Goal: Task Accomplishment & Management: Manage account settings

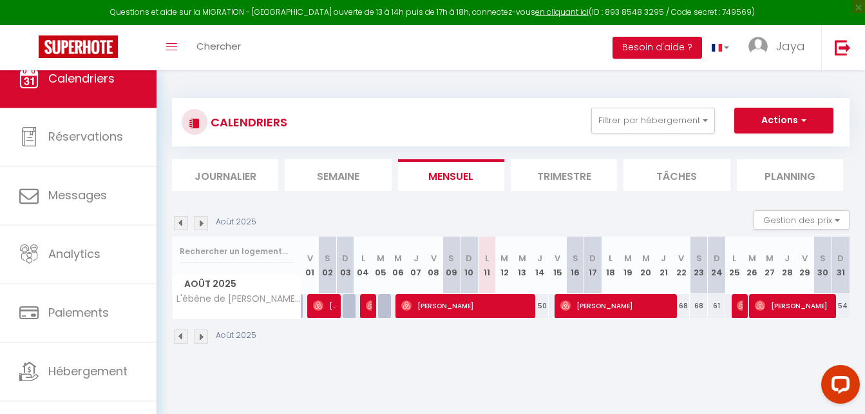
click at [568, 171] on li "Trimestre" at bounding box center [564, 175] width 106 height 32
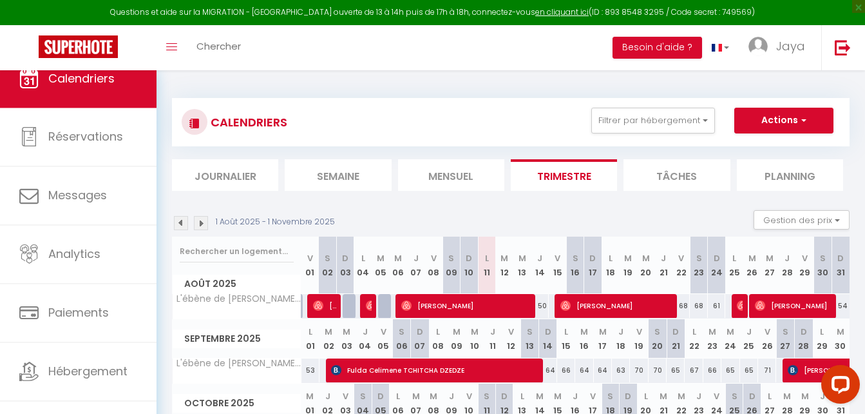
scroll to position [64, 0]
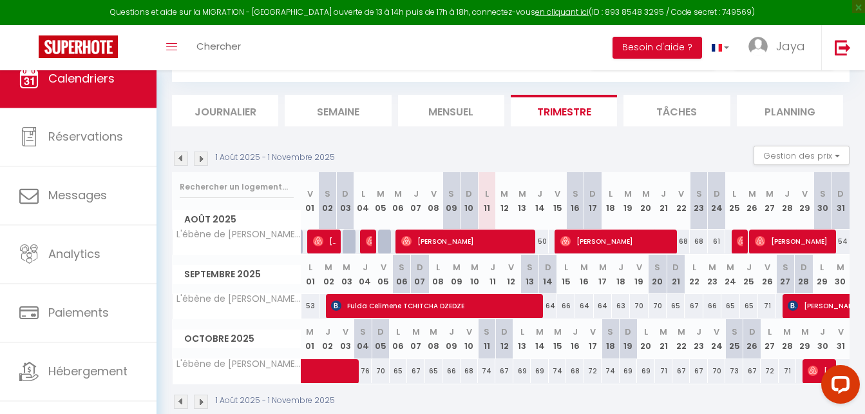
click at [694, 104] on li "Tâches" at bounding box center [677, 111] width 106 height 32
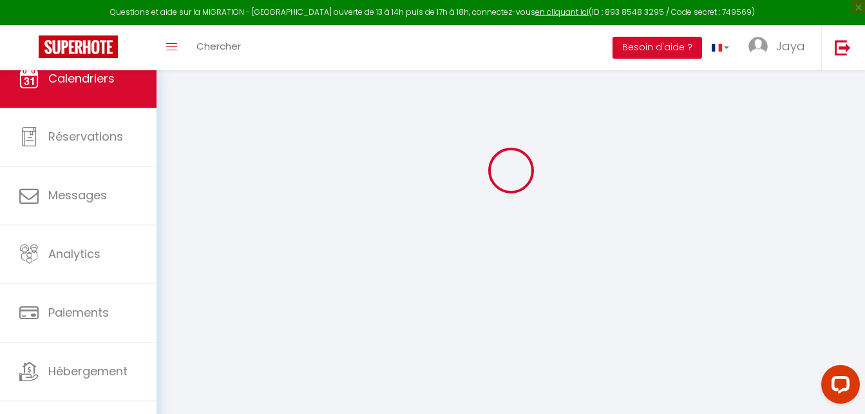
select select
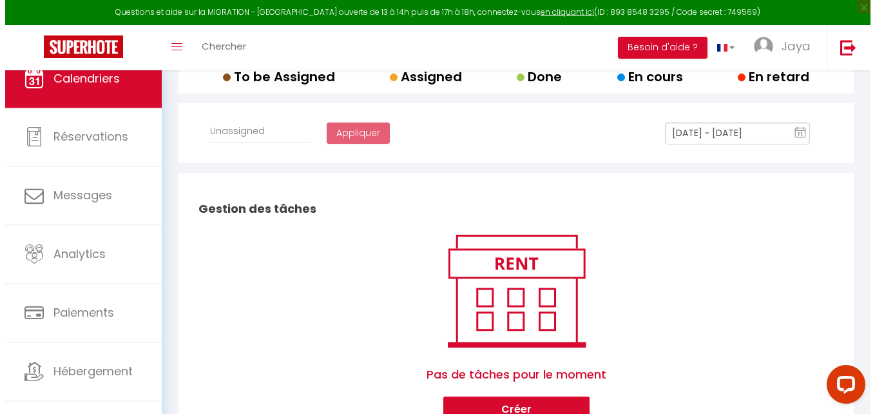
scroll to position [249, 0]
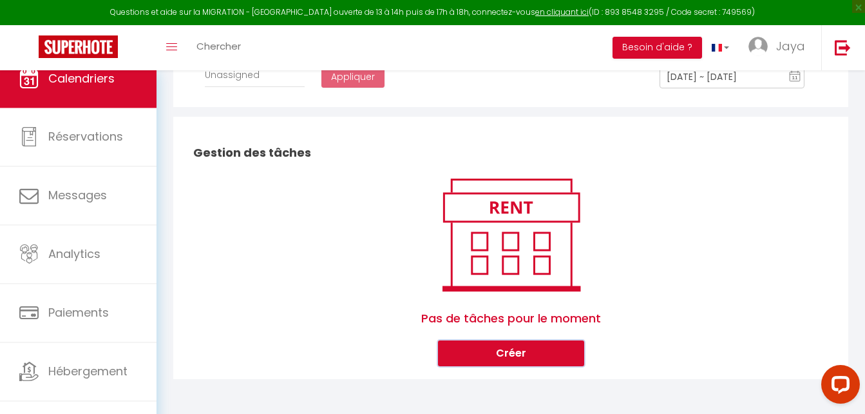
click at [501, 357] on button "Créer" at bounding box center [511, 353] width 146 height 26
select select
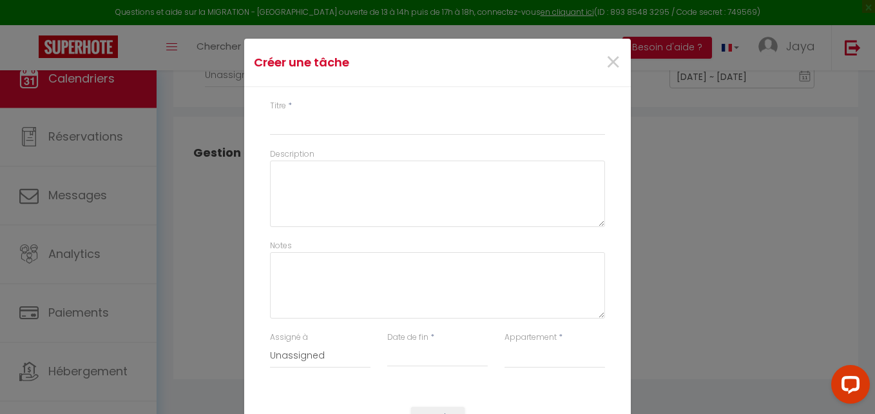
scroll to position [52, 0]
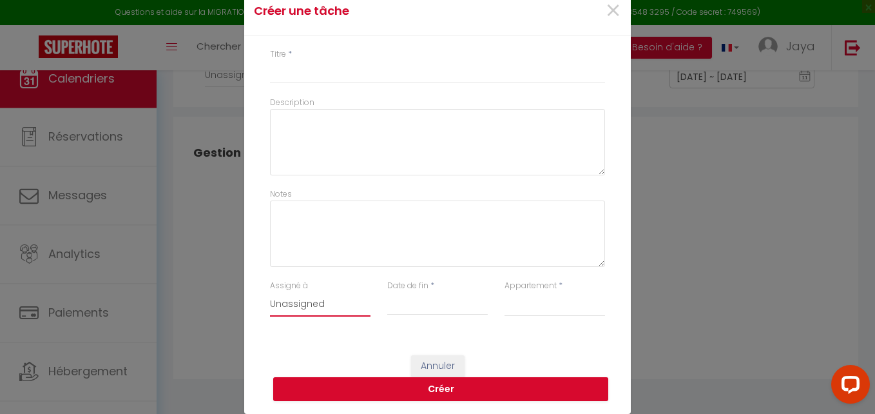
click at [307, 309] on select "Unassigned Kiffy conciergerie" at bounding box center [320, 304] width 100 height 24
click at [310, 300] on select "Unassigned Kiffy conciergerie" at bounding box center [320, 304] width 100 height 24
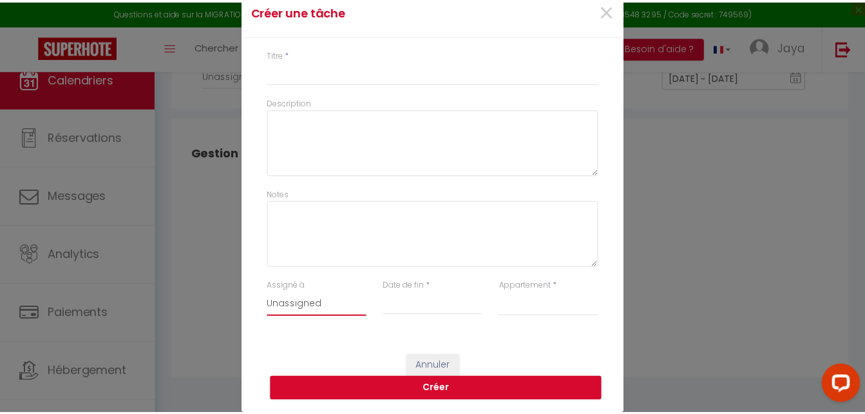
scroll to position [0, 0]
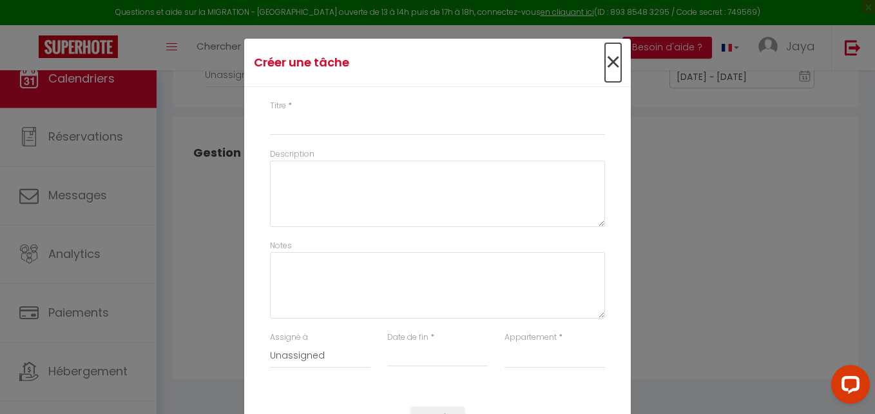
click at [605, 64] on span "×" at bounding box center [613, 62] width 16 height 39
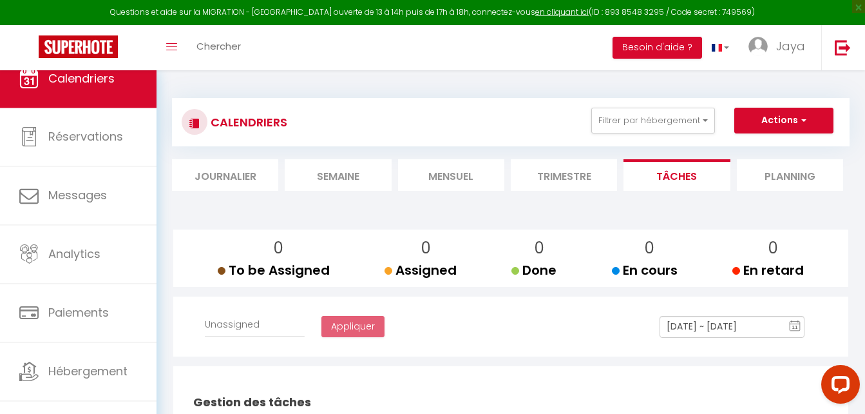
click at [550, 178] on li "Trimestre" at bounding box center [564, 175] width 106 height 32
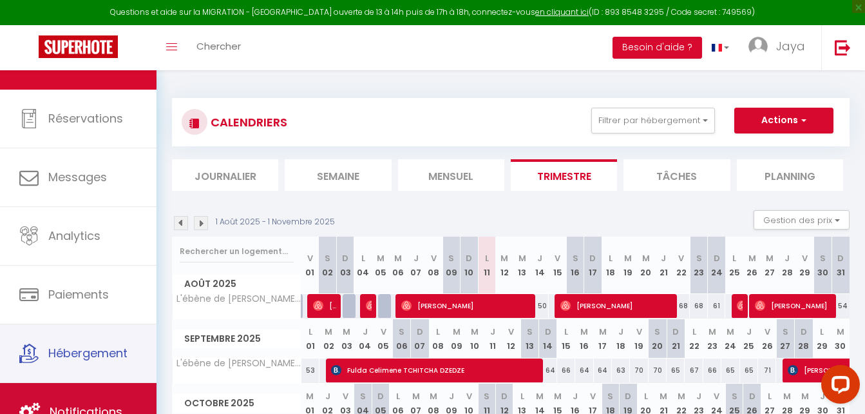
scroll to position [39, 0]
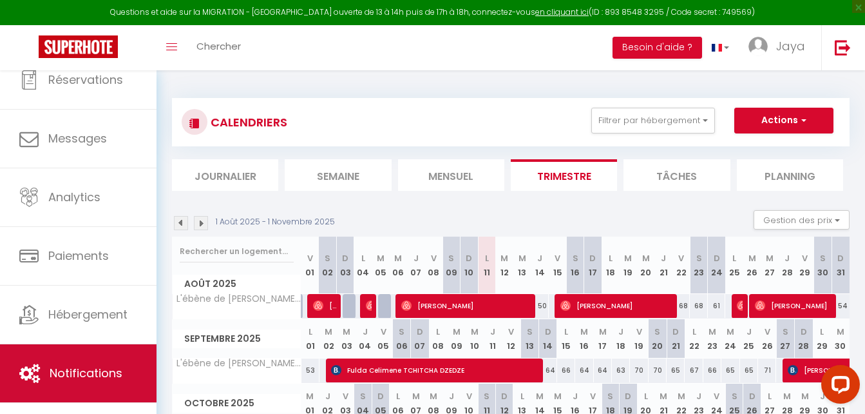
click at [80, 363] on link "Notifications" at bounding box center [78, 373] width 157 height 58
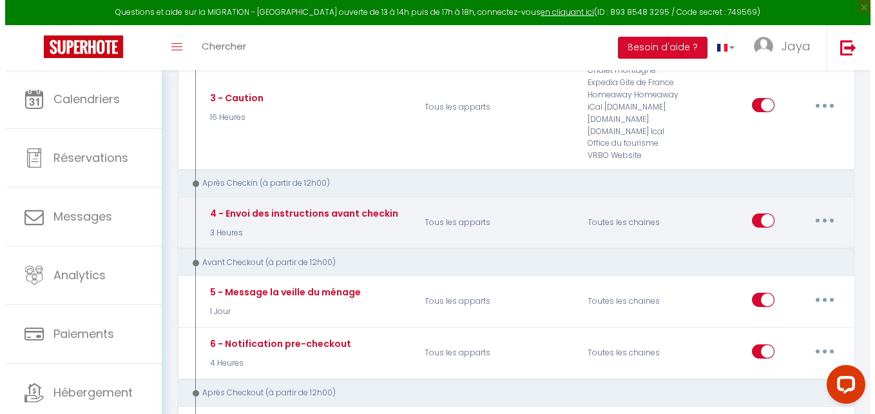
scroll to position [451, 0]
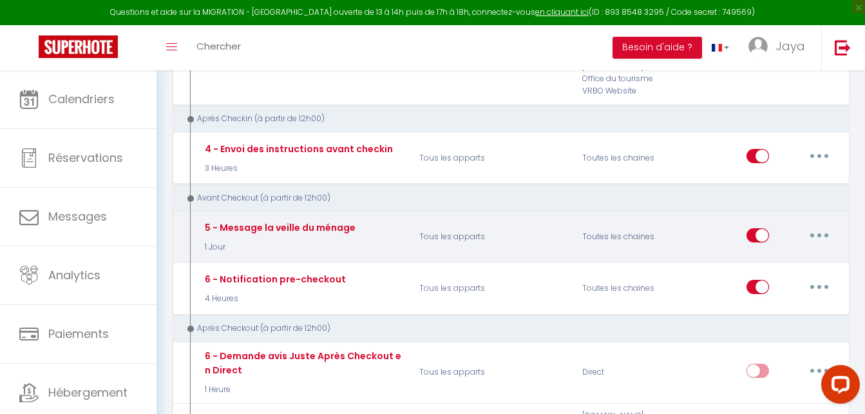
click at [338, 247] on p "1 Jour" at bounding box center [279, 247] width 154 height 12
click at [826, 238] on button "button" at bounding box center [819, 235] width 36 height 21
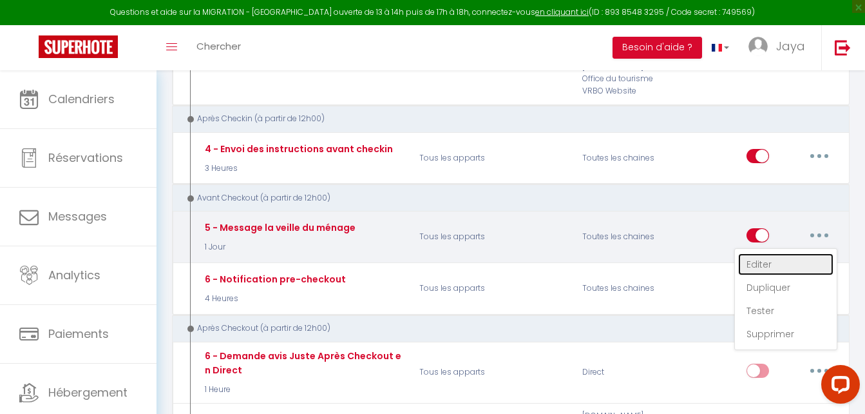
click at [754, 263] on link "Editer" at bounding box center [785, 264] width 95 height 22
type input "5 - Message la veille du ménage"
select select "4"
select select "1 Jour"
select select "if_booking_is_paid"
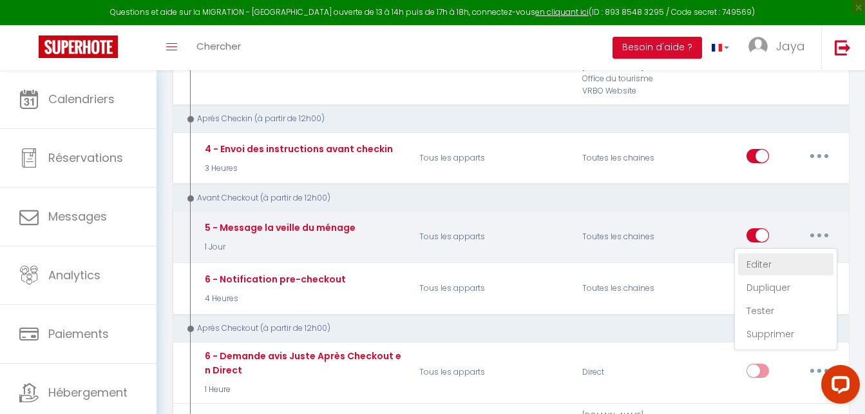
checkbox input "false"
checkbox input "true"
checkbox input "false"
radio input "true"
type input "Ménage à prevoir_[RENTAL:NAME]_[BOOKING:CHECKOUT]"
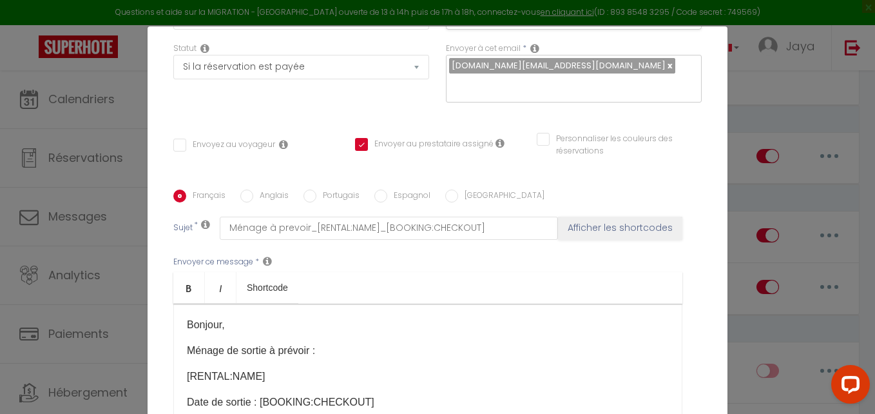
scroll to position [0, 0]
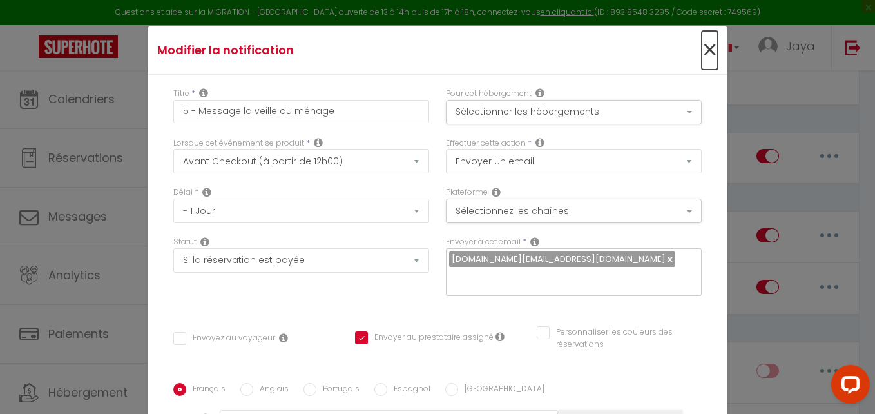
click at [702, 46] on span "×" at bounding box center [710, 50] width 16 height 39
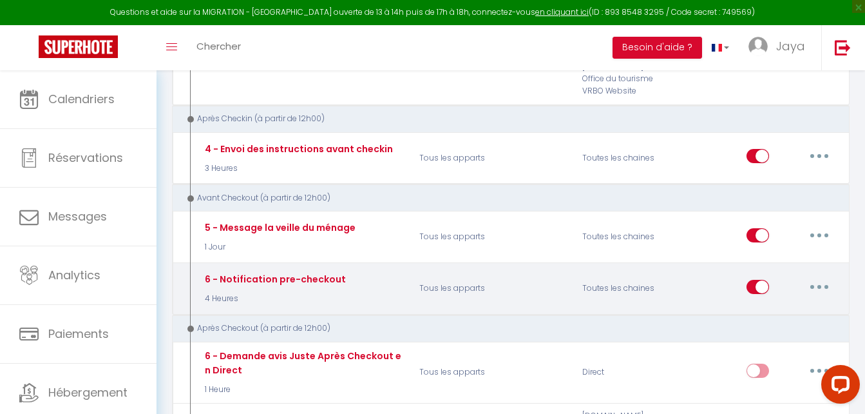
click at [824, 290] on button "button" at bounding box center [819, 286] width 36 height 21
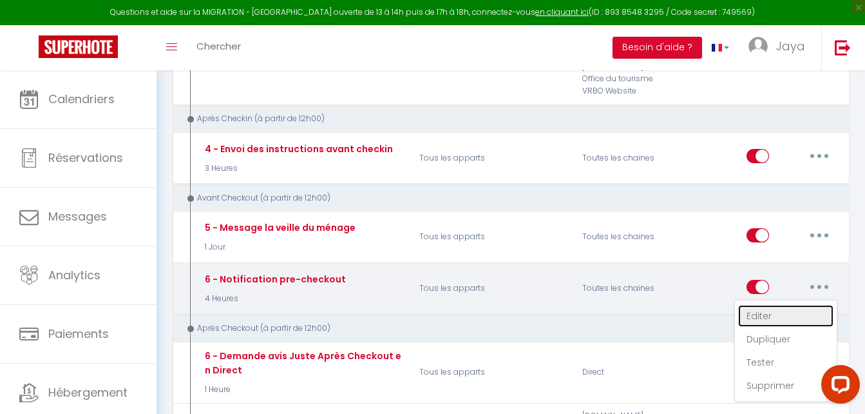
click at [769, 316] on link "Editer" at bounding box center [785, 316] width 95 height 22
type input "6 - Notification pre-checkout"
select select "4 Heures"
checkbox input "true"
checkbox input "false"
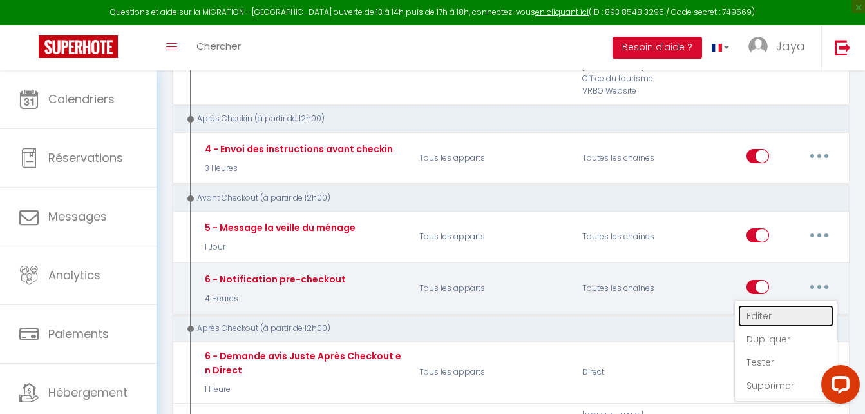
checkbox input "false"
type input "Procédure pour votre départ - [RENTAL:NAME] - [GUEST:FIRST_NAME] [GUEST:NAME]"
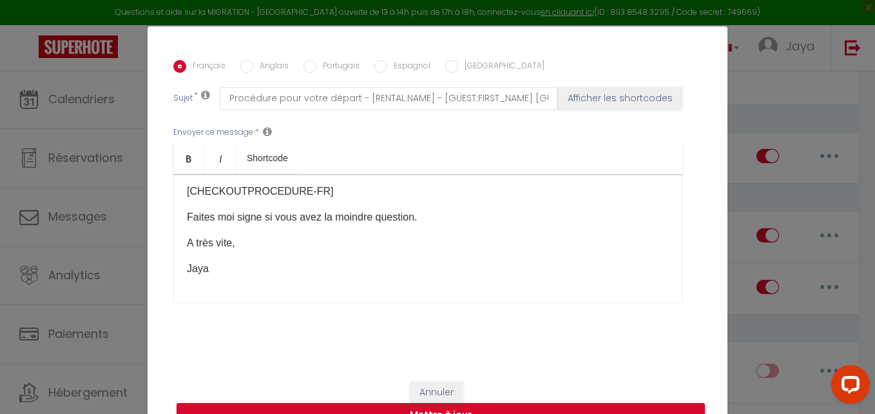
scroll to position [52, 0]
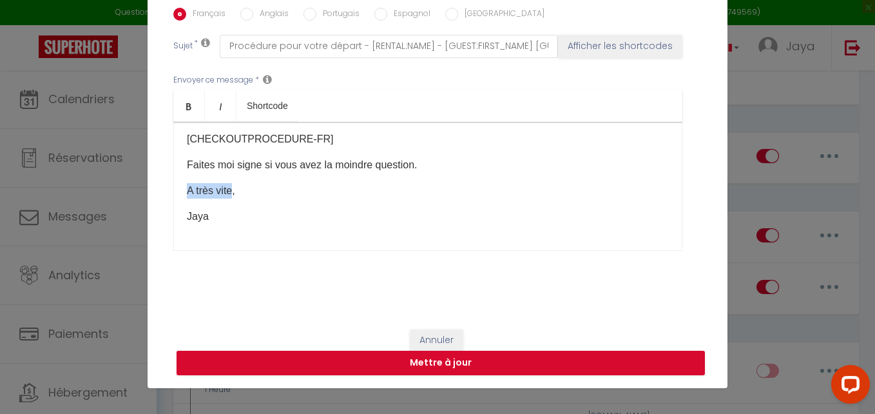
drag, startPoint x: 231, startPoint y: 189, endPoint x: 184, endPoint y: 193, distance: 47.2
click at [187, 193] on p "A très vite," at bounding box center [428, 190] width 482 height 15
click at [434, 368] on button "Mettre à jour" at bounding box center [441, 362] width 528 height 24
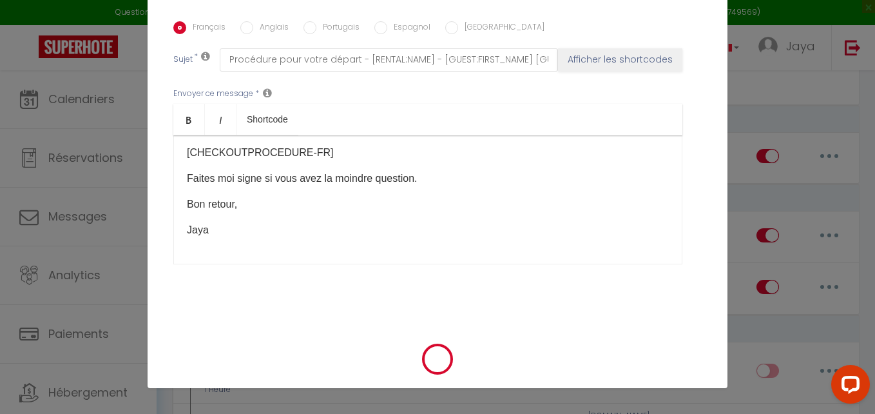
checkbox input "true"
checkbox input "false"
select select "1"
select select
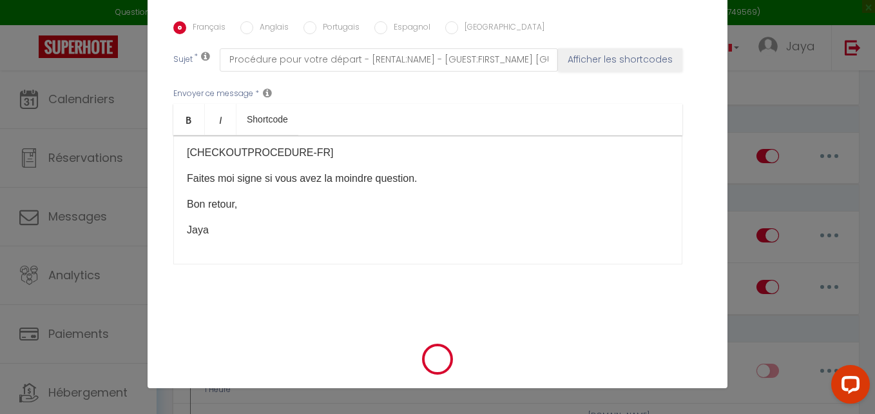
select select
checkbox input "false"
radio input "false"
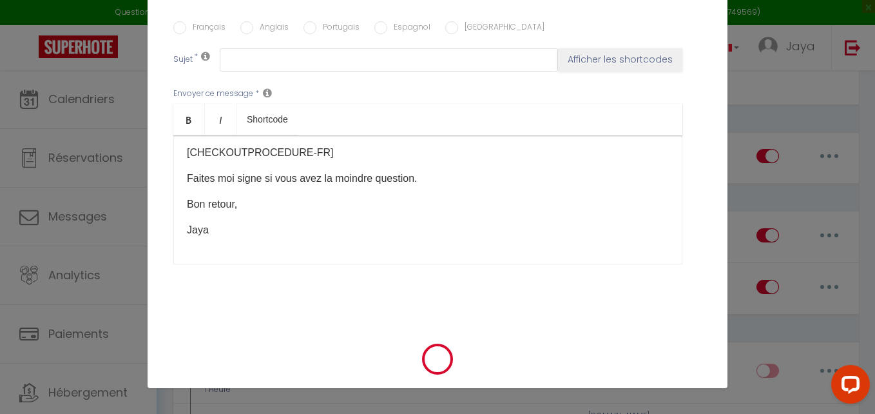
scroll to position [0, 0]
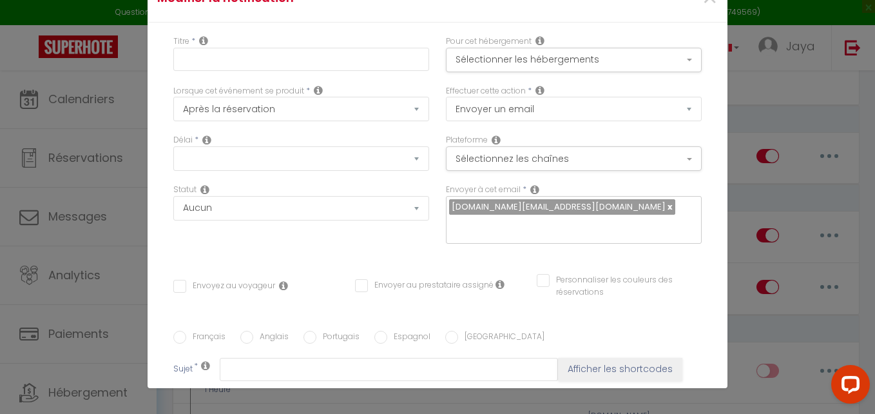
select select
checkbox input "false"
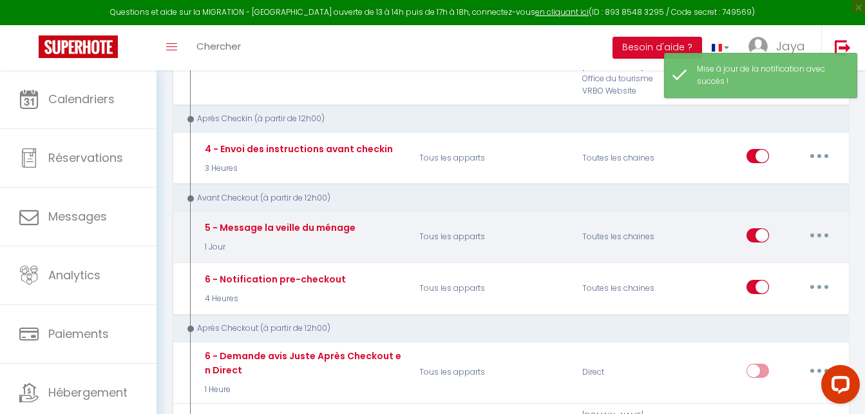
click at [828, 228] on button "button" at bounding box center [819, 235] width 36 height 21
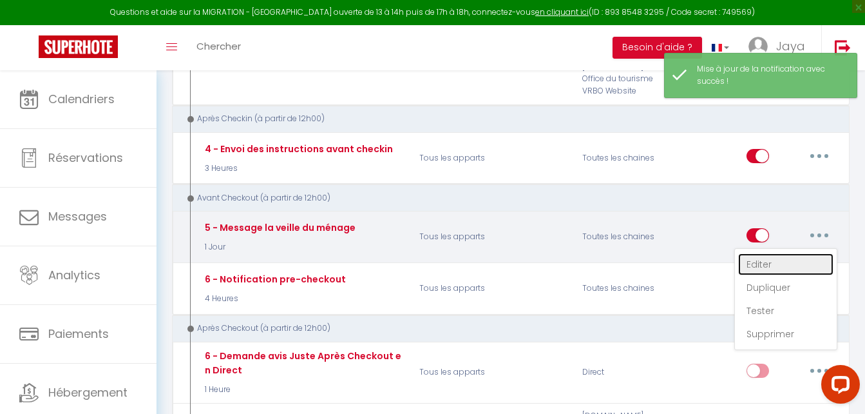
click at [785, 263] on link "Editer" at bounding box center [785, 264] width 95 height 22
type input "5 - Message la veille du ménage"
select select "4"
select select "1 Jour"
select select "if_booking_is_paid"
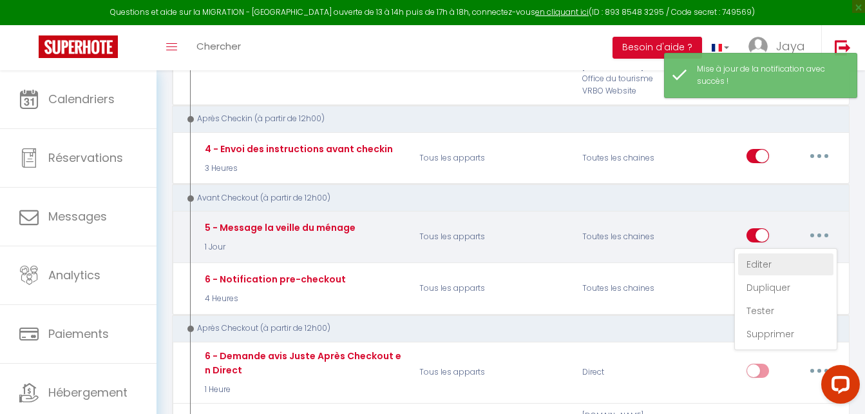
checkbox input "false"
checkbox input "true"
checkbox input "false"
radio input "true"
type input "Ménage à prevoir_[RENTAL:NAME]_[BOOKING:CHECKOUT]"
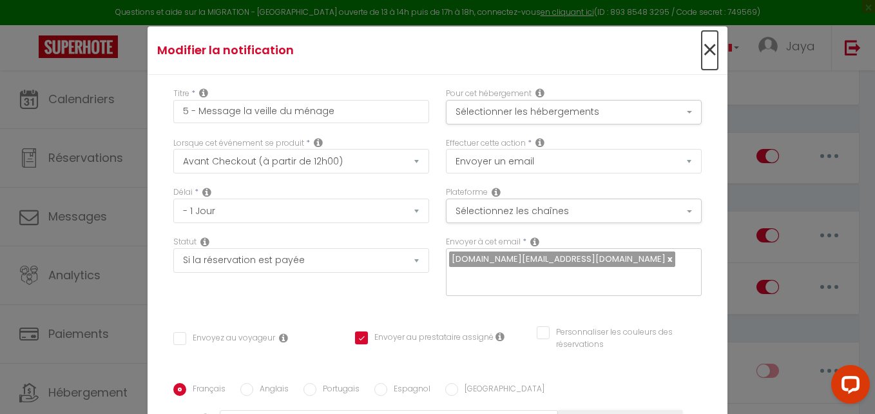
click at [702, 44] on span "×" at bounding box center [710, 50] width 16 height 39
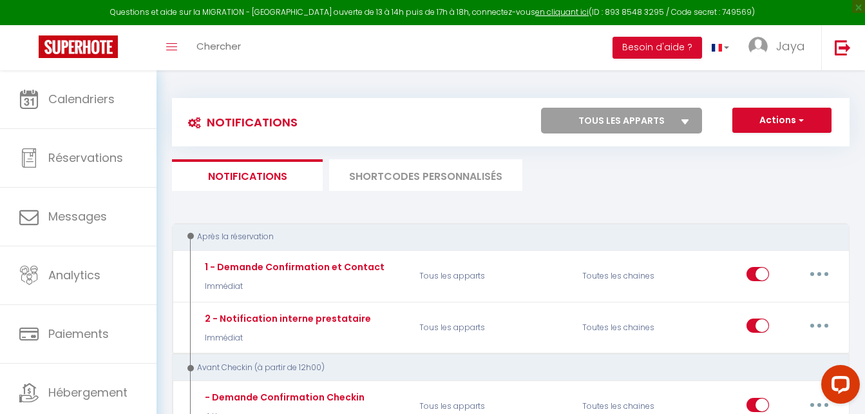
click at [385, 163] on li "SHORTCODES PERSONNALISÉS" at bounding box center [425, 175] width 193 height 32
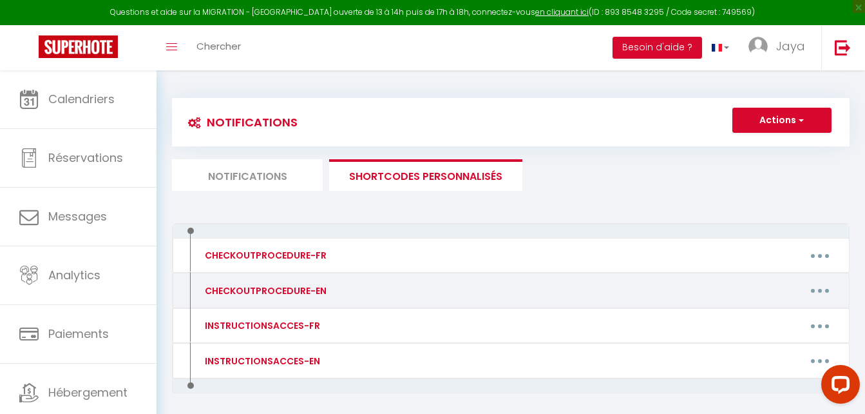
click at [262, 290] on div "CHECKOUTPROCEDURE-EN" at bounding box center [264, 290] width 125 height 14
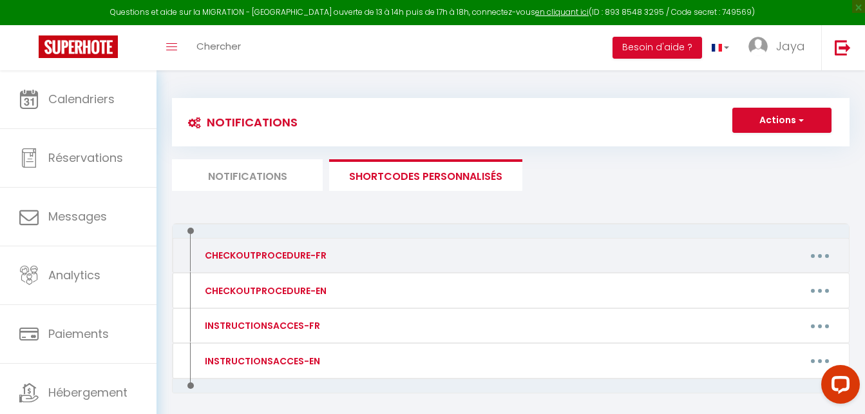
click at [294, 257] on div "CHECKOUTPROCEDURE-FR" at bounding box center [264, 255] width 125 height 14
click at [819, 254] on icon "button" at bounding box center [820, 256] width 4 height 4
click at [750, 277] on link "Editer" at bounding box center [786, 285] width 95 height 22
type input "CHECKOUTPROCEDURE-FR"
type textarea "CHECKOUTPROCEDURE-FR"
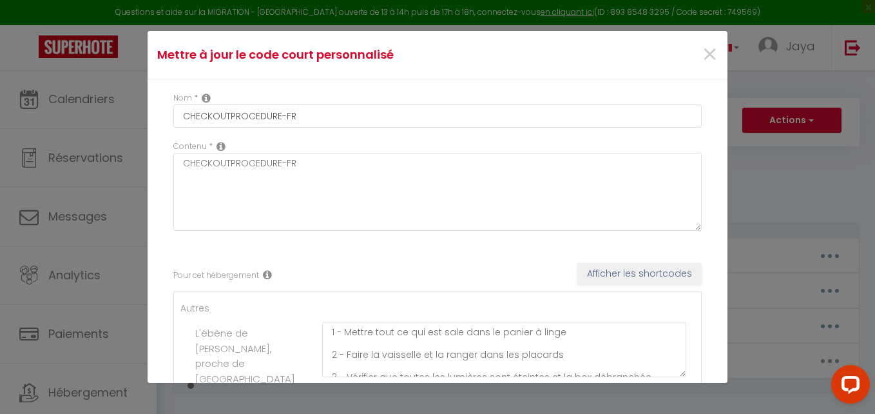
scroll to position [64, 0]
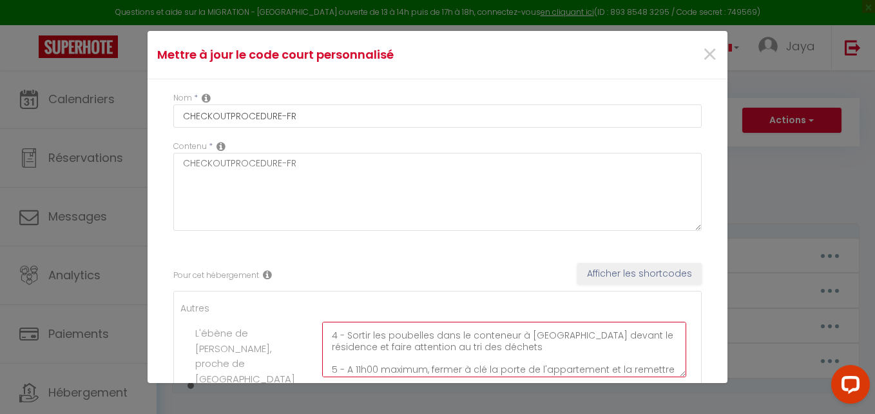
click at [529, 345] on textarea "1 - Mettre tout ce qui est sale dans le panier à linge 2 - Faire la vaisselle e…" at bounding box center [504, 348] width 364 height 55
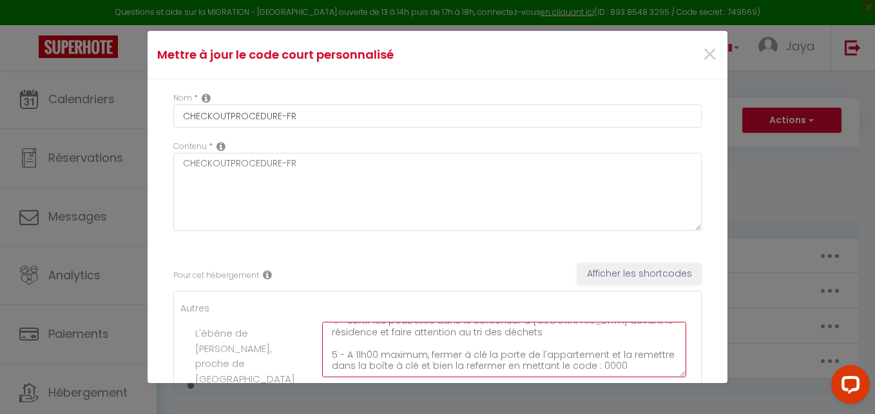
click at [627, 353] on textarea "1 - Mettre tout ce qui est sale dans le panier à linge 2 - Faire la vaisselle e…" at bounding box center [504, 348] width 364 height 55
click at [657, 354] on textarea "1 - Mettre tout ce qui est sale dans le panier à linge 2 - Faire la vaisselle e…" at bounding box center [504, 348] width 364 height 55
click at [333, 363] on textarea "1 - Mettre tout ce qui est sale dans le panier à linge 2 - Faire la vaisselle e…" at bounding box center [504, 348] width 364 height 55
click at [372, 368] on textarea "1 - Mettre tout ce qui est sale dans le panier à linge 2 - Faire la vaisselle e…" at bounding box center [504, 348] width 364 height 55
click at [368, 365] on textarea "1 - Mettre tout ce qui est sale dans le panier à linge 2 - Faire la vaisselle e…" at bounding box center [504, 348] width 364 height 55
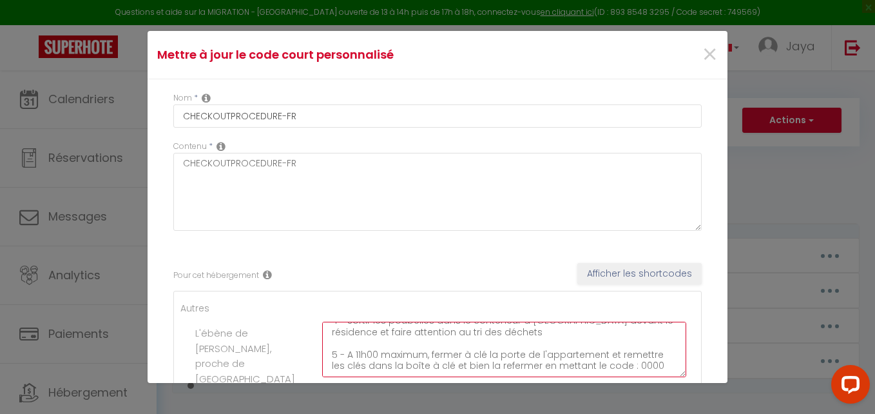
drag, startPoint x: 429, startPoint y: 366, endPoint x: 482, endPoint y: 367, distance: 52.8
click at [482, 367] on textarea "1 - Mettre tout ce qui est sale dans le panier à linge 2 - Faire la vaisselle e…" at bounding box center [504, 348] width 364 height 55
click at [491, 363] on textarea "1 - Mettre tout ce qui est sale dans le panier à linge 2 - Faire la vaisselle e…" at bounding box center [504, 348] width 364 height 55
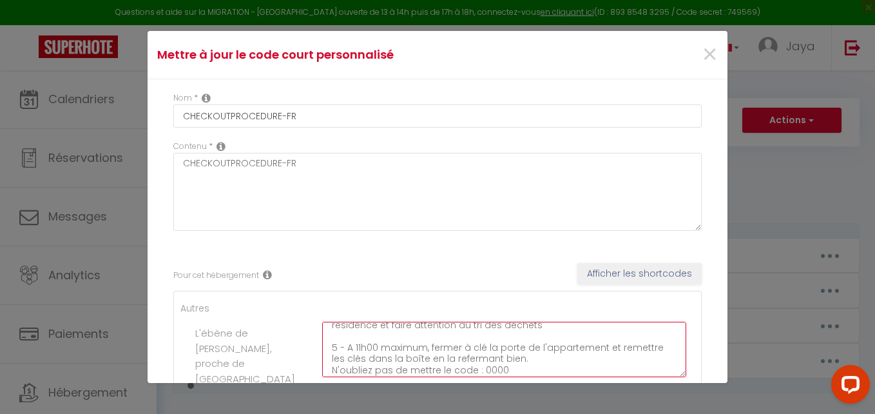
click at [565, 352] on textarea "1 - Mettre tout ce qui est sale dans le panier à linge 2 - Faire la vaisselle e…" at bounding box center [504, 348] width 364 height 55
click at [533, 370] on textarea "1 - Mettre tout ce qui est sale dans le panier à linge 2 - Faire la vaisselle e…" at bounding box center [504, 348] width 364 height 55
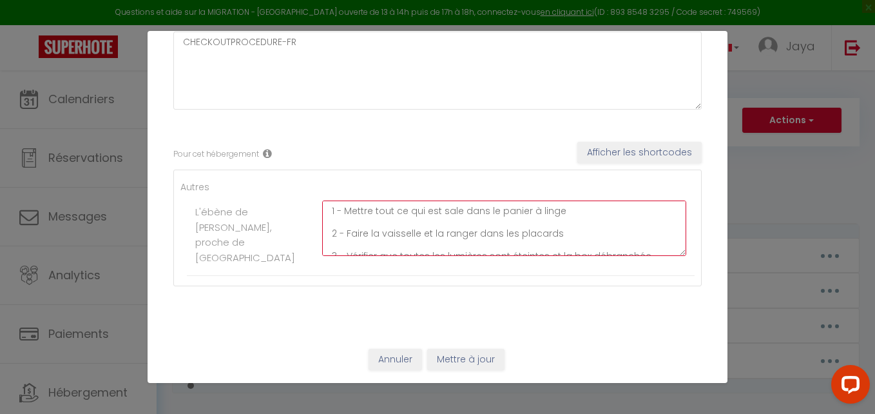
scroll to position [90, 0]
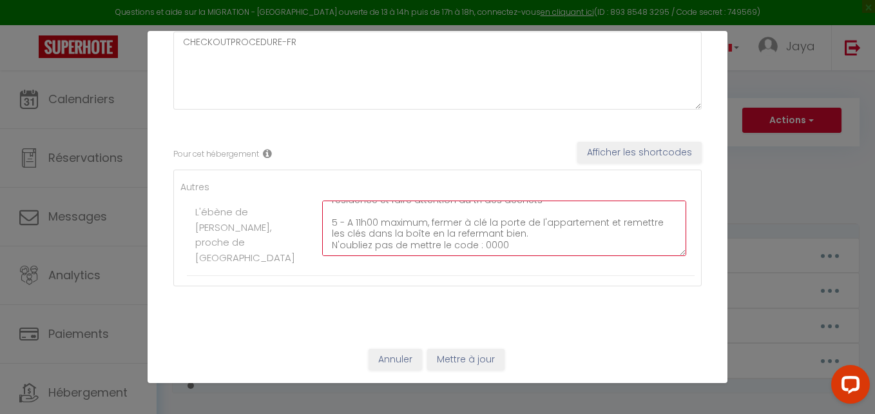
type textarea "1 - Mettre tout ce qui est sale dans le panier à linge 2 - Faire la vaisselle e…"
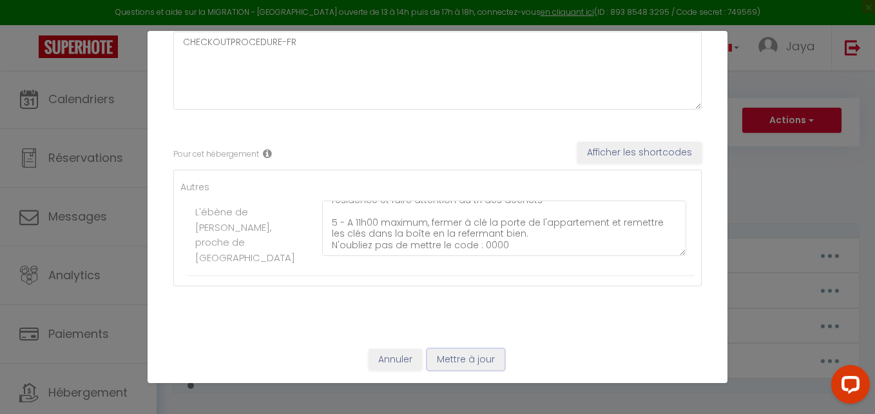
click at [461, 359] on button "Mettre à jour" at bounding box center [465, 360] width 77 height 22
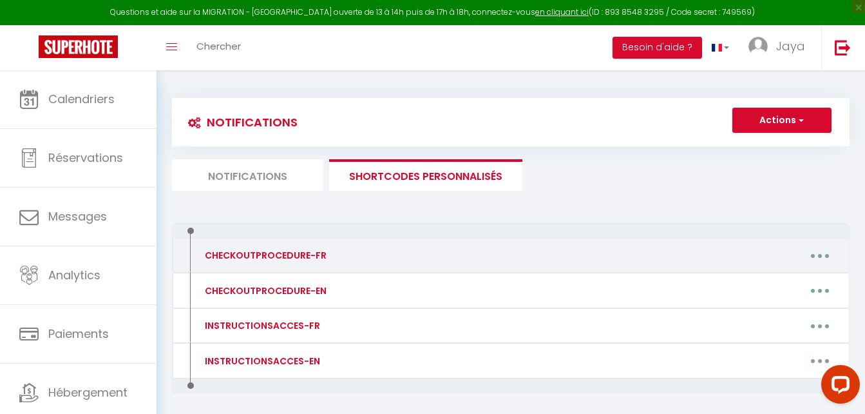
click at [823, 256] on button "button" at bounding box center [820, 255] width 36 height 21
click at [778, 283] on link "Editer" at bounding box center [786, 285] width 95 height 22
type input "CHECKOUTPROCEDURE-FR"
type textarea "CHECKOUTPROCEDURE-FR"
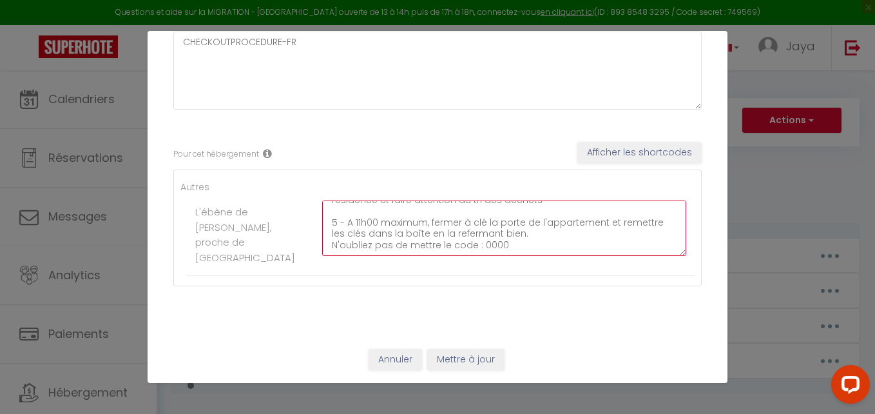
click at [428, 234] on textarea "1 - Mettre tout ce qui est sale dans le panier à linge 2 - Faire la vaisselle e…" at bounding box center [504, 227] width 364 height 55
click at [428, 235] on textarea "1 - Mettre tout ce qui est sale dans le panier à linge 2 - Faire la vaisselle e…" at bounding box center [504, 227] width 364 height 55
click at [426, 235] on textarea "1 - Mettre tout ce qui est sale dans le panier à linge 2 - Faire la vaisselle e…" at bounding box center [504, 227] width 364 height 55
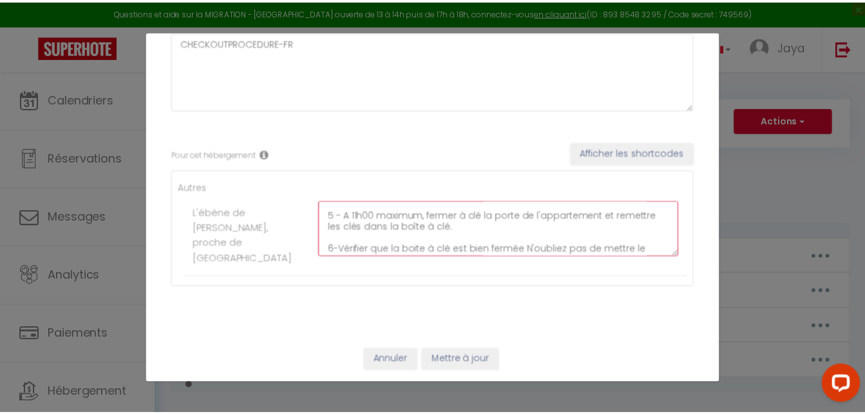
scroll to position [113, 0]
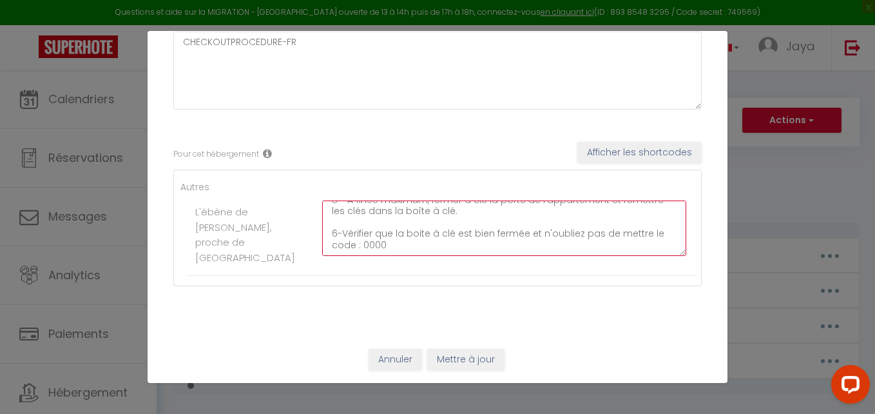
type textarea "1 - Mettre tout ce qui est sale dans le panier à linge 2 - Faire la vaisselle e…"
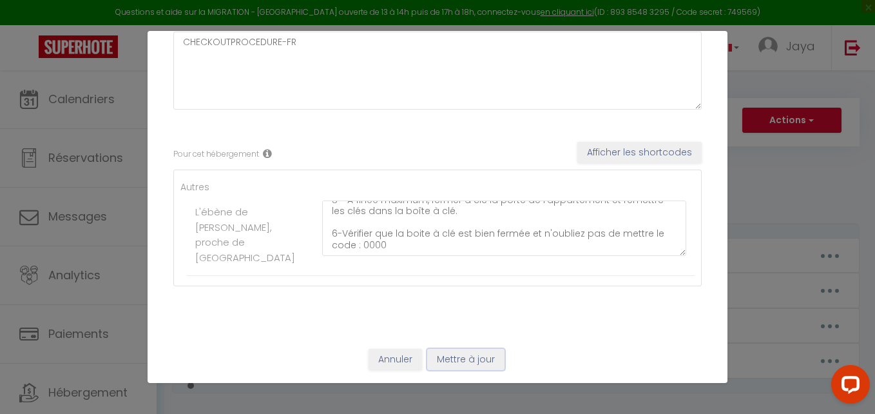
click at [458, 356] on button "Mettre à jour" at bounding box center [465, 360] width 77 height 22
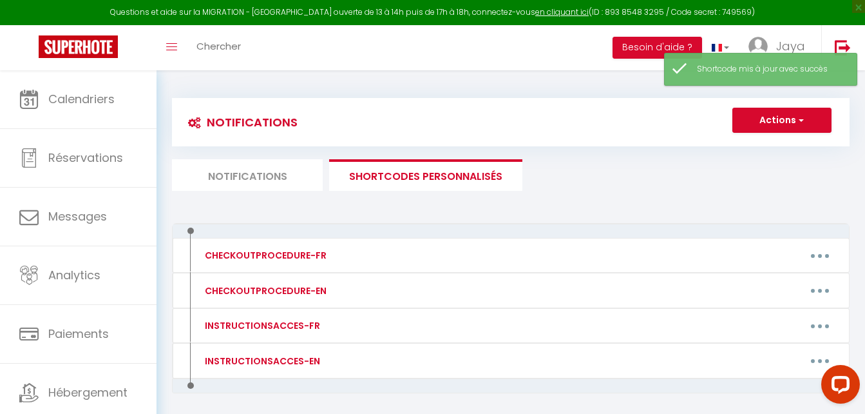
click at [263, 177] on li "Notifications" at bounding box center [247, 175] width 151 height 32
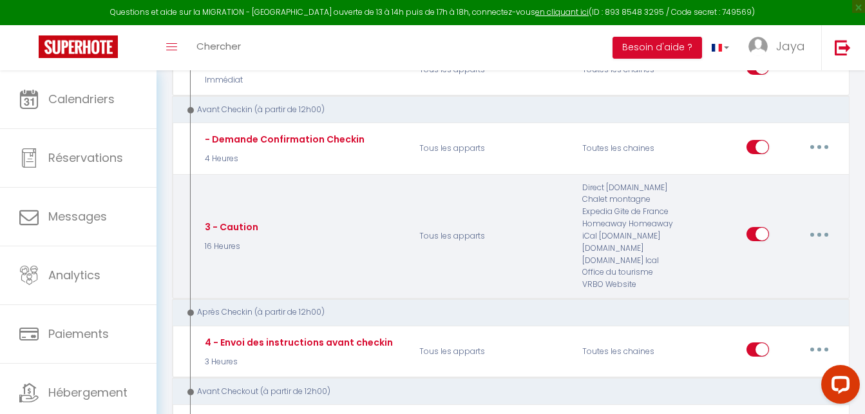
scroll to position [322, 0]
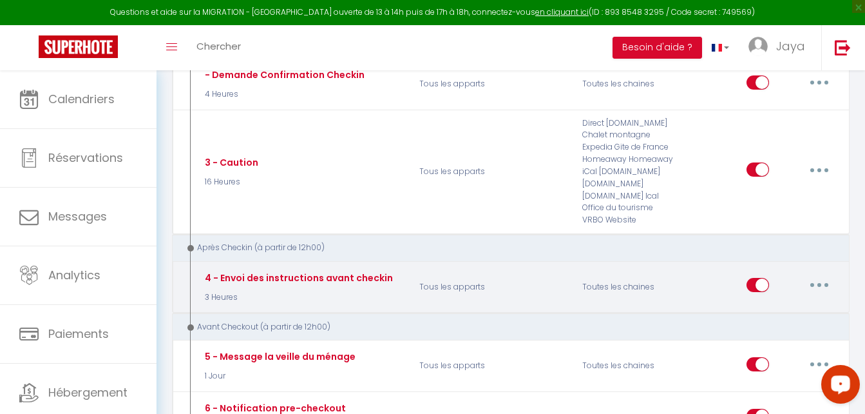
click at [826, 286] on button "button" at bounding box center [819, 284] width 36 height 21
click at [760, 315] on link "Editer" at bounding box center [785, 314] width 95 height 22
type input "4 - Envoi des instructions avant checkin"
select select "3"
select select "3 Heures"
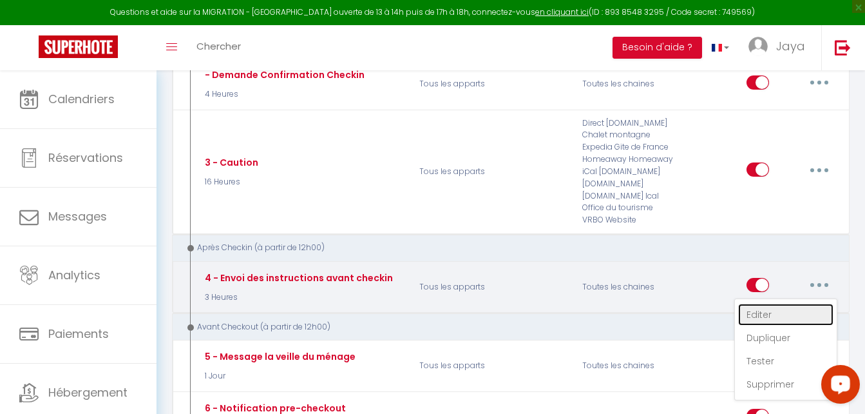
checkbox input "true"
checkbox input "false"
type input "Procédure pour le checkin - [BOOKING:ID] - [GUEST:FIRST_NAME] [GUEST:LAST_NAME]…"
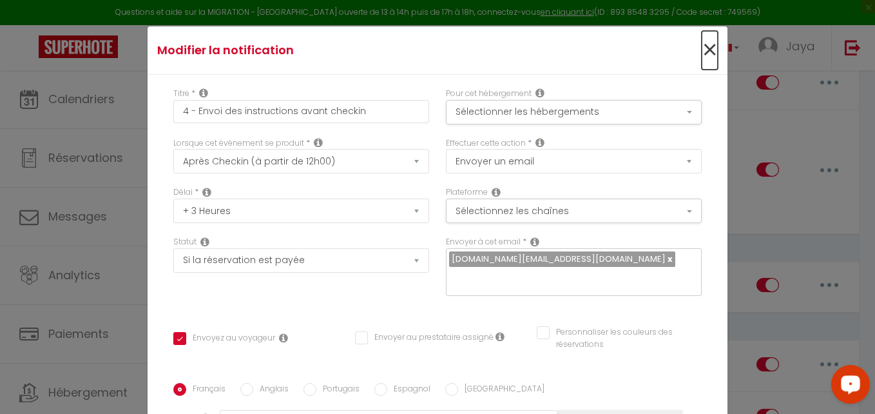
click at [702, 43] on span "×" at bounding box center [710, 50] width 16 height 39
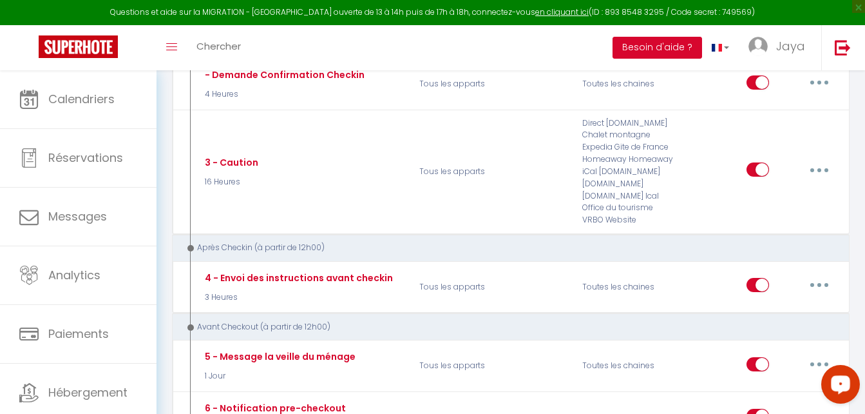
click at [671, 54] on button "Besoin d'aide ?" at bounding box center [658, 48] width 90 height 22
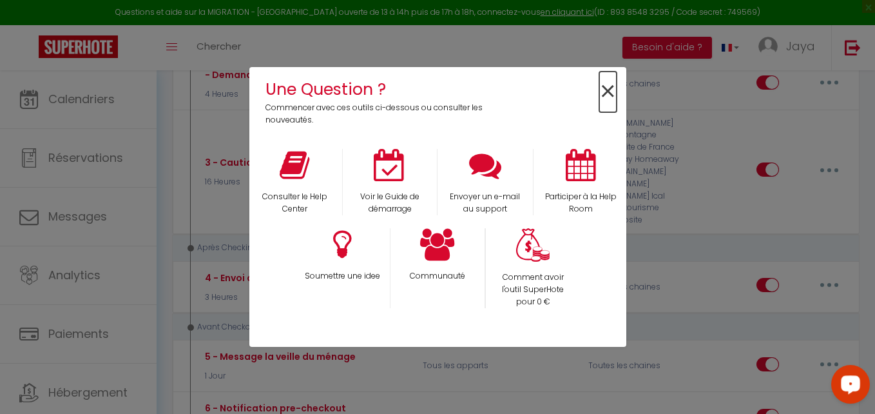
click at [609, 96] on span "×" at bounding box center [607, 92] width 17 height 41
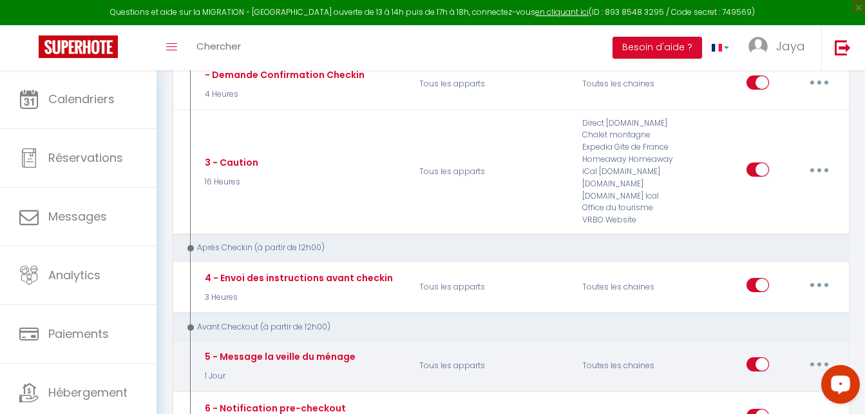
scroll to position [387, 0]
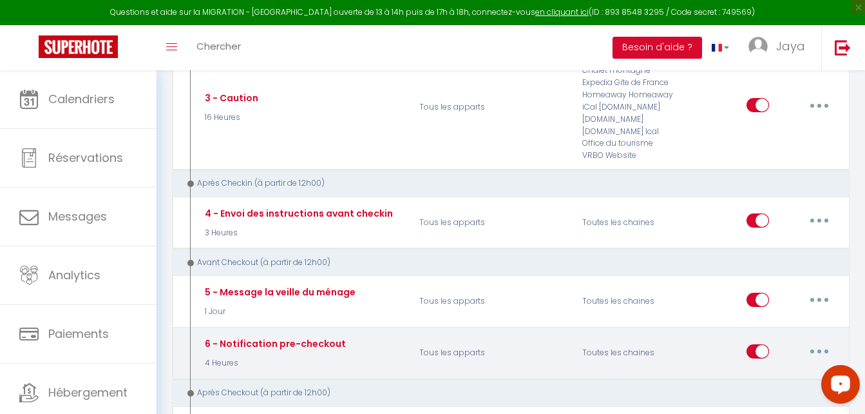
click at [814, 351] on button "button" at bounding box center [819, 351] width 36 height 21
click at [776, 382] on link "Editer" at bounding box center [785, 380] width 95 height 22
type input "6 - Notification pre-checkout"
select select "4 Heures"
checkbox input "true"
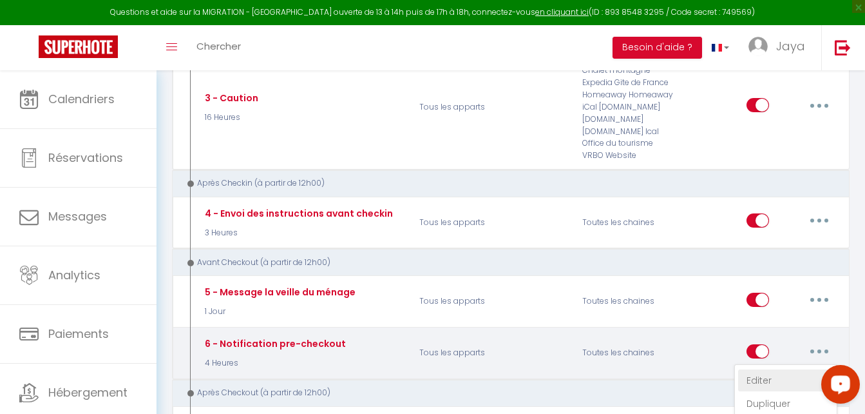
checkbox input "false"
type input "Procédure pour votre départ - [RENTAL:NAME] - [GUEST:FIRST_NAME] [GUEST:NAME]"
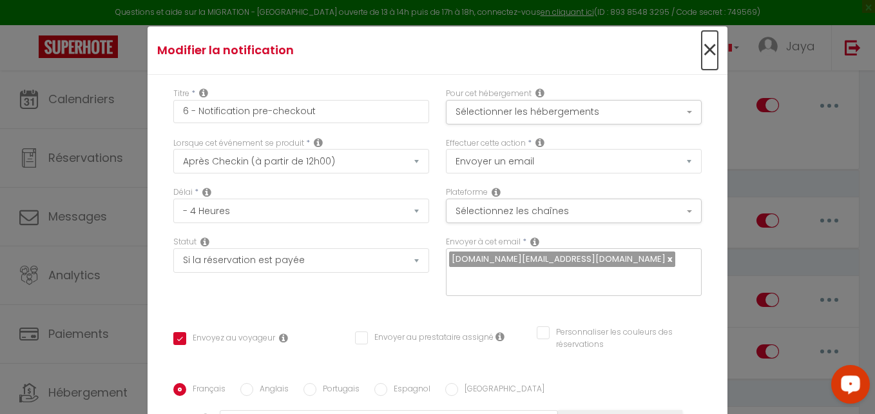
click at [702, 54] on span "×" at bounding box center [710, 50] width 16 height 39
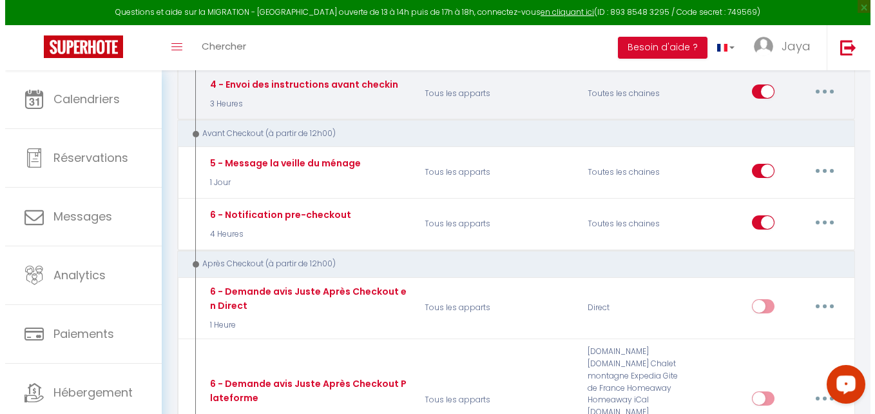
scroll to position [258, 0]
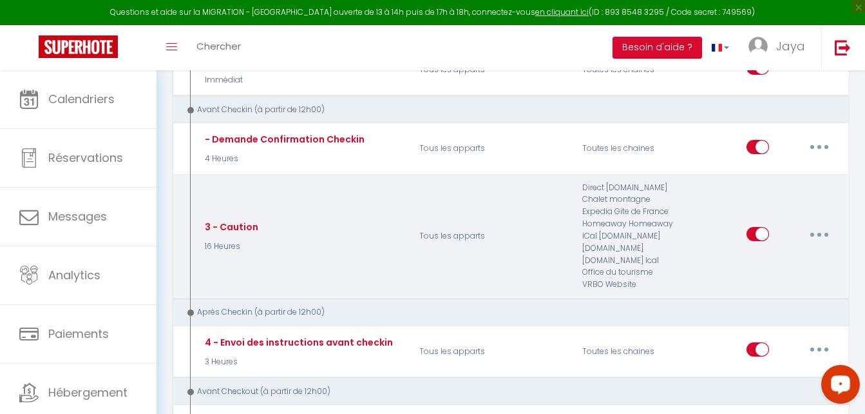
click at [815, 225] on button "button" at bounding box center [819, 234] width 36 height 21
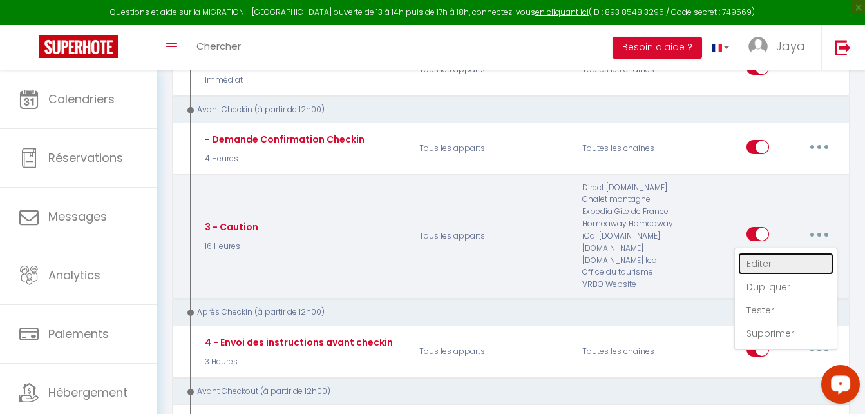
click at [787, 265] on link "Editer" at bounding box center [785, 264] width 95 height 22
type input "3 - Caution"
select select "2"
select select "16 Heures"
select select "if_deposit_not_paid"
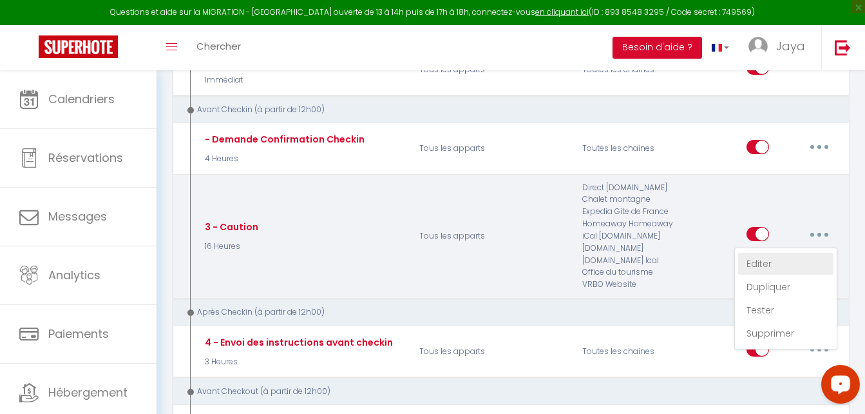
checkbox input "true"
checkbox input "false"
type input "Caution"
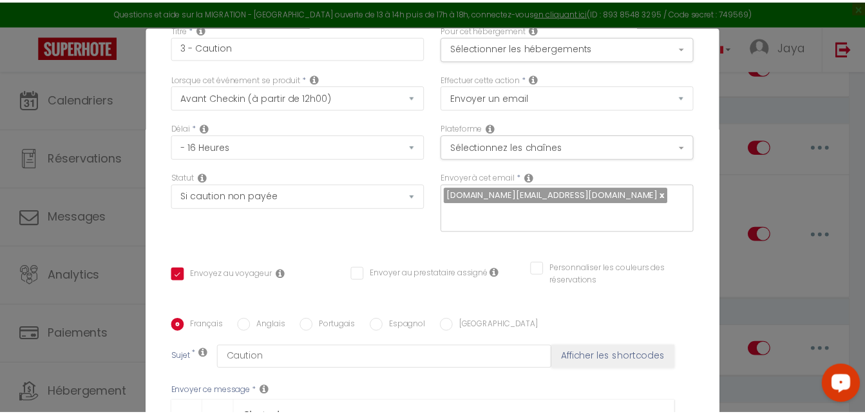
scroll to position [0, 0]
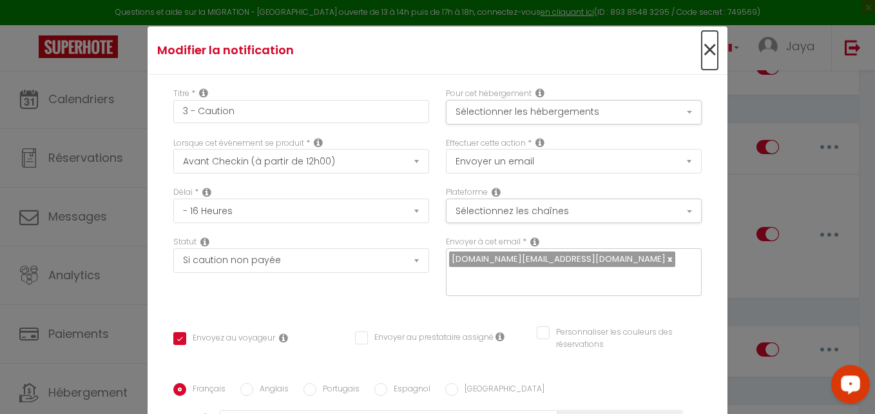
click at [702, 53] on span "×" at bounding box center [710, 50] width 16 height 39
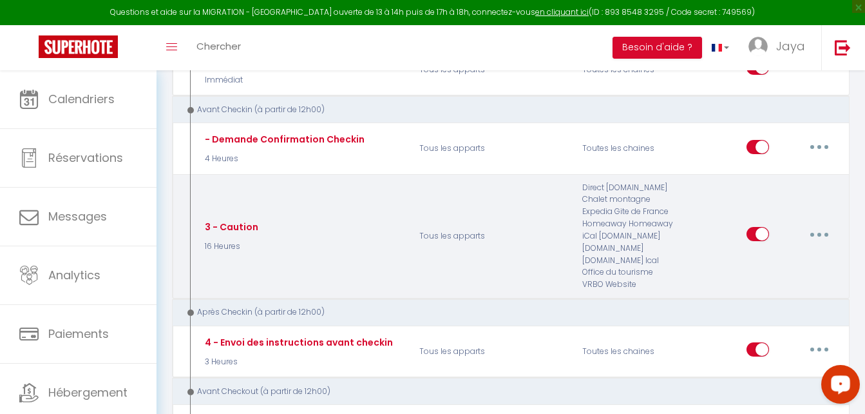
click at [822, 236] on button "button" at bounding box center [819, 234] width 36 height 21
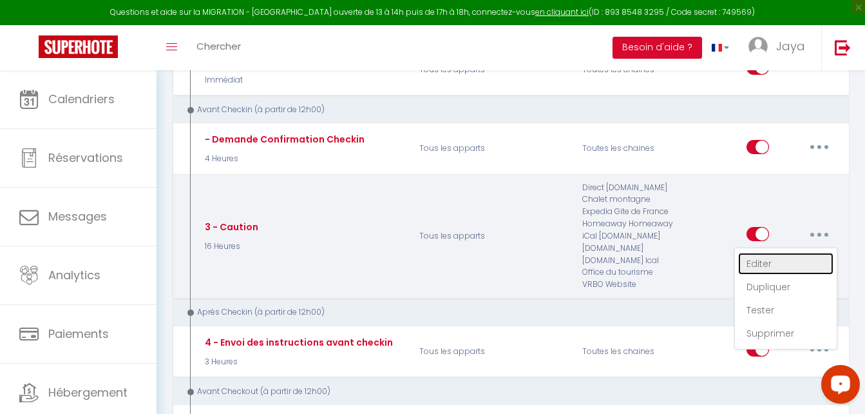
click at [761, 261] on link "Editer" at bounding box center [785, 264] width 95 height 22
type input "3 - Caution"
checkbox input "true"
checkbox input "false"
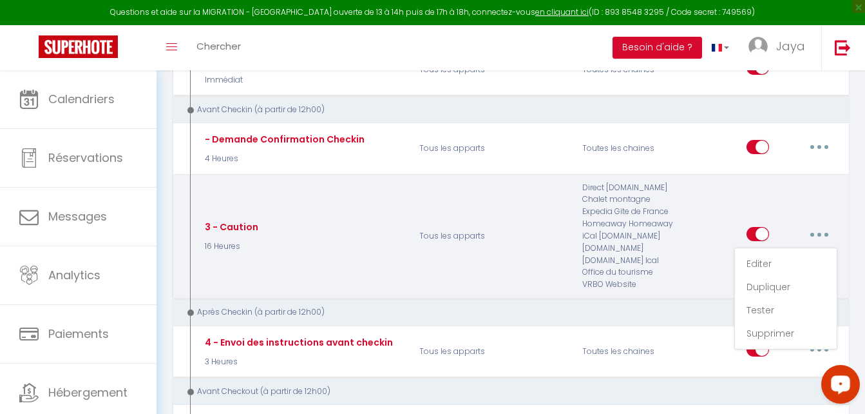
type input "Caution"
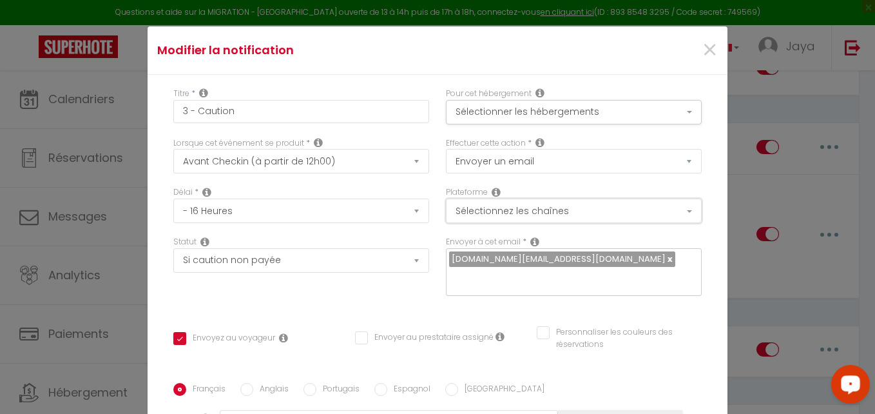
click at [673, 212] on button "Sélectionnez les chaînes" at bounding box center [574, 210] width 256 height 24
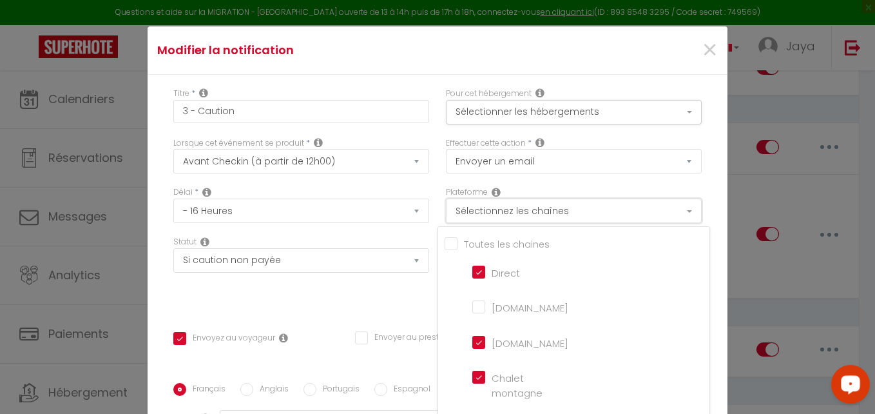
click at [673, 212] on button "Sélectionnez les chaînes" at bounding box center [574, 210] width 256 height 24
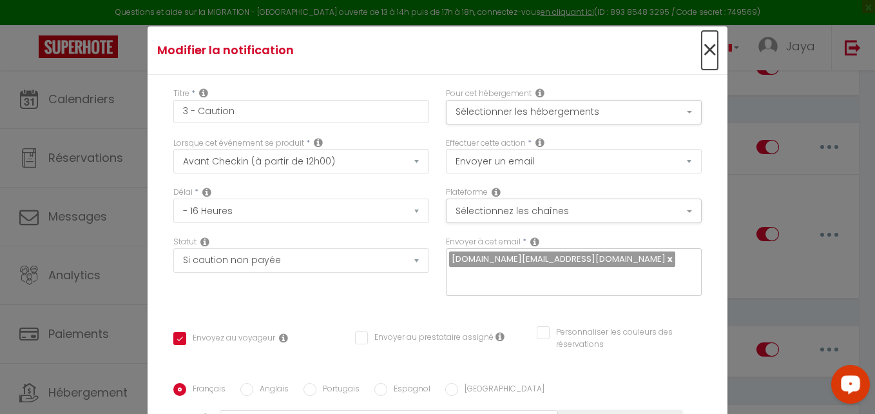
click at [702, 43] on span "×" at bounding box center [710, 50] width 16 height 39
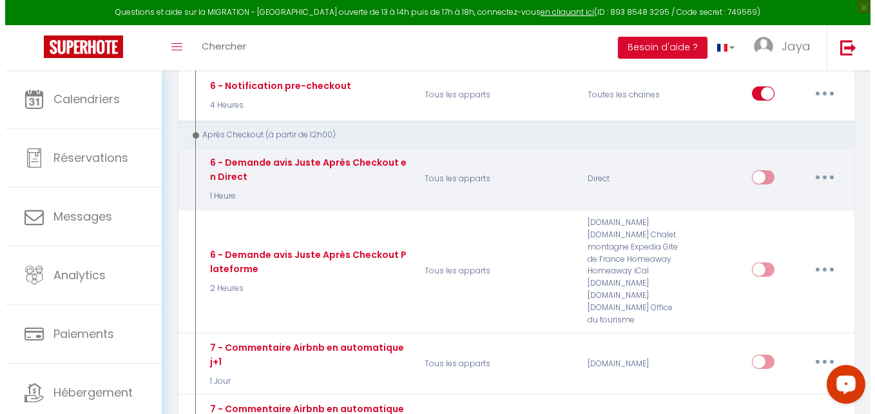
scroll to position [580, 0]
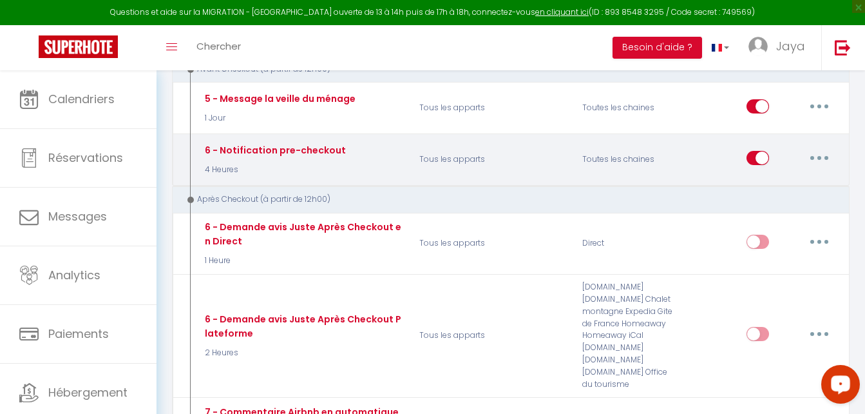
click at [825, 158] on button "button" at bounding box center [819, 158] width 36 height 21
click at [776, 186] on link "Editer" at bounding box center [785, 187] width 95 height 22
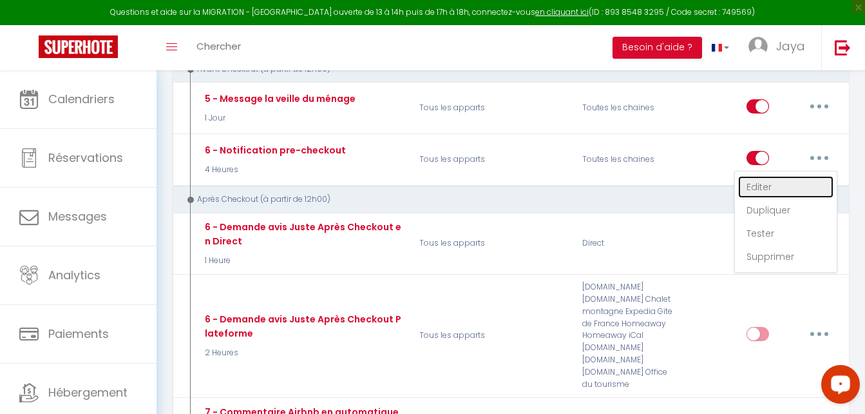
type input "6 - Notification pre-checkout"
select select "4"
select select "4 Heures"
select select "if_booking_is_paid"
checkbox input "true"
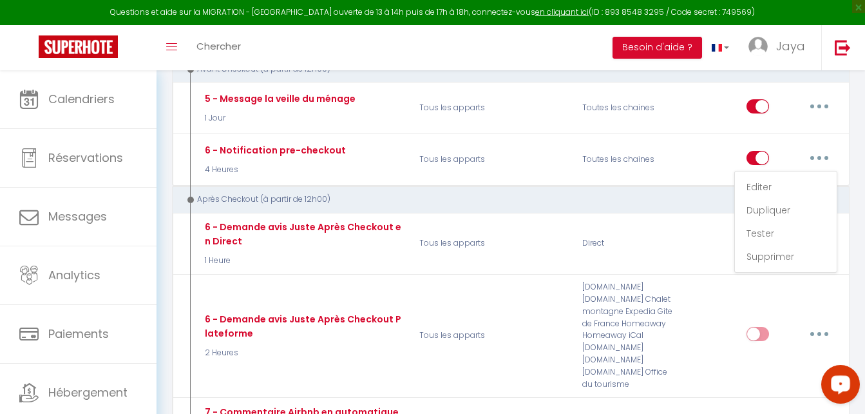
checkbox input "false"
type input "Procédure pour votre départ - [RENTAL:NAME] - [GUEST:FIRST_NAME] [GUEST:NAME]"
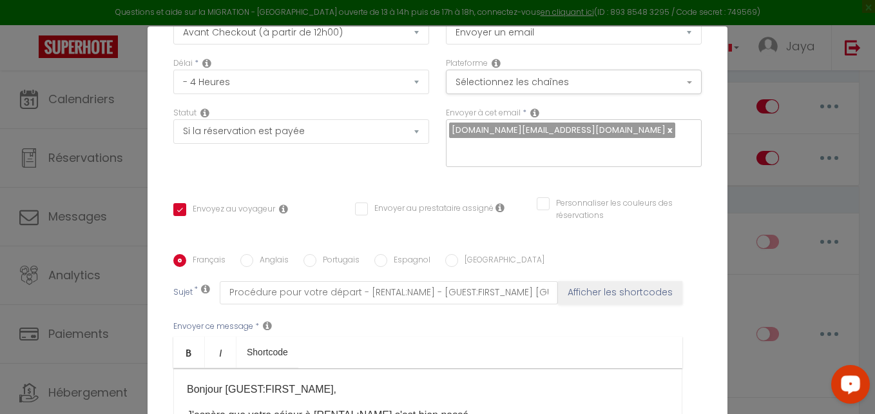
scroll to position [258, 0]
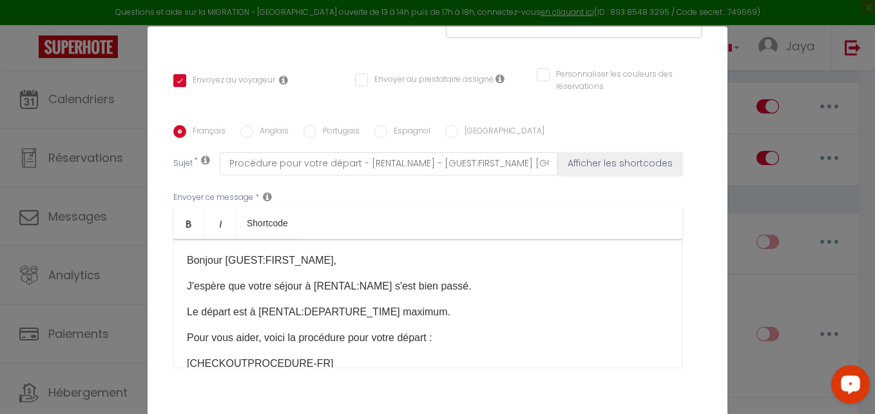
click at [253, 131] on label "Anglais" at bounding box center [270, 132] width 35 height 14
click at [249, 131] on input "Anglais" at bounding box center [246, 131] width 13 height 13
radio input "true"
checkbox input "true"
checkbox input "false"
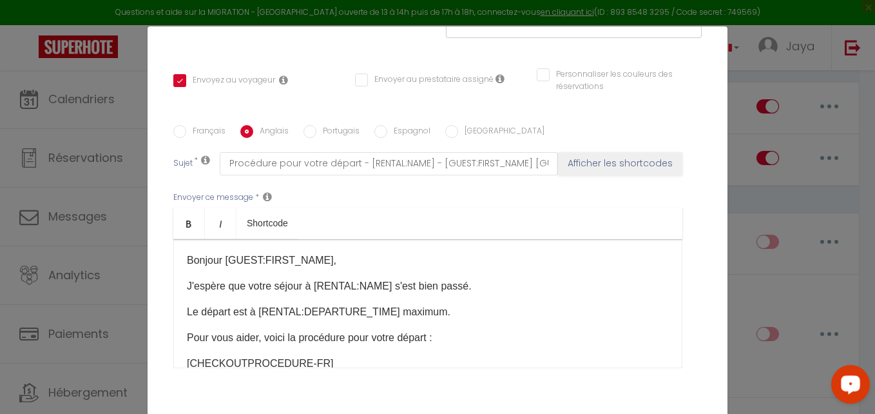
checkbox input "false"
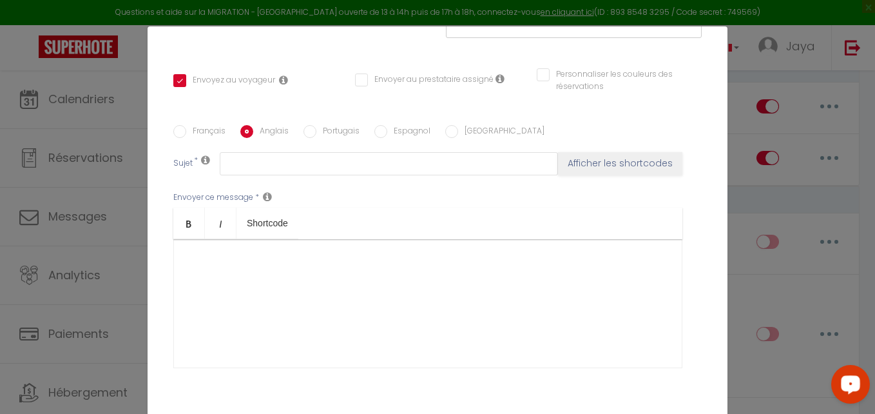
click at [173, 129] on input "Français" at bounding box center [179, 131] width 13 height 13
radio input "true"
checkbox input "true"
checkbox input "false"
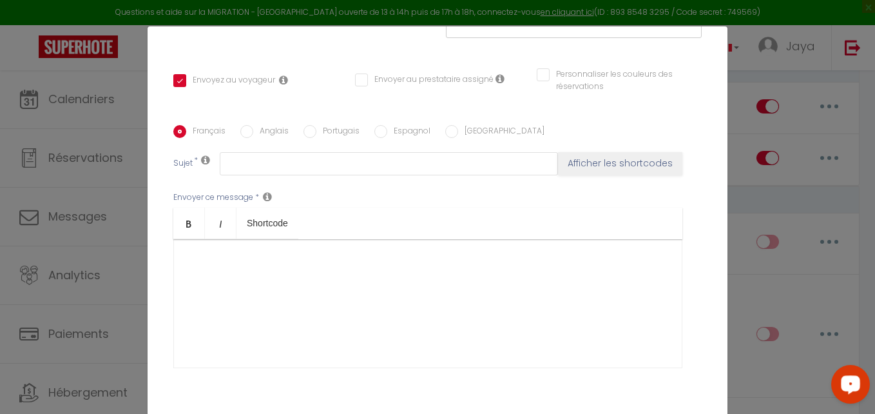
type input "Procédure pour votre départ - [RENTAL:NAME] - [GUEST:FIRST_NAME] [GUEST:NAME]"
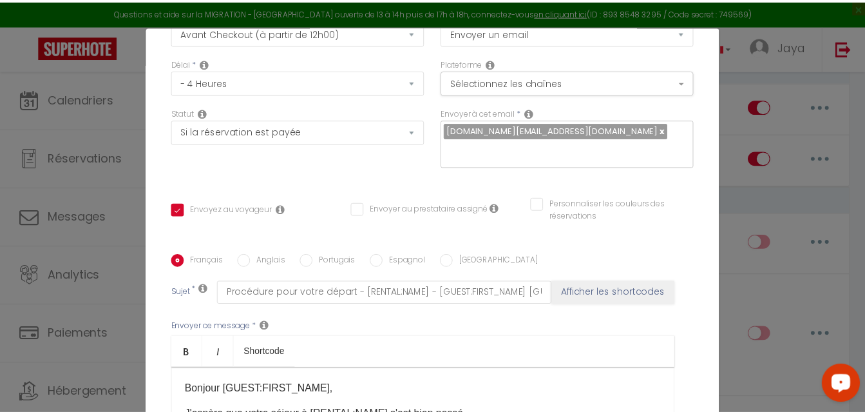
scroll to position [0, 0]
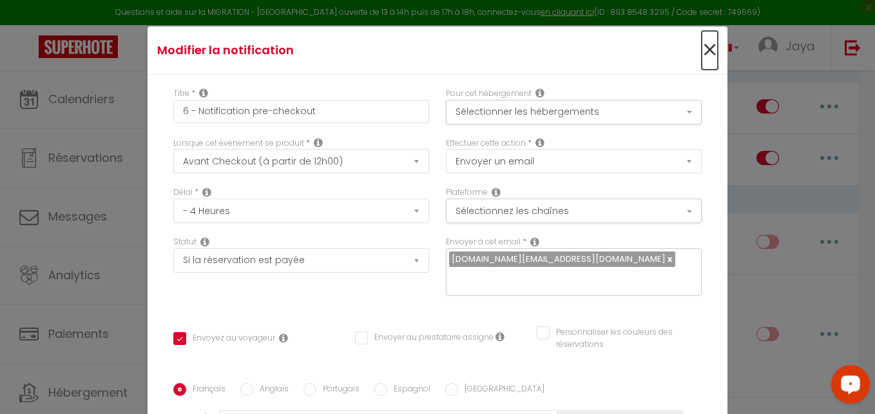
click at [702, 48] on span "×" at bounding box center [710, 50] width 16 height 39
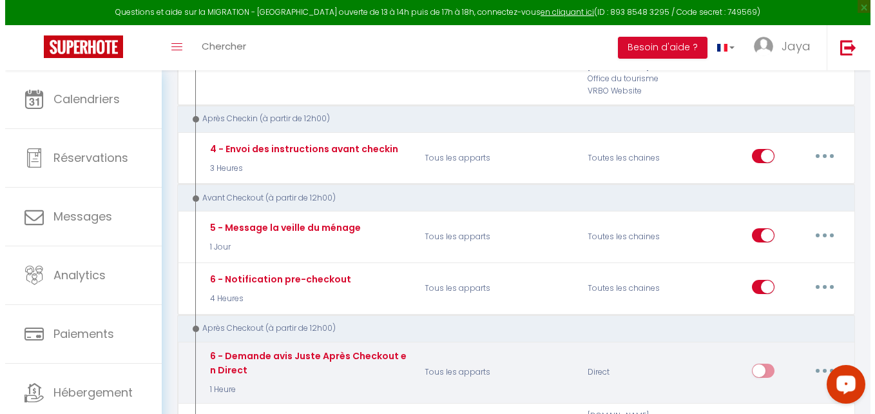
scroll to position [515, 0]
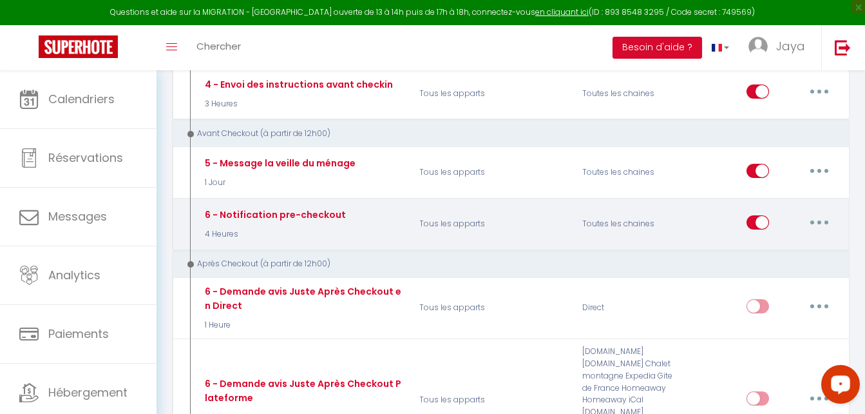
click at [817, 224] on button "button" at bounding box center [819, 222] width 36 height 21
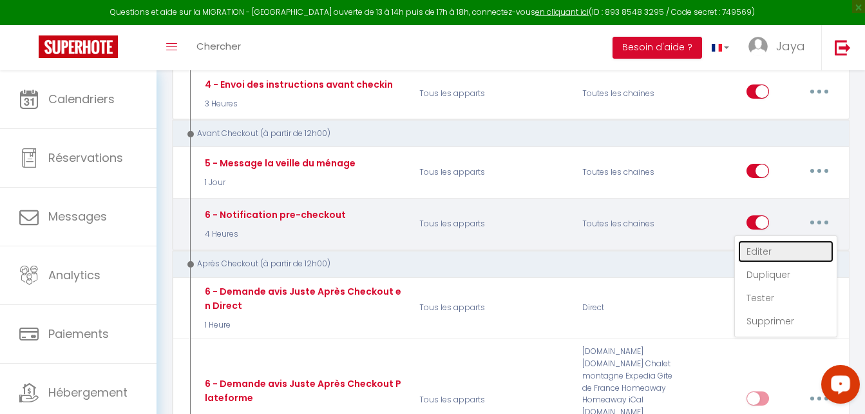
click at [786, 247] on link "Editer" at bounding box center [785, 251] width 95 height 22
checkbox input "true"
checkbox input "false"
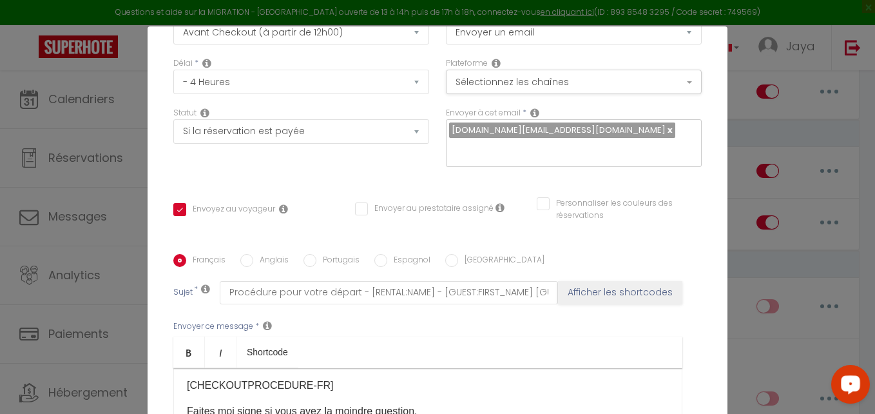
scroll to position [0, 0]
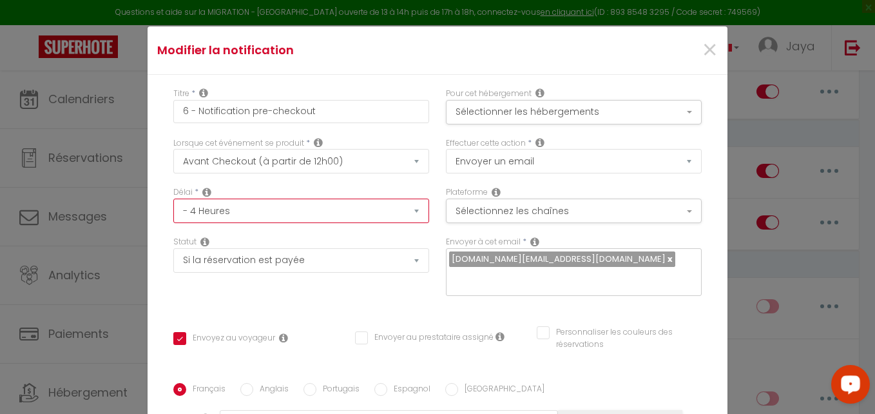
click at [413, 211] on select "Immédiat - 10 Minutes - 1 Heure - 2 Heures - 3 Heures - 4 Heures - 5 Heures - 6…" at bounding box center [301, 210] width 256 height 24
select select "16 Heures"
click at [173, 198] on select "Immédiat - 10 Minutes - 1 Heure - 2 Heures - 3 Heures - 4 Heures - 5 Heures - 6…" at bounding box center [301, 210] width 256 height 24
checkbox input "true"
checkbox input "false"
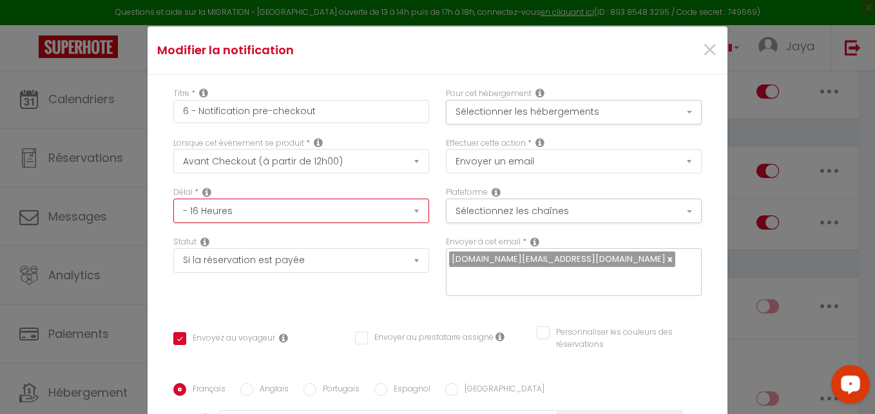
checkbox input "false"
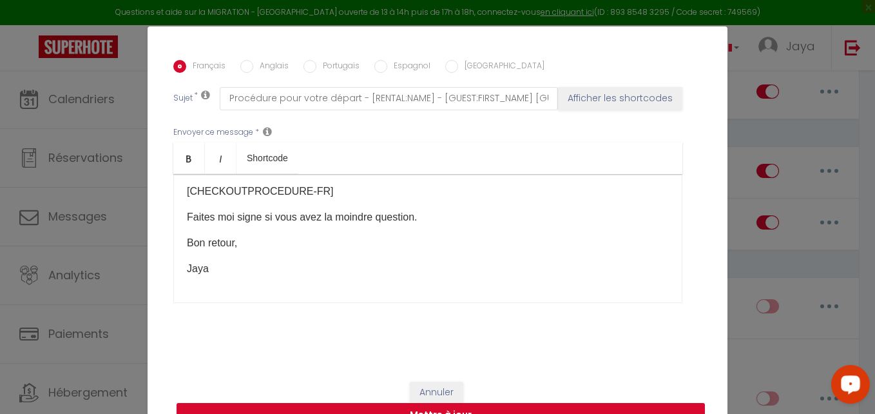
scroll to position [52, 0]
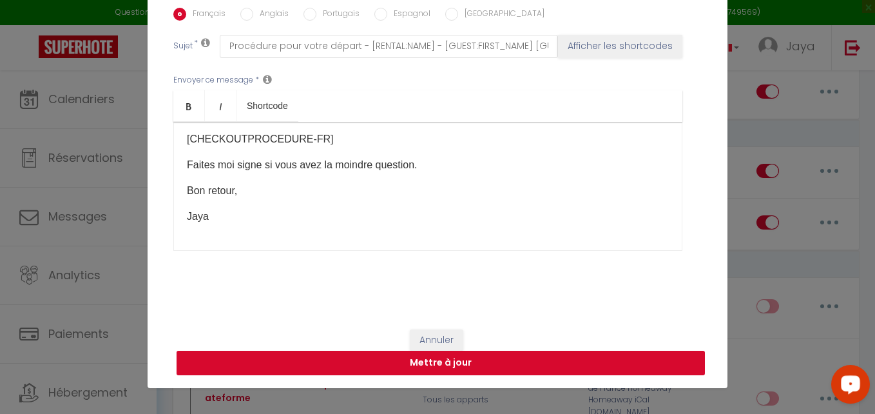
click at [446, 361] on button "Mettre à jour" at bounding box center [441, 362] width 528 height 24
checkbox input "true"
checkbox input "false"
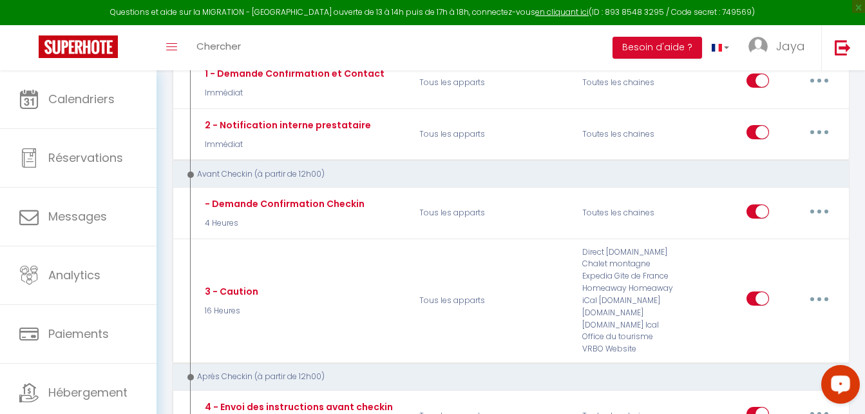
scroll to position [0, 0]
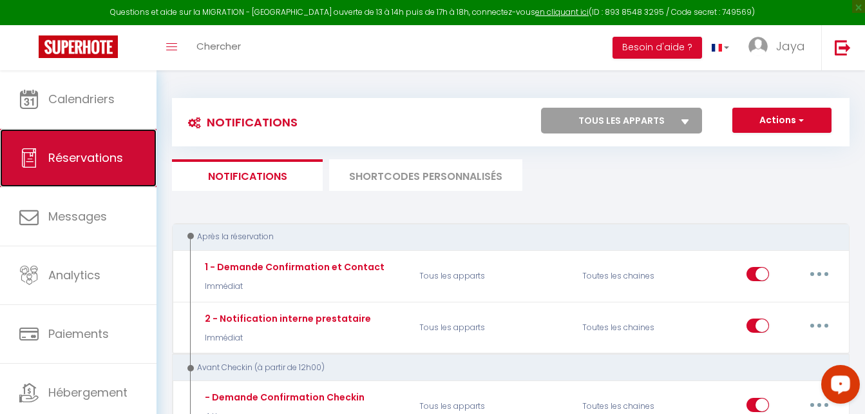
click at [103, 158] on span "Réservations" at bounding box center [85, 157] width 75 height 16
select select "not_cancelled"
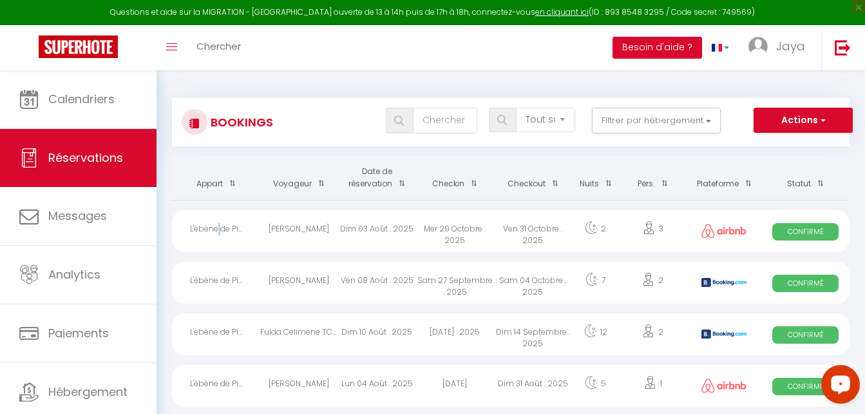
click at [220, 225] on div "L'ébène de Pi..." at bounding box center [216, 231] width 88 height 42
select select "OK"
select select "1"
select select "0"
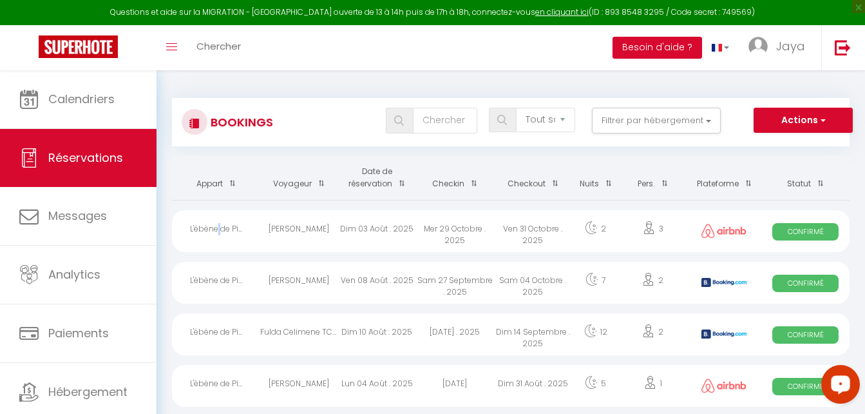
select select "1"
select select
select select "31564"
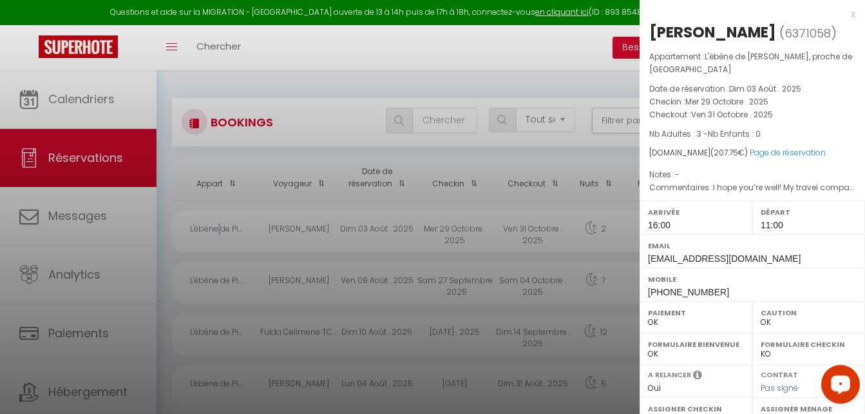
scroll to position [64, 0]
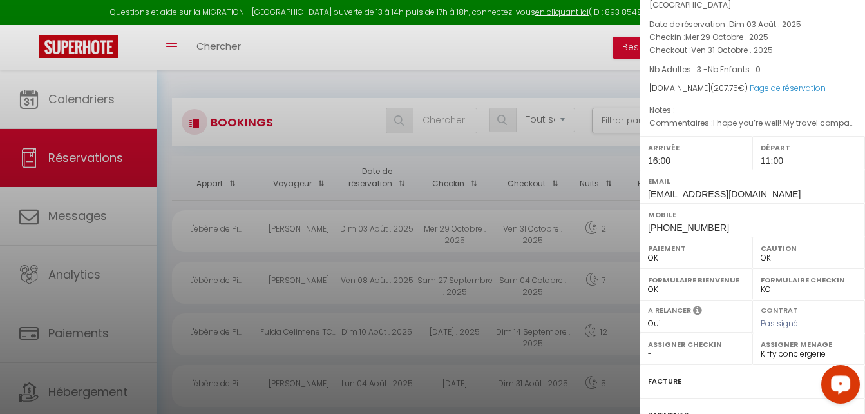
click at [256, 270] on div at bounding box center [432, 207] width 865 height 414
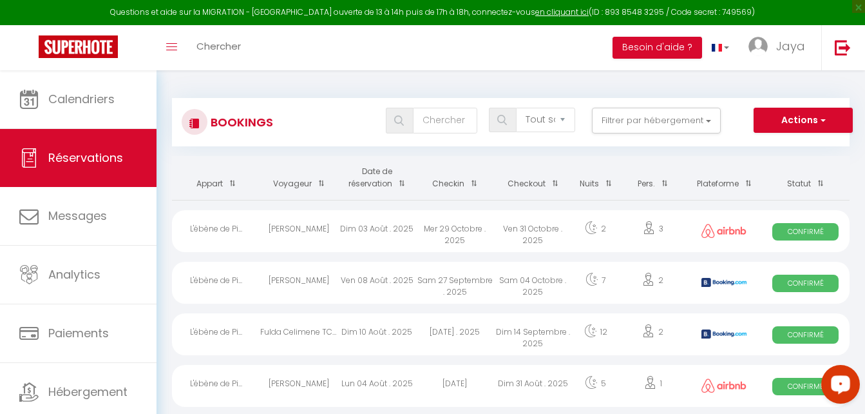
click at [210, 283] on div "L'ébène de Pi..." at bounding box center [216, 283] width 88 height 42
select select "KO"
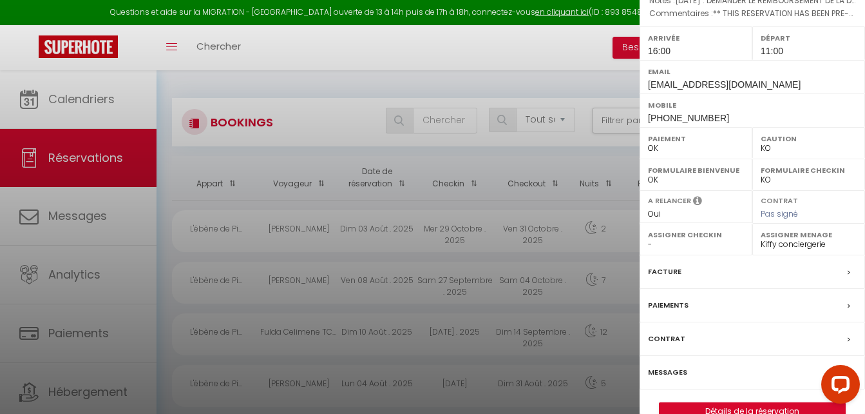
scroll to position [219, 0]
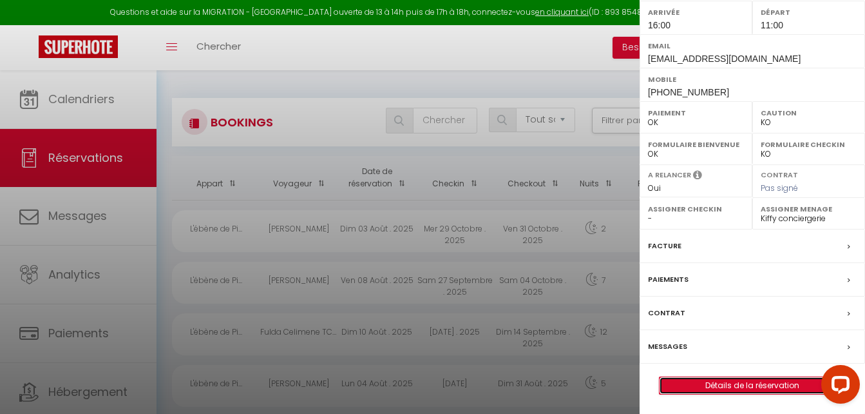
click at [722, 387] on link "Détails de la réservation" at bounding box center [753, 385] width 186 height 17
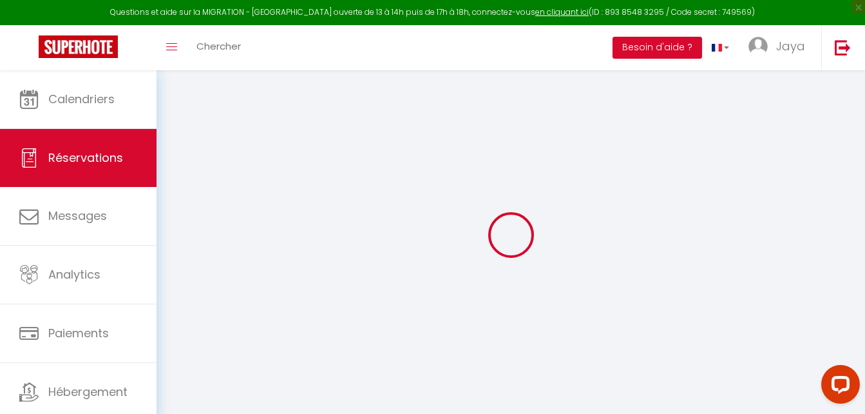
type input "Madjid"
type input "Lounes"
type input "mloune.317420@guest.booking.com"
type input "lounesmadjid@yahoo.fr"
type input "+213661659259"
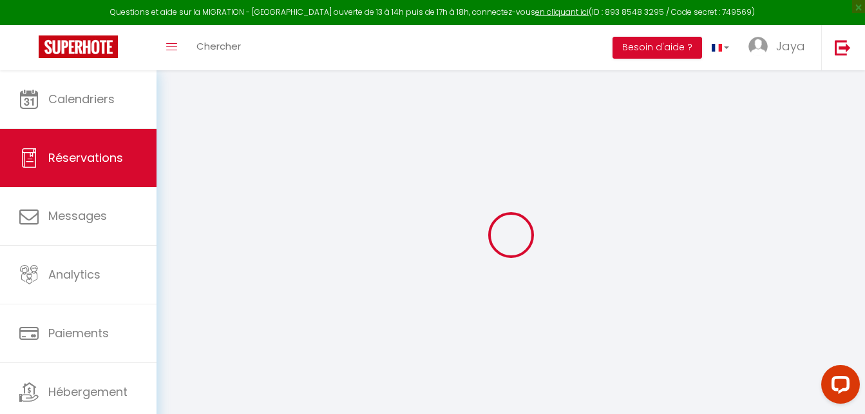
type input "06250"
type input "residence arsenal rue des frères fardjallah A52"
type input "Bejaia"
select select "DZ"
type input "74.77"
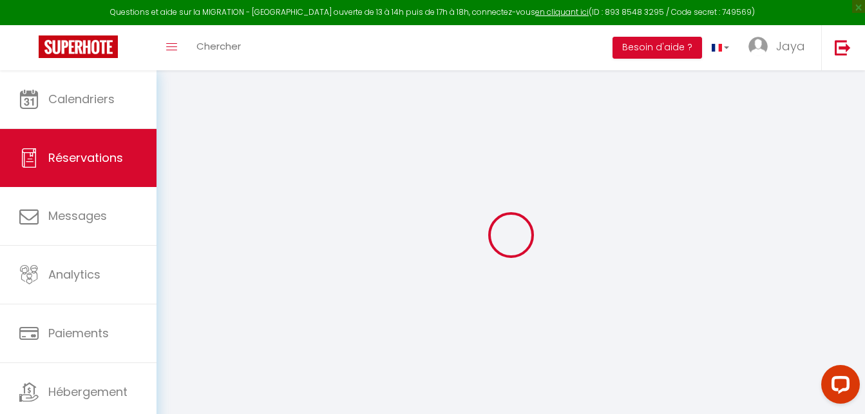
type input "6.95"
select select "74781"
select select "1"
select select
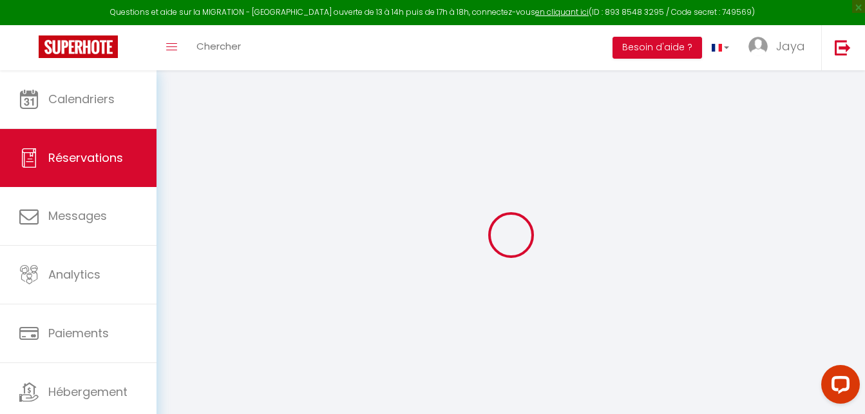
type input "2"
select select "12"
select select
type input "384.8"
checkbox input "false"
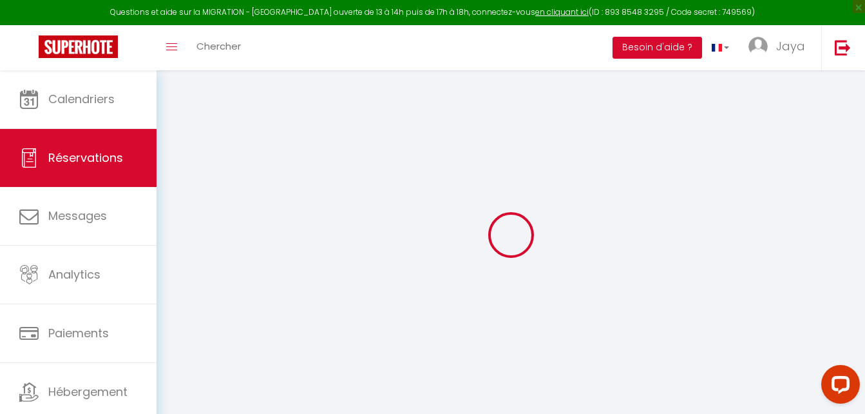
type input "0"
select select "2"
type input "0"
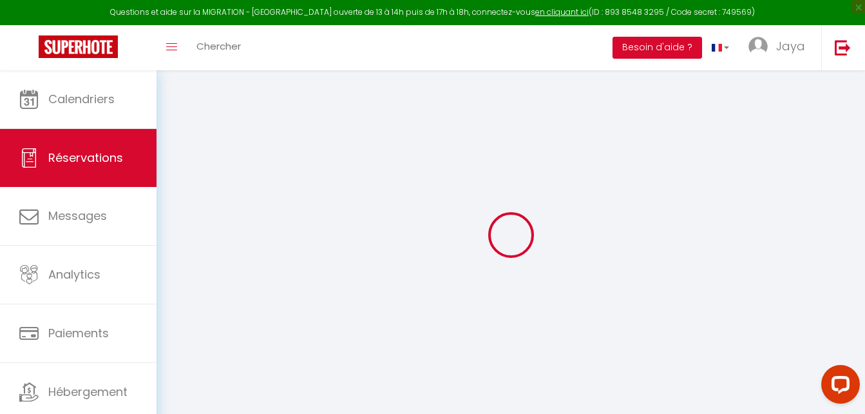
select select
select select "14"
checkbox input "false"
select select
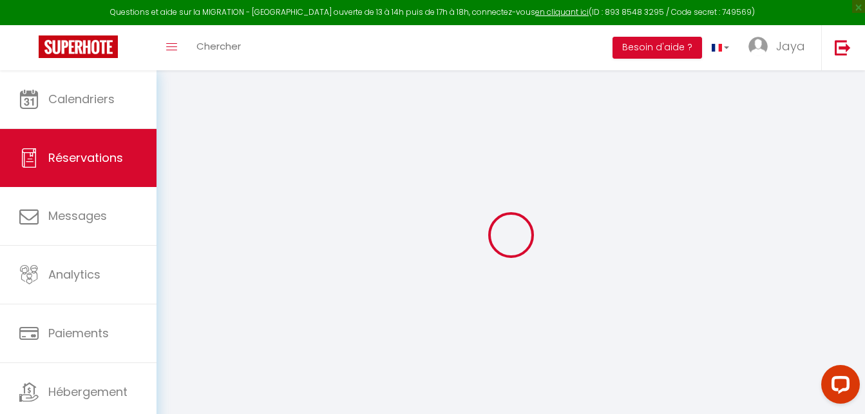
select select
checkbox input "false"
select select
checkbox input "false"
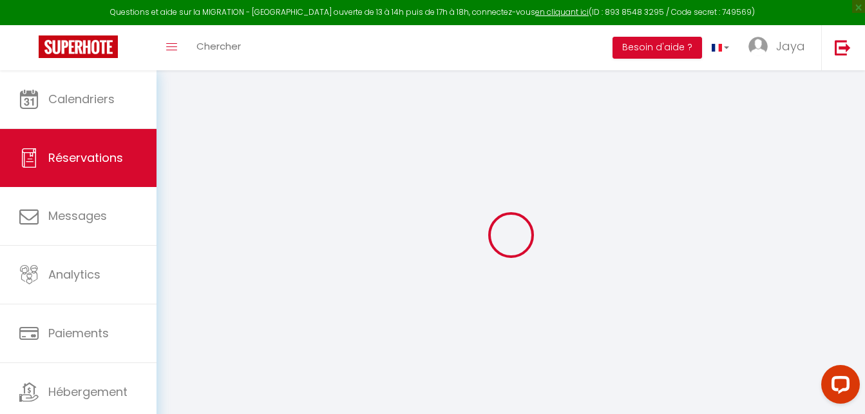
select select
checkbox input "false"
type textarea "** THIS RESERVATION HAS BEEN PRE-PAID ** BOOKING NOTE : Payment charge is EUR 6…"
type textarea "08/08/25 : DEMANDER LE REMBOURSEMENT DE LA DIFFERENCE DE LA TAXE DE SEJOUR A BO…"
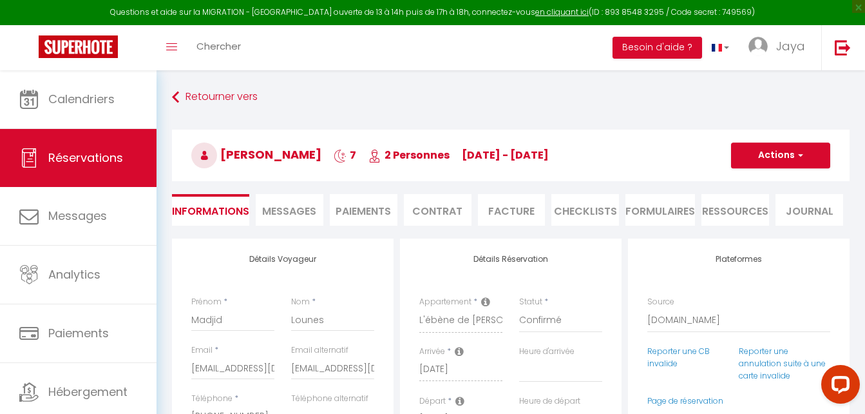
type input "55"
type input "56.85"
select select
checkbox input "false"
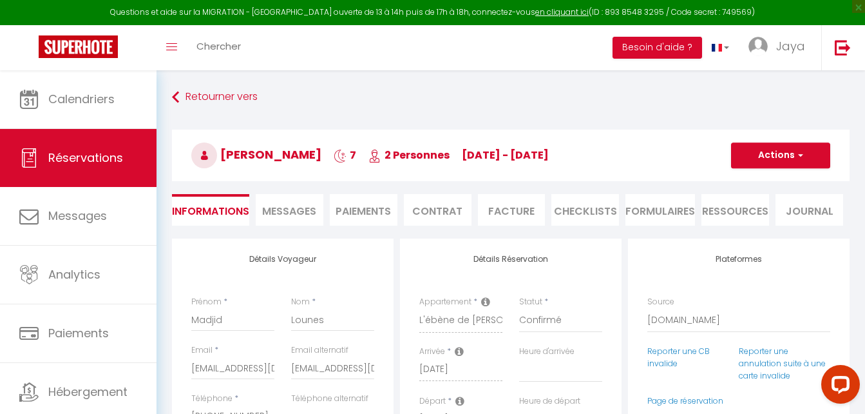
select select "16:00"
select select "11:00"
click at [449, 211] on li "Contrat" at bounding box center [438, 210] width 68 height 32
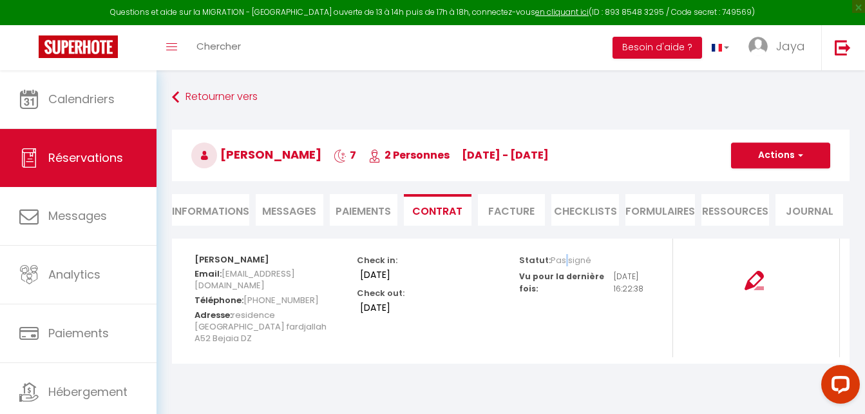
click at [562, 255] on span "Pas signé" at bounding box center [571, 260] width 41 height 12
drag, startPoint x: 562, startPoint y: 255, endPoint x: 564, endPoint y: 320, distance: 64.4
click at [564, 320] on div "Statut: Pas signé Vu pour la dernière fois: 2025-08-08 16:22:38" at bounding box center [592, 297] width 162 height 119
click at [751, 280] on img at bounding box center [754, 280] width 19 height 19
click at [82, 146] on link "Réservations" at bounding box center [78, 158] width 157 height 58
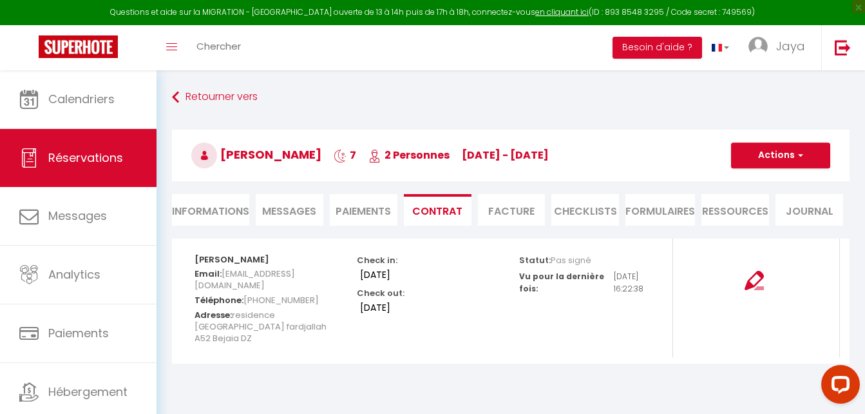
select select "not_cancelled"
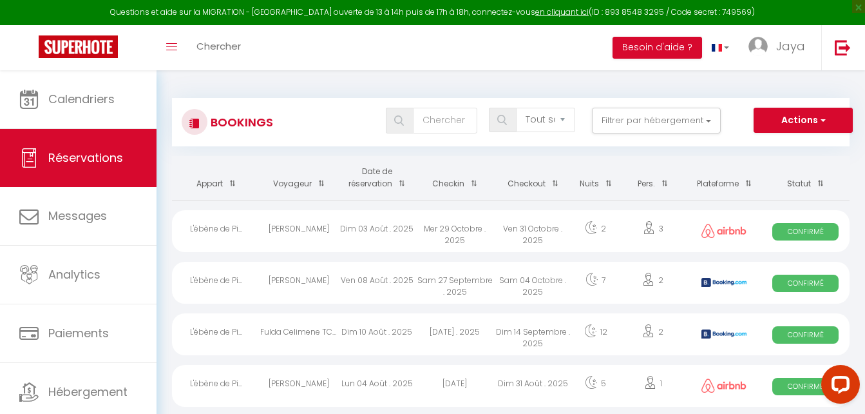
scroll to position [64, 0]
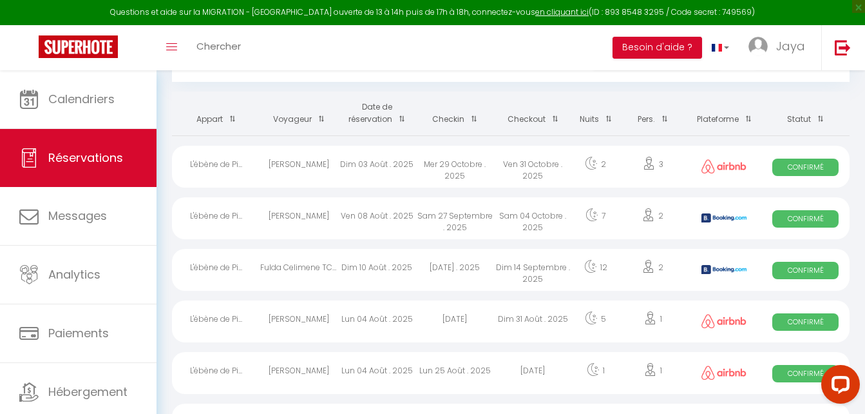
click at [292, 266] on div "Fulda Celimene TCHITCHA DZEDZE" at bounding box center [299, 270] width 78 height 42
select select "OK"
select select "KO"
select select "1"
select select "0"
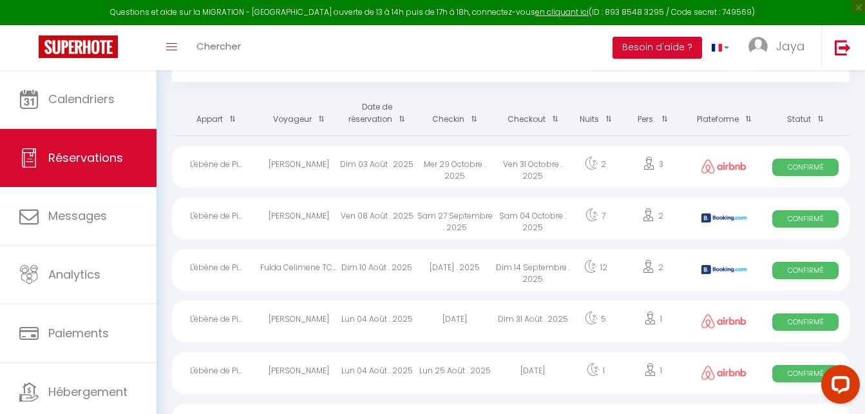
select select "1"
select select
select select "31564"
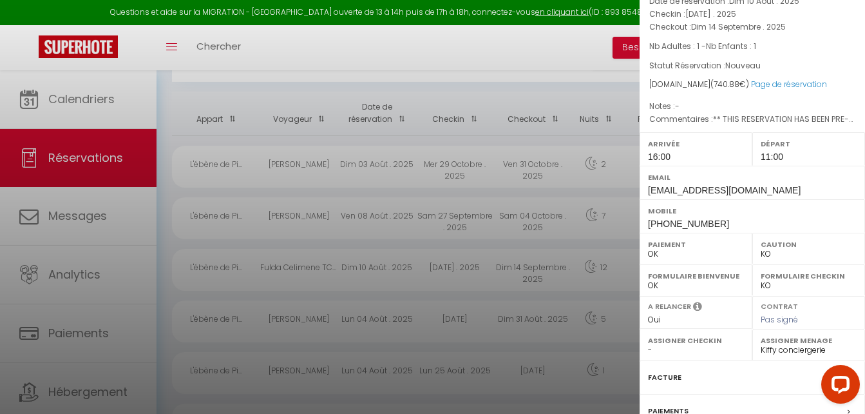
scroll to position [260, 0]
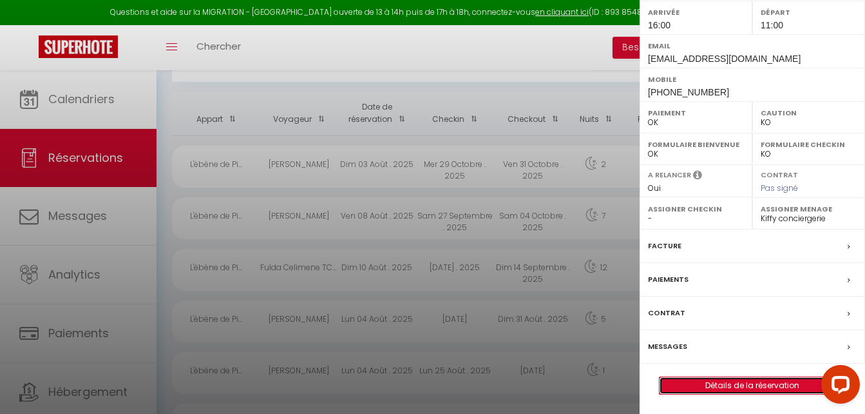
click at [754, 385] on link "Détails de la réservation" at bounding box center [753, 385] width 186 height 17
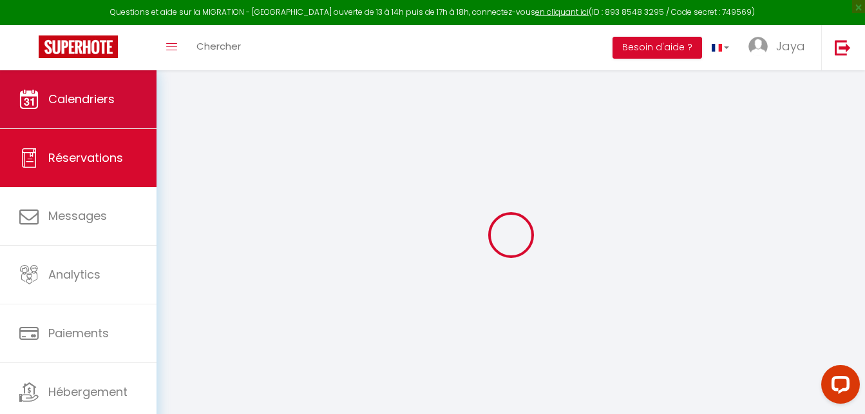
type input "Fulda Celimene"
type input "TCHITCHA DZEDZE"
type input "fdzedz.381398@guest.booking.com"
type input "flora.bayene@gmail.com"
type input "+33617710801"
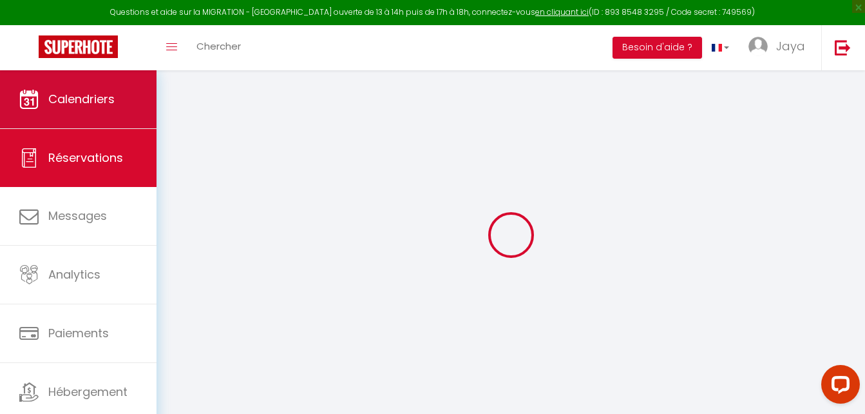
type input "Moungali"
type input "Brazzaville"
select select "FR"
type input "110.94"
type input "10.37"
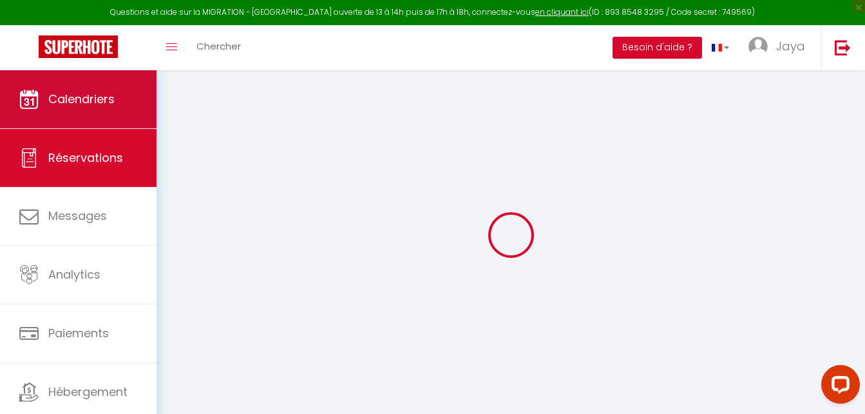
select select "74781"
select select "1"
select select
type input "1"
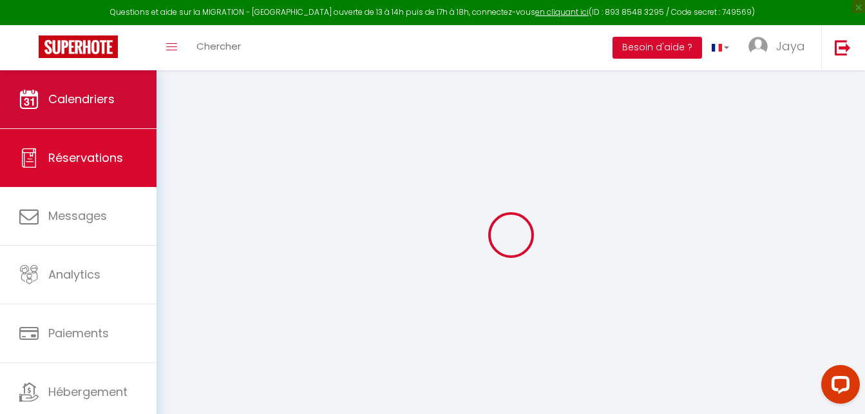
type input "1"
select select "12"
select select
type input "597.6"
checkbox input "false"
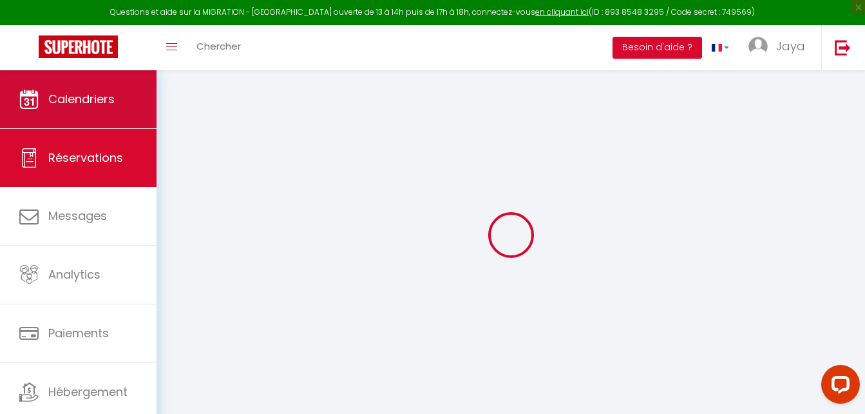
type input "0"
select select "2"
type input "0"
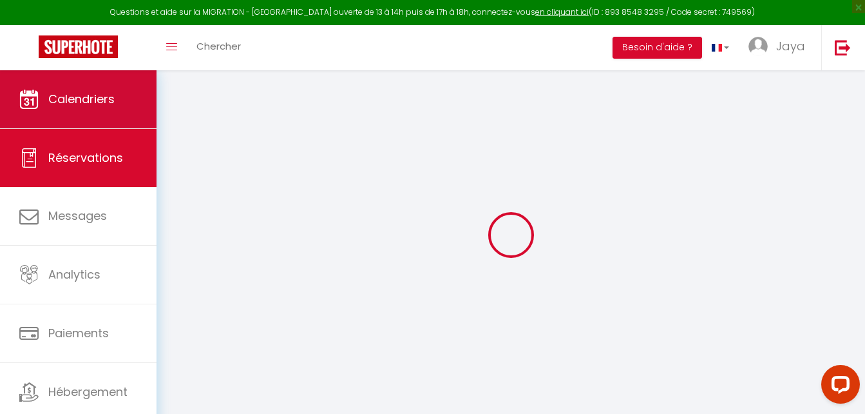
select select
select select "14"
checkbox input "false"
select select
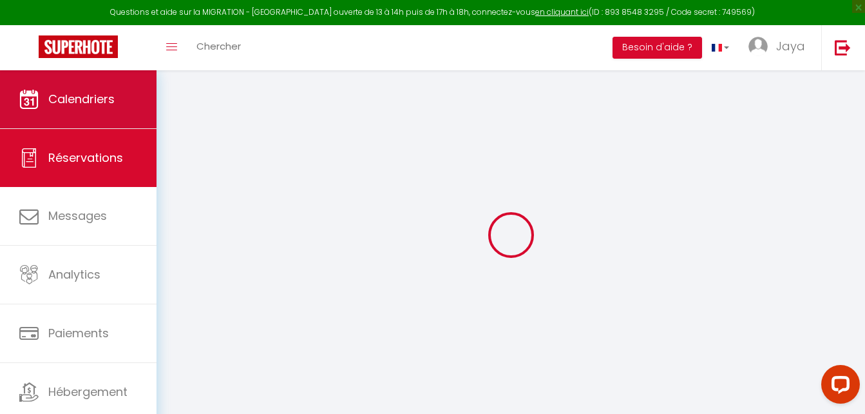
select select
checkbox input "false"
select select
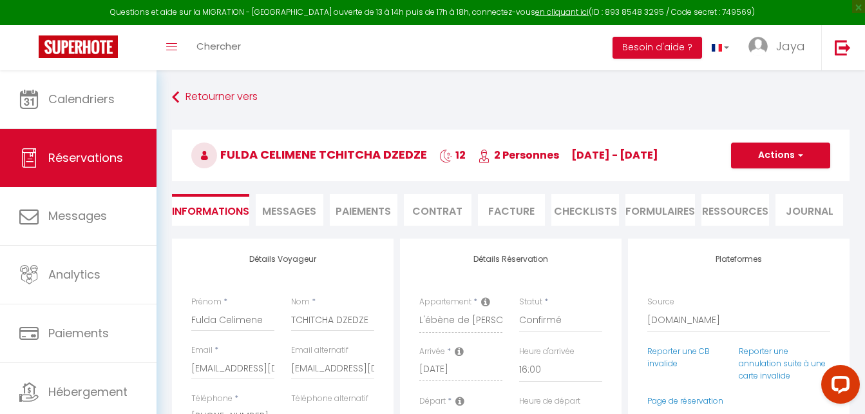
click at [294, 209] on span "Messages" at bounding box center [289, 211] width 54 height 15
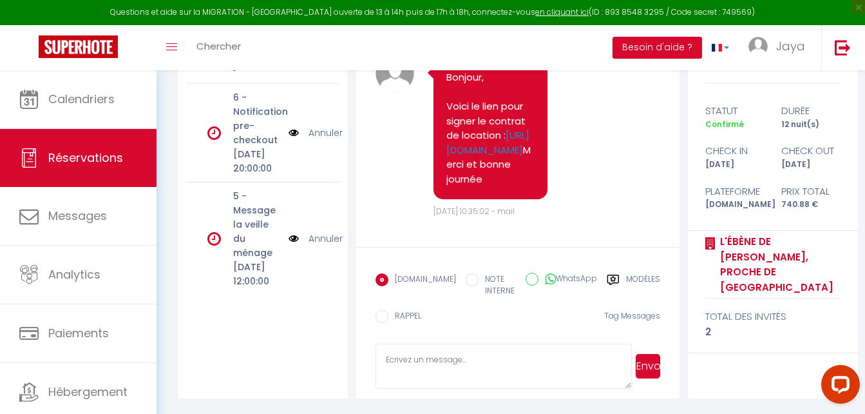
scroll to position [1056, 0]
drag, startPoint x: 449, startPoint y: 84, endPoint x: 517, endPoint y: 177, distance: 115.2
click at [517, 177] on pre "Bonjour, Voici le lien pour signer le contrat de location : https://app.superho…" at bounding box center [490, 128] width 88 height 116
drag, startPoint x: 517, startPoint y: 177, endPoint x: 462, endPoint y: 93, distance: 101.0
copy pre "Bonjour, Voici le lien pour signer le contrat de location : https://app.superho…"
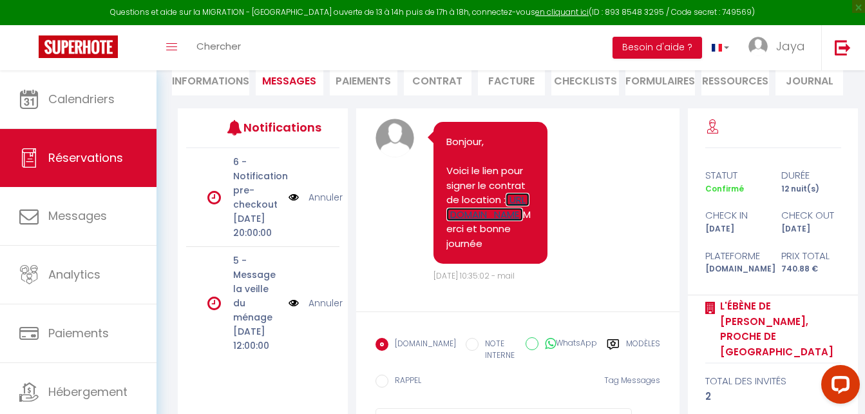
scroll to position [0, 0]
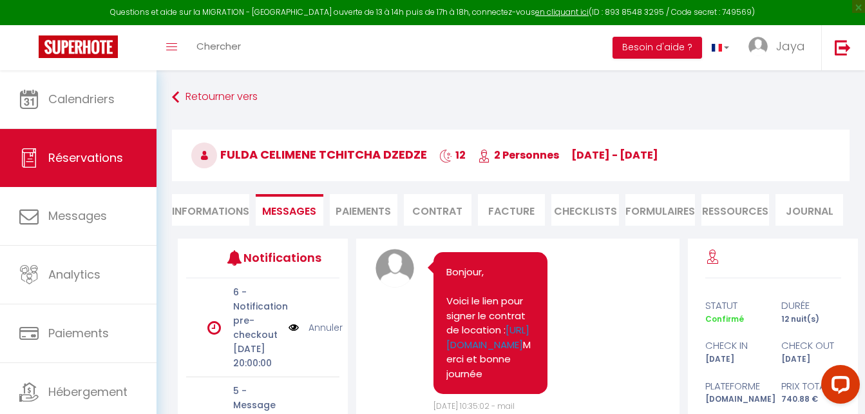
click at [210, 204] on li "Informations" at bounding box center [210, 210] width 77 height 32
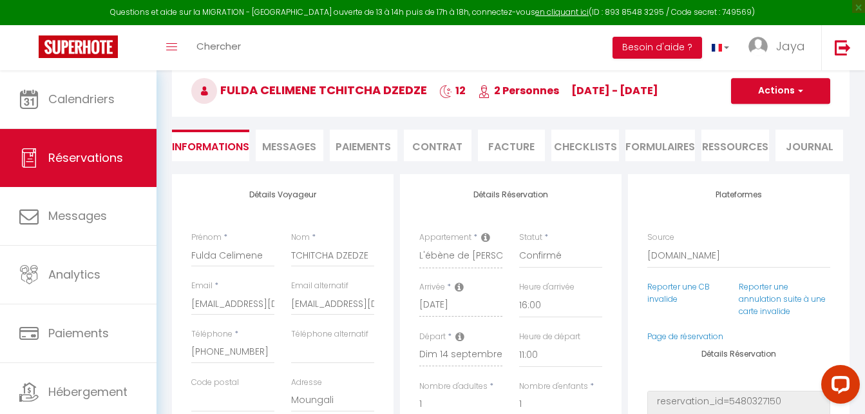
scroll to position [129, 0]
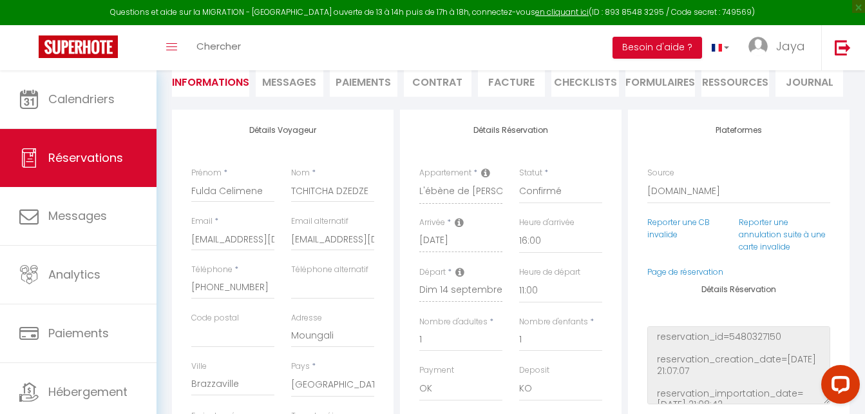
click at [301, 84] on span "Messages" at bounding box center [289, 82] width 54 height 15
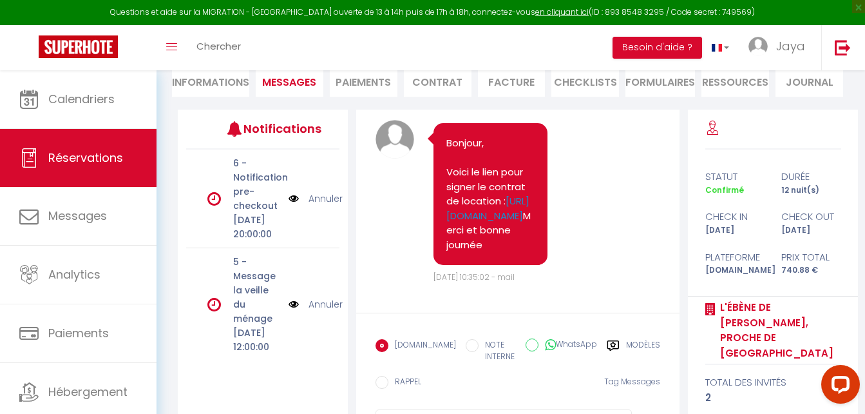
scroll to position [927, 0]
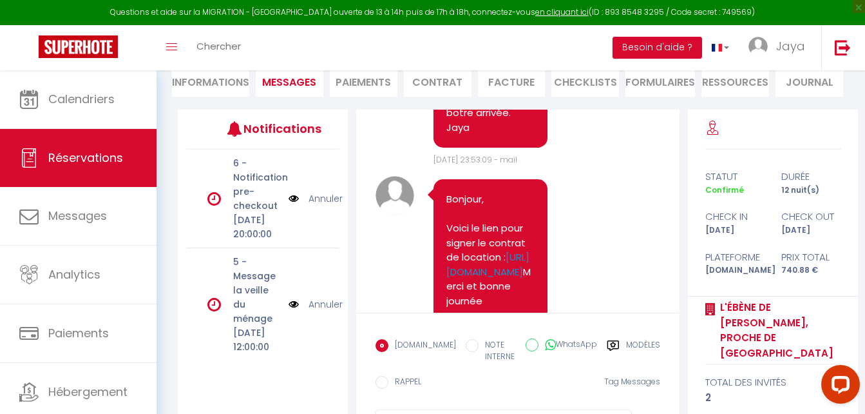
drag, startPoint x: 448, startPoint y: 211, endPoint x: 519, endPoint y: 264, distance: 88.8
click at [519, 264] on pre "Bonjour, Voici le lien pour signer le contrat de location : https://app.superho…" at bounding box center [490, 250] width 88 height 116
drag, startPoint x: 519, startPoint y: 264, endPoint x: 492, endPoint y: 242, distance: 35.7
click at [492, 242] on pre "Bonjour, Voici le lien pour signer le contrat de location : https://app.superho…" at bounding box center [490, 250] width 88 height 116
click at [472, 220] on pre "Bonjour, Voici le lien pour signer le contrat de location : https://app.superho…" at bounding box center [490, 250] width 88 height 116
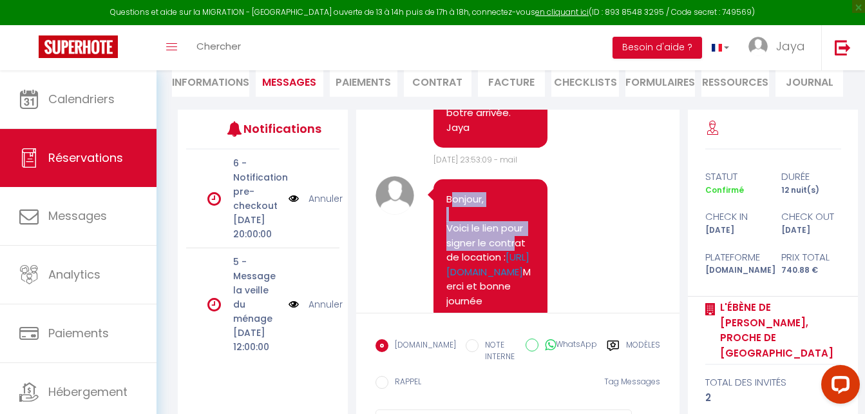
drag, startPoint x: 450, startPoint y: 210, endPoint x: 516, endPoint y: 259, distance: 81.9
click at [516, 259] on pre "Bonjour, Voici le lien pour signer le contrat de location : https://app.superho…" at bounding box center [490, 250] width 88 height 116
drag, startPoint x: 516, startPoint y: 259, endPoint x: 495, endPoint y: 247, distance: 23.7
click at [495, 247] on pre "Bonjour, Voici le lien pour signer le contrat de location : https://app.superho…" at bounding box center [490, 250] width 88 height 116
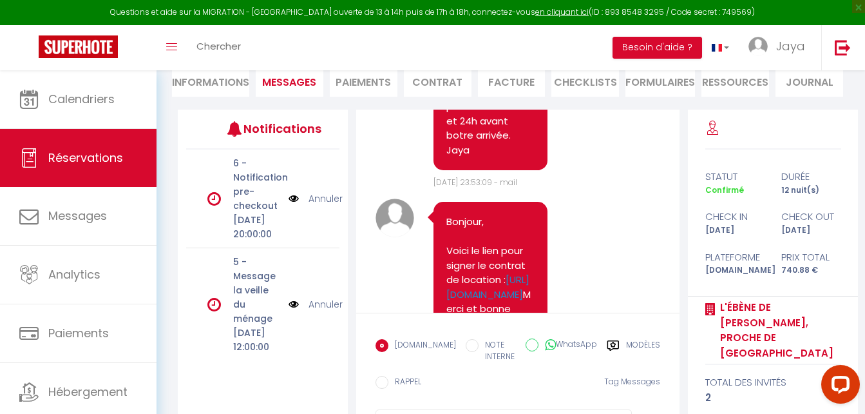
scroll to position [914, 0]
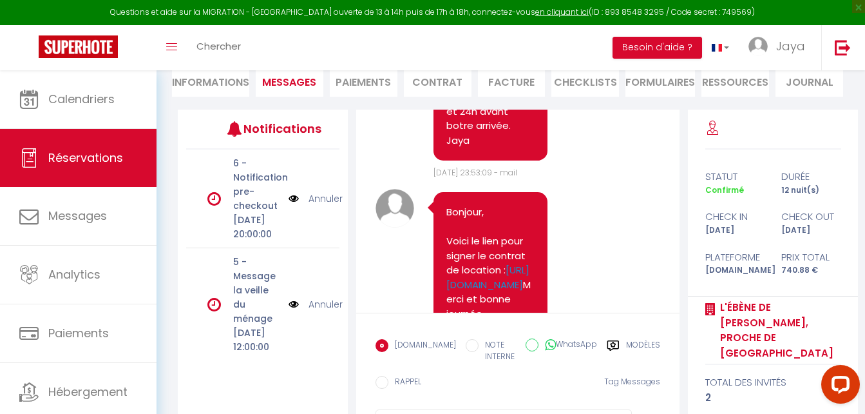
click at [448, 219] on div "Bonjour, Voici le lien pour signer le contrat de location : https://app.superho…" at bounding box center [491, 263] width 114 height 142
copy div "Bonjour, Voici le lien pour signer le contrat de location : https://app.superho…"
click at [419, 79] on li "Contrat" at bounding box center [438, 81] width 68 height 32
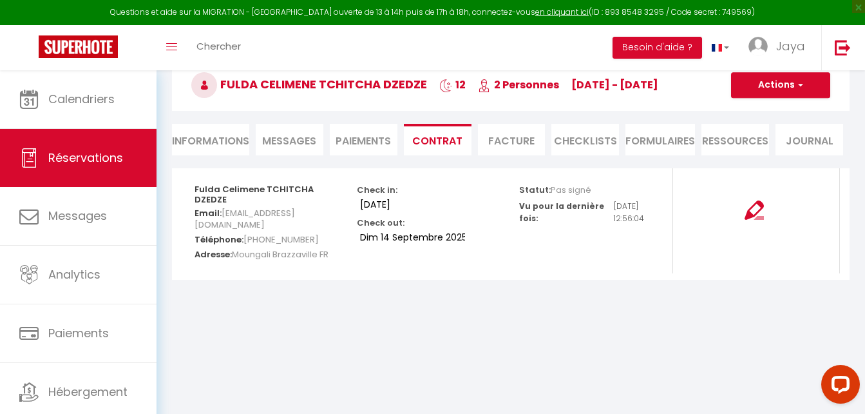
scroll to position [70, 0]
click at [797, 82] on span "button" at bounding box center [799, 85] width 8 height 12
click at [772, 146] on link "Copier le lien" at bounding box center [771, 147] width 108 height 17
click at [302, 142] on span "Messages" at bounding box center [289, 140] width 54 height 15
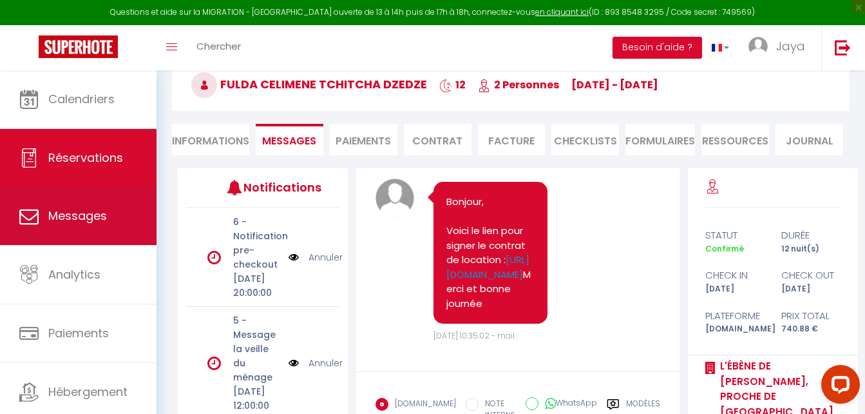
scroll to position [39, 0]
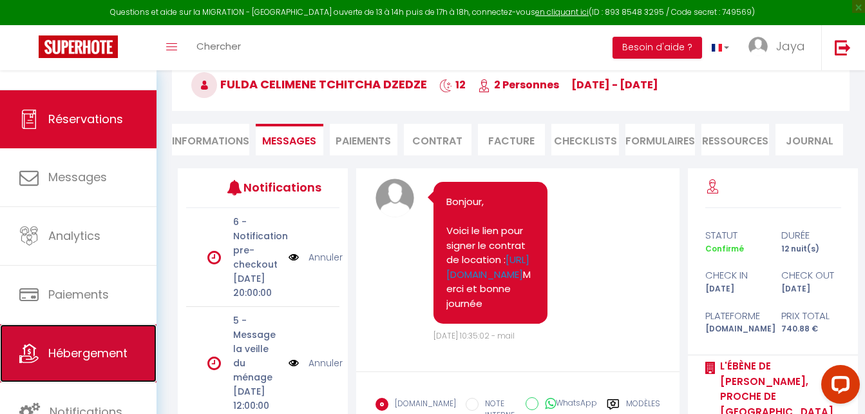
click at [106, 350] on span "Hébergement" at bounding box center [87, 353] width 79 height 16
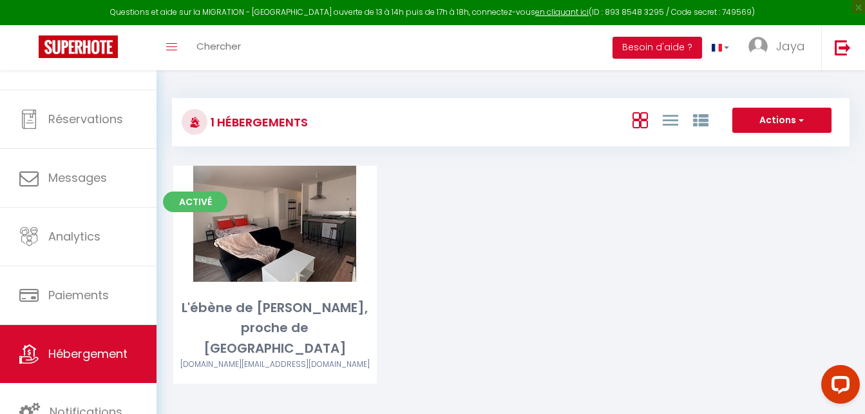
scroll to position [70, 0]
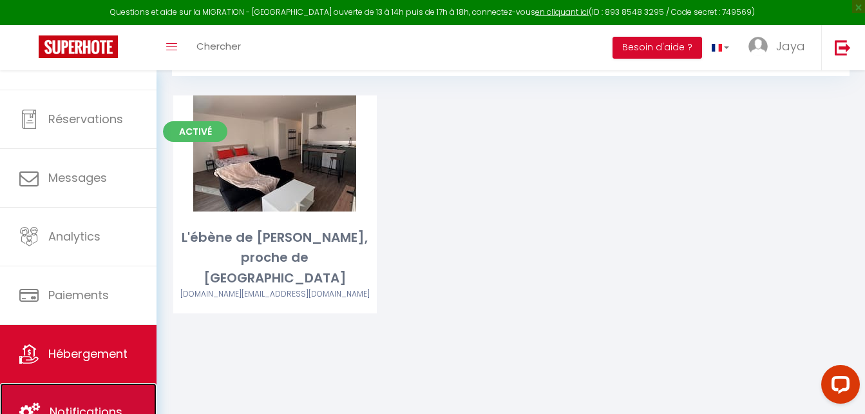
click at [68, 403] on link "Notifications" at bounding box center [78, 412] width 157 height 58
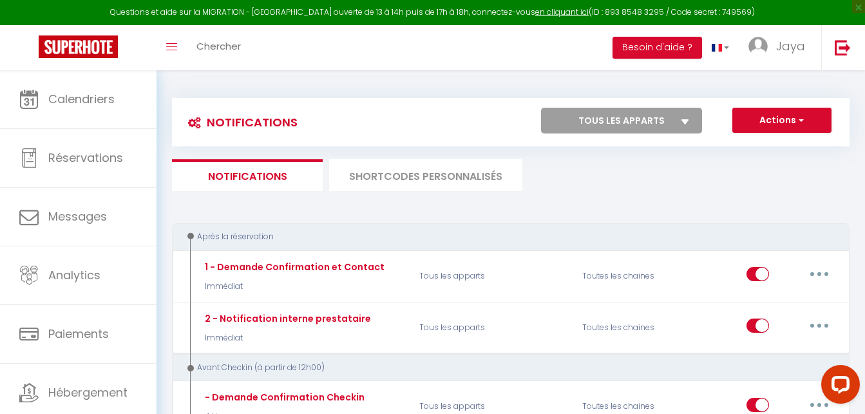
scroll to position [322, 0]
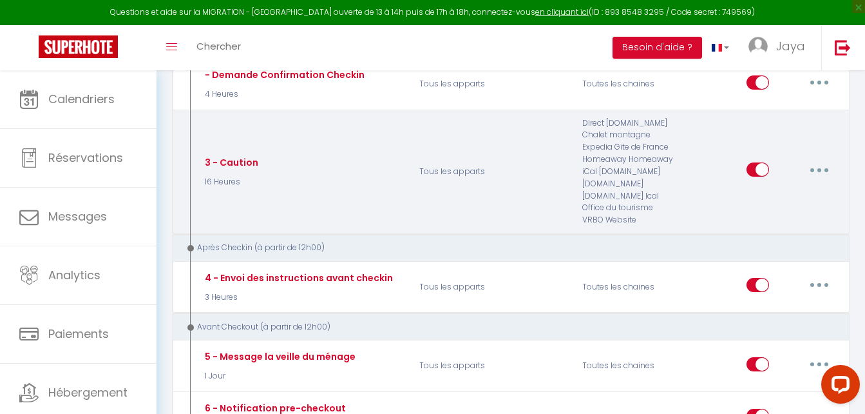
click at [821, 171] on button "button" at bounding box center [819, 169] width 36 height 21
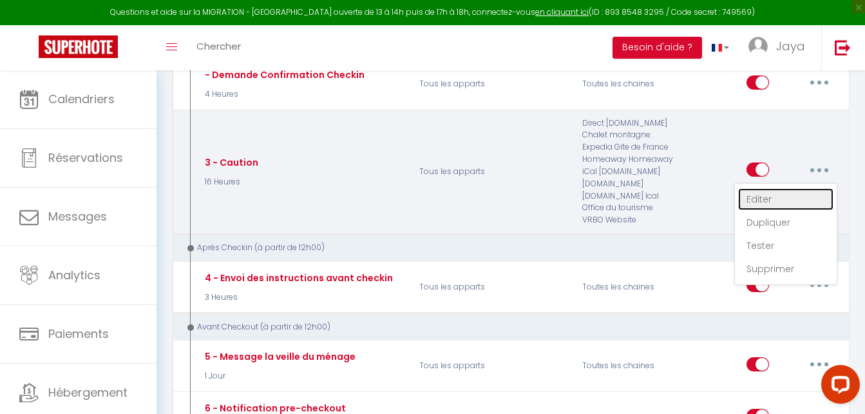
click at [772, 205] on link "Editer" at bounding box center [785, 199] width 95 height 22
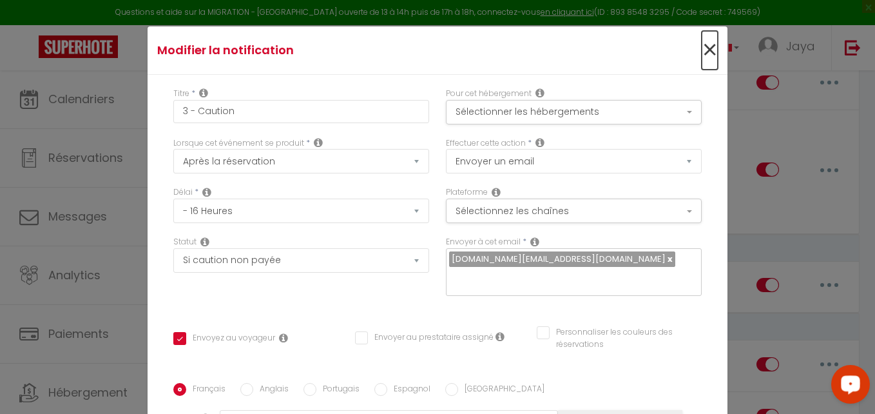
click at [702, 49] on span "×" at bounding box center [710, 50] width 16 height 39
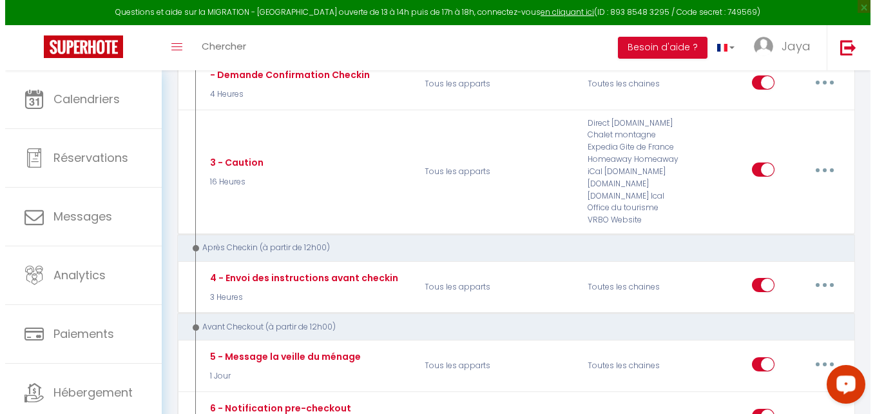
scroll to position [64, 0]
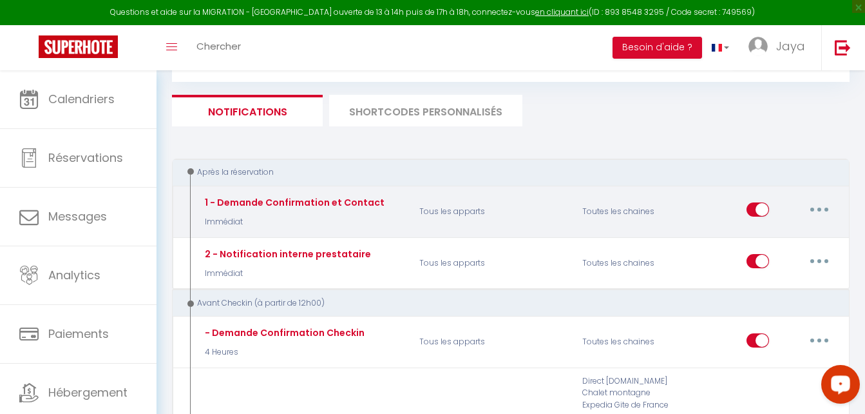
click at [816, 209] on button "button" at bounding box center [819, 209] width 36 height 21
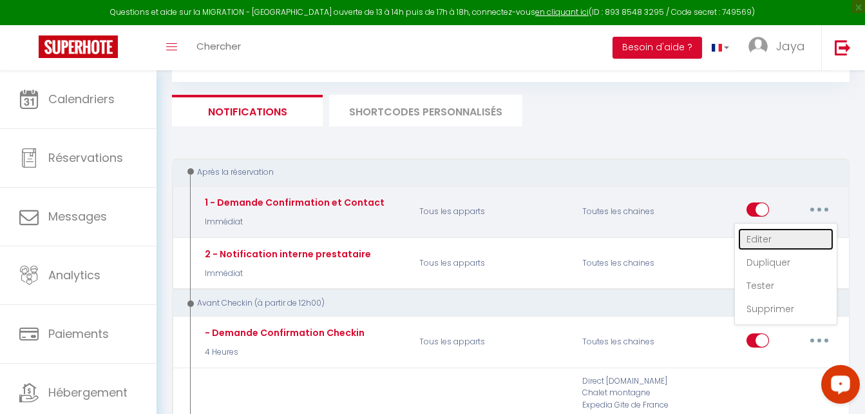
click at [760, 241] on link "Editer" at bounding box center [785, 239] width 95 height 22
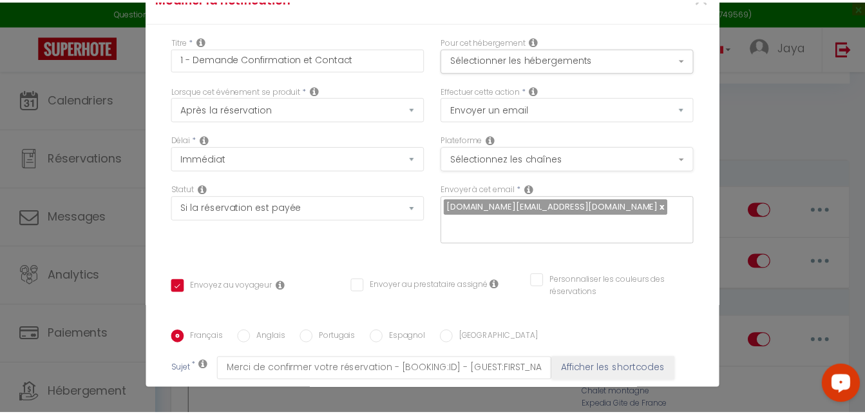
scroll to position [0, 0]
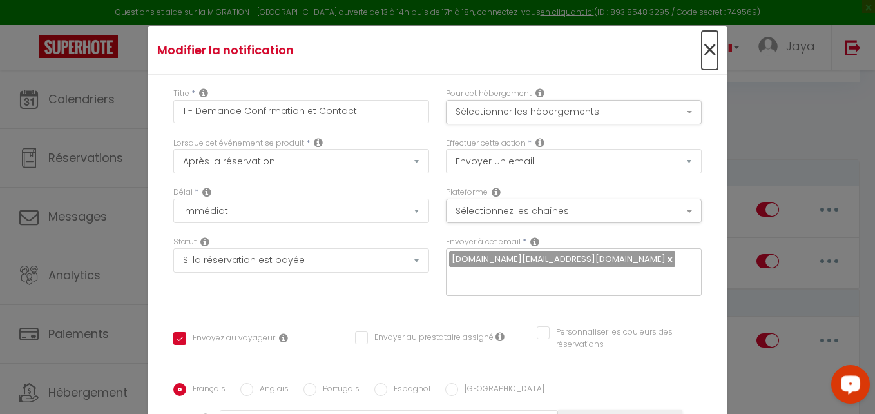
click at [702, 48] on span "×" at bounding box center [710, 50] width 16 height 39
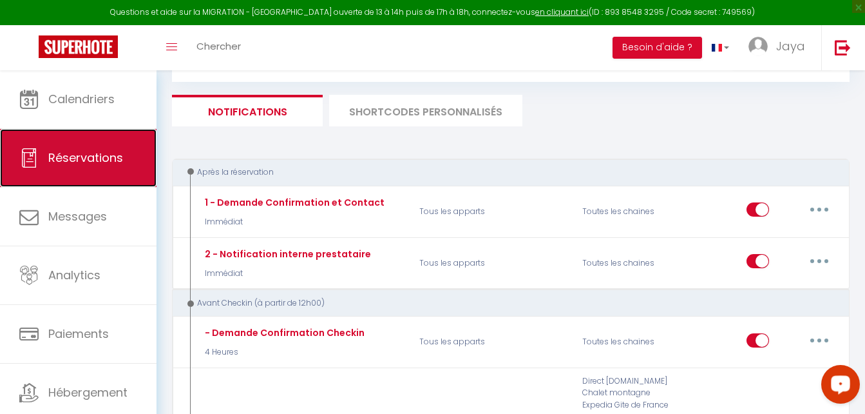
click at [77, 153] on span "Réservations" at bounding box center [85, 157] width 75 height 16
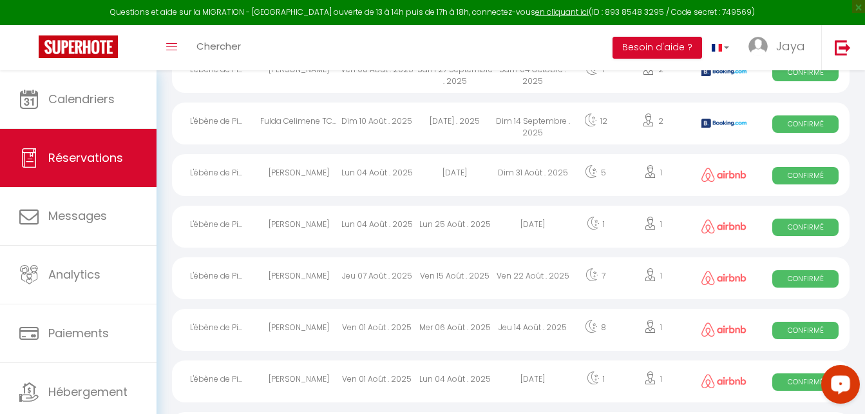
scroll to position [82, 0]
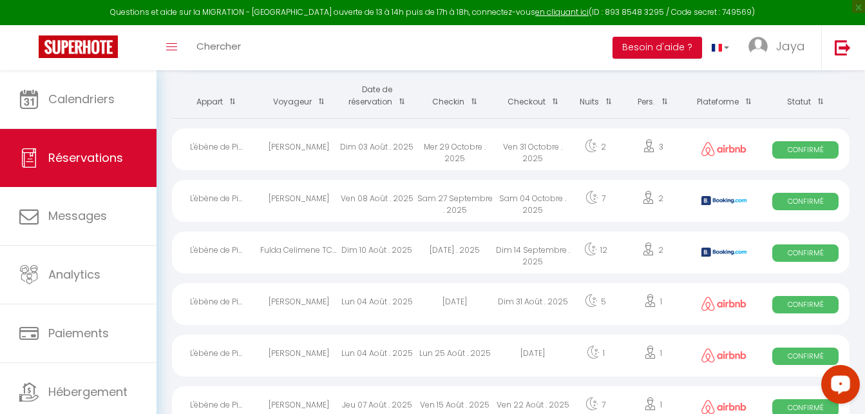
click at [324, 146] on div "Bukola Balogun" at bounding box center [299, 149] width 78 height 42
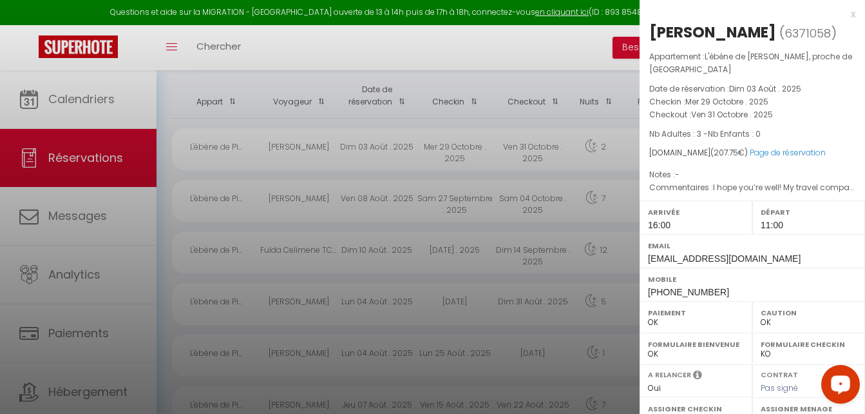
scroll to position [200, 0]
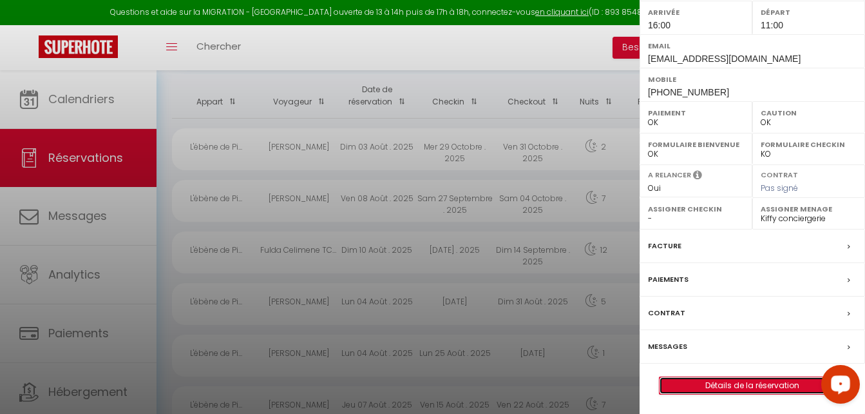
click at [741, 383] on link "Détails de la réservation" at bounding box center [753, 385] width 186 height 17
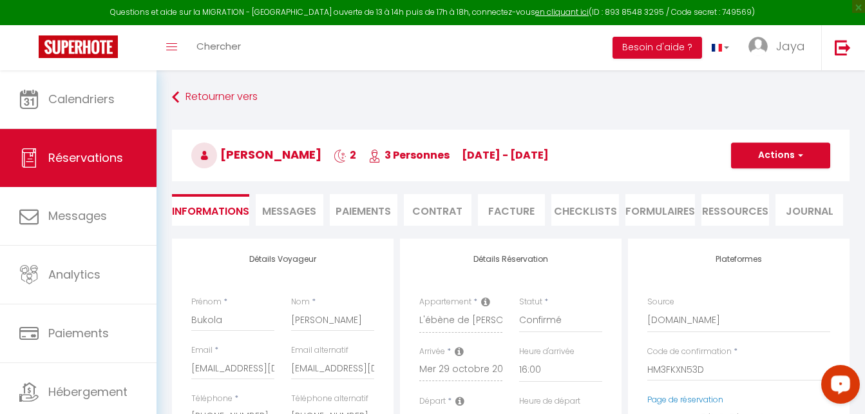
click at [287, 215] on span "Messages" at bounding box center [289, 211] width 54 height 15
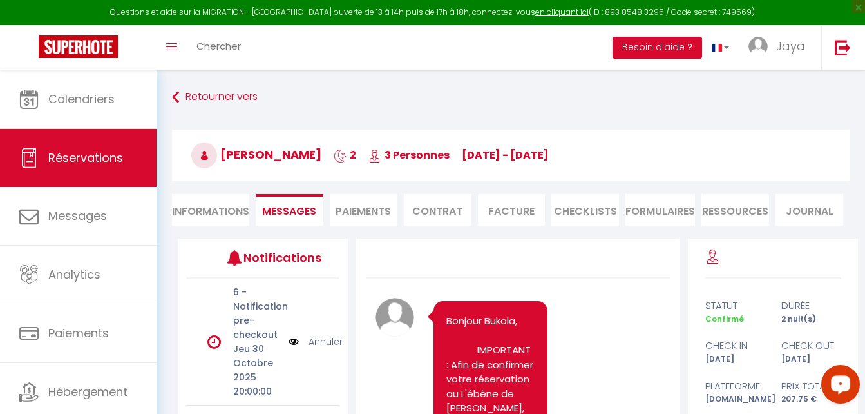
click at [374, 212] on li "Paiements" at bounding box center [364, 210] width 68 height 32
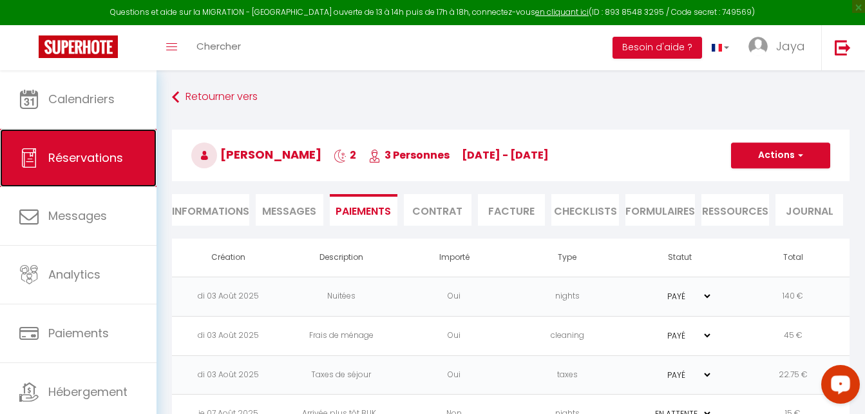
click at [85, 156] on span "Réservations" at bounding box center [85, 157] width 75 height 16
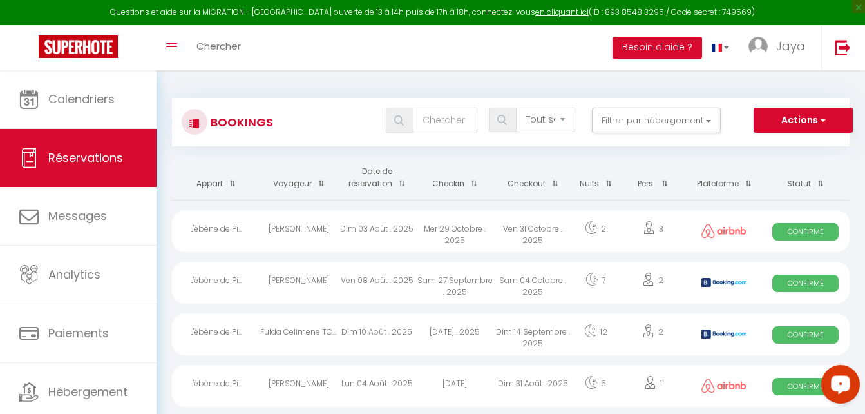
click at [300, 329] on div "Fulda Celimene TCHITCHA DZEDZE" at bounding box center [299, 334] width 78 height 42
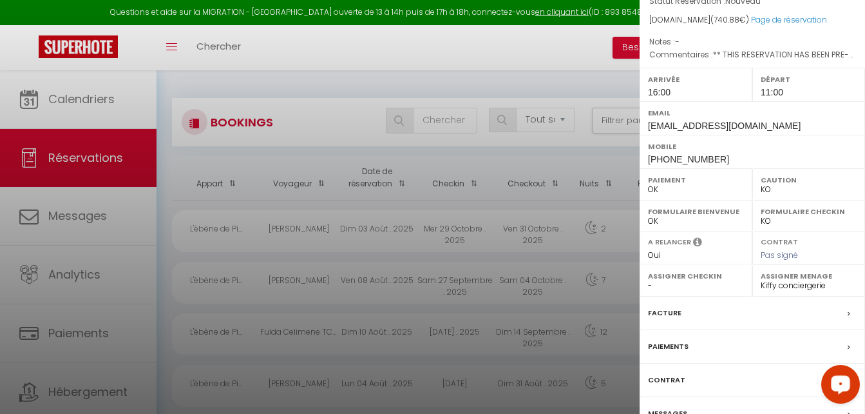
scroll to position [258, 0]
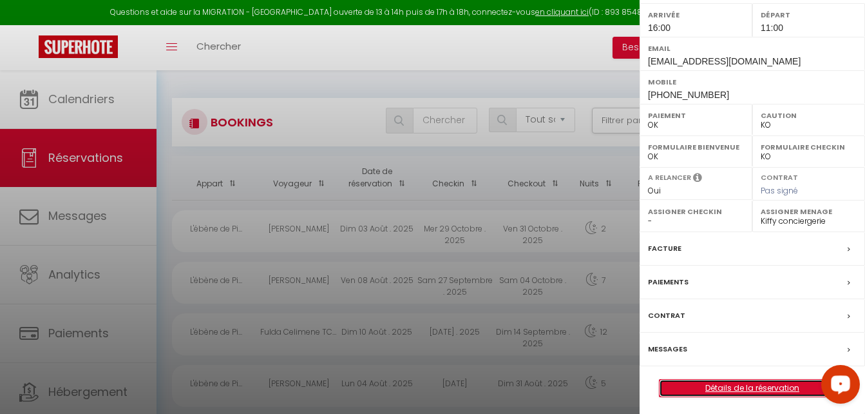
click at [740, 393] on link "Détails de la réservation" at bounding box center [753, 387] width 186 height 17
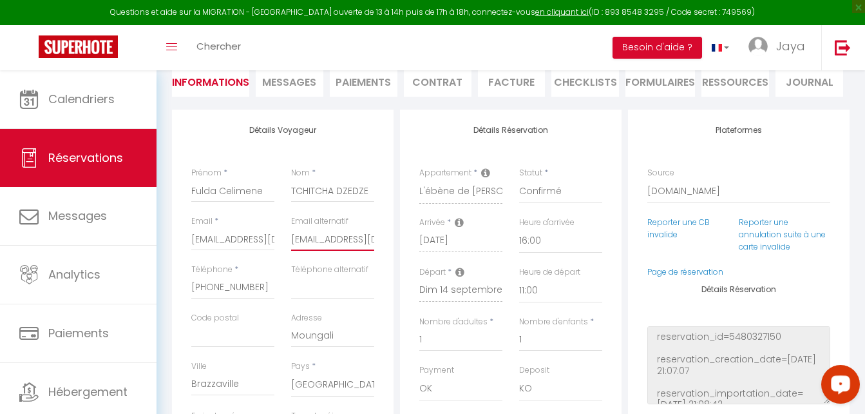
scroll to position [0, 30]
drag, startPoint x: 292, startPoint y: 238, endPoint x: 396, endPoint y: 241, distance: 103.8
click at [396, 241] on div "Détails Voyageur Prénom * Fulda Celimene Nom * TCHITCHA DZEDZE Email * fdzedz.3…" at bounding box center [283, 349] width 228 height 479
drag, startPoint x: 293, startPoint y: 189, endPoint x: 368, endPoint y: 193, distance: 75.5
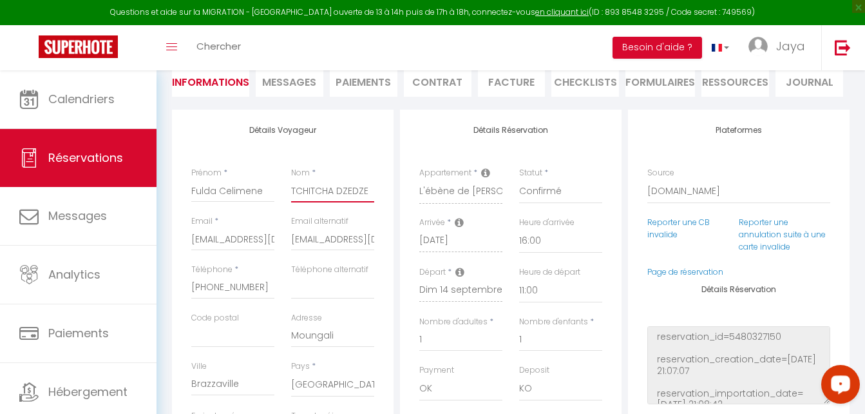
click at [368, 193] on input "TCHITCHA DZEDZE" at bounding box center [332, 190] width 83 height 23
drag, startPoint x: 192, startPoint y: 186, endPoint x: 267, endPoint y: 189, distance: 74.8
click at [267, 189] on input "Fulda Celimene" at bounding box center [232, 190] width 83 height 23
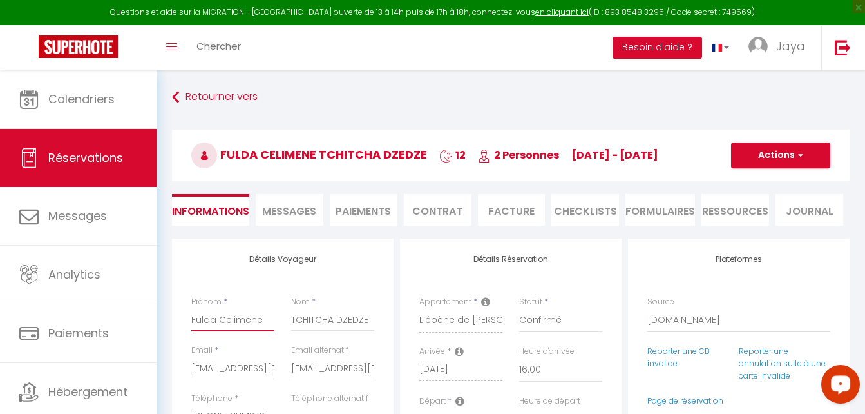
scroll to position [64, 0]
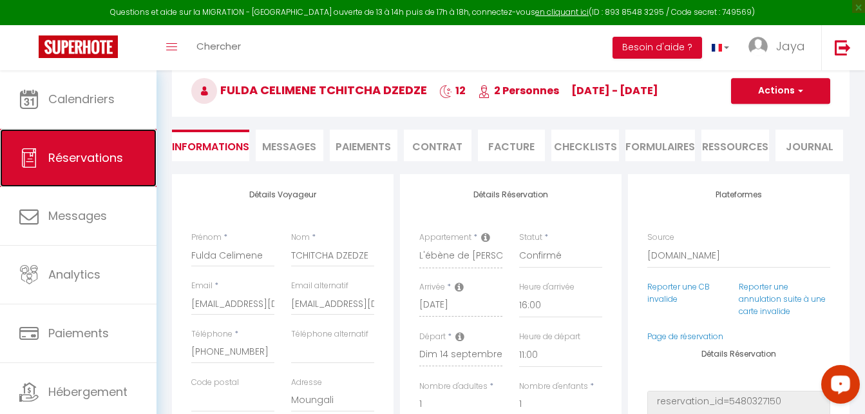
click at [66, 156] on span "Réservations" at bounding box center [85, 157] width 75 height 16
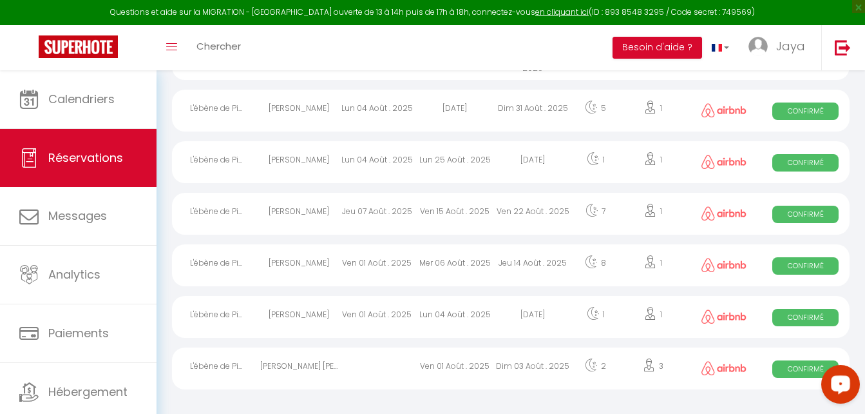
scroll to position [146, 0]
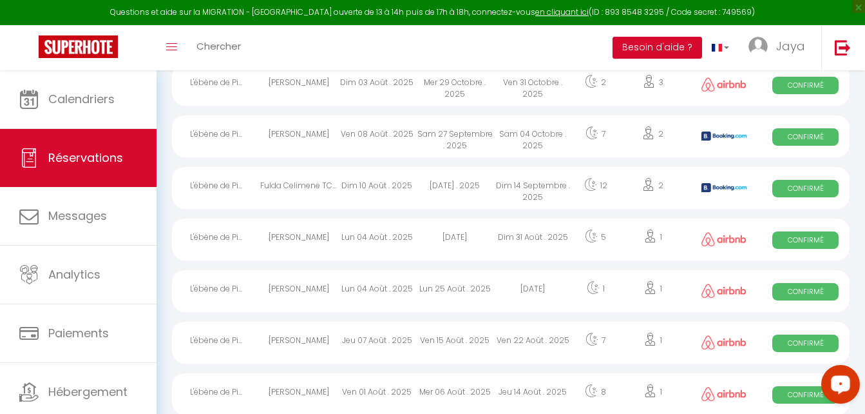
click at [313, 135] on div "Madjid Lounes" at bounding box center [299, 136] width 78 height 42
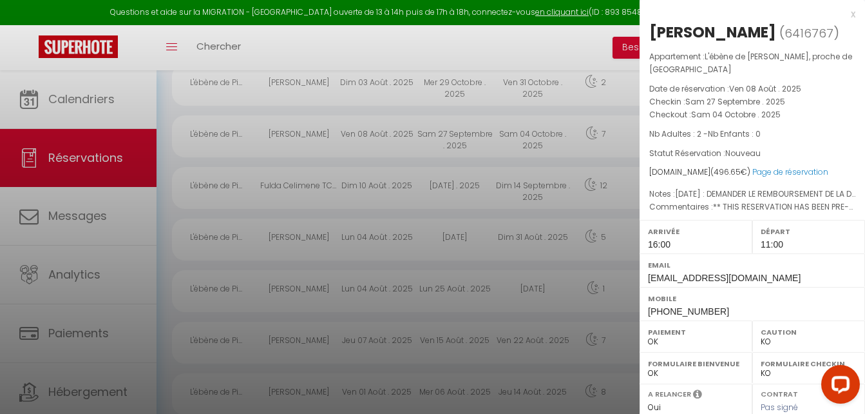
scroll to position [219, 0]
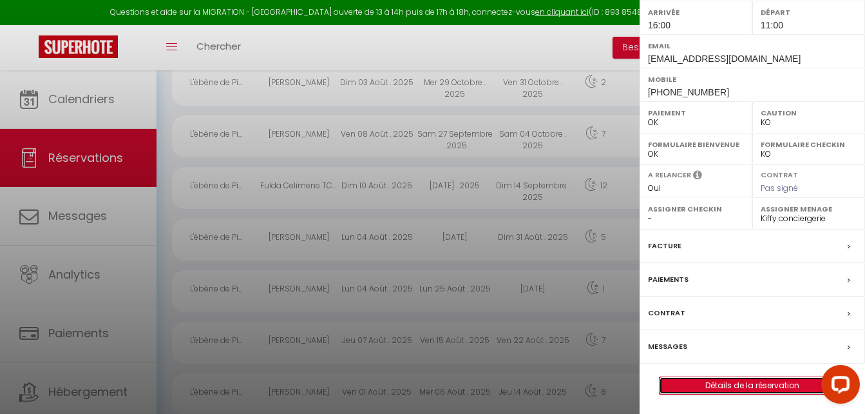
click at [754, 383] on link "Détails de la réservation" at bounding box center [753, 385] width 186 height 17
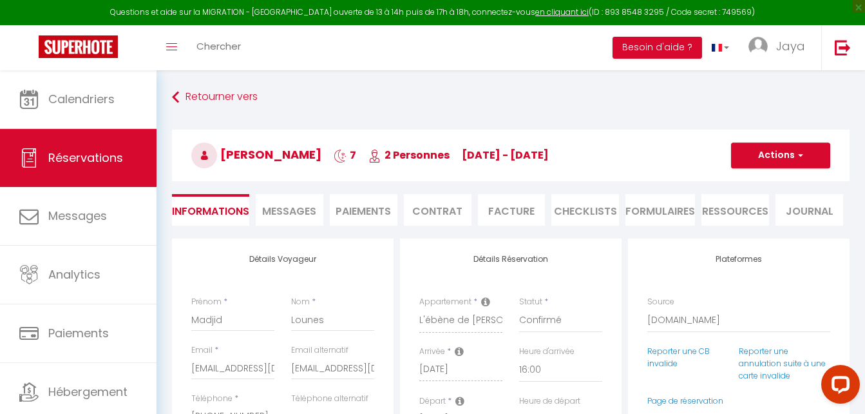
scroll to position [129, 0]
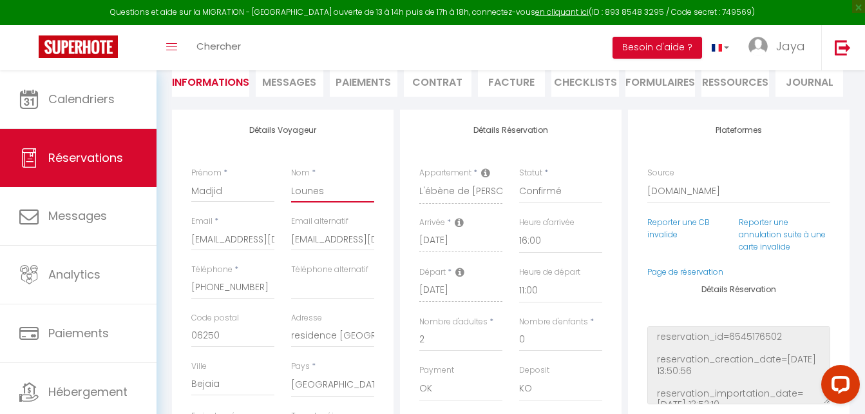
drag, startPoint x: 327, startPoint y: 189, endPoint x: 291, endPoint y: 191, distance: 36.2
click at [291, 191] on div "Nom * Lounes" at bounding box center [333, 191] width 100 height 48
drag, startPoint x: 227, startPoint y: 188, endPoint x: 191, endPoint y: 189, distance: 36.1
click at [191, 189] on div "Prénom * Madjid" at bounding box center [233, 191] width 100 height 48
drag, startPoint x: 189, startPoint y: 190, endPoint x: 414, endPoint y: 41, distance: 269.6
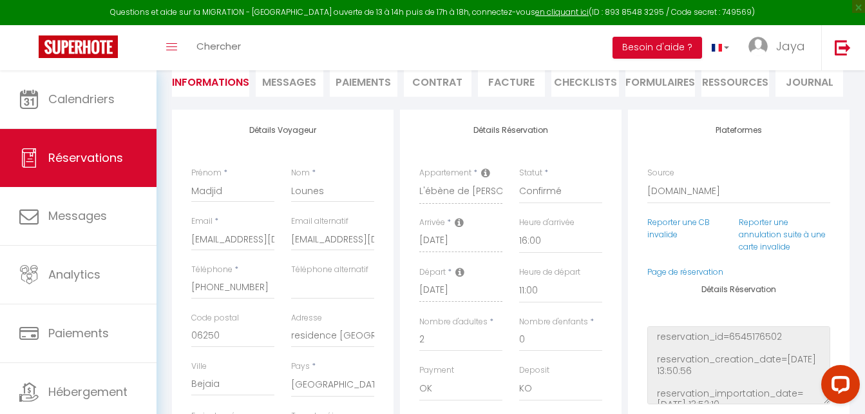
click at [414, 41] on div "Toggle menubar Chercher BUTTON Besoin d'aide ? Jaya Paramètres Équipe" at bounding box center [474, 47] width 762 height 45
drag, startPoint x: 225, startPoint y: 190, endPoint x: 195, endPoint y: 188, distance: 31.0
click at [195, 188] on input "Madjid" at bounding box center [232, 190] width 83 height 23
click at [433, 77] on li "Contrat" at bounding box center [438, 81] width 68 height 32
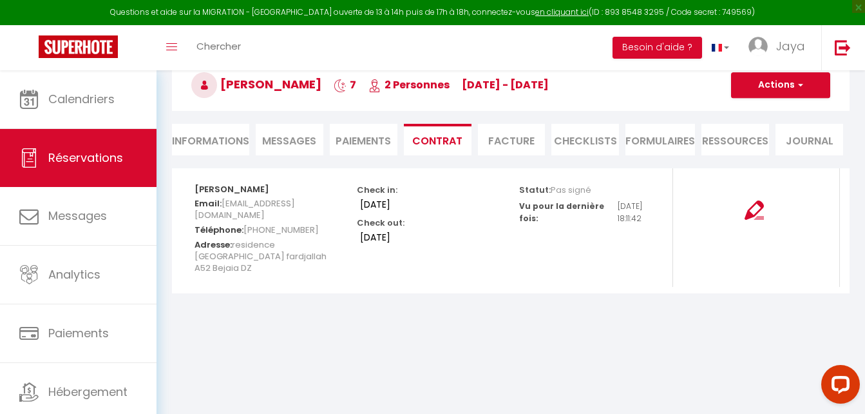
scroll to position [70, 0]
click at [802, 84] on span "button" at bounding box center [799, 85] width 8 height 12
click at [770, 150] on link "Copier le lien" at bounding box center [771, 147] width 108 height 17
click at [197, 138] on li "Informations" at bounding box center [210, 140] width 77 height 32
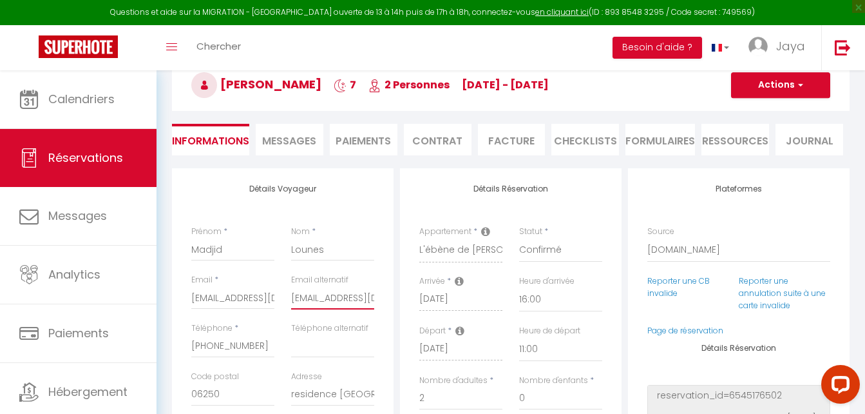
scroll to position [0, 23]
drag, startPoint x: 292, startPoint y: 293, endPoint x: 399, endPoint y: 302, distance: 107.3
click at [399, 302] on div "Détails Voyageur Prénom * Madjid Nom * Lounes Email * mloune.317420@guest.booki…" at bounding box center [511, 407] width 684 height 479
click at [95, 165] on link "Réservations" at bounding box center [78, 158] width 157 height 58
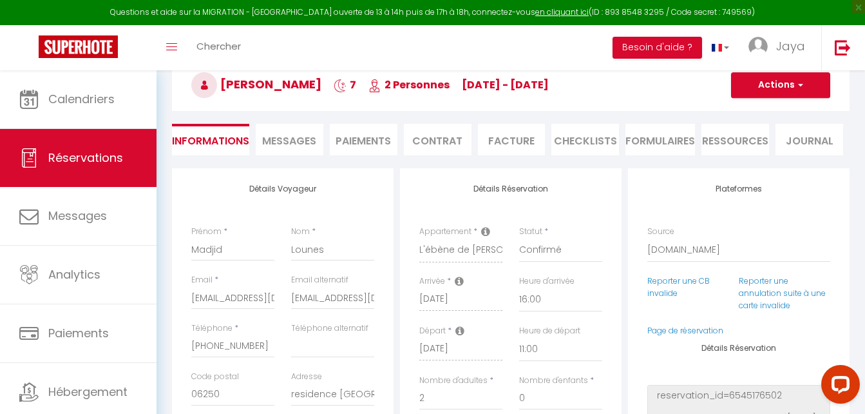
scroll to position [275, 0]
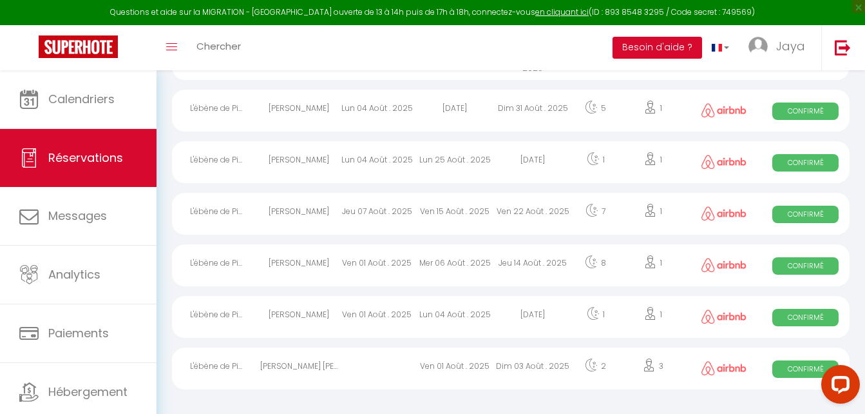
click at [317, 213] on div "Marlise Bamba" at bounding box center [299, 214] width 78 height 42
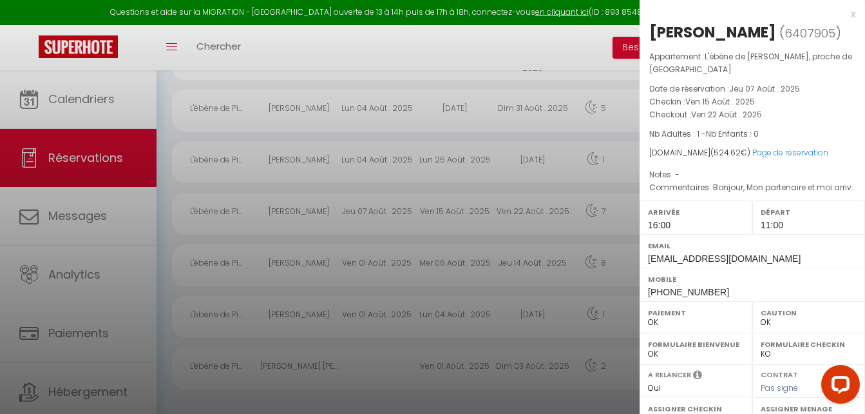
scroll to position [193, 0]
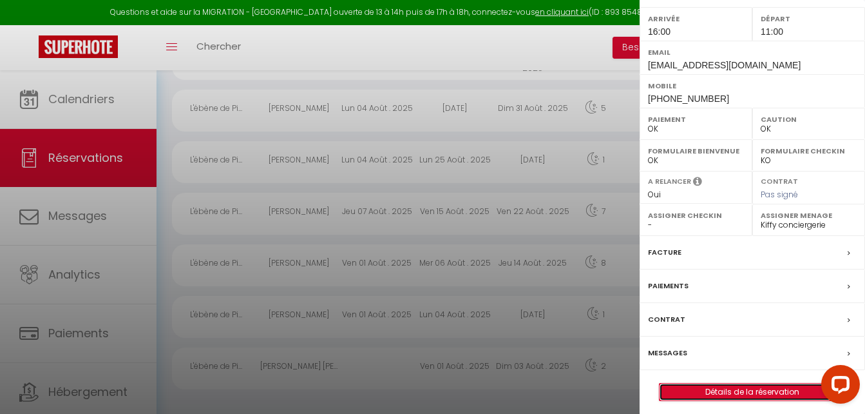
click at [751, 390] on link "Détails de la réservation" at bounding box center [753, 391] width 186 height 17
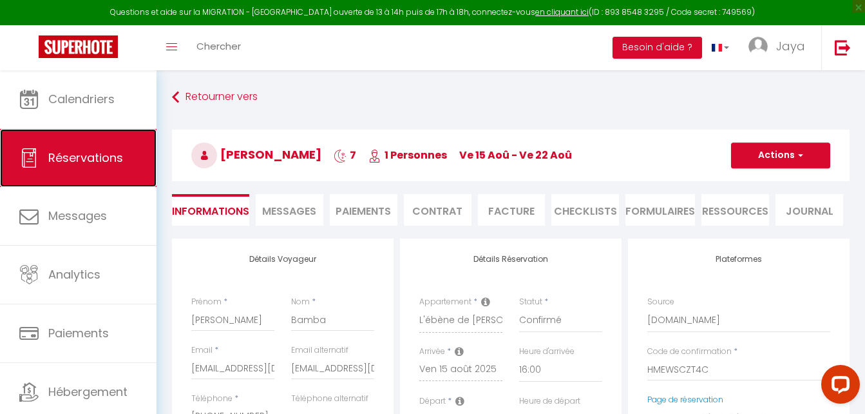
click at [79, 161] on span "Réservations" at bounding box center [85, 157] width 75 height 16
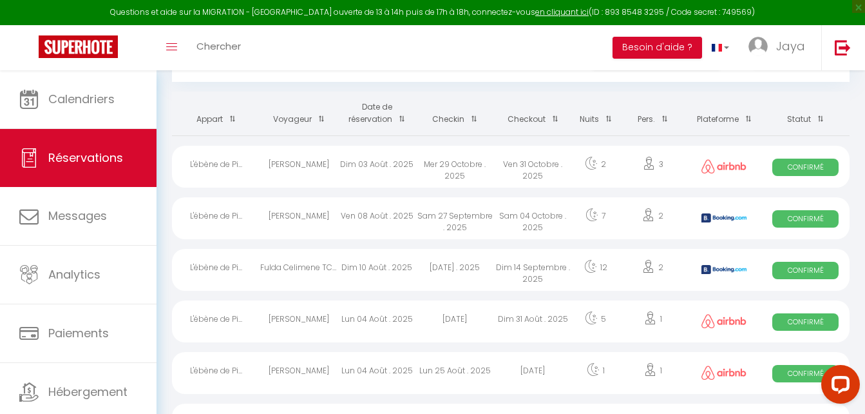
scroll to position [258, 0]
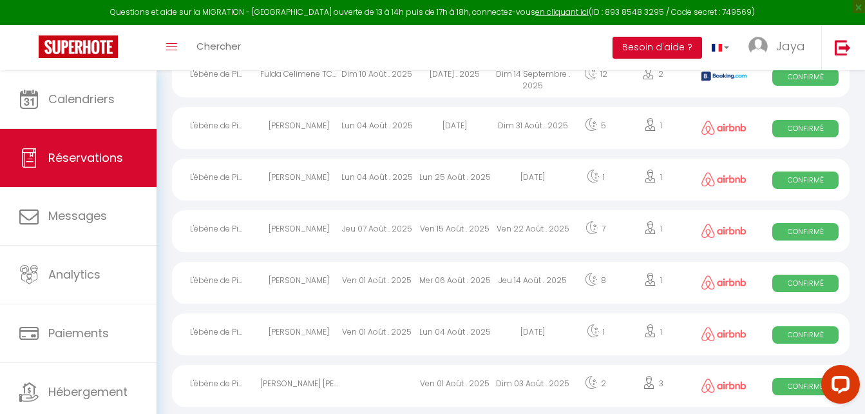
click at [316, 227] on div "Marlise Bamba" at bounding box center [299, 231] width 78 height 42
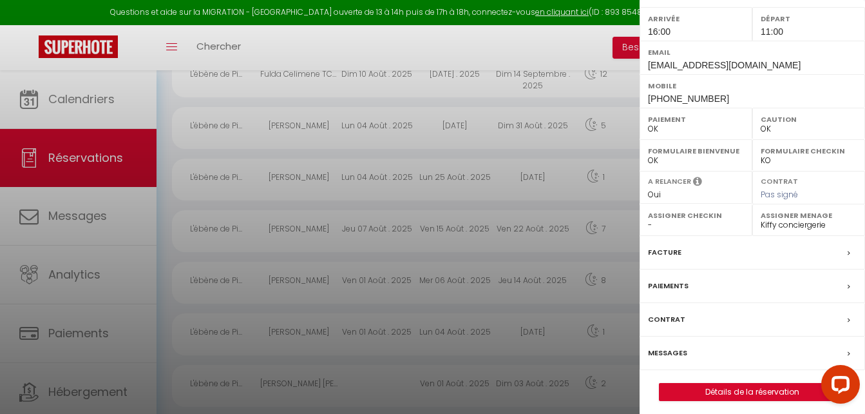
scroll to position [200, 0]
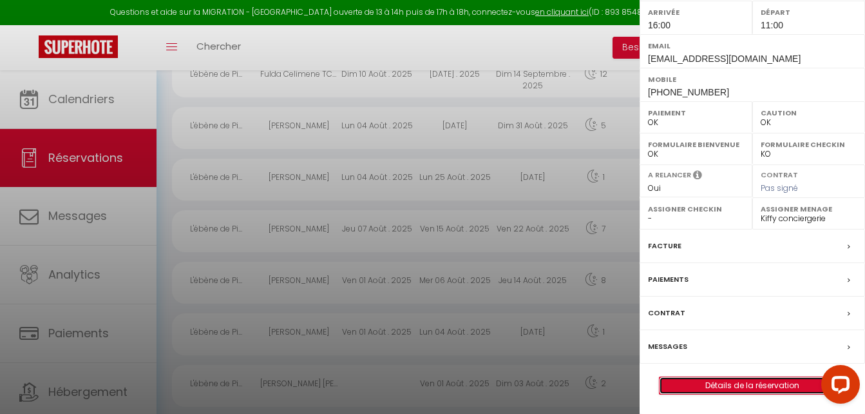
click at [763, 380] on link "Détails de la réservation" at bounding box center [753, 385] width 186 height 17
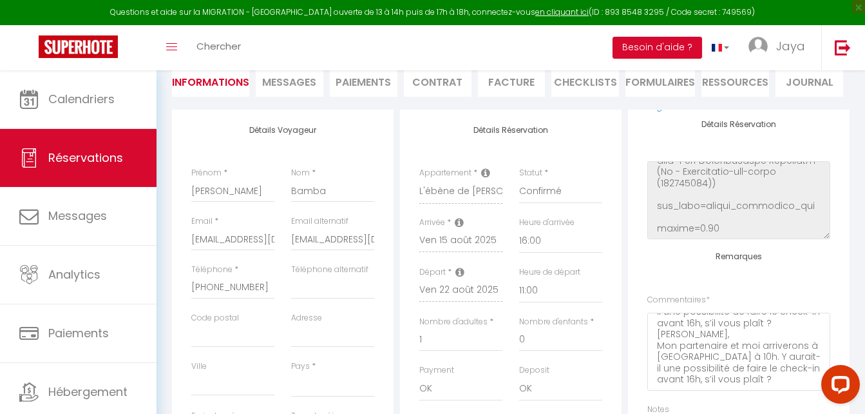
scroll to position [193, 0]
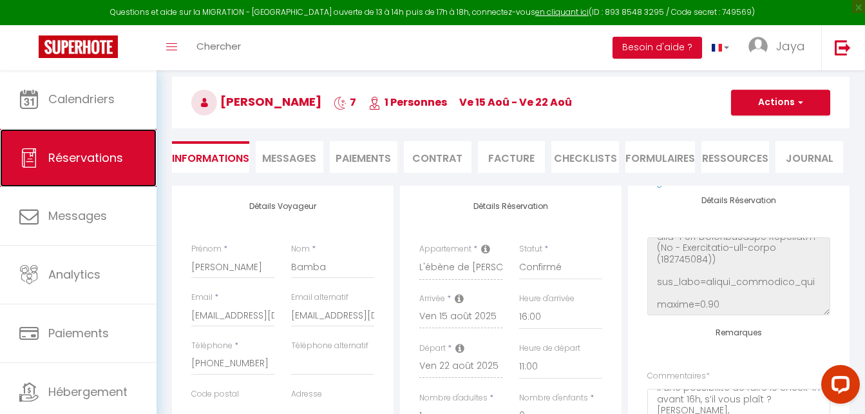
click at [91, 154] on span "Réservations" at bounding box center [85, 157] width 75 height 16
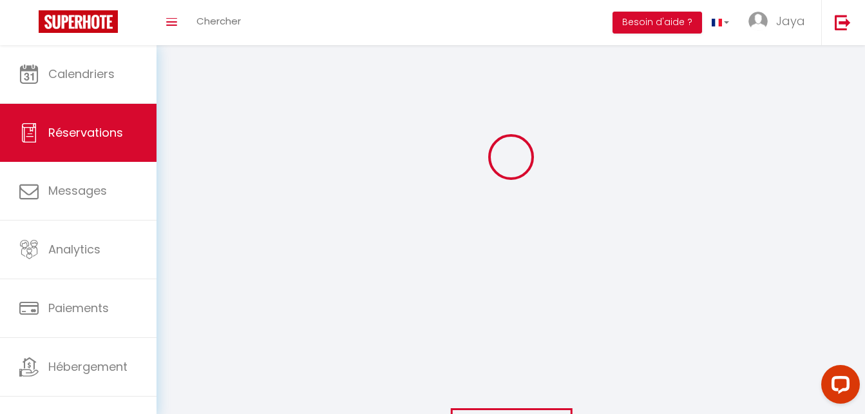
scroll to position [275, 0]
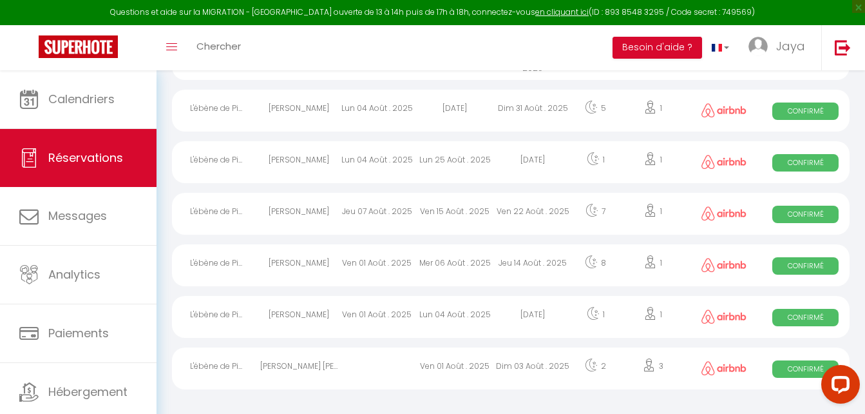
click at [301, 211] on div "Marlise Bamba" at bounding box center [299, 214] width 78 height 42
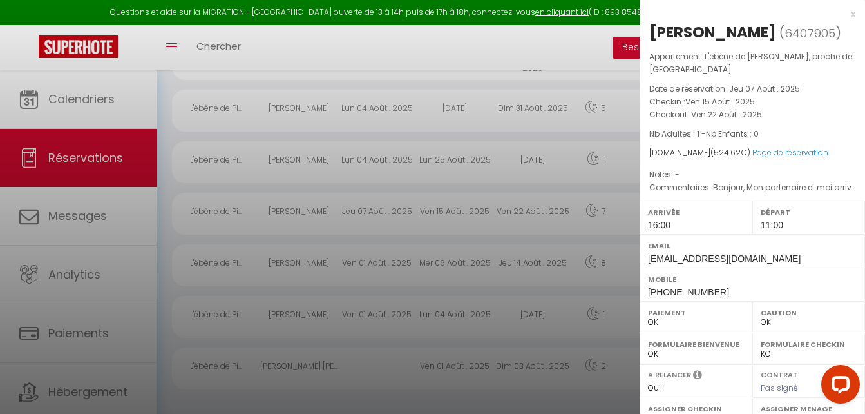
click at [789, 356] on select "OK KO" at bounding box center [809, 354] width 96 height 12
click at [761, 348] on select "OK KO" at bounding box center [809, 354] width 96 height 12
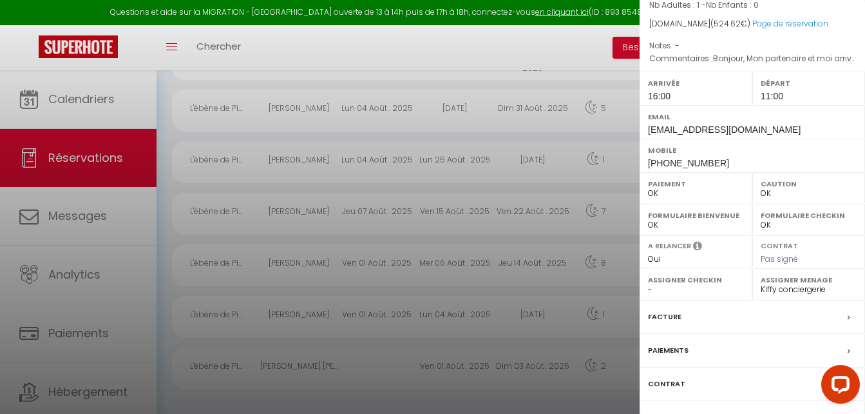
scroll to position [200, 0]
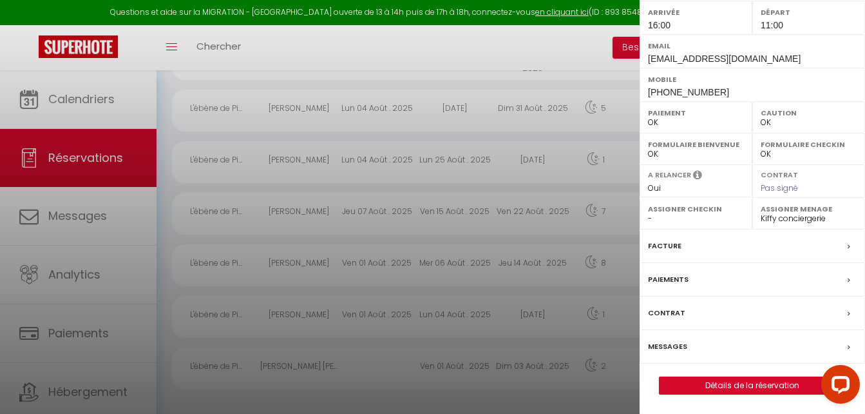
click at [674, 309] on label "Contrat" at bounding box center [666, 313] width 37 height 14
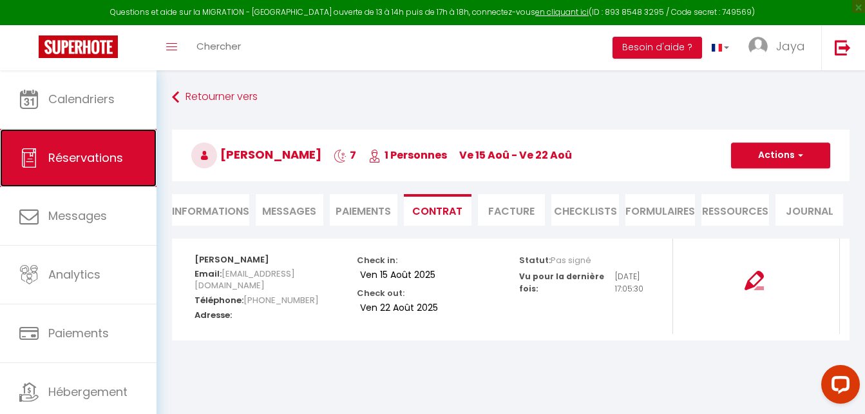
click at [79, 169] on link "Réservations" at bounding box center [78, 158] width 157 height 58
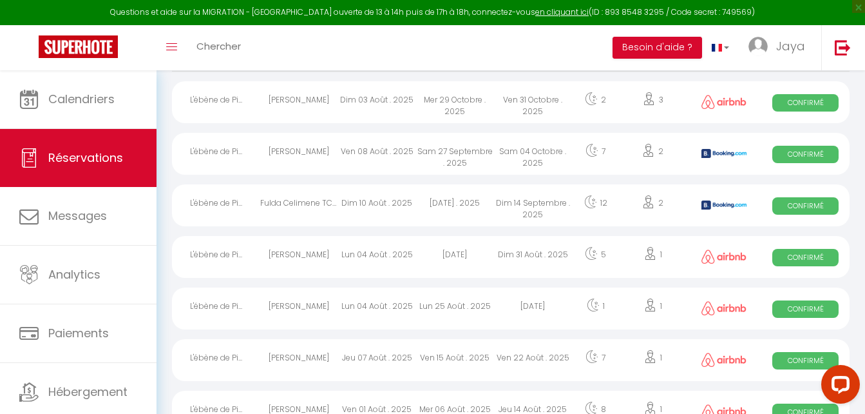
scroll to position [193, 0]
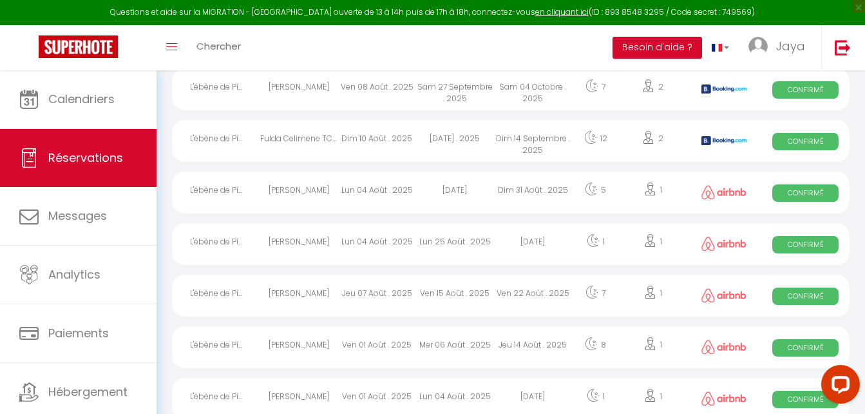
click at [314, 347] on div "Hawa Dembele" at bounding box center [299, 347] width 78 height 42
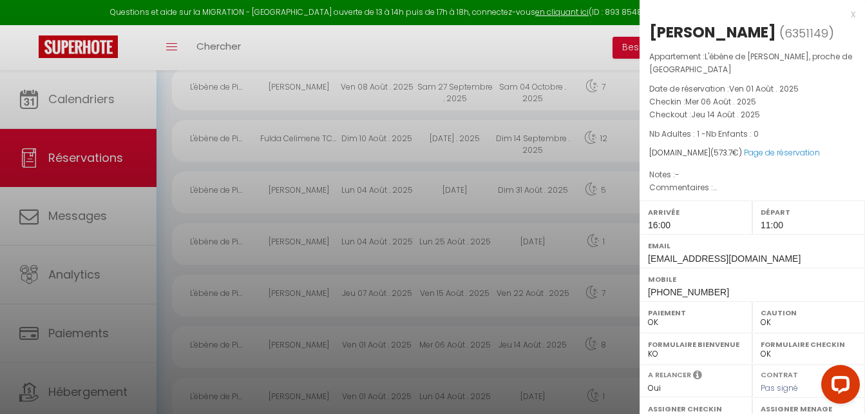
scroll to position [64, 0]
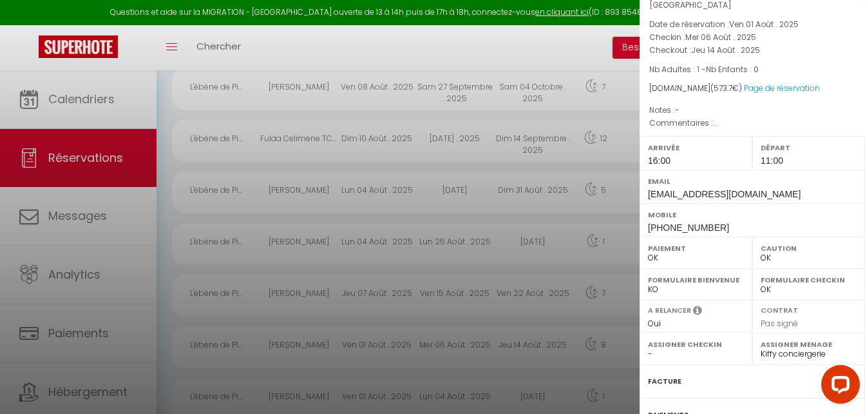
click at [788, 327] on span "Pas signé" at bounding box center [779, 323] width 37 height 11
click at [785, 313] on label "Contrat" at bounding box center [779, 309] width 37 height 8
click at [781, 324] on span "Pas signé" at bounding box center [779, 323] width 37 height 11
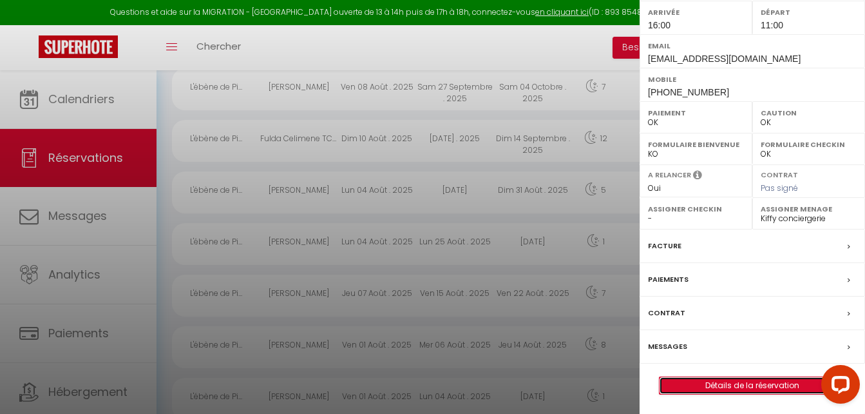
click at [752, 385] on link "Détails de la réservation" at bounding box center [753, 385] width 186 height 17
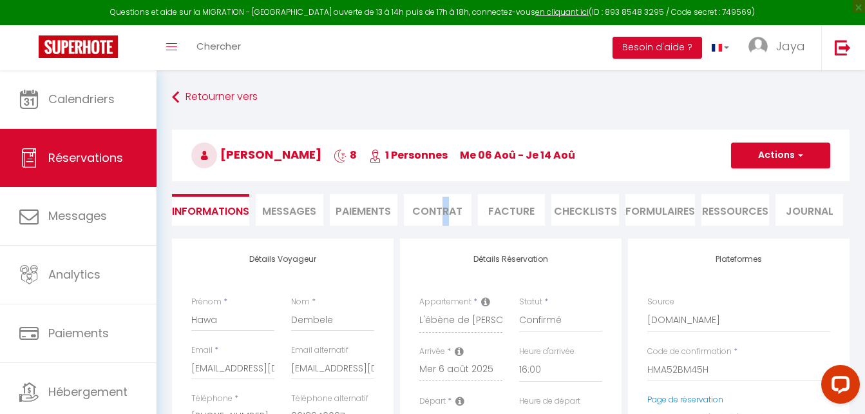
click at [446, 217] on li "Contrat" at bounding box center [438, 210] width 68 height 32
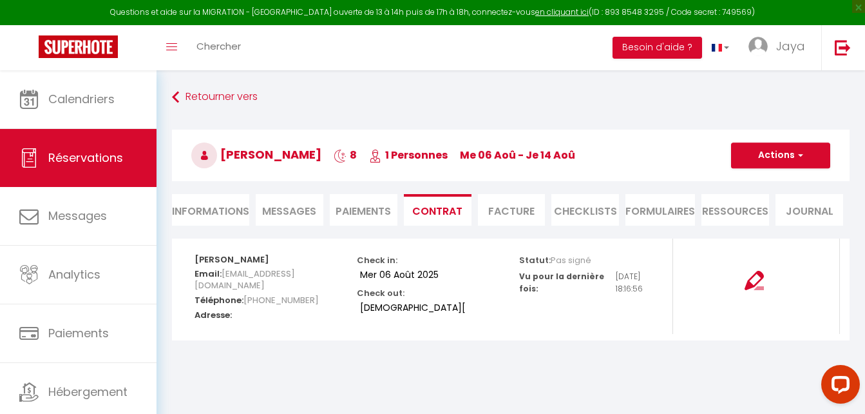
click at [562, 261] on span "Pas signé" at bounding box center [571, 260] width 41 height 12
click at [553, 257] on span "Pas signé" at bounding box center [571, 260] width 41 height 12
drag, startPoint x: 565, startPoint y: 262, endPoint x: 573, endPoint y: 262, distance: 7.7
click at [564, 262] on span "Pas signé" at bounding box center [571, 260] width 41 height 12
click at [576, 262] on span "Pas signé" at bounding box center [571, 260] width 41 height 12
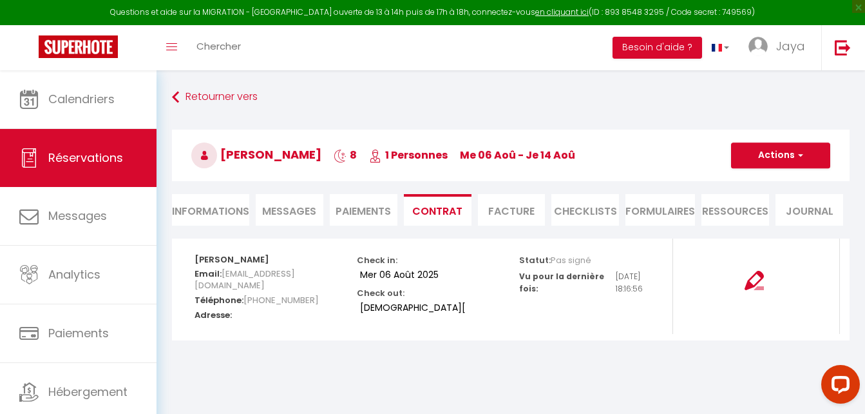
click at [544, 265] on p "Statut: Pas signé" at bounding box center [555, 258] width 72 height 15
click at [218, 203] on li "Informations" at bounding box center [210, 210] width 77 height 32
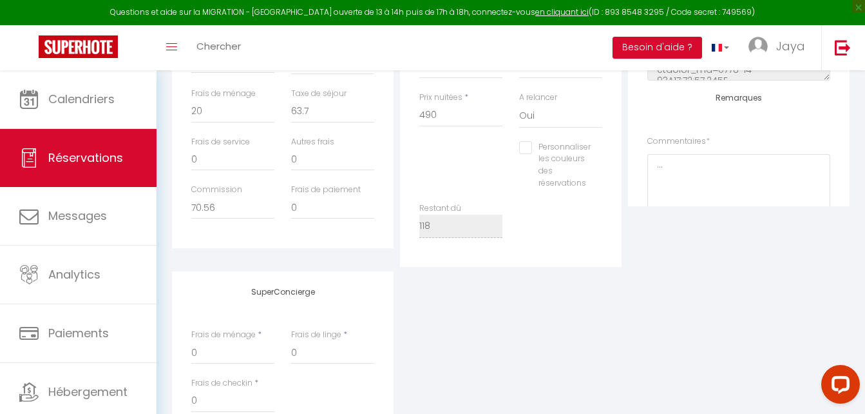
scroll to position [568, 0]
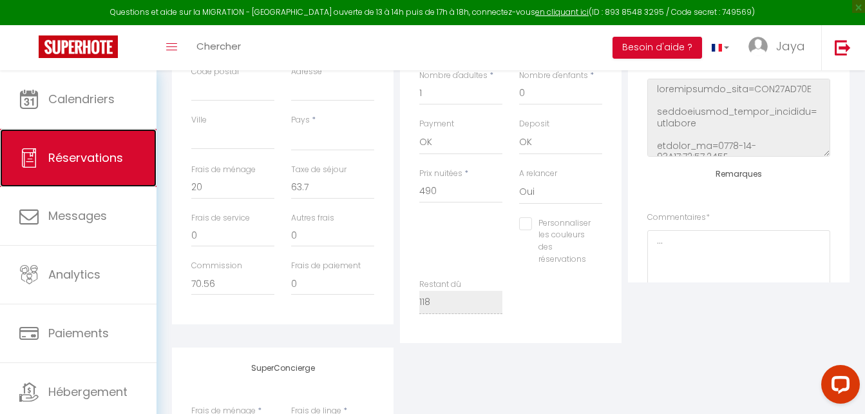
click at [47, 162] on link "Réservations" at bounding box center [78, 158] width 157 height 58
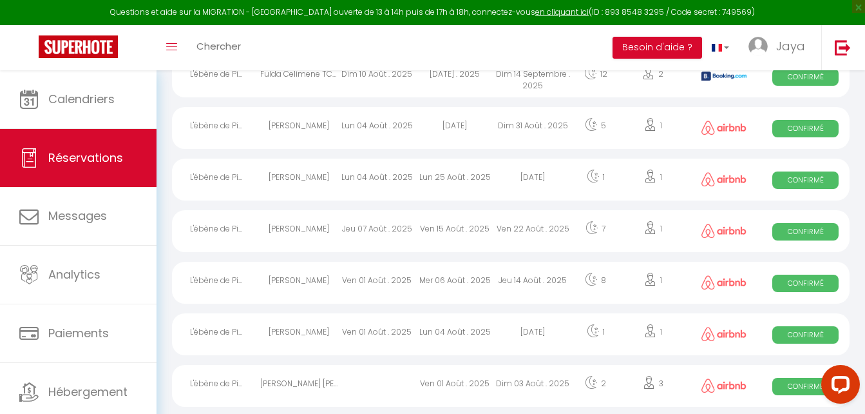
scroll to position [275, 0]
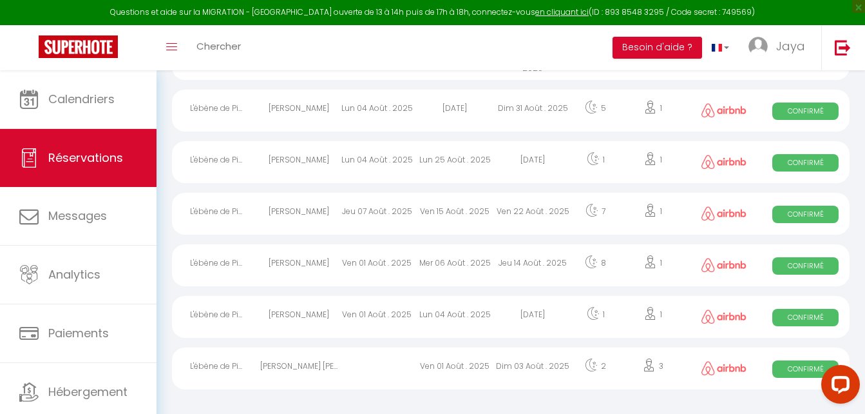
click at [318, 262] on div "Hawa Dembele" at bounding box center [299, 265] width 78 height 42
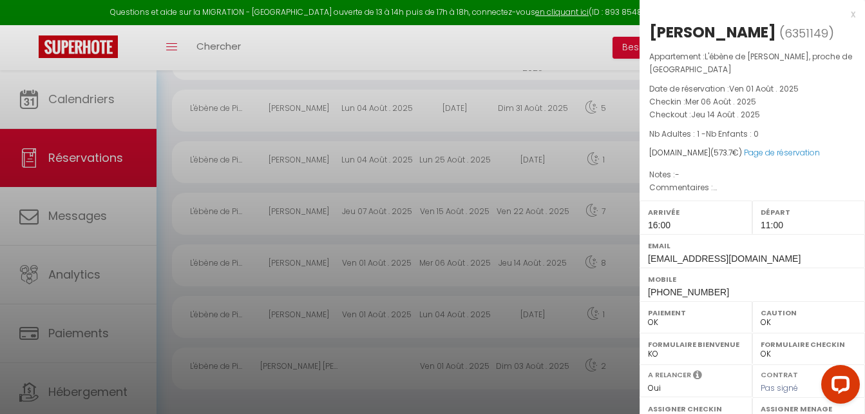
scroll to position [64, 0]
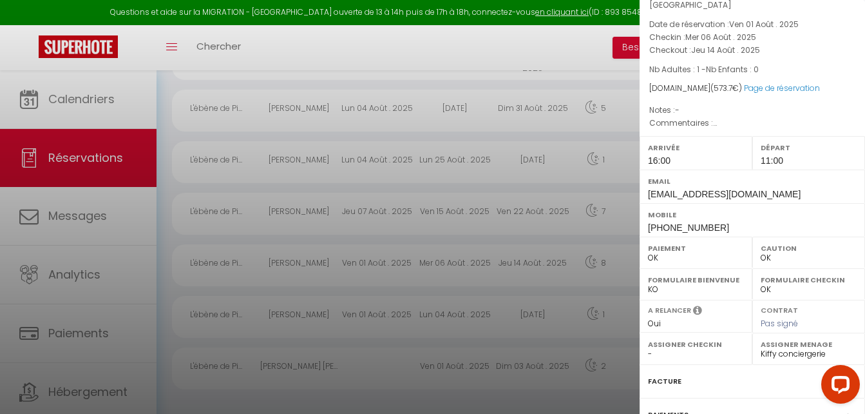
click at [774, 325] on span "Pas signé" at bounding box center [779, 323] width 37 height 11
click at [781, 308] on label "Contrat" at bounding box center [779, 309] width 37 height 8
click at [778, 326] on span "Pas signé" at bounding box center [779, 323] width 37 height 11
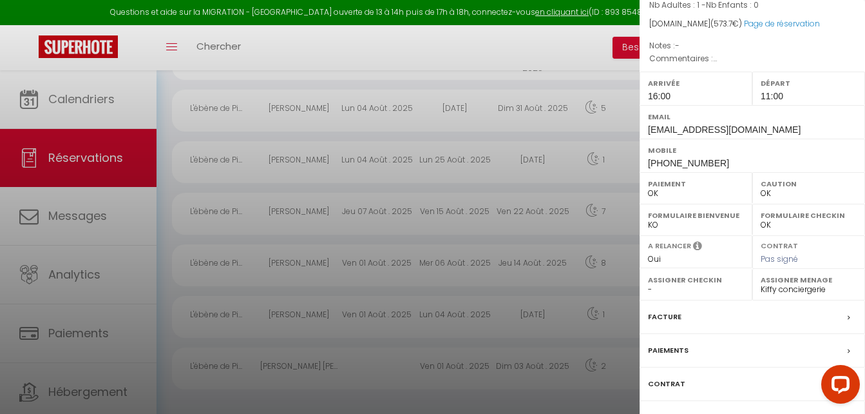
scroll to position [193, 0]
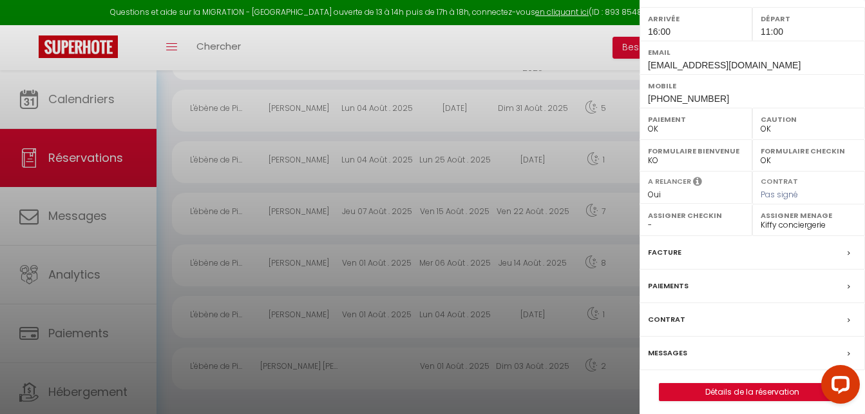
click at [666, 249] on label "Facture" at bounding box center [664, 252] width 33 height 14
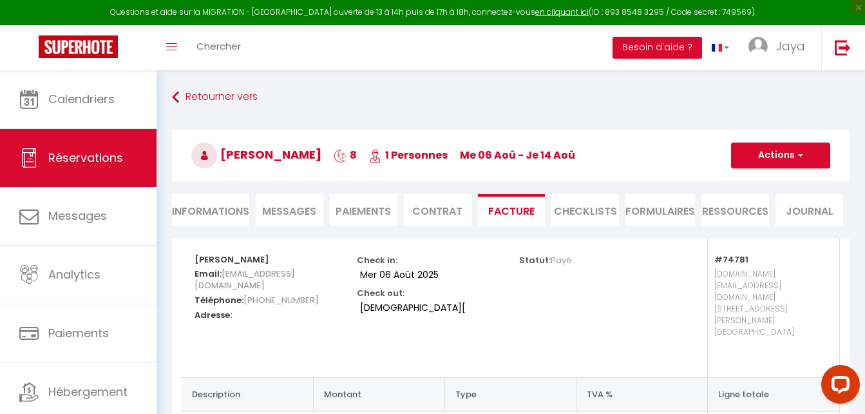
scroll to position [64, 0]
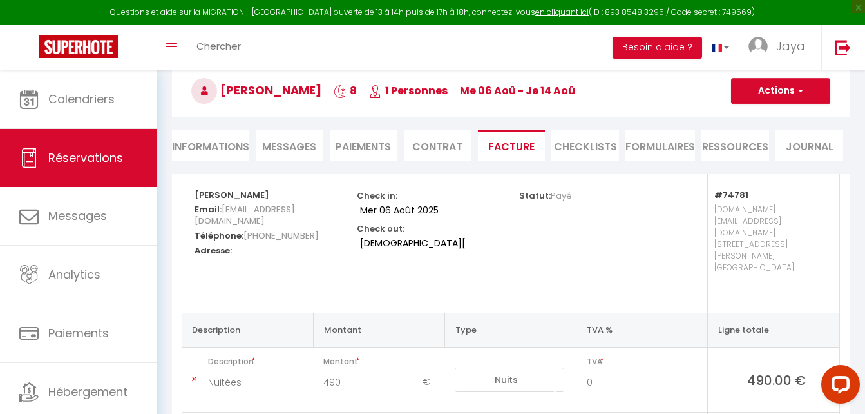
click at [278, 147] on span "Messages" at bounding box center [289, 146] width 54 height 15
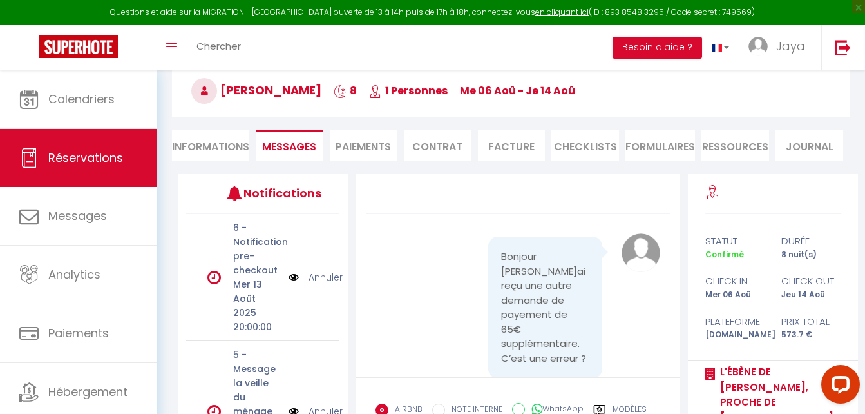
click at [229, 148] on li "Informations" at bounding box center [210, 145] width 77 height 32
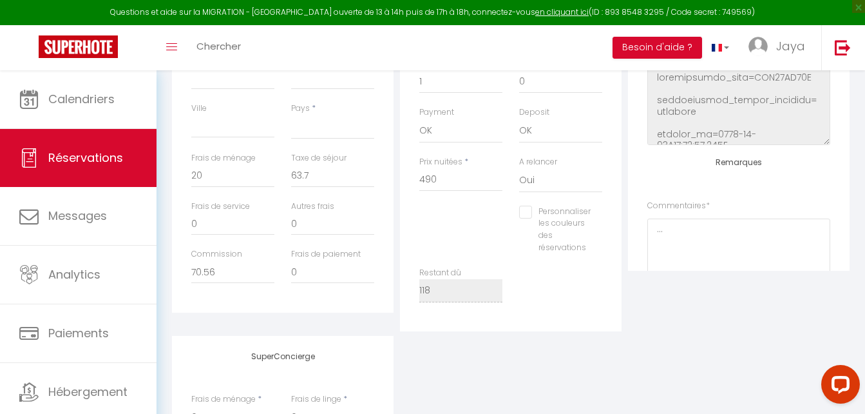
scroll to position [568, 0]
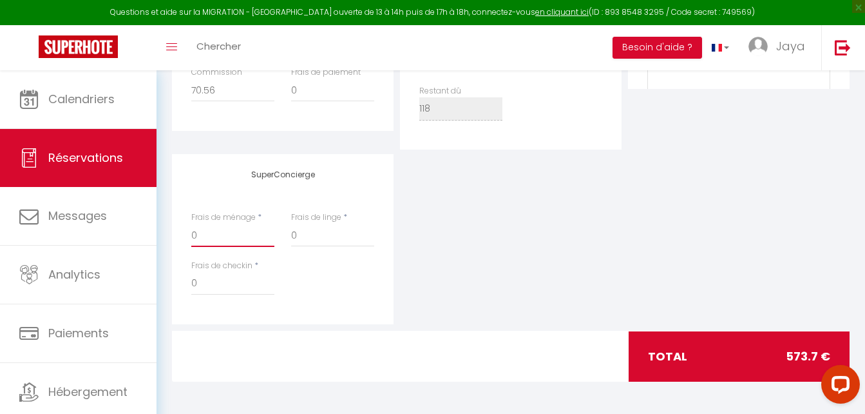
click at [234, 240] on input "0" at bounding box center [232, 235] width 83 height 23
click at [231, 236] on input "20" at bounding box center [232, 235] width 83 height 23
click at [610, 245] on div "SuperConcierge Frais de ménage * Frais de linge * 0 Frais de checkin * 0" at bounding box center [511, 239] width 684 height 170
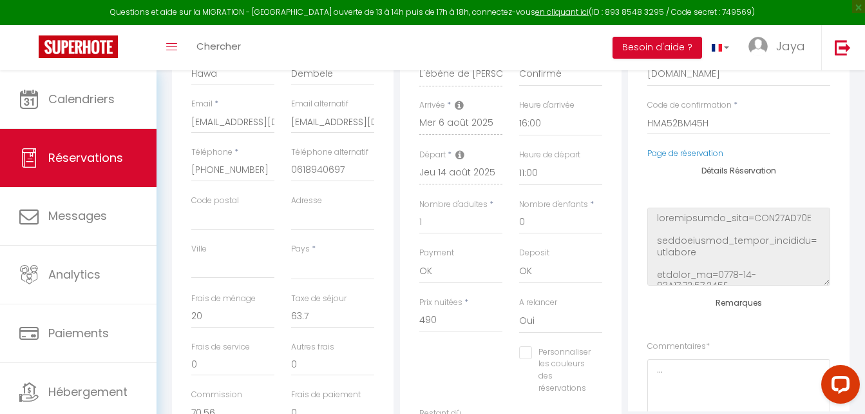
scroll to position [182, 0]
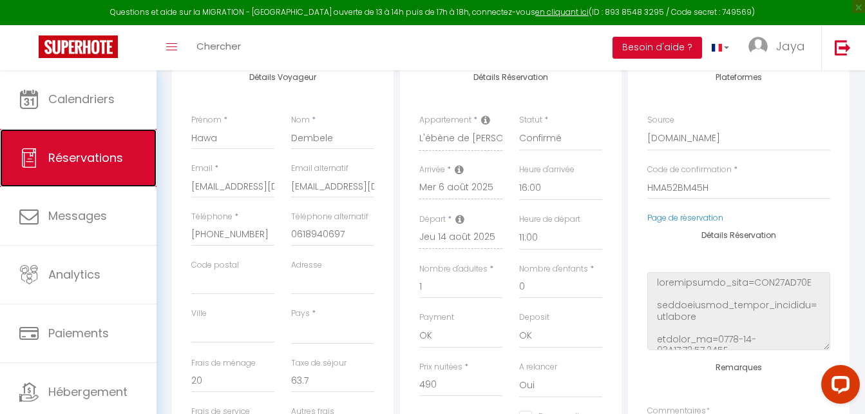
click at [86, 158] on span "Réservations" at bounding box center [85, 157] width 75 height 16
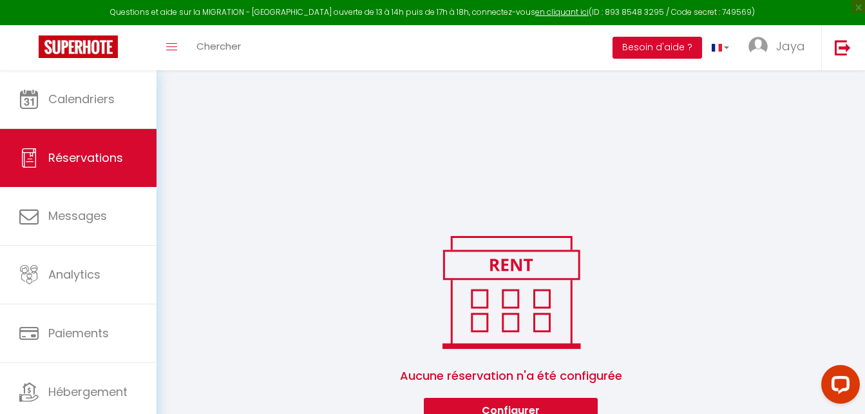
scroll to position [275, 0]
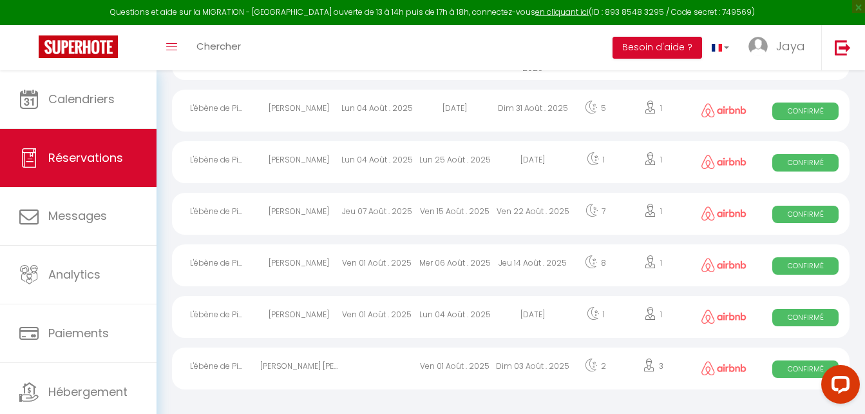
click at [314, 209] on div "Marlise Bamba" at bounding box center [299, 214] width 78 height 42
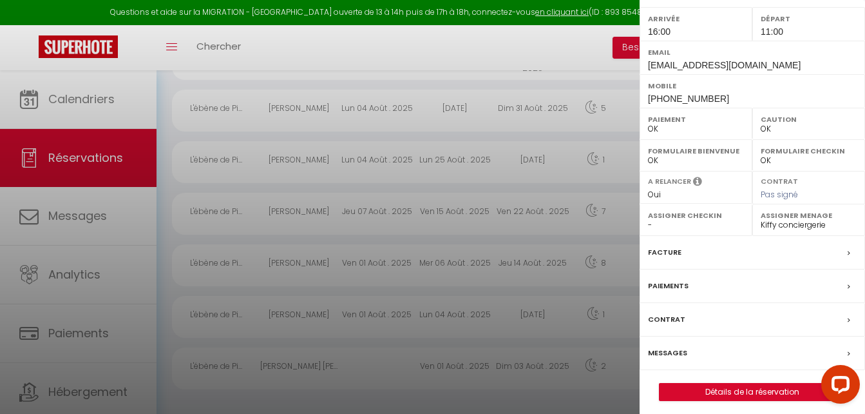
scroll to position [200, 0]
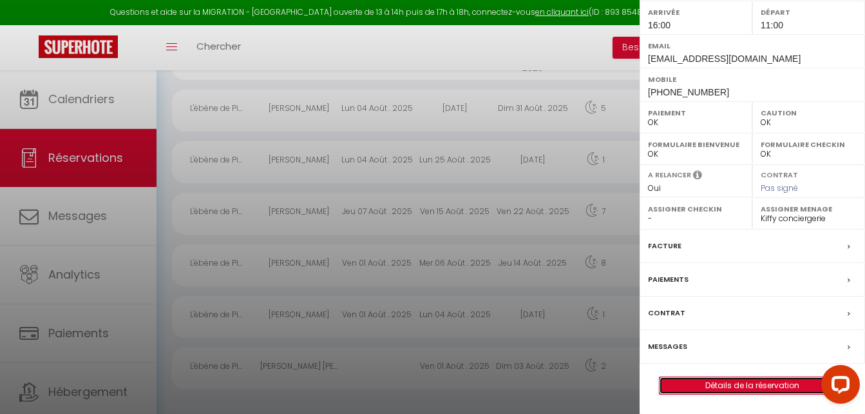
click at [745, 387] on link "Détails de la réservation" at bounding box center [753, 385] width 186 height 17
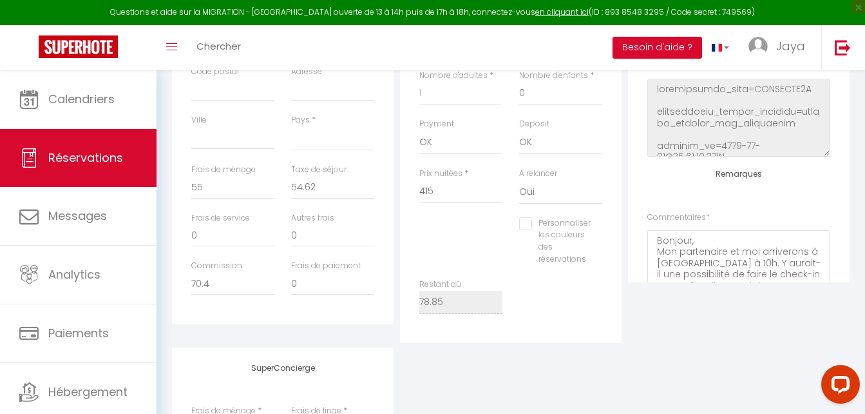
scroll to position [568, 0]
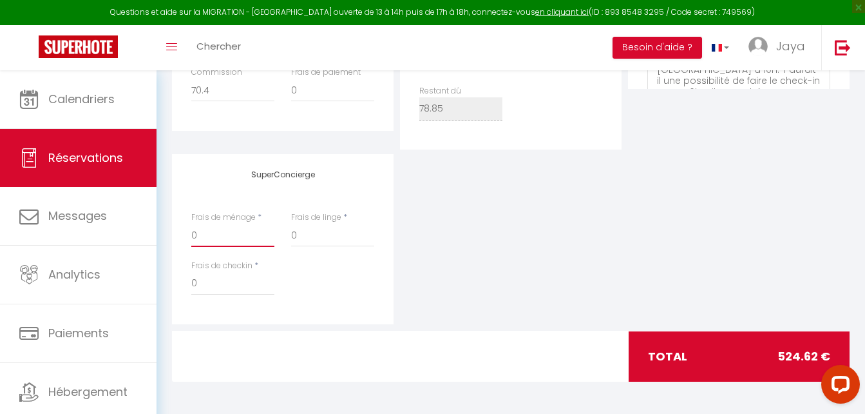
click at [215, 237] on input "0" at bounding box center [232, 235] width 83 height 23
click at [209, 287] on input "0" at bounding box center [232, 283] width 83 height 23
click at [222, 282] on input "15" at bounding box center [232, 283] width 83 height 23
click at [540, 245] on div "SuperConcierge Frais de ménage * Frais de linge * 0 Frais de checkin * 15" at bounding box center [511, 239] width 684 height 170
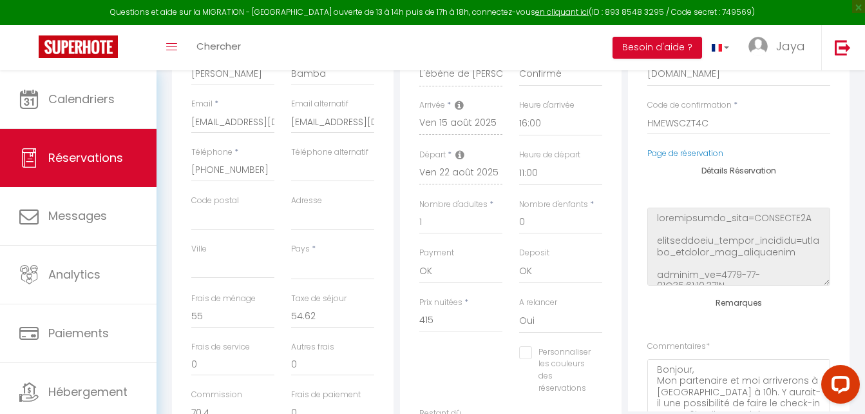
scroll to position [0, 0]
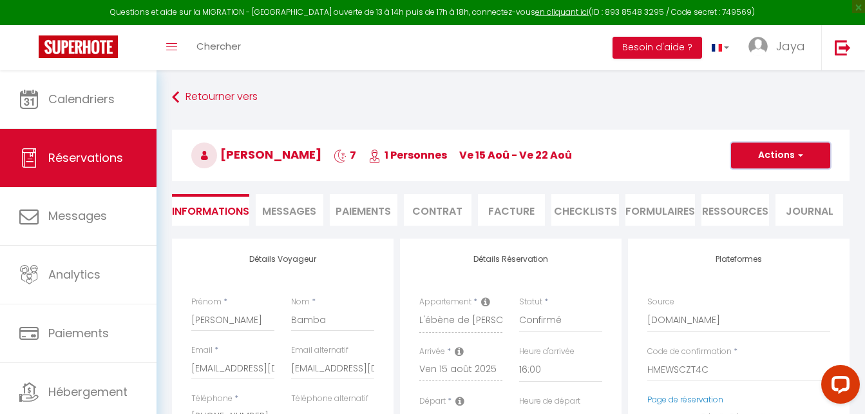
click at [798, 153] on span "button" at bounding box center [799, 155] width 8 height 12
click at [762, 184] on link "Enregistrer" at bounding box center [768, 183] width 102 height 17
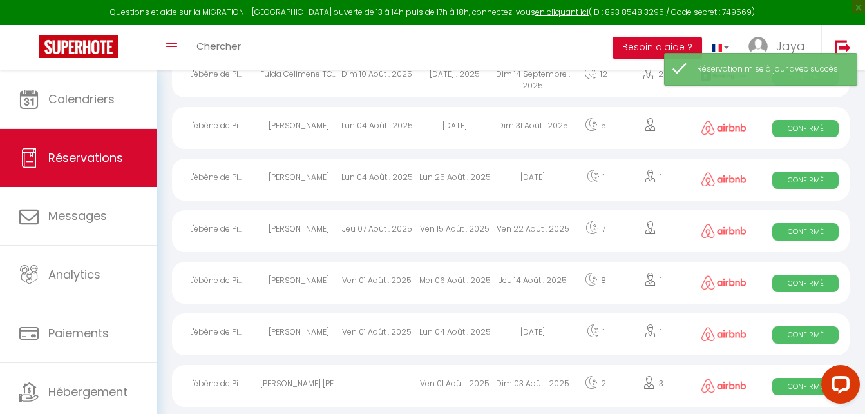
scroll to position [275, 0]
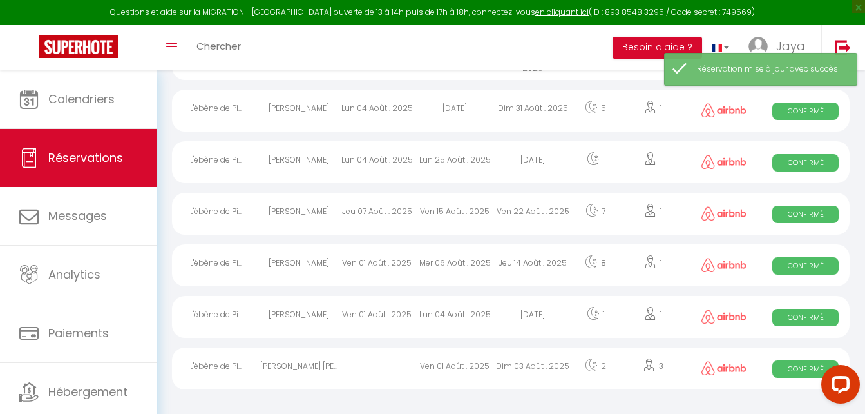
click at [320, 265] on div "Hawa Dembele" at bounding box center [299, 265] width 78 height 42
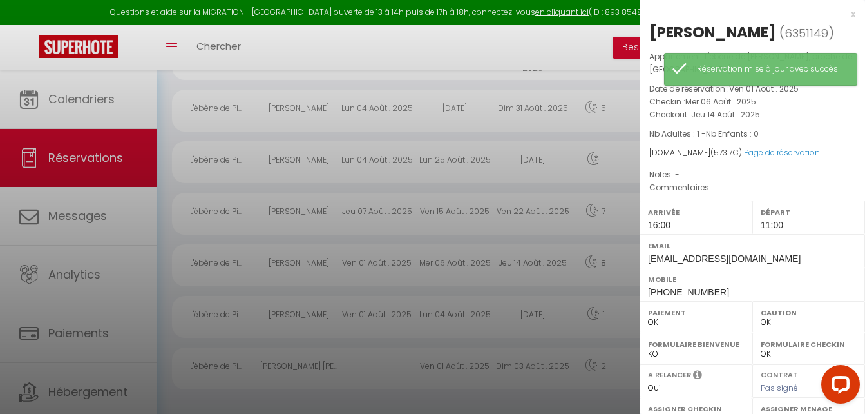
scroll to position [200, 0]
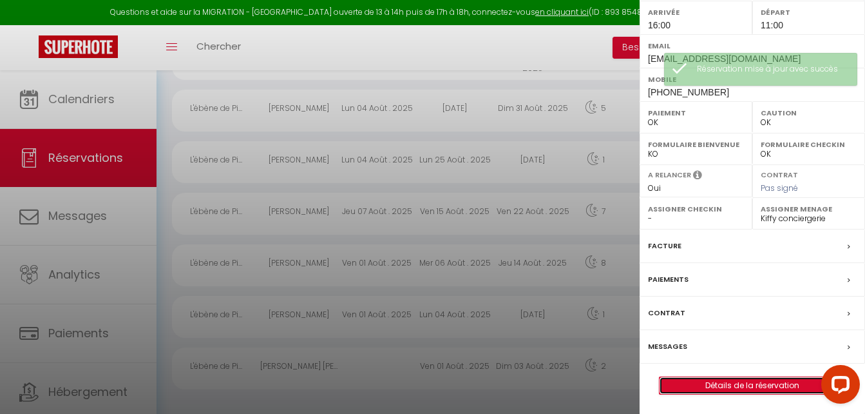
click at [743, 384] on link "Détails de la réservation" at bounding box center [753, 385] width 186 height 17
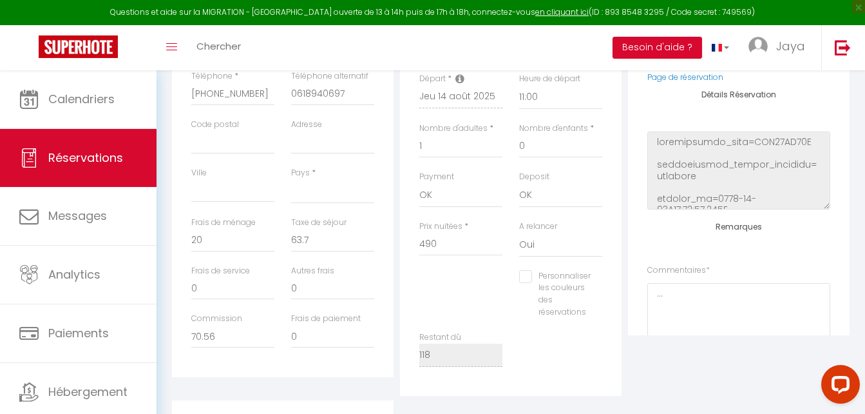
scroll to position [451, 0]
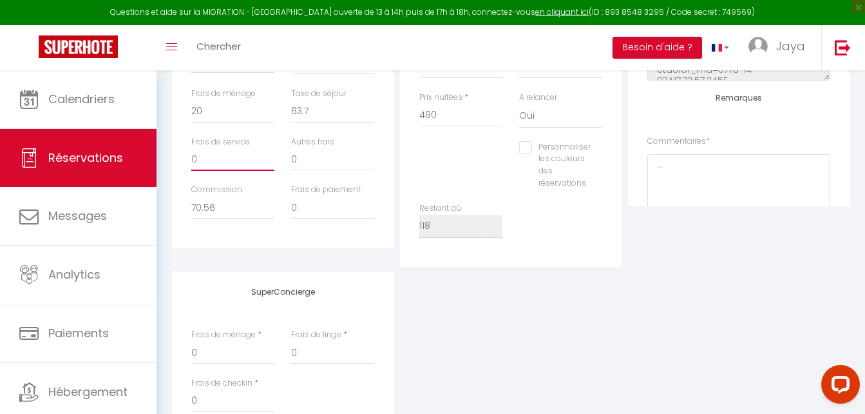
click at [213, 160] on input "0" at bounding box center [232, 159] width 83 height 23
click at [228, 102] on input "20" at bounding box center [232, 111] width 83 height 23
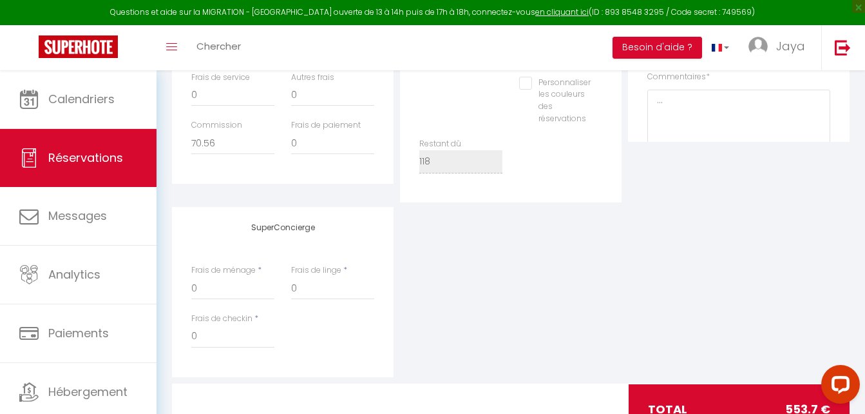
scroll to position [568, 0]
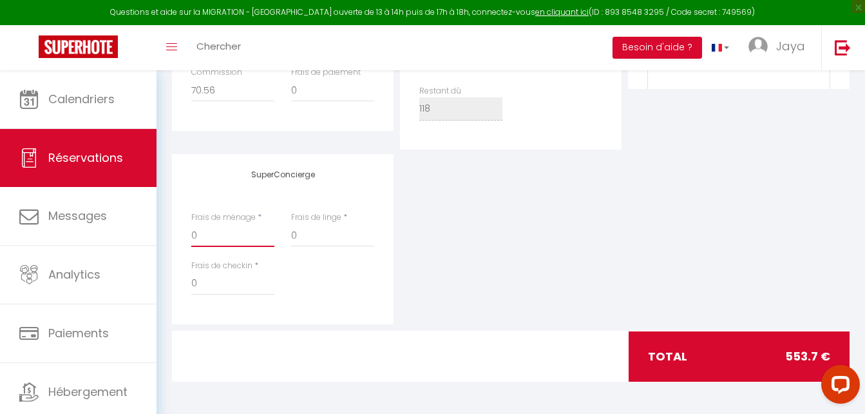
click at [233, 236] on input "0" at bounding box center [232, 235] width 83 height 23
click at [651, 278] on div "SuperConcierge Frais de ménage * 20 Frais de linge * 0 Frais de checkin * 0" at bounding box center [511, 239] width 684 height 170
click at [209, 230] on input "20" at bounding box center [232, 235] width 83 height 23
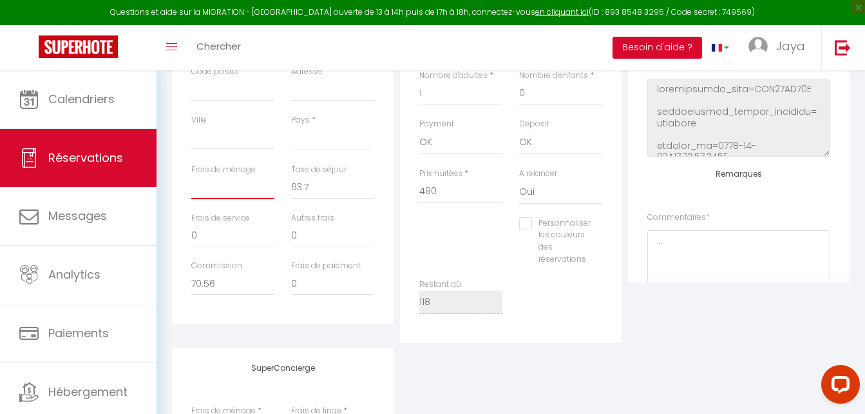
click at [225, 185] on input "Frais de ménage" at bounding box center [232, 187] width 83 height 23
drag, startPoint x: 774, startPoint y: 350, endPoint x: 704, endPoint y: 310, distance: 80.2
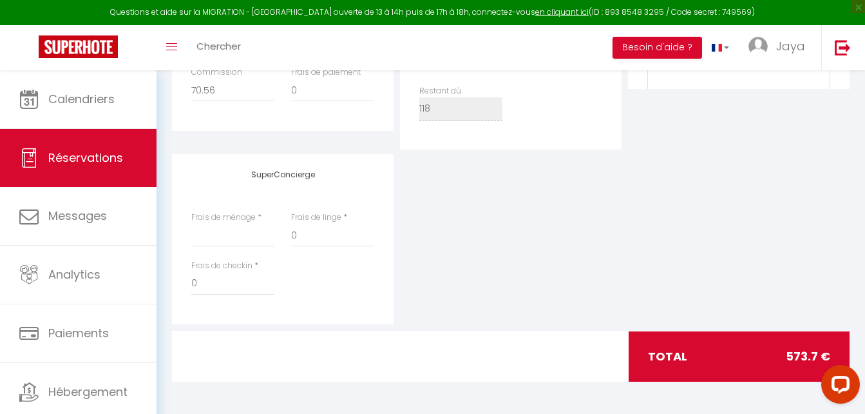
click at [689, 294] on div "SuperConcierge Frais de ménage * Frais de linge * 0 Frais de checkin * 0" at bounding box center [511, 239] width 684 height 170
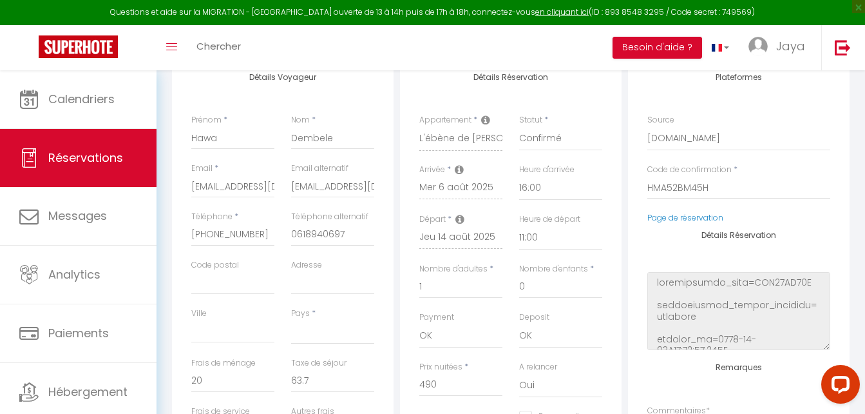
scroll to position [0, 0]
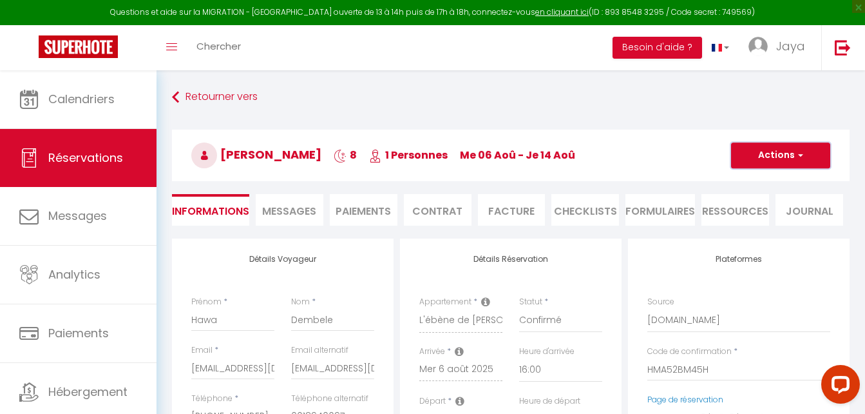
click at [800, 154] on span "button" at bounding box center [799, 155] width 8 height 12
click at [772, 187] on link "Enregistrer" at bounding box center [768, 183] width 102 height 17
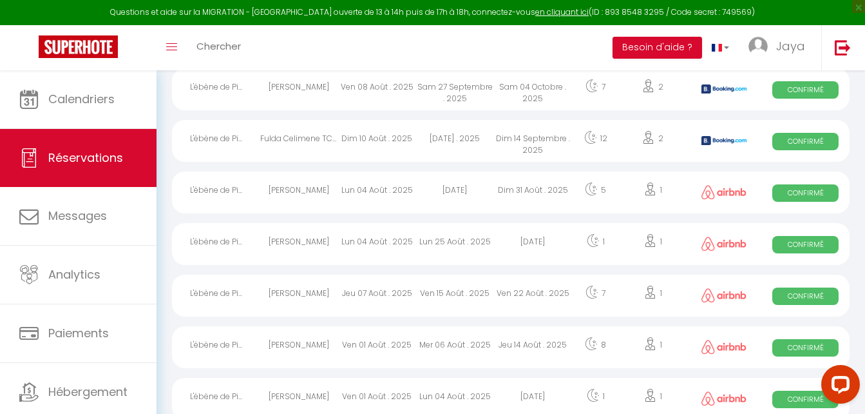
scroll to position [258, 0]
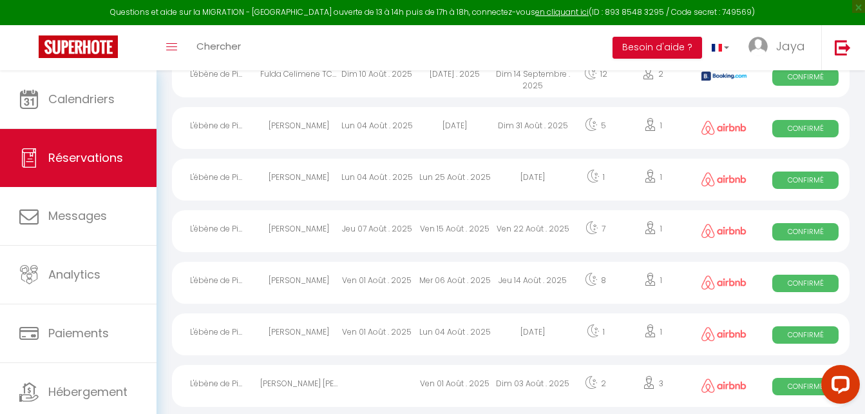
click at [215, 227] on div "L'ébène de Pi..." at bounding box center [216, 231] width 88 height 42
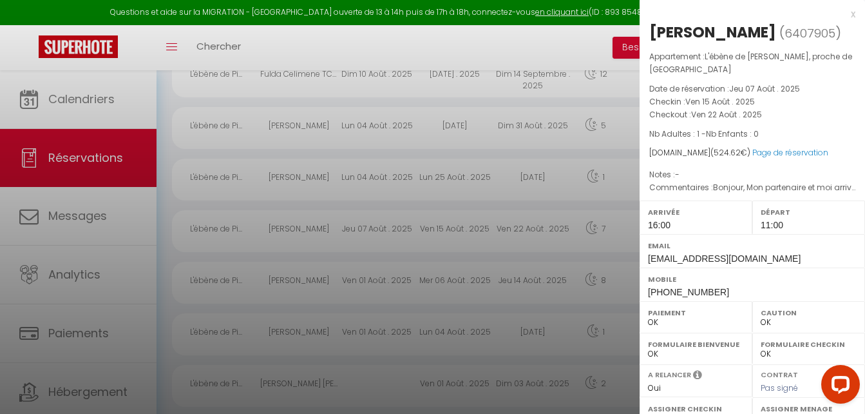
scroll to position [200, 0]
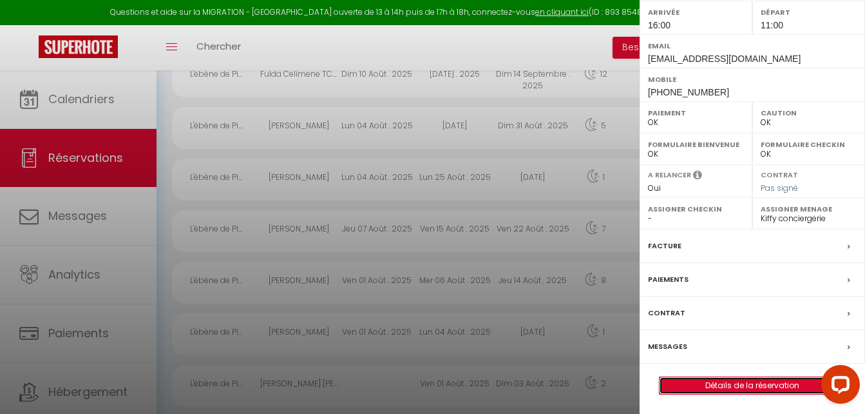
click at [744, 383] on link "Détails de la réservation" at bounding box center [753, 385] width 186 height 17
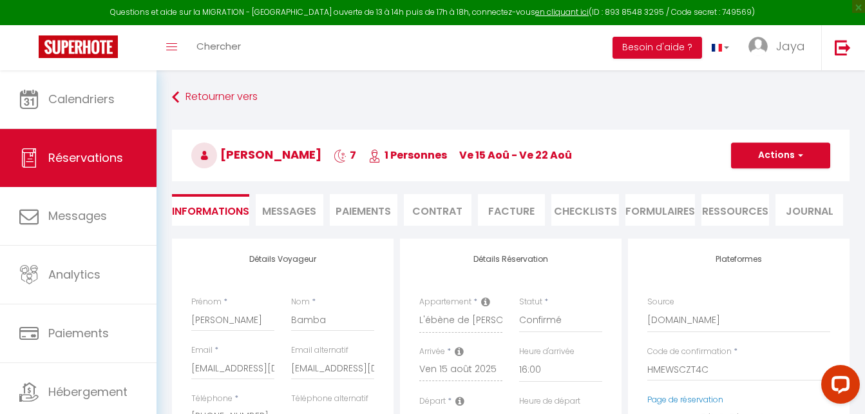
click at [379, 211] on li "Paiements" at bounding box center [364, 210] width 68 height 32
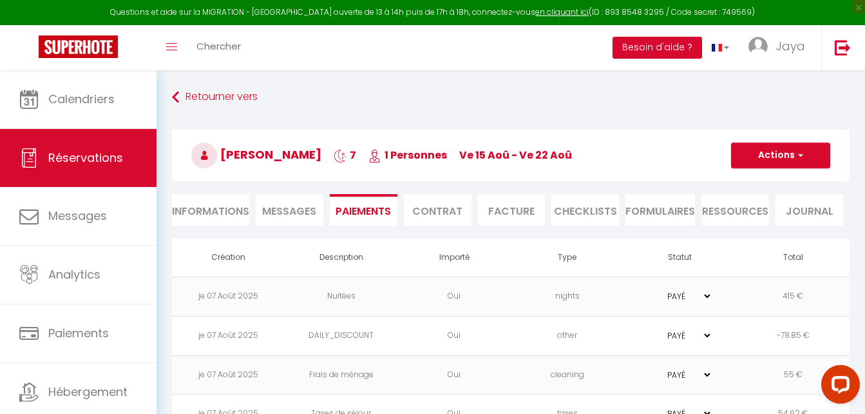
scroll to position [70, 0]
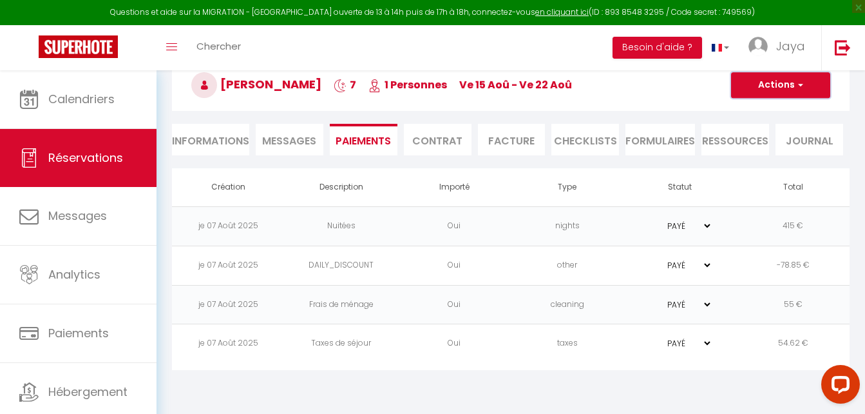
click at [805, 85] on button "Actions" at bounding box center [780, 85] width 99 height 26
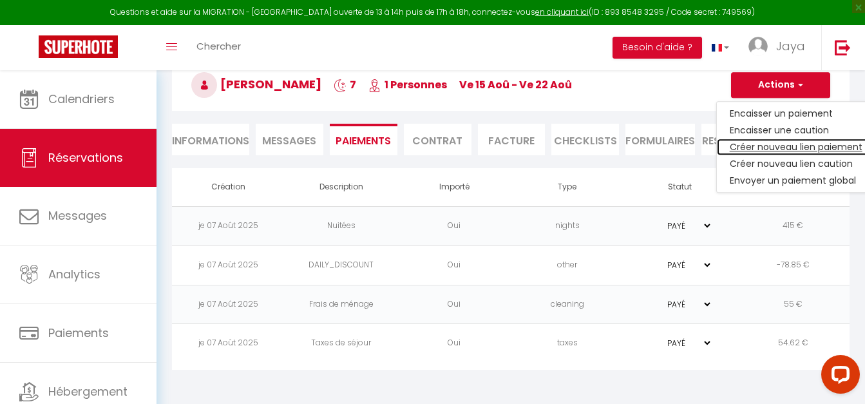
click at [798, 150] on link "Créer nouveau lien paiement" at bounding box center [796, 147] width 158 height 17
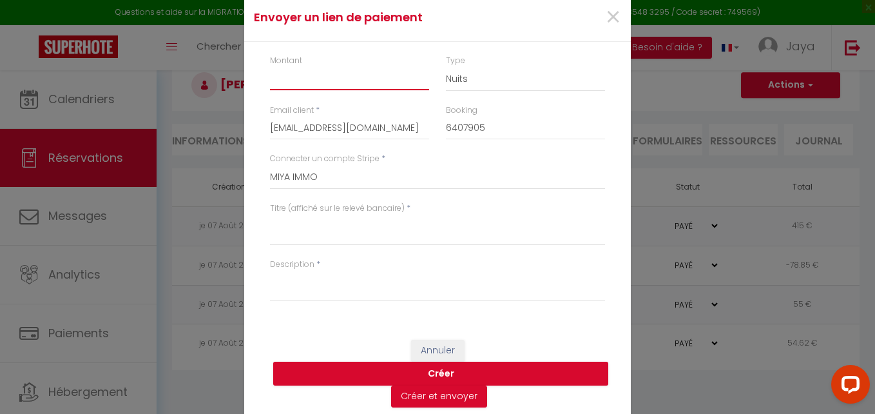
click at [312, 86] on input "Montant" at bounding box center [349, 78] width 159 height 23
click at [432, 345] on button "Annuler" at bounding box center [437, 350] width 53 height 22
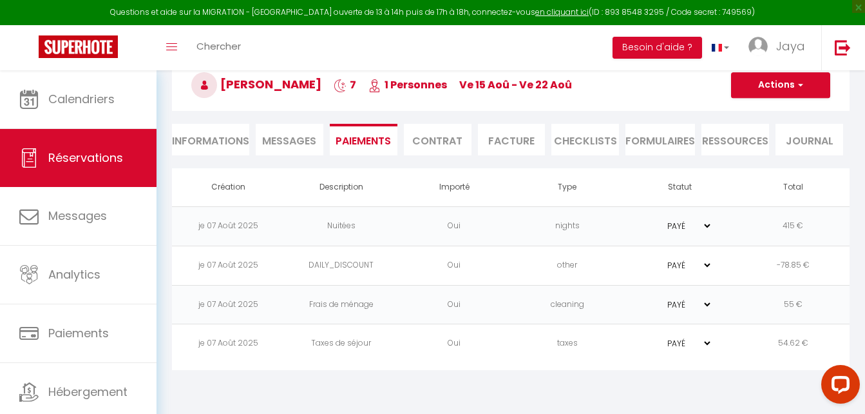
click at [215, 141] on li "Informations" at bounding box center [210, 140] width 77 height 32
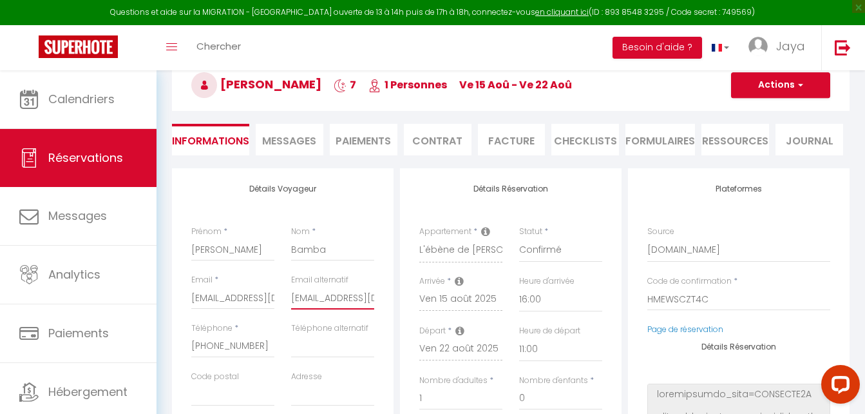
scroll to position [0, 55]
drag, startPoint x: 292, startPoint y: 296, endPoint x: 414, endPoint y: 311, distance: 122.7
click at [414, 311] on div "Détails Voyageur Prénom * Marlise Nom * Bamba Email * kgaehoo308owtntz89f1f8oss…" at bounding box center [511, 407] width 684 height 479
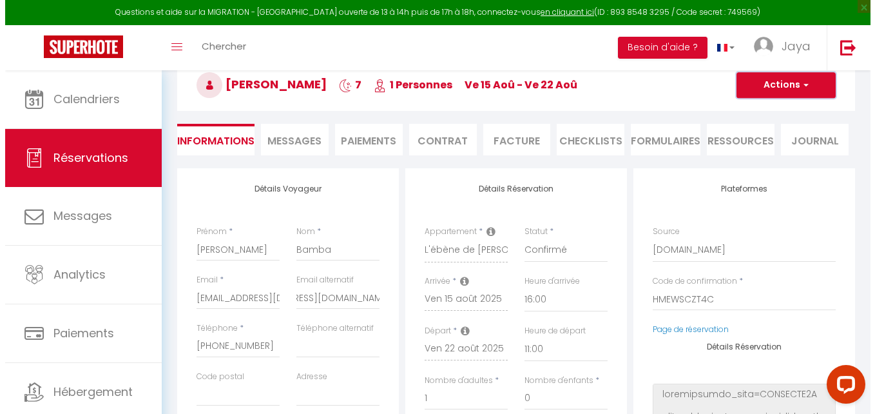
scroll to position [0, 0]
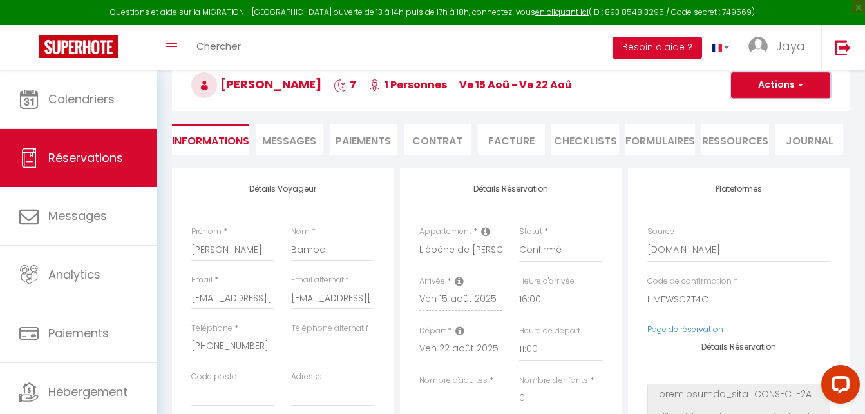
click at [803, 86] on span "button" at bounding box center [799, 85] width 8 height 12
click at [370, 138] on li "Paiements" at bounding box center [364, 140] width 68 height 32
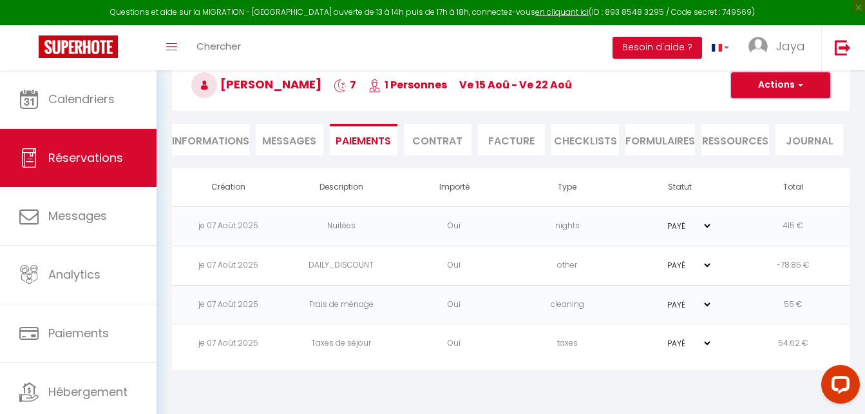
click at [797, 81] on span "button" at bounding box center [799, 85] width 8 height 12
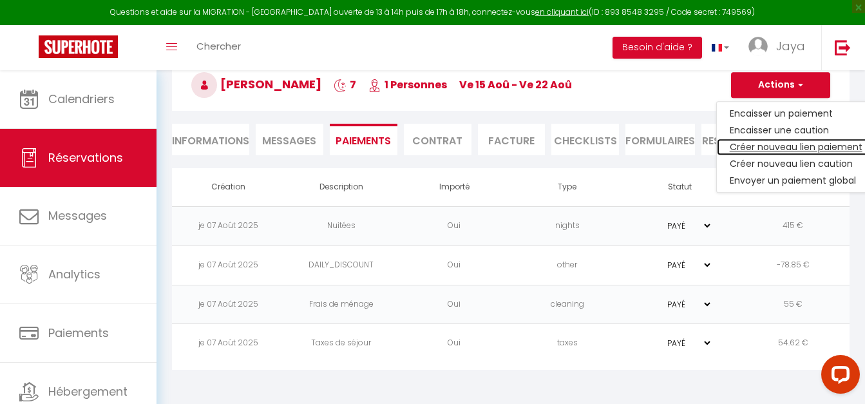
click at [800, 146] on link "Créer nouveau lien paiement" at bounding box center [796, 147] width 158 height 17
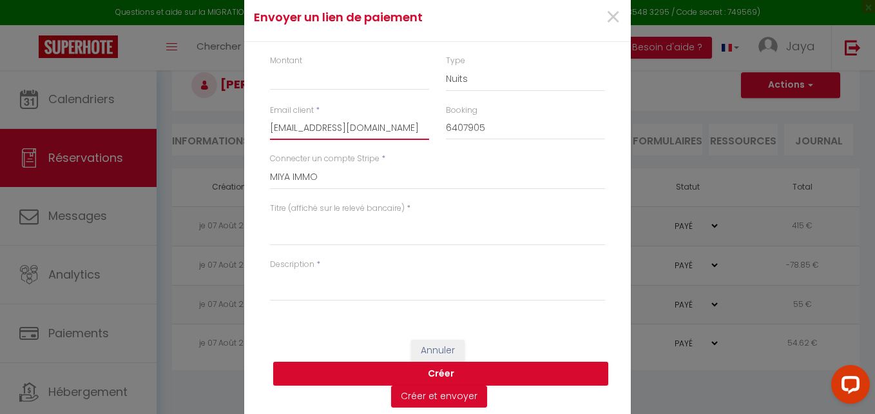
scroll to position [0, 81]
drag, startPoint x: 265, startPoint y: 124, endPoint x: 495, endPoint y: 161, distance: 232.9
click at [495, 161] on div "Montant Type Nuits Frais de ménage Taxe de séjour Autre Email client * kgaehoo3…" at bounding box center [437, 184] width 387 height 285
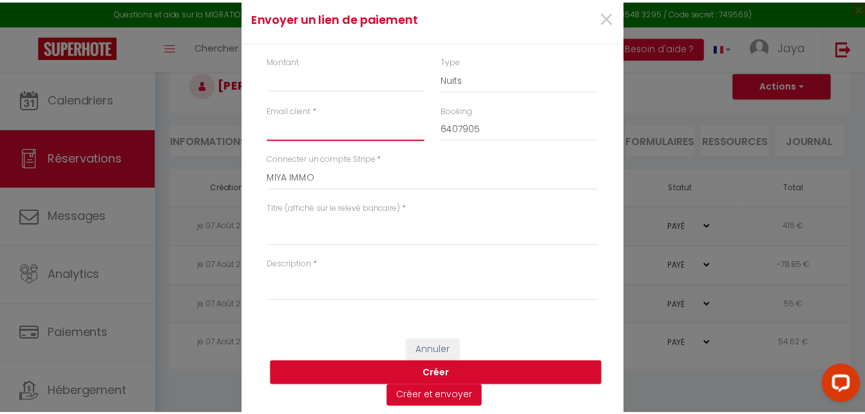
scroll to position [0, 0]
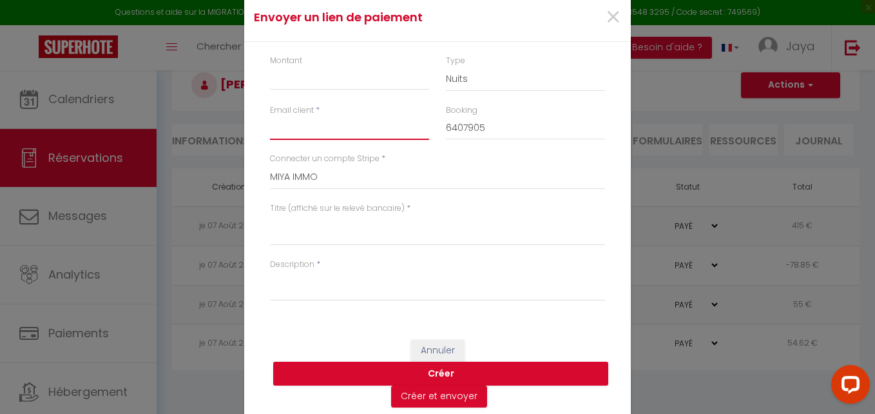
paste input "marlise123bamba@icloud.com"
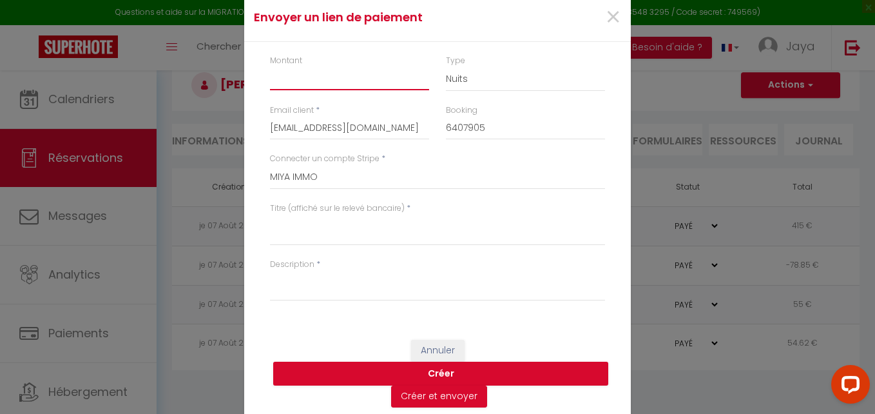
click at [292, 75] on input "Montant" at bounding box center [349, 78] width 159 height 23
click at [300, 233] on textarea "Titre (affiché sur le relevé bancaire)" at bounding box center [437, 230] width 335 height 31
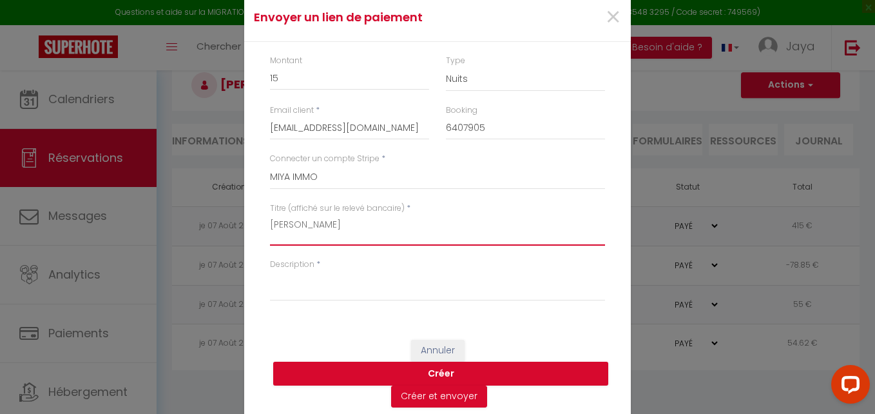
drag, startPoint x: 338, startPoint y: 226, endPoint x: 216, endPoint y: 216, distance: 122.1
click at [216, 216] on div "Envoyer un lien de paiement × Montant 15 Type Nuits Frais de ménage Taxe de séj…" at bounding box center [437, 207] width 875 height 414
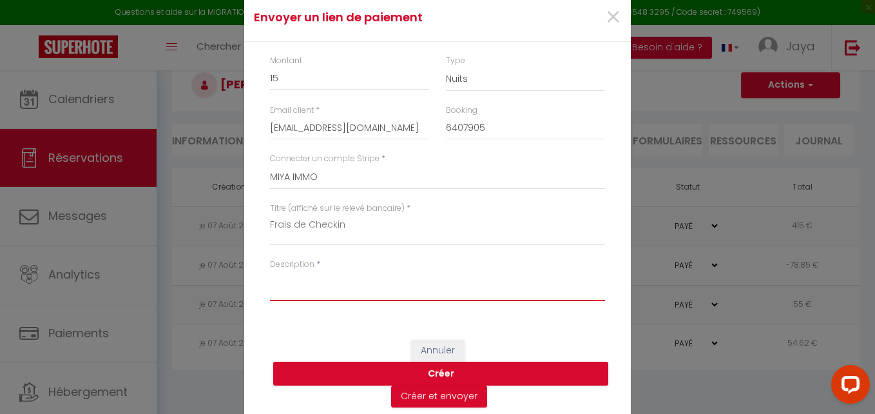
click at [317, 286] on textarea "Description" at bounding box center [437, 285] width 335 height 31
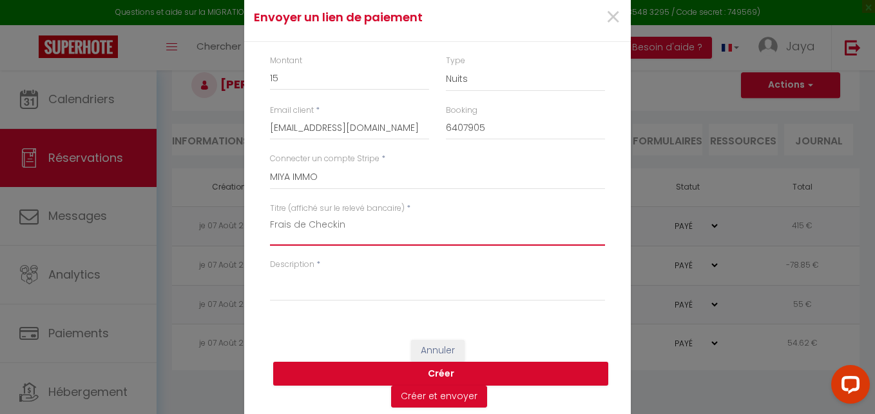
click at [348, 225] on textarea "Frais de Checkin" at bounding box center [437, 230] width 335 height 31
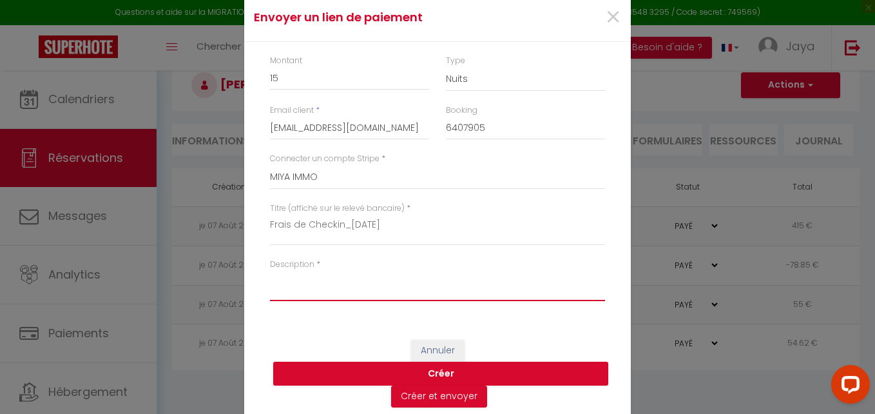
click at [346, 277] on textarea "Description" at bounding box center [437, 285] width 335 height 31
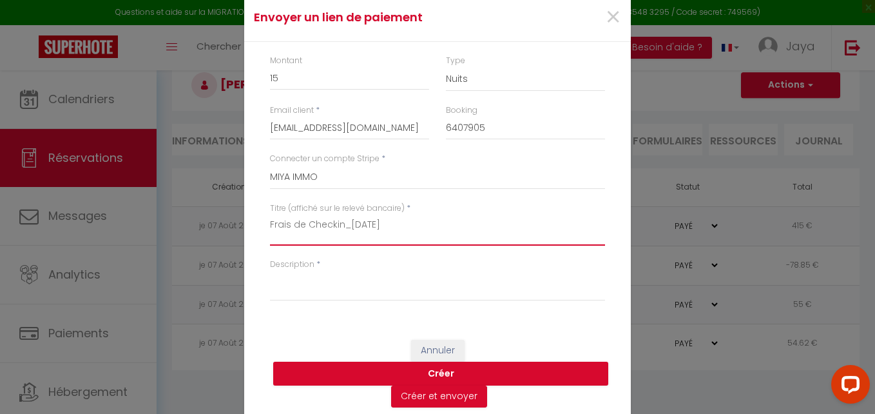
click at [375, 220] on textarea "Frais de Checkin_16/08/25" at bounding box center [437, 230] width 335 height 31
click at [374, 224] on textarea "Frais de Checkin_16/08/25" at bounding box center [437, 230] width 335 height 31
click at [360, 262] on div "Description *" at bounding box center [437, 279] width 335 height 43
drag, startPoint x: 266, startPoint y: 224, endPoint x: 399, endPoint y: 229, distance: 132.8
click at [399, 229] on textarea "Frais de Checkin_[DATE]" at bounding box center [437, 230] width 335 height 31
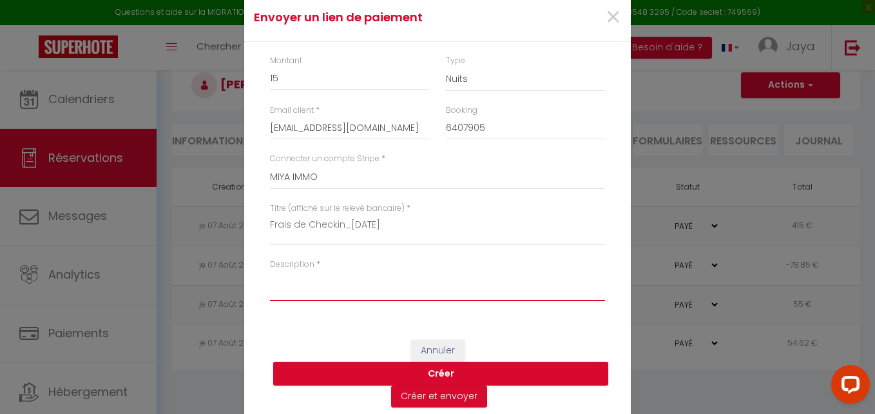
click at [274, 287] on textarea "Description" at bounding box center [437, 285] width 335 height 31
paste textarea "Frais de Checkin_[DATE]"
click at [440, 370] on button "Créer" at bounding box center [440, 373] width 335 height 24
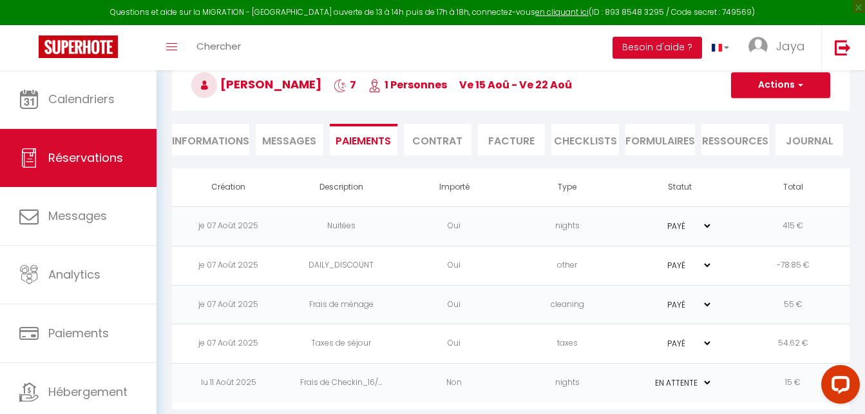
scroll to position [81, 0]
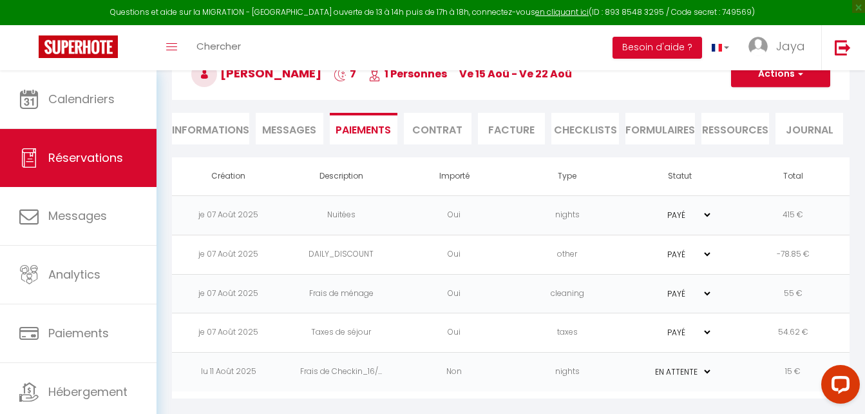
click at [707, 374] on select "PAYÉ EN ATTENTE" at bounding box center [680, 371] width 64 height 12
click at [745, 386] on td "15 €" at bounding box center [793, 371] width 113 height 39
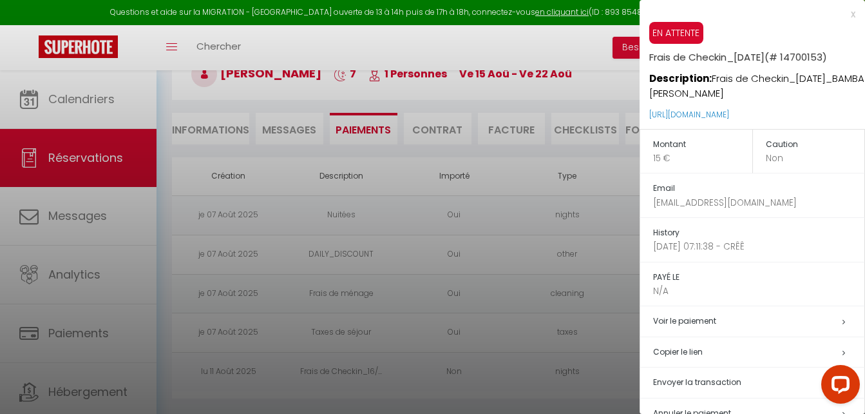
scroll to position [30, 0]
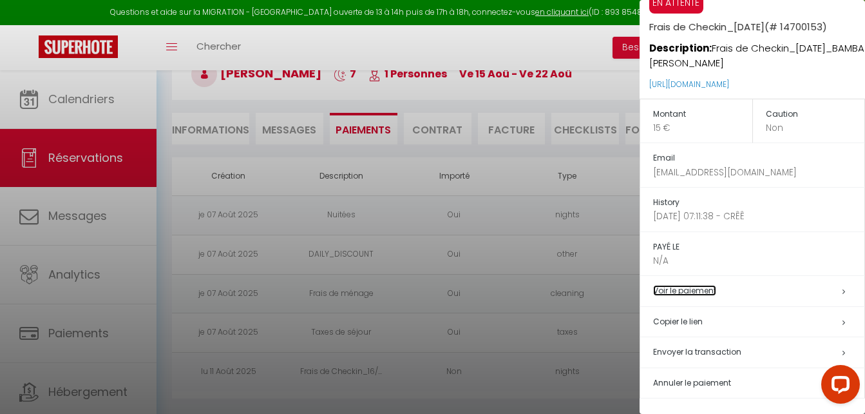
click at [709, 290] on link "Voir le paiement" at bounding box center [684, 290] width 63 height 11
click at [859, 403] on div at bounding box center [838, 386] width 54 height 54
click at [338, 378] on div at bounding box center [432, 207] width 865 height 414
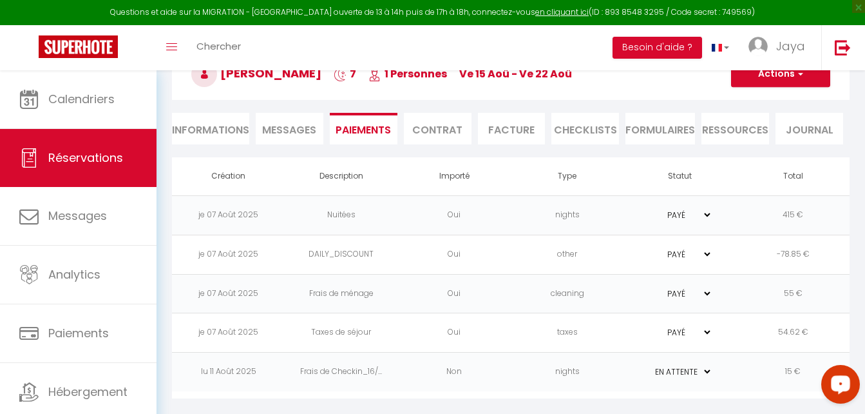
click at [215, 369] on td "lu 11 Août 2025" at bounding box center [228, 371] width 113 height 39
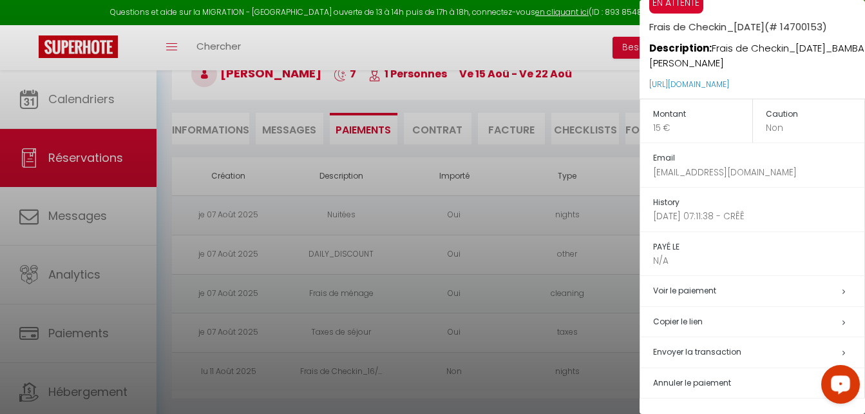
click at [801, 128] on p "Non" at bounding box center [815, 128] width 99 height 14
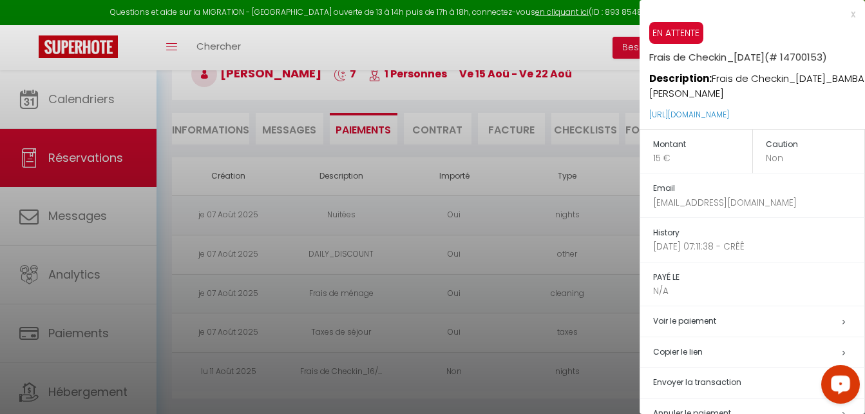
click at [465, 394] on div at bounding box center [432, 207] width 865 height 414
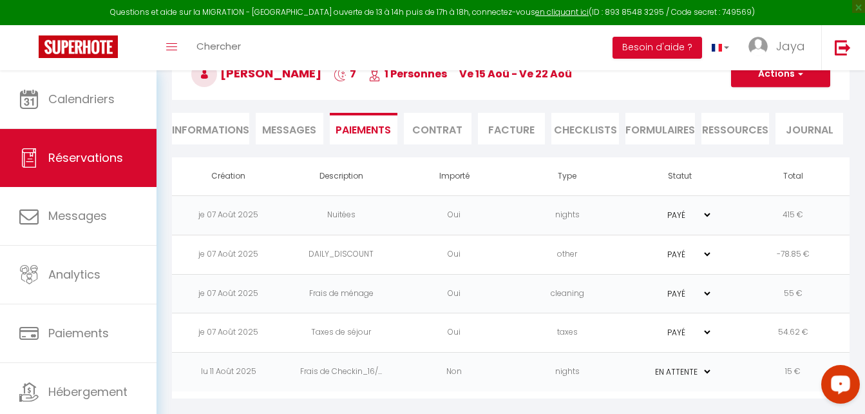
click at [708, 372] on select "PAYÉ EN ATTENTE" at bounding box center [680, 371] width 64 height 12
click at [707, 369] on select "PAYÉ EN ATTENTE" at bounding box center [680, 371] width 64 height 12
click at [253, 373] on td "lu 11 Août 2025" at bounding box center [228, 371] width 113 height 39
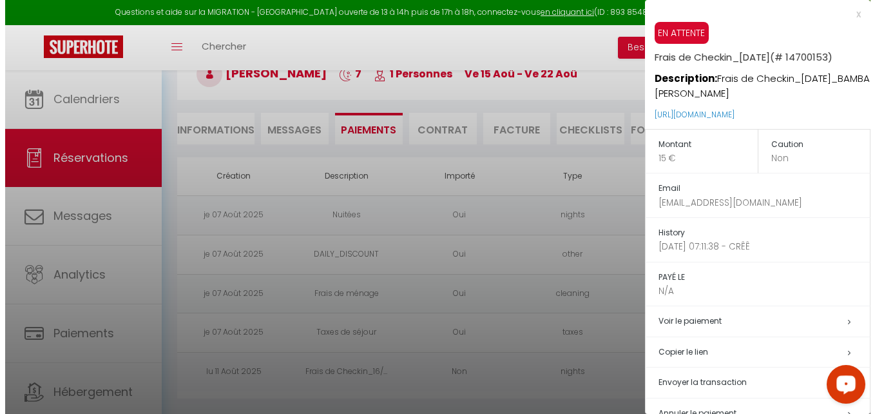
scroll to position [30, 0]
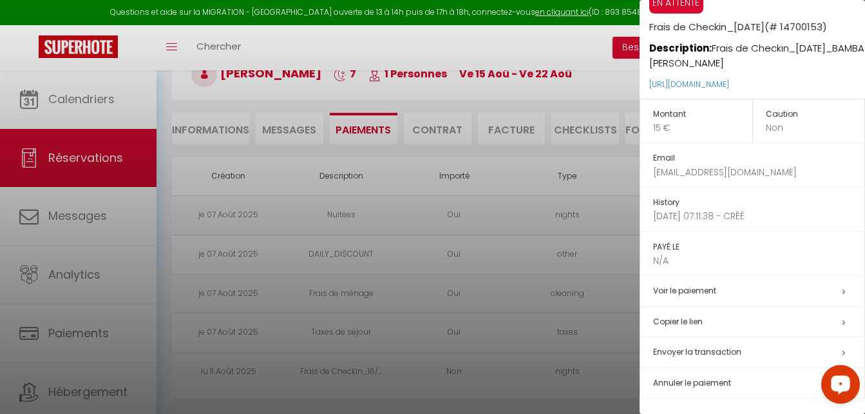
click at [727, 380] on span "Annuler le paiement" at bounding box center [692, 382] width 78 height 11
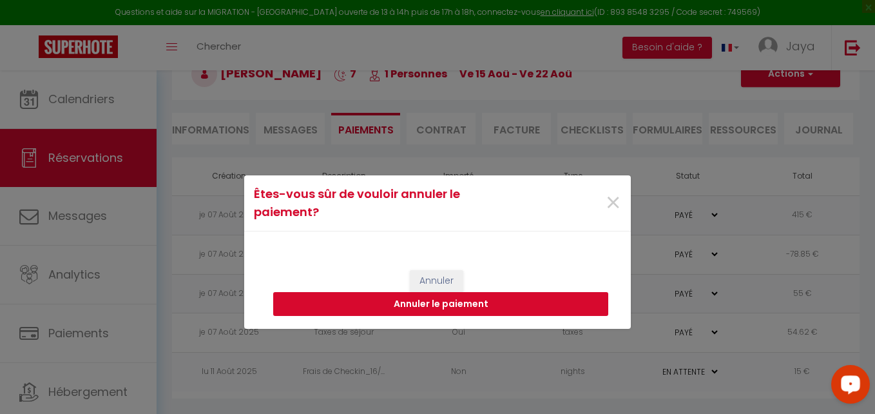
click at [405, 305] on button "Annuler le paiement" at bounding box center [440, 304] width 335 height 24
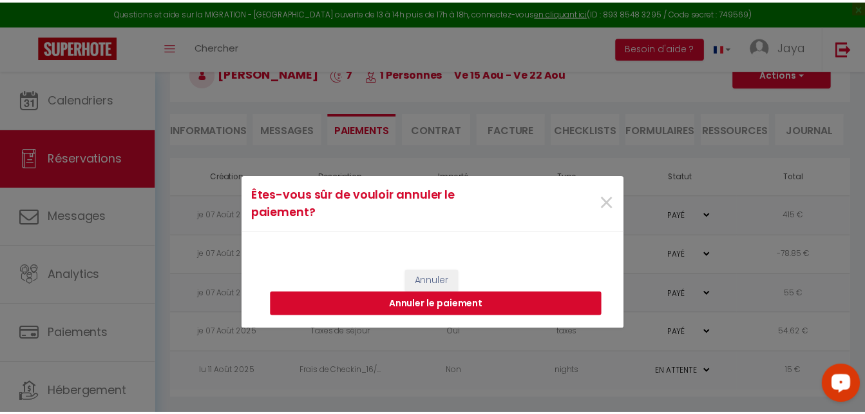
scroll to position [70, 0]
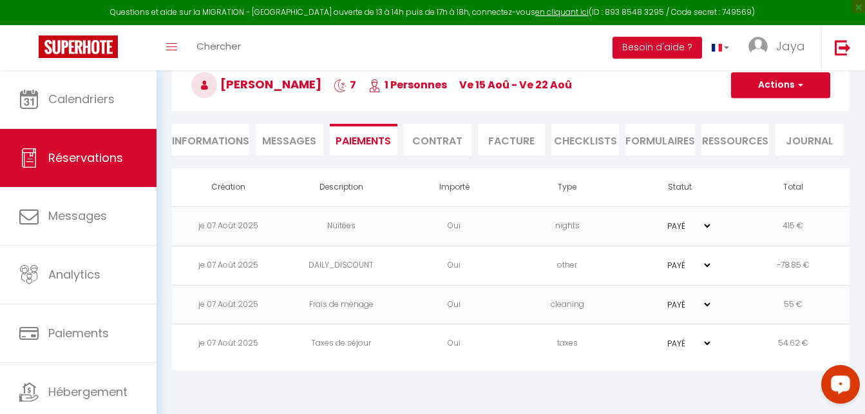
click at [213, 140] on li "Informations" at bounding box center [210, 140] width 77 height 32
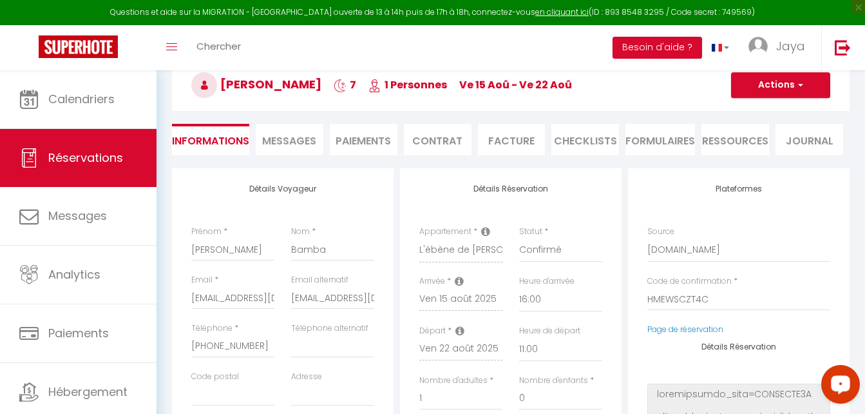
scroll to position [81, 0]
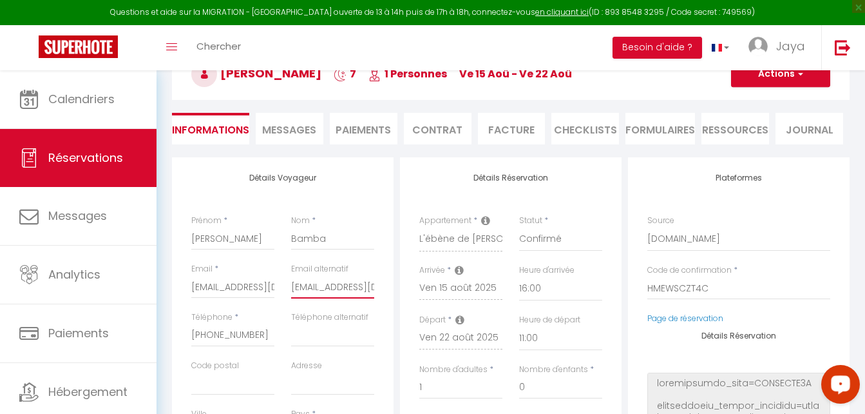
click at [298, 289] on input "marlise123bamba@icloud.com" at bounding box center [332, 286] width 83 height 23
drag, startPoint x: 294, startPoint y: 289, endPoint x: 405, endPoint y: 305, distance: 112.7
click at [405, 305] on div "Détails Voyageur Prénom * Marlise Nom * Bamba Email * kgaehoo308owtntz89f1f8oss…" at bounding box center [511, 396] width 684 height 479
click at [368, 131] on li "Paiements" at bounding box center [364, 129] width 68 height 32
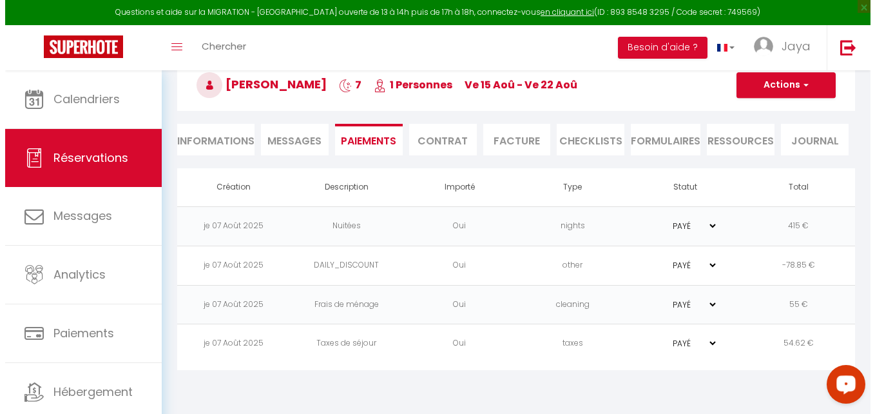
scroll to position [70, 0]
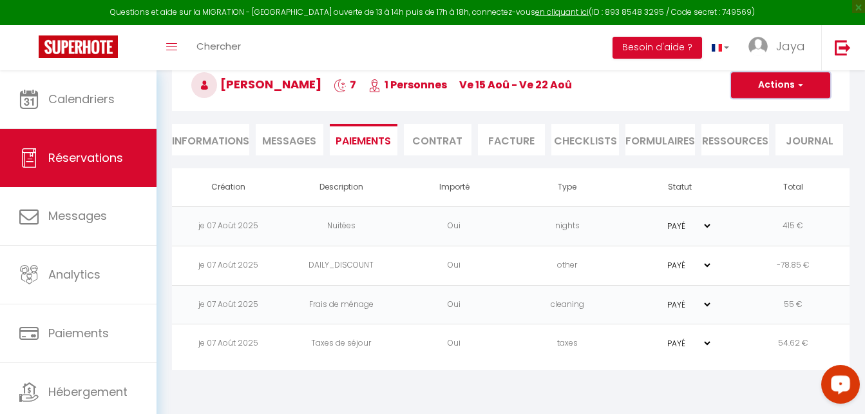
click at [804, 78] on button "Actions" at bounding box center [780, 85] width 99 height 26
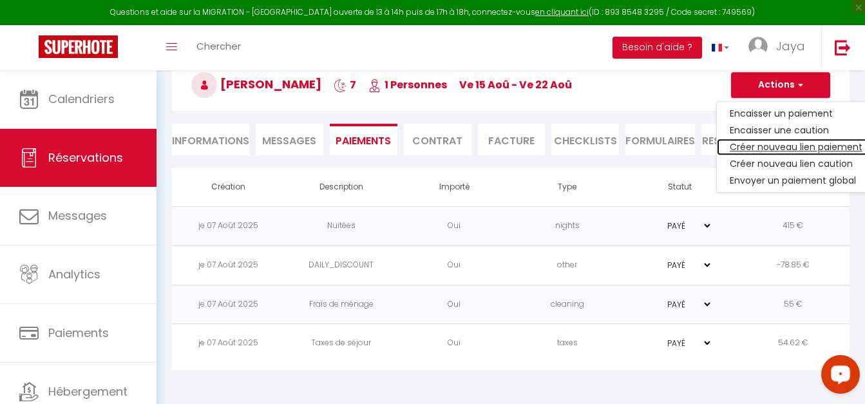
click at [790, 149] on link "Créer nouveau lien paiement" at bounding box center [796, 147] width 158 height 17
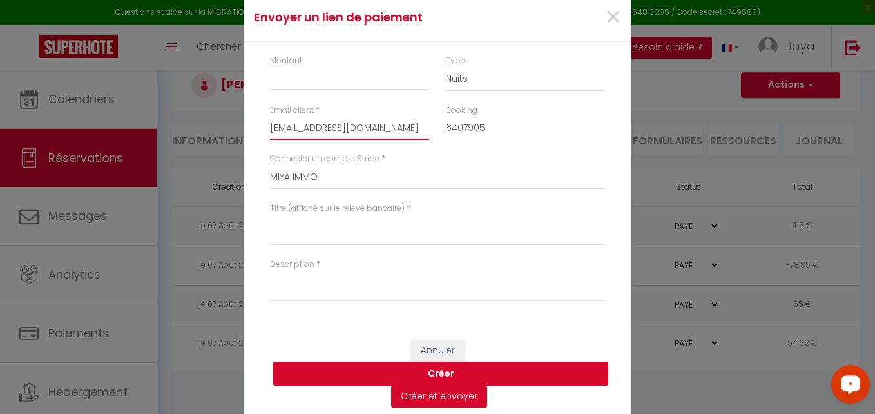
scroll to position [0, 81]
drag, startPoint x: 266, startPoint y: 126, endPoint x: 553, endPoint y: 157, distance: 288.3
click at [553, 157] on div "Montant Type Nuits Frais de ménage Taxe de séjour Autre Email client * kgaehoo3…" at bounding box center [437, 184] width 387 height 285
paste input "marlise123bamba@icloud.com"
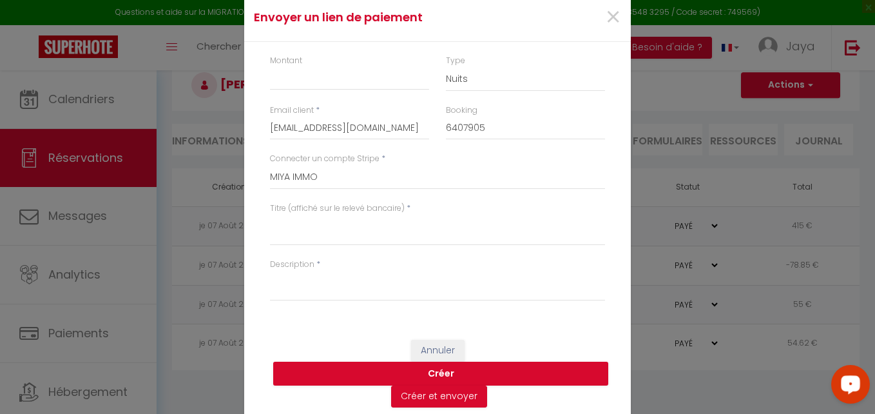
click at [503, 256] on div "Titre (affiché sur le relevé bancaire) *" at bounding box center [438, 230] width 352 height 56
click at [488, 82] on select "Nuits Frais de ménage Taxe de séjour Autre" at bounding box center [525, 79] width 159 height 24
click at [446, 67] on select "Nuits Frais de ménage Taxe de séjour Autre" at bounding box center [525, 79] width 159 height 24
click at [281, 84] on input "Montant" at bounding box center [349, 78] width 159 height 23
click at [506, 82] on select "Nuits Frais de ménage Taxe de séjour Autre" at bounding box center [525, 79] width 159 height 24
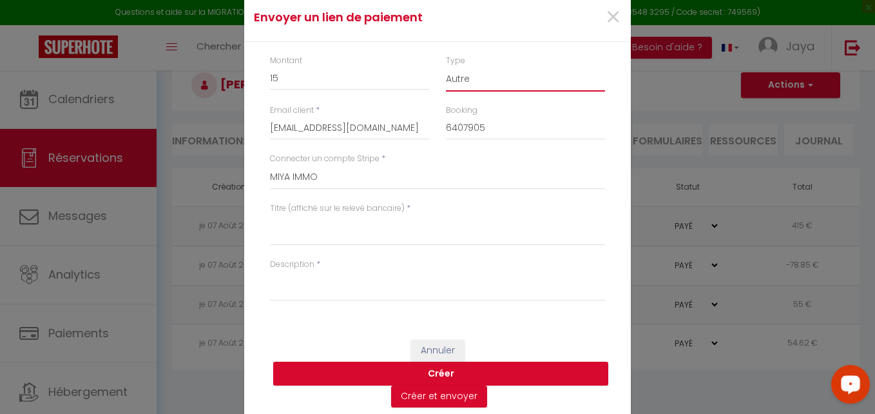
click at [506, 81] on select "Nuits Frais de ménage Taxe de séjour Autre" at bounding box center [525, 79] width 159 height 24
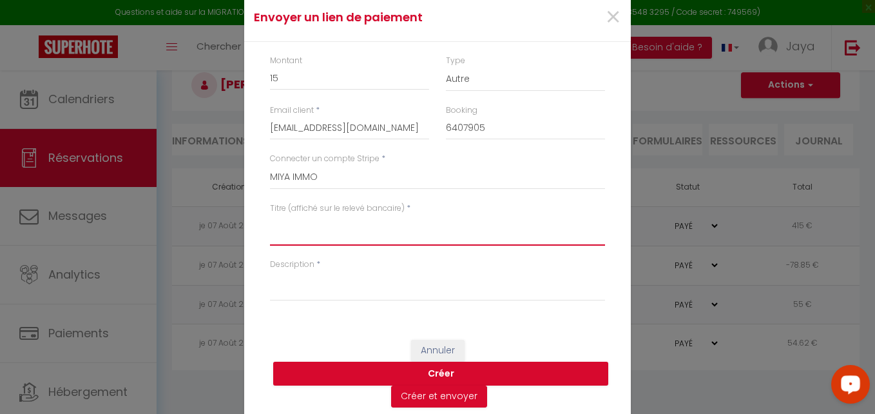
click at [278, 239] on textarea "Titre (affiché sur le relevé bancaire)" at bounding box center [437, 230] width 335 height 31
click at [612, 17] on span "×" at bounding box center [613, 17] width 16 height 39
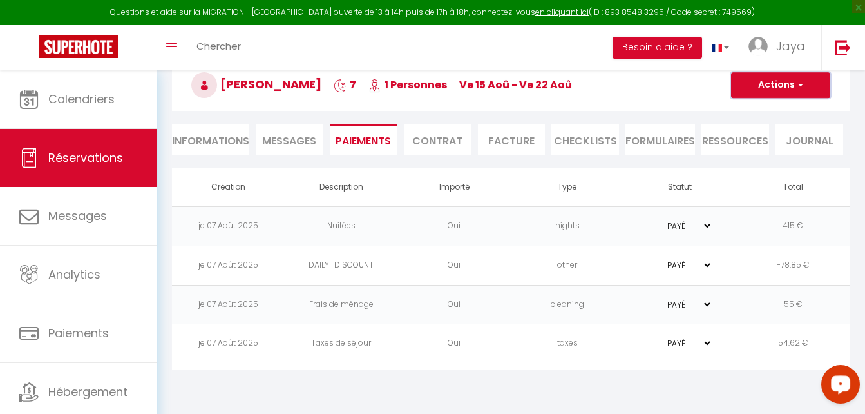
click at [800, 84] on span "button" at bounding box center [799, 85] width 8 height 12
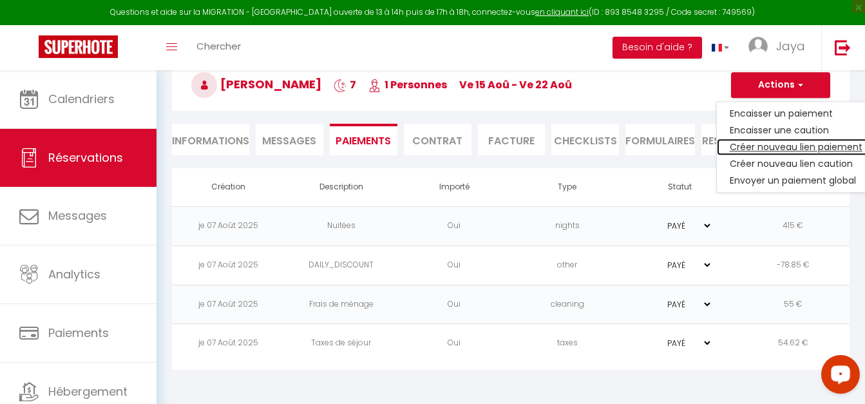
click at [795, 148] on link "Créer nouveau lien paiement" at bounding box center [796, 147] width 158 height 17
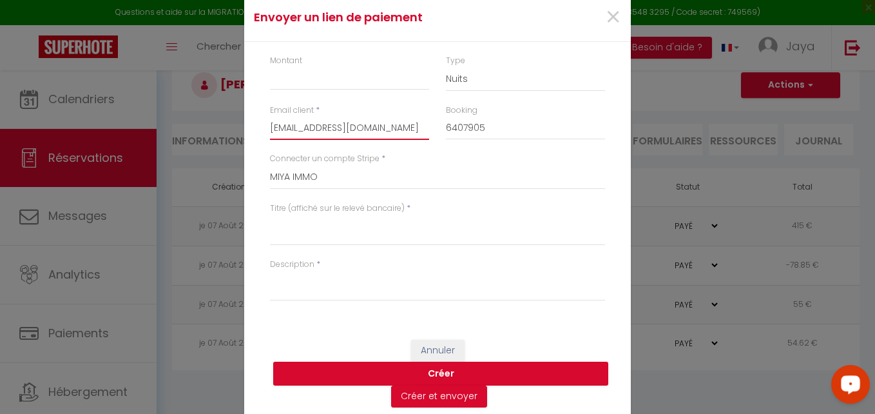
scroll to position [0, 81]
drag, startPoint x: 265, startPoint y: 124, endPoint x: 479, endPoint y: 75, distance: 218.9
click at [532, 146] on div "Email client * kgaehoo308owtntz89f1f8ossrrw@reply.superhote.com Booking 6407905" at bounding box center [438, 128] width 352 height 48
drag, startPoint x: 266, startPoint y: 129, endPoint x: 549, endPoint y: 151, distance: 283.7
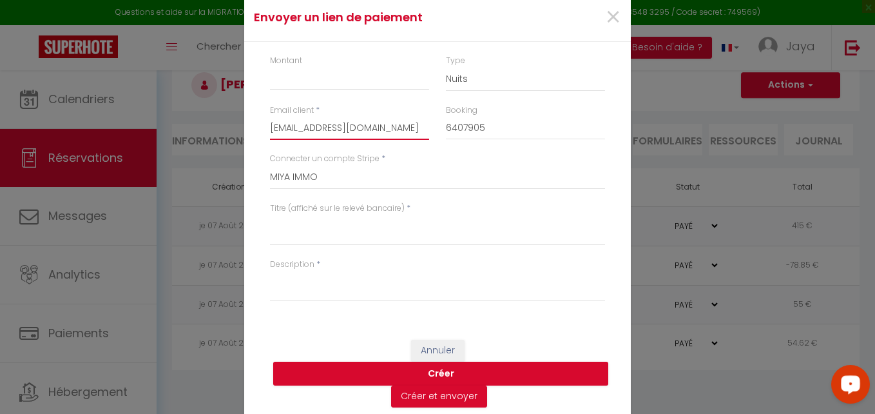
click at [541, 175] on div "Montant Type Nuits Frais de ménage Taxe de séjour Autre Email client * gaehoo30…" at bounding box center [437, 184] width 387 height 285
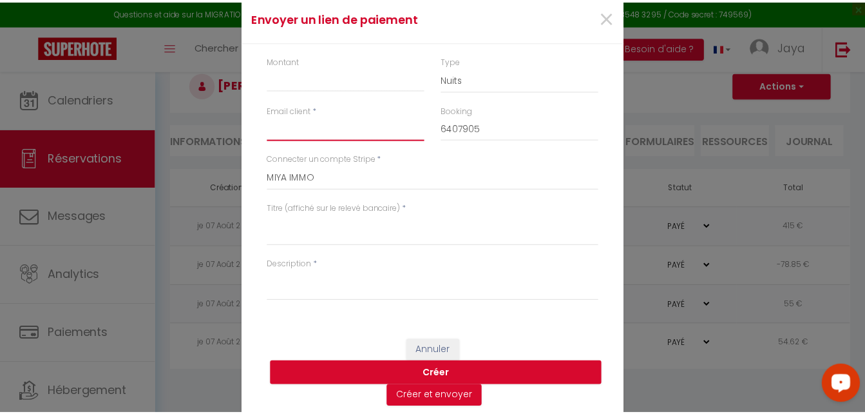
scroll to position [0, 0]
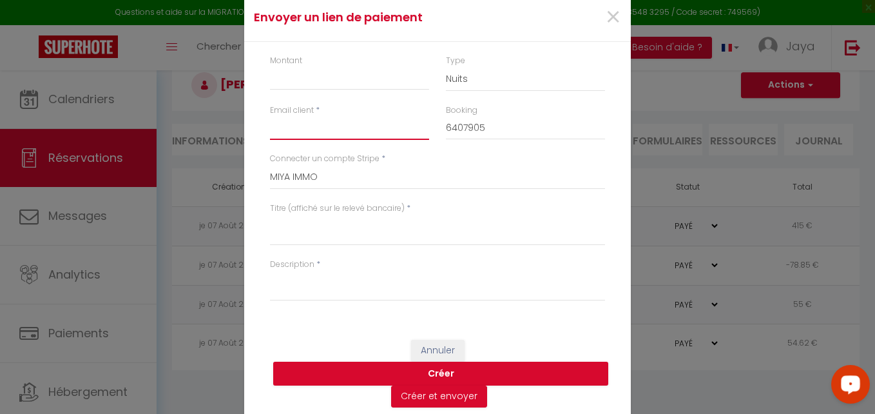
paste input "marlise123bamba@icloud.com"
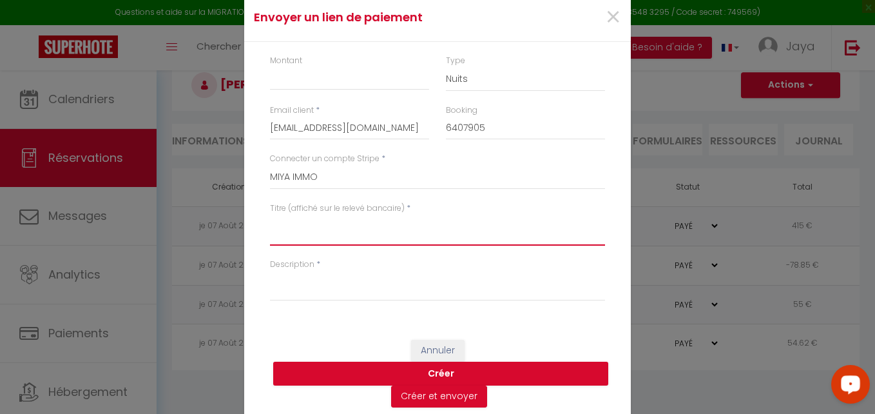
click at [551, 230] on textarea "Titre (affiché sur le relevé bancaire)" at bounding box center [437, 230] width 335 height 31
click at [287, 79] on input "Montant" at bounding box center [349, 78] width 159 height 23
click at [290, 239] on textarea "Titre (affiché sur le relevé bancaire)" at bounding box center [437, 230] width 335 height 31
drag, startPoint x: 401, startPoint y: 223, endPoint x: 227, endPoint y: 217, distance: 173.4
click at [227, 217] on div "Envoyer un lien de paiement × Montant 15 Type Nuits Frais de ménage Taxe de séj…" at bounding box center [437, 207] width 875 height 414
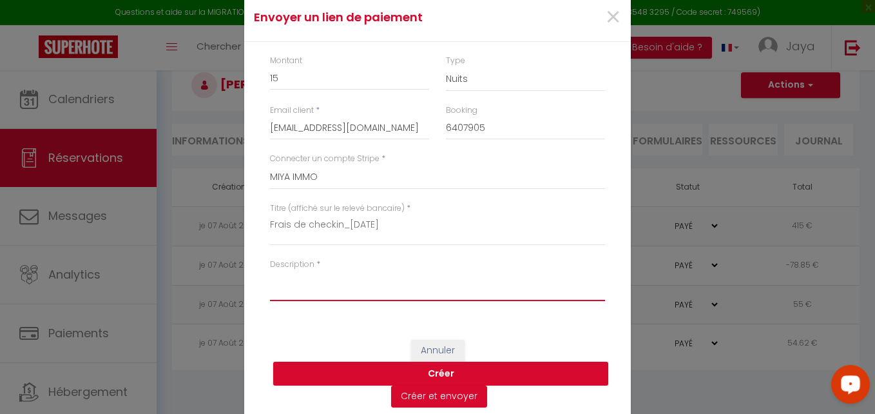
drag, startPoint x: 295, startPoint y: 278, endPoint x: 285, endPoint y: 289, distance: 14.1
click at [292, 278] on textarea "Description" at bounding box center [437, 285] width 335 height 31
paste textarea "Frais de checkin_16/08/2025"
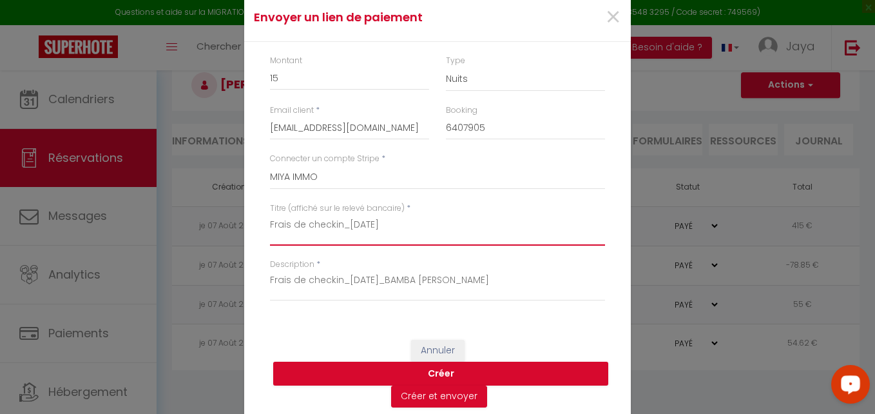
click at [350, 224] on textarea "Frais de checkin_16/08/2025" at bounding box center [437, 230] width 335 height 31
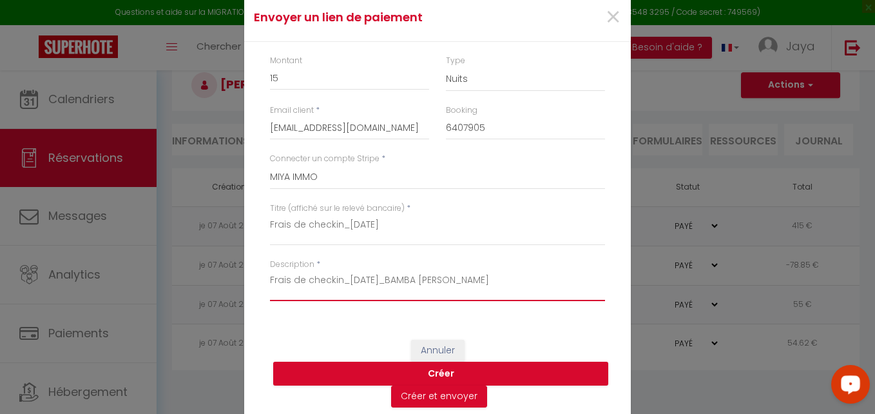
click at [349, 274] on textarea "Frais de checkin_16/08/2025_BAMBA Marlise" at bounding box center [437, 285] width 335 height 31
click at [426, 366] on button "Créer" at bounding box center [440, 373] width 335 height 24
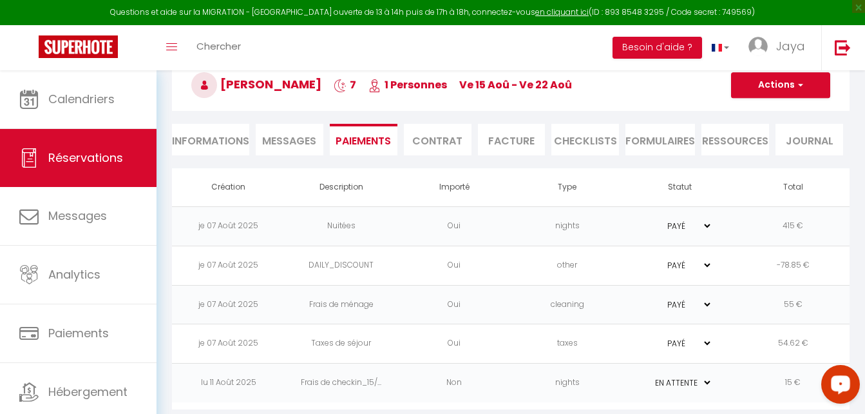
click at [298, 139] on span "Messages" at bounding box center [289, 140] width 54 height 15
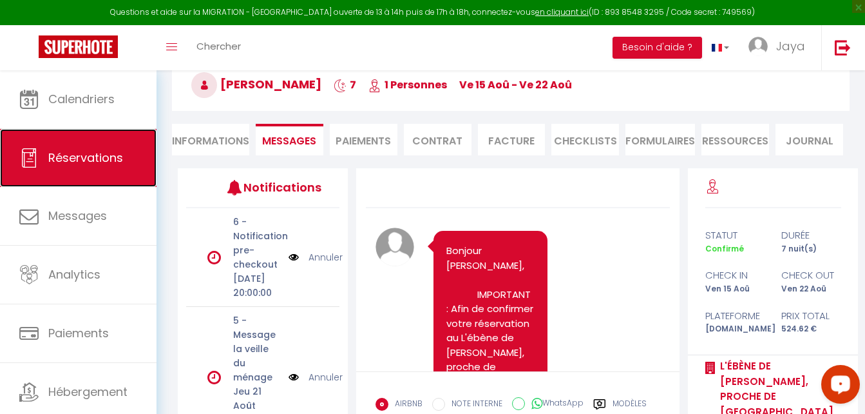
click at [86, 158] on span "Réservations" at bounding box center [85, 157] width 75 height 16
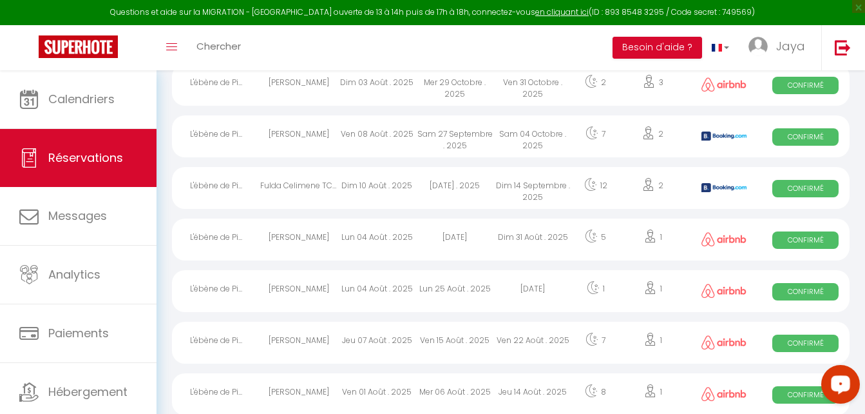
scroll to position [82, 0]
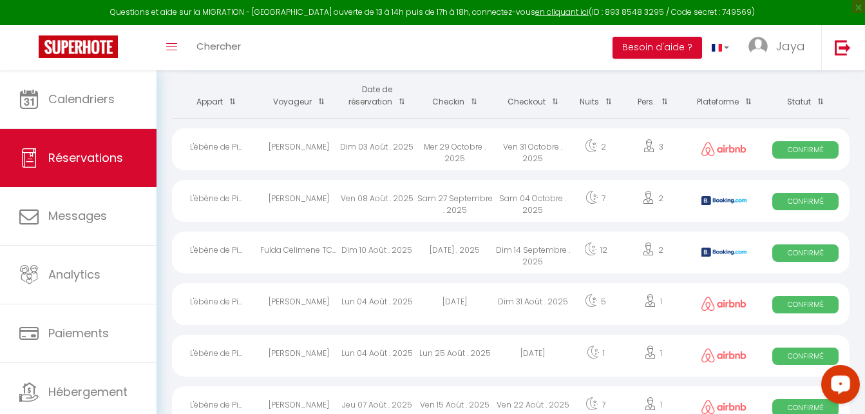
click at [283, 249] on div "Fulda Celimene TCHITCHA DZEDZE" at bounding box center [299, 252] width 78 height 42
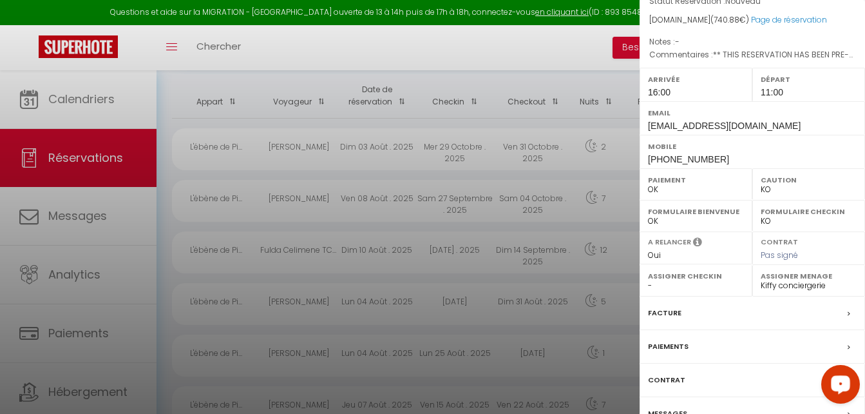
scroll to position [260, 0]
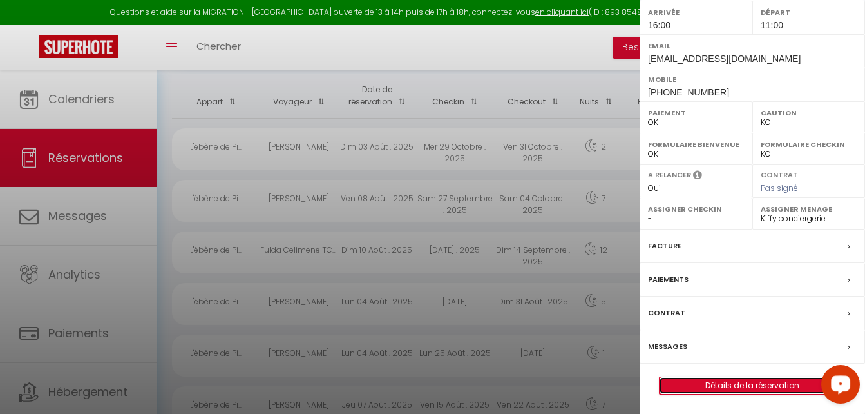
click at [713, 383] on link "Détails de la réservation" at bounding box center [753, 385] width 186 height 17
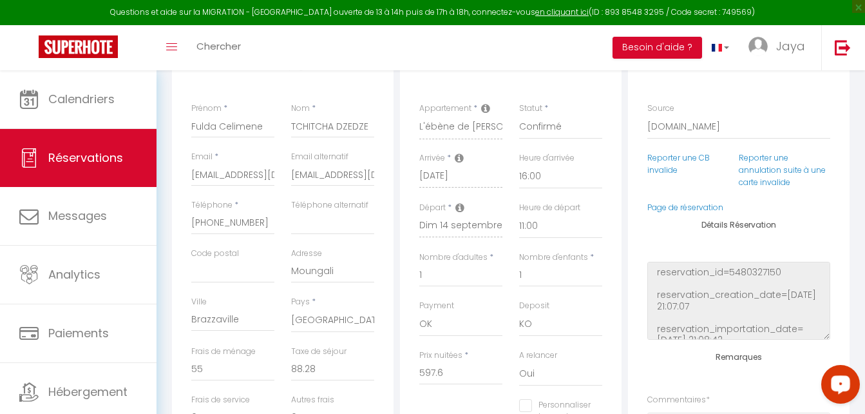
scroll to position [64, 0]
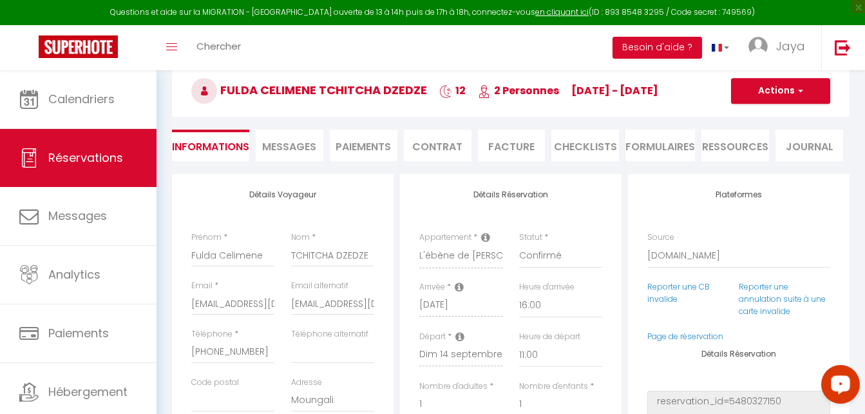
click at [352, 148] on li "Paiements" at bounding box center [364, 145] width 68 height 32
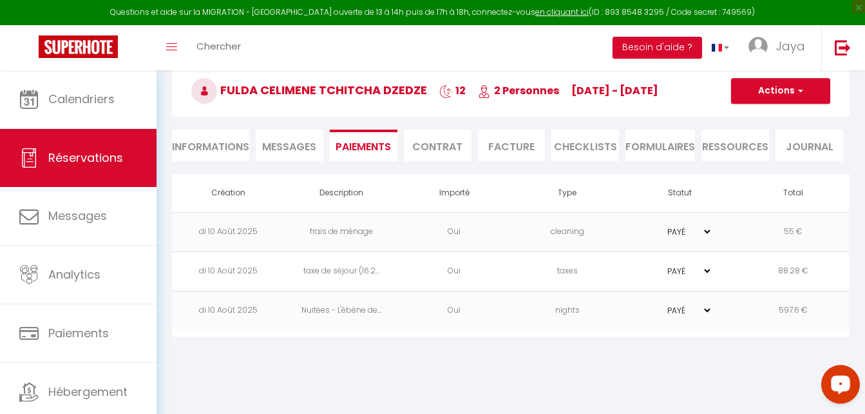
click at [302, 139] on span "Messages" at bounding box center [289, 146] width 54 height 15
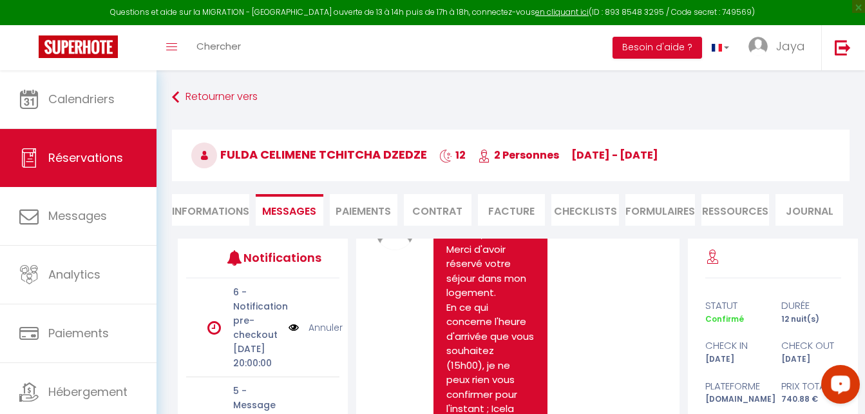
scroll to position [515, 0]
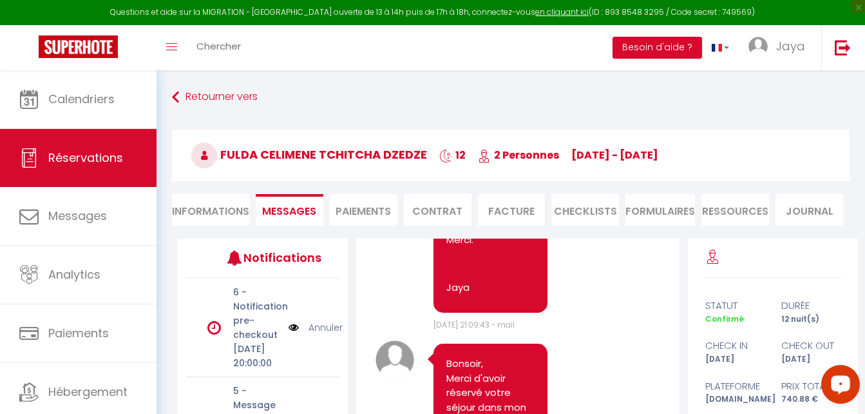
click at [385, 218] on li "Paiements" at bounding box center [364, 210] width 68 height 32
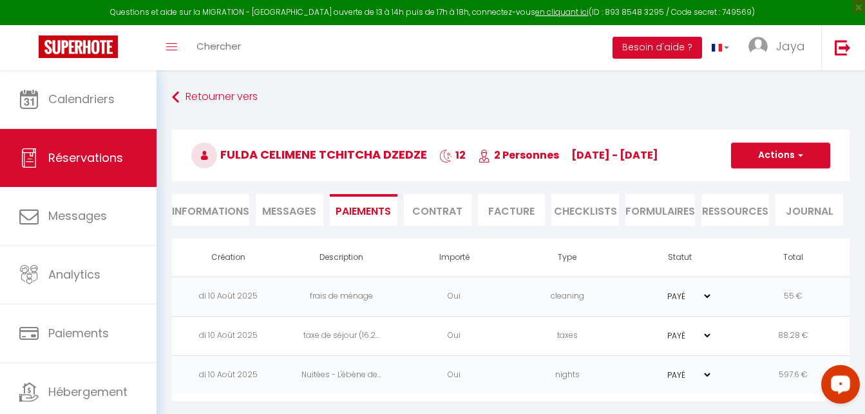
click at [201, 209] on li "Informations" at bounding box center [210, 210] width 77 height 32
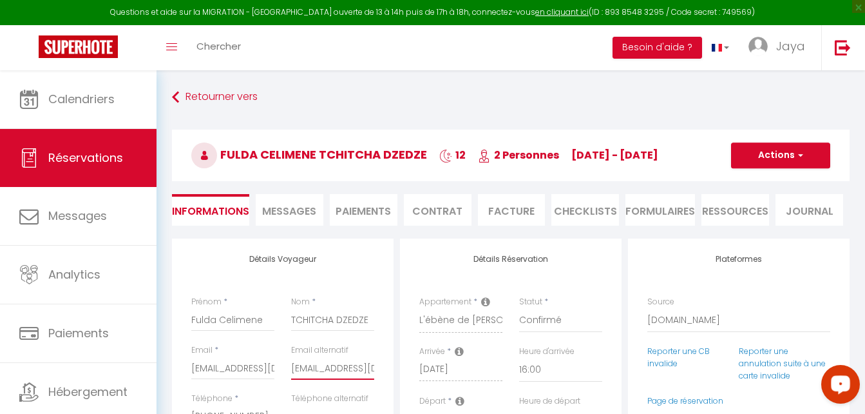
scroll to position [0, 30]
drag, startPoint x: 292, startPoint y: 365, endPoint x: 387, endPoint y: 366, distance: 94.7
click at [802, 151] on span "button" at bounding box center [799, 155] width 8 height 12
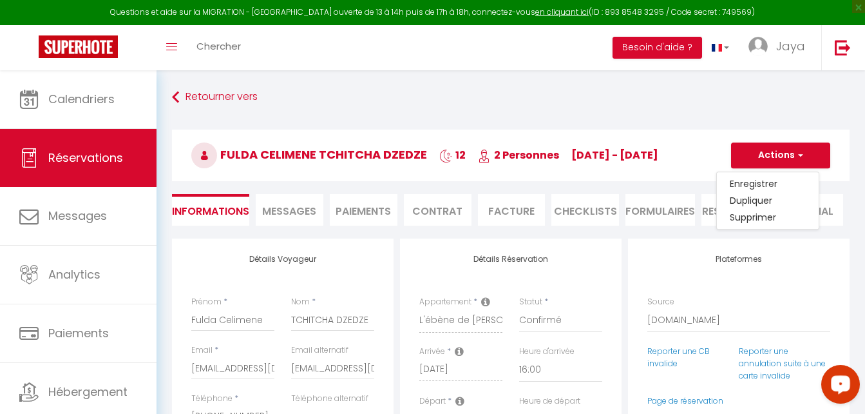
click at [359, 214] on li "Paiements" at bounding box center [364, 210] width 68 height 32
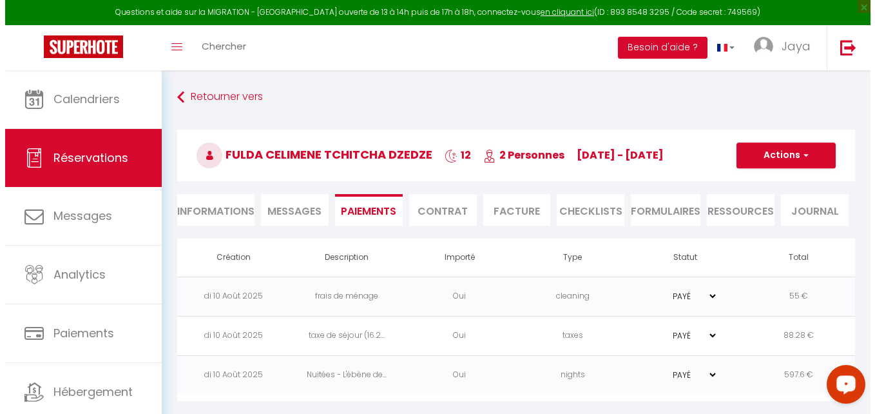
scroll to position [70, 0]
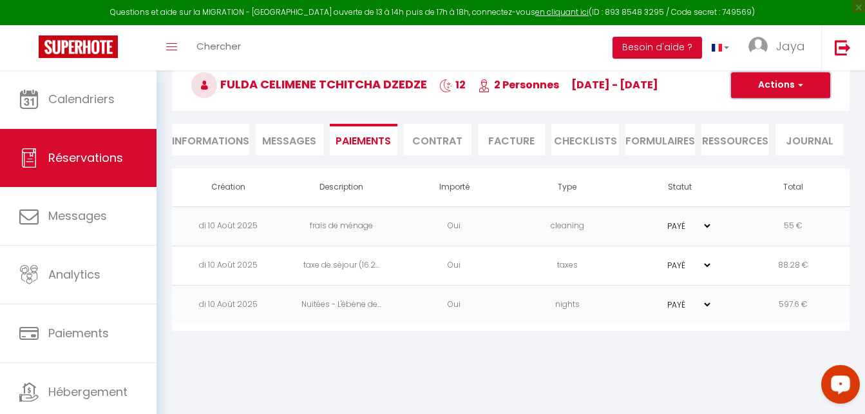
click at [801, 86] on span "button" at bounding box center [799, 85] width 8 height 12
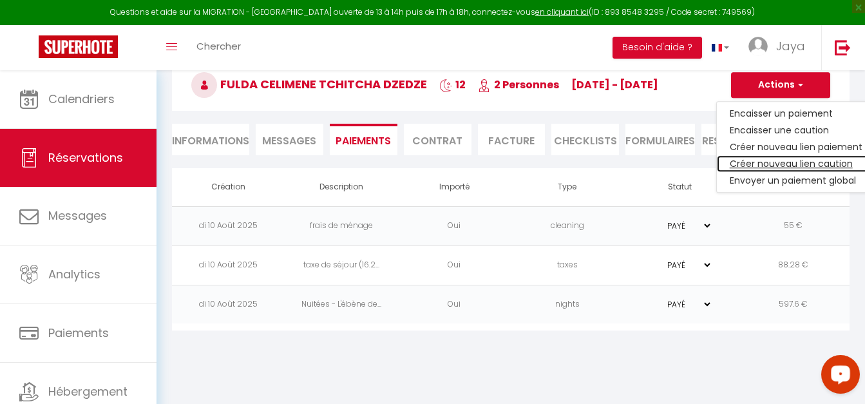
click at [768, 164] on link "Créer nouveau lien caution" at bounding box center [796, 163] width 158 height 17
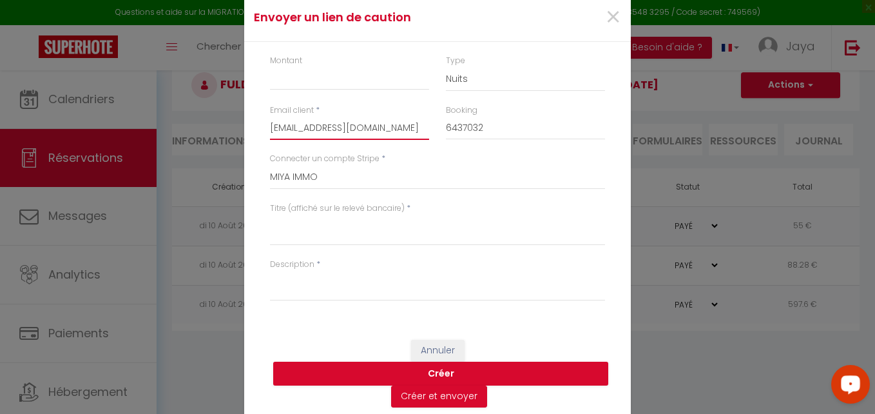
drag, startPoint x: 265, startPoint y: 122, endPoint x: 501, endPoint y: 141, distance: 237.2
click at [501, 141] on div "Email client * fdzedz.381398@guest.booking.com Booking 6437032" at bounding box center [438, 128] width 352 height 48
paste input "flora.bayene@gmail.com"
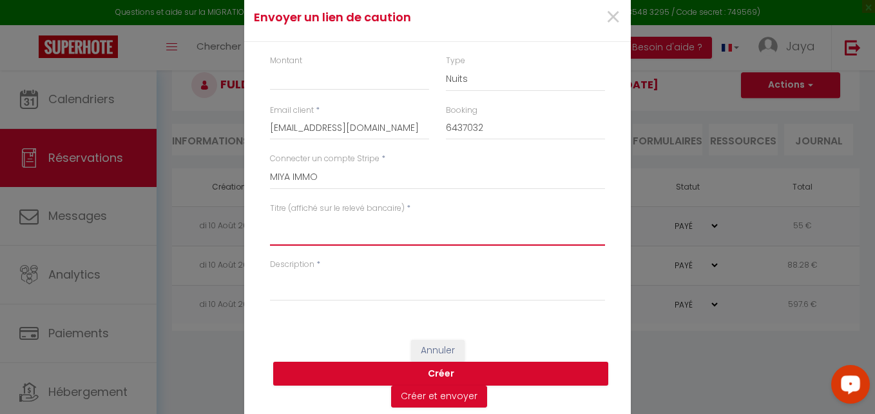
click at [391, 217] on textarea "Titre (affiché sur le relevé bancaire)" at bounding box center [437, 230] width 335 height 31
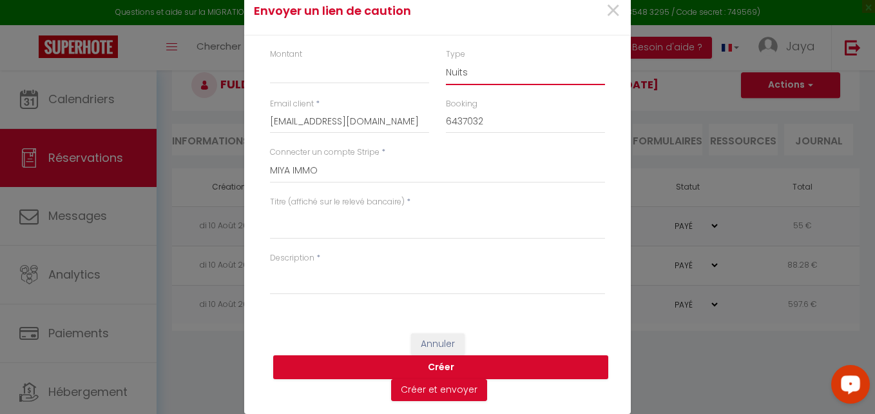
click at [485, 69] on select "Nuits Frais de ménage Taxe de séjour Autre" at bounding box center [525, 73] width 159 height 24
click at [446, 61] on select "Nuits Frais de ménage Taxe de séjour Autre" at bounding box center [525, 73] width 159 height 24
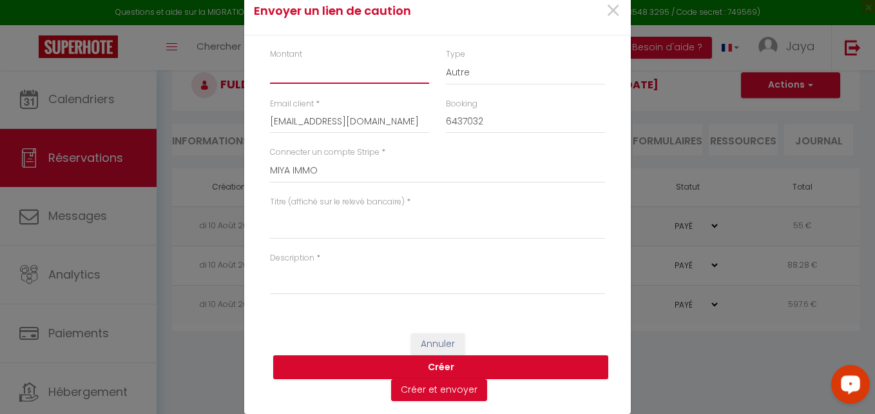
click at [280, 78] on input "Montant" at bounding box center [349, 72] width 159 height 23
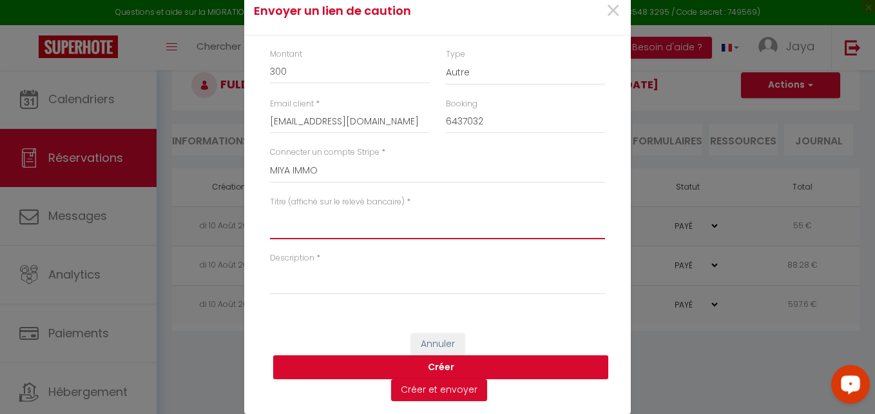
click at [344, 218] on textarea "Titre (affiché sur le relevé bancaire)" at bounding box center [437, 223] width 335 height 31
click at [616, 12] on span "×" at bounding box center [613, 11] width 16 height 39
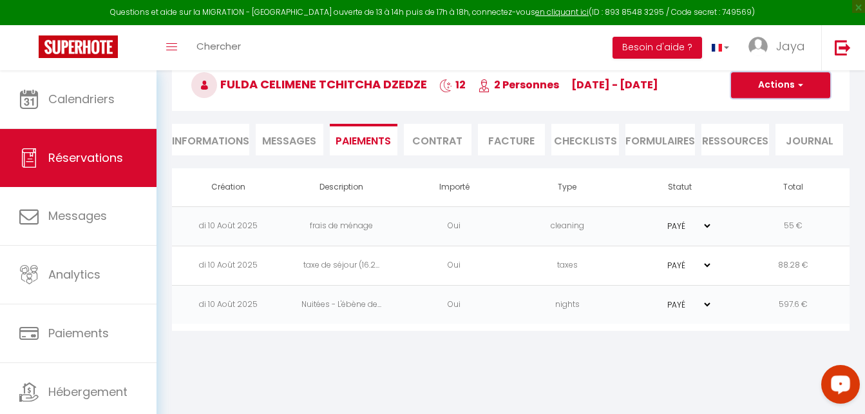
click at [805, 89] on button "Actions" at bounding box center [780, 85] width 99 height 26
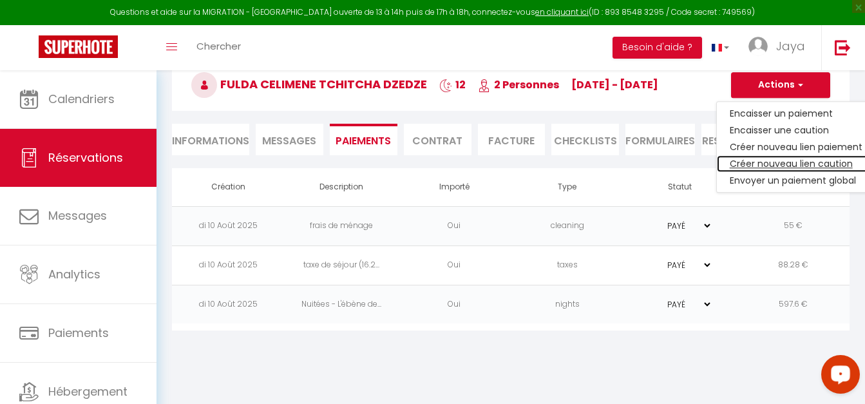
click at [779, 165] on link "Créer nouveau lien caution" at bounding box center [796, 163] width 158 height 17
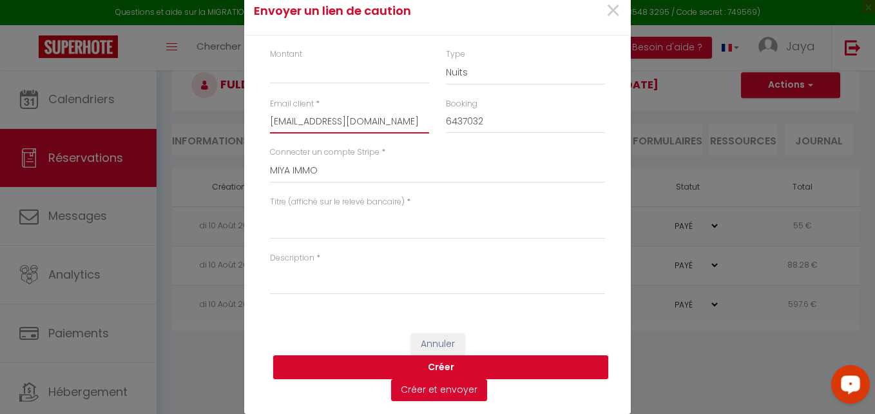
drag, startPoint x: 267, startPoint y: 117, endPoint x: 508, endPoint y: 104, distance: 240.6
click at [489, 146] on div "Montant Type Nuits Frais de ménage Taxe de séjour Autre Email client * fdzedz.3…" at bounding box center [437, 177] width 387 height 285
paste input "flora.bayene@gmail.com"
click at [296, 75] on input "Montant" at bounding box center [349, 72] width 159 height 23
click at [314, 224] on textarea "Titre (affiché sur le relevé bancaire)" at bounding box center [437, 223] width 335 height 31
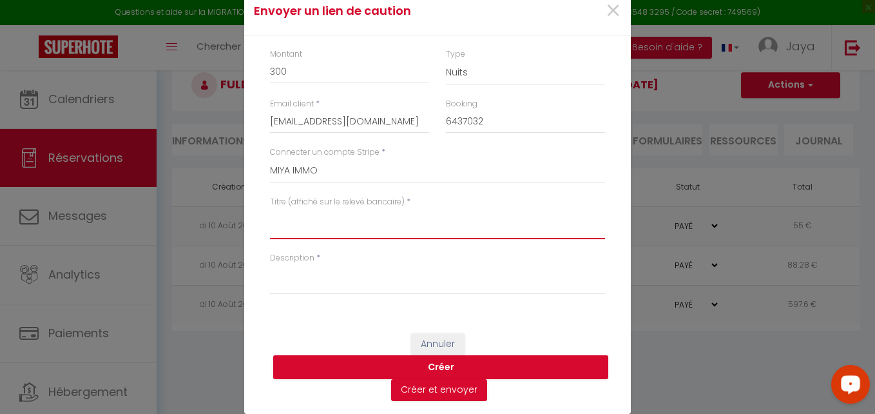
paste textarea "TCHITCHA DZEDZE Fulda Celimene_Réservation du 02 au 14/09/25"
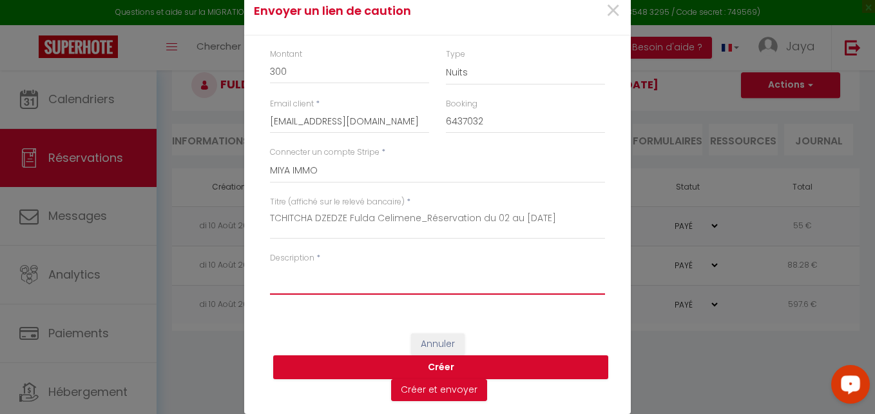
click at [294, 278] on textarea "Description" at bounding box center [437, 278] width 335 height 31
paste textarea "TCHITCHA DZEDZE Fulda Celimene_Réservation du 02 au 14/09/25"
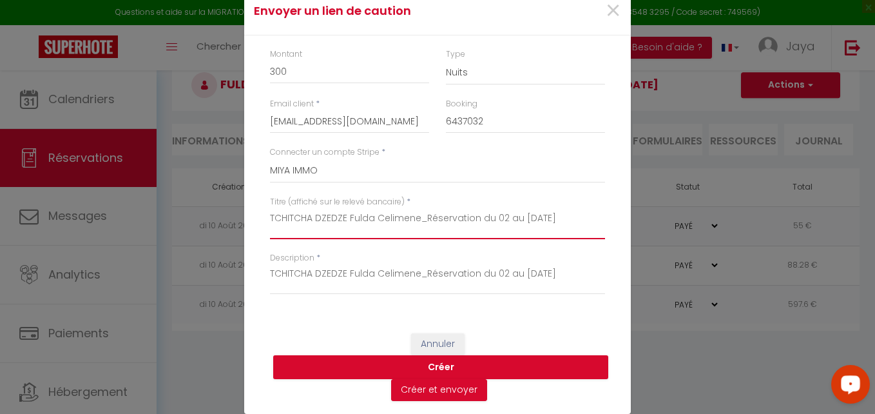
drag, startPoint x: 423, startPoint y: 220, endPoint x: 254, endPoint y: 211, distance: 169.0
click at [254, 211] on div "Montant 300 Type Nuits Frais de ménage Taxe de séjour Autre Email client * flor…" at bounding box center [437, 177] width 387 height 285
click at [389, 214] on textarea "Réservation du 02 au 14/09/25" at bounding box center [437, 223] width 335 height 31
click at [447, 367] on button "Créer" at bounding box center [440, 367] width 335 height 24
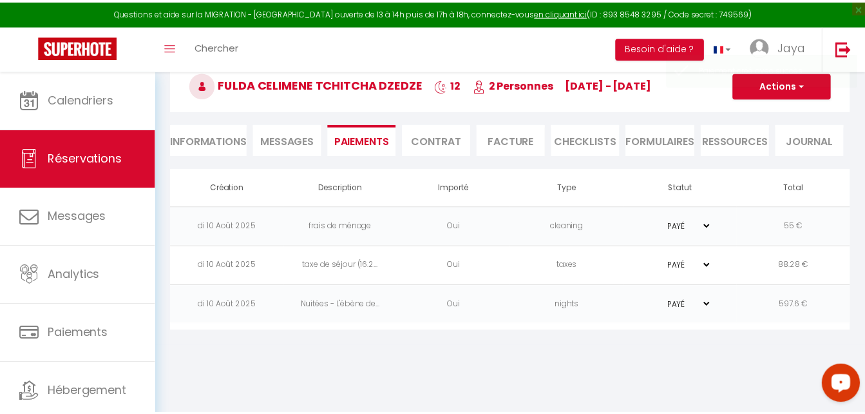
scroll to position [0, 0]
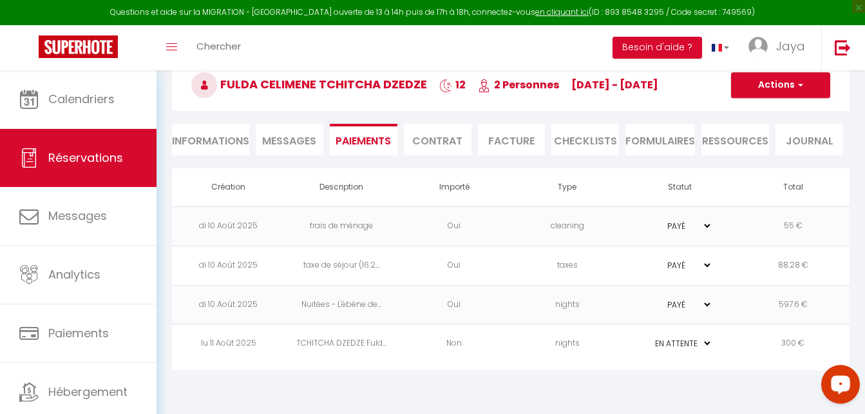
click at [231, 344] on td "lu 11 Août 2025" at bounding box center [228, 343] width 113 height 39
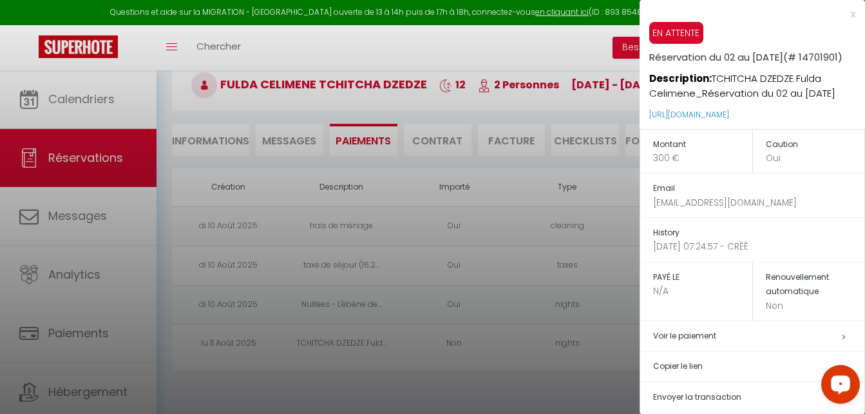
click at [772, 312] on p "Non" at bounding box center [815, 306] width 99 height 14
click at [774, 299] on h5 "Renouvellement automatique" at bounding box center [815, 284] width 99 height 29
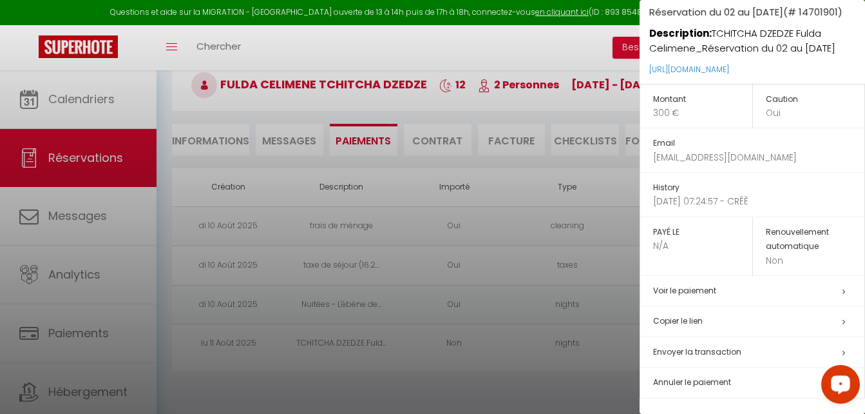
click at [781, 236] on h5 "Renouvellement automatique" at bounding box center [815, 239] width 99 height 29
click at [775, 264] on p "Non" at bounding box center [815, 261] width 99 height 14
click at [665, 243] on p "N/A" at bounding box center [702, 246] width 99 height 14
click at [794, 242] on h5 "Renouvellement automatique" at bounding box center [815, 239] width 99 height 29
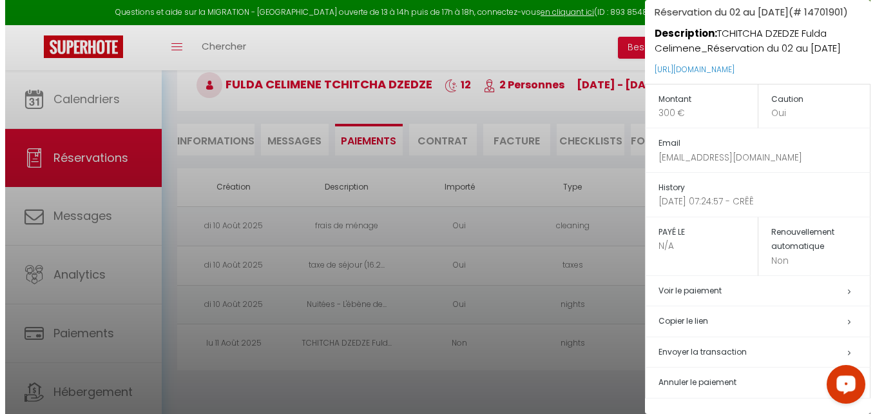
scroll to position [0, 0]
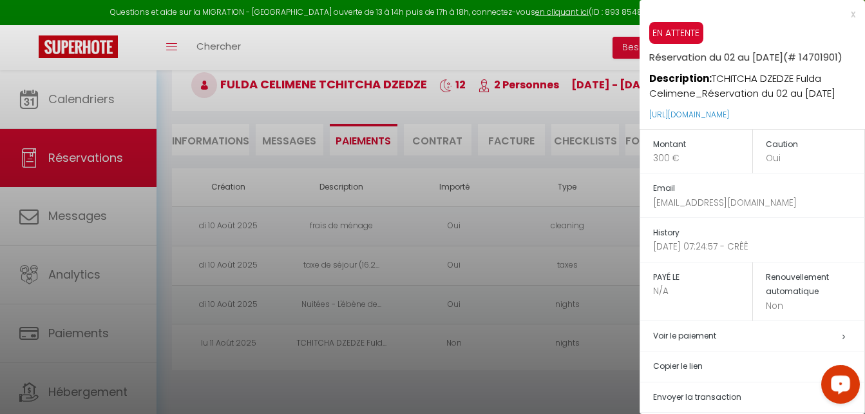
click at [464, 392] on div at bounding box center [432, 207] width 865 height 414
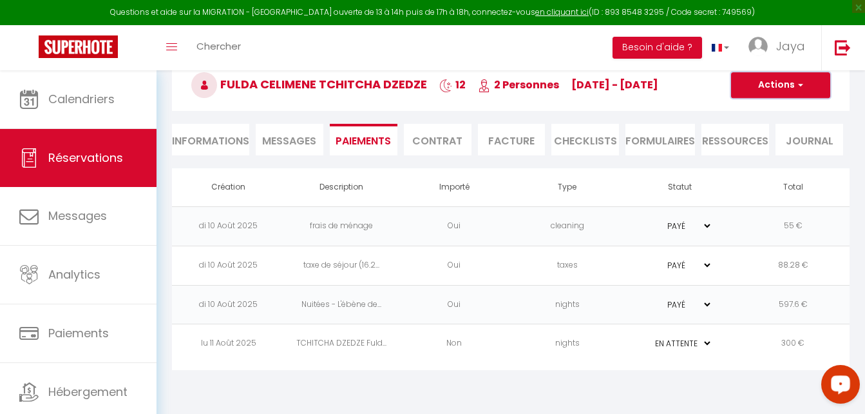
click at [800, 82] on span "button" at bounding box center [799, 85] width 8 height 12
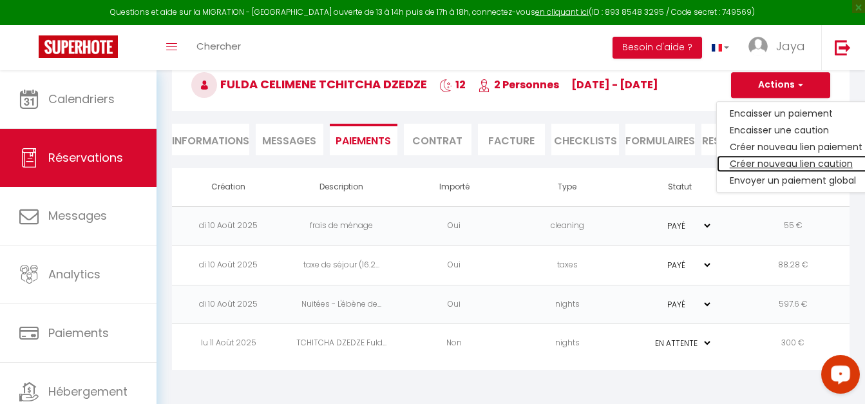
click at [774, 165] on link "Créer nouveau lien caution" at bounding box center [796, 163] width 158 height 17
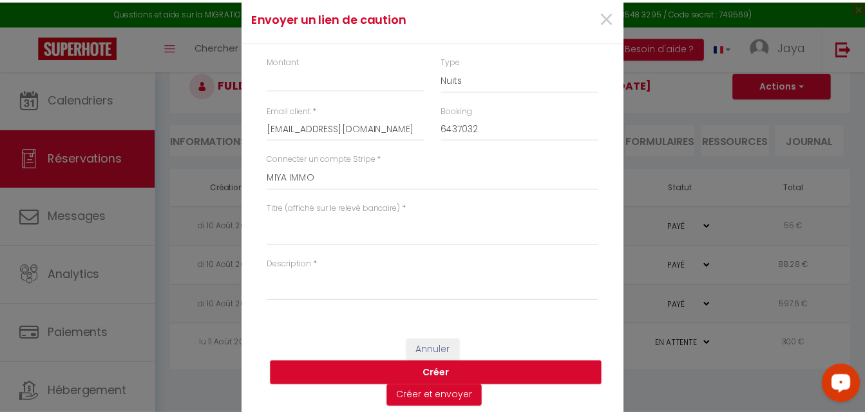
scroll to position [6, 0]
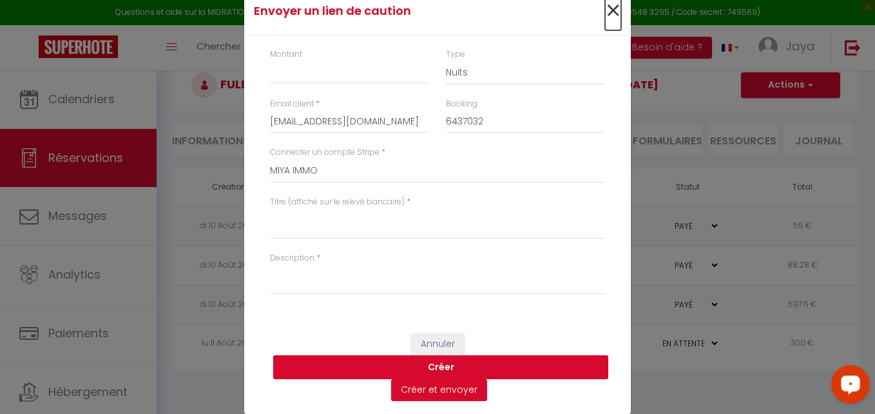
click at [614, 10] on span "×" at bounding box center [613, 11] width 16 height 39
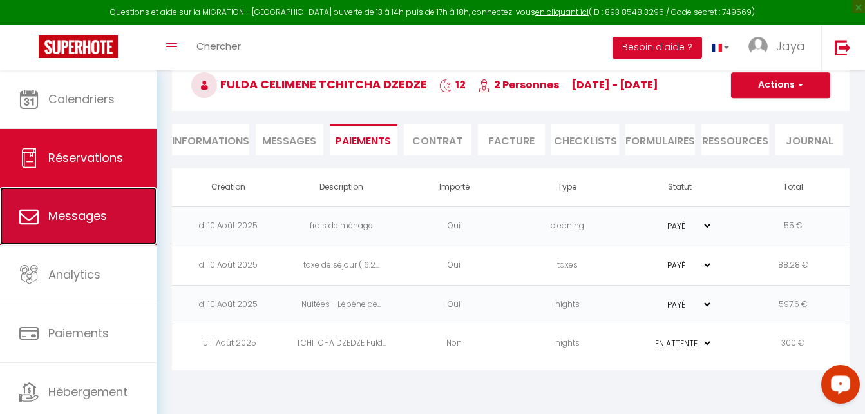
click at [69, 216] on span "Messages" at bounding box center [77, 215] width 59 height 16
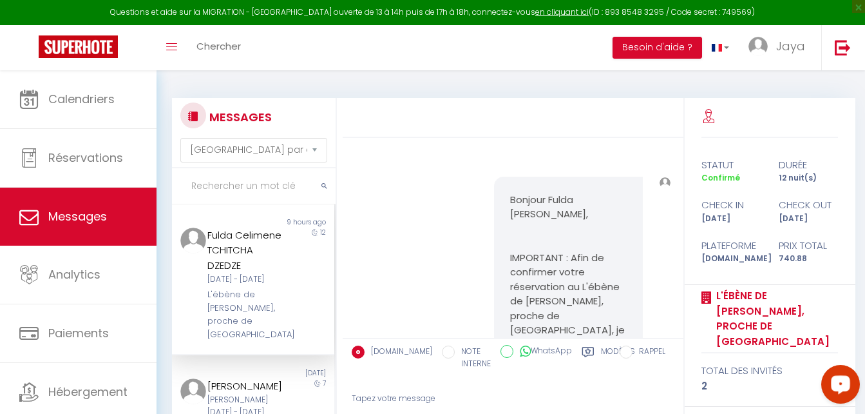
scroll to position [911, 0]
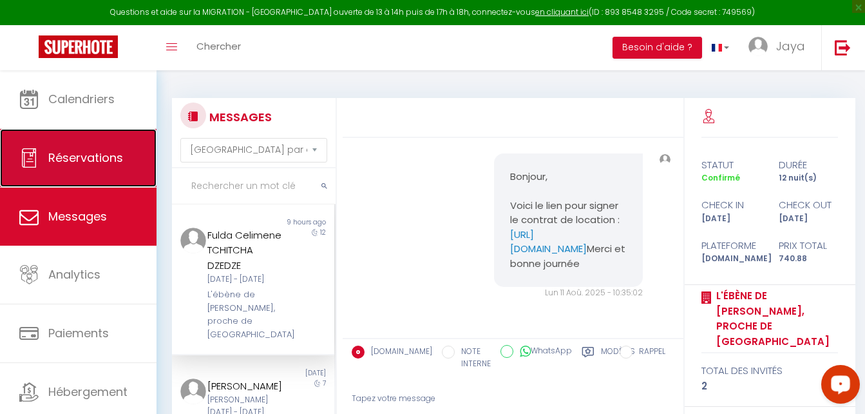
click at [81, 150] on span "Réservations" at bounding box center [85, 157] width 75 height 16
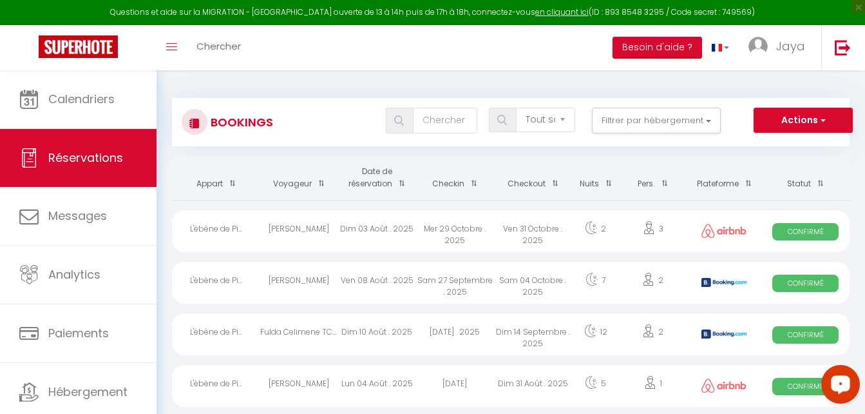
click at [311, 276] on div "Madjid Lounes" at bounding box center [299, 283] width 78 height 42
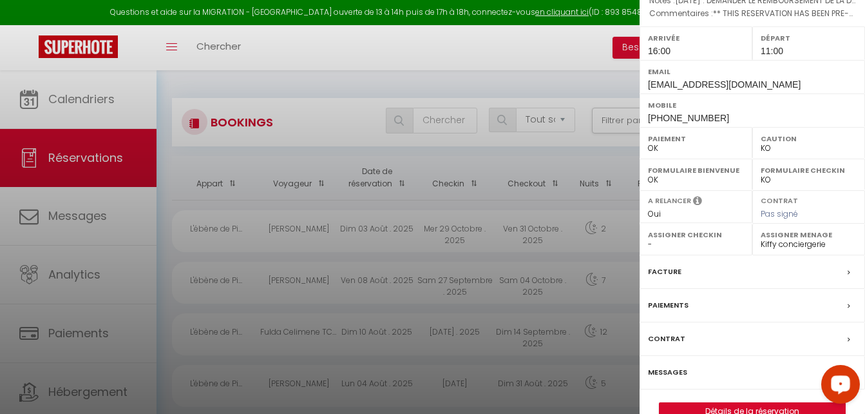
scroll to position [219, 0]
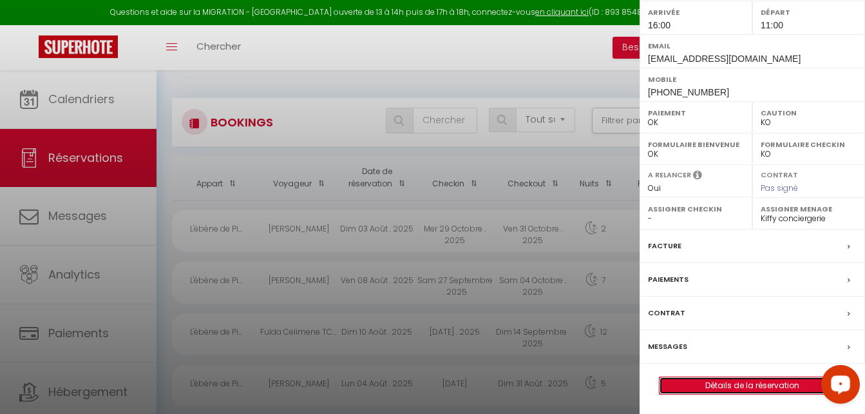
click at [729, 385] on link "Détails de la réservation" at bounding box center [753, 385] width 186 height 17
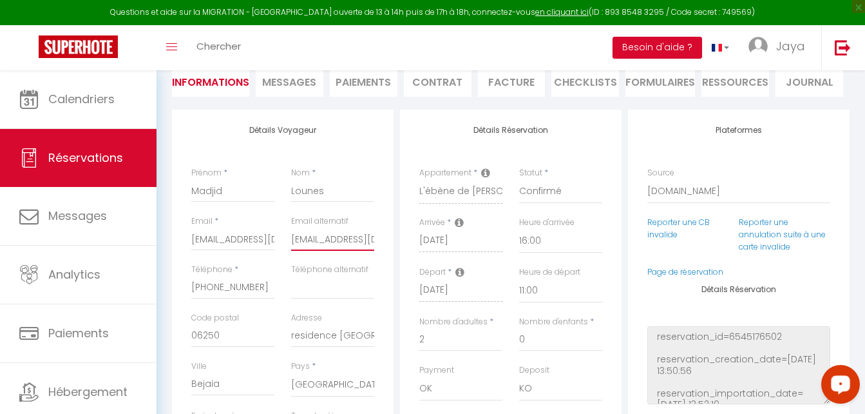
scroll to position [0, 23]
drag, startPoint x: 292, startPoint y: 238, endPoint x: 374, endPoint y: 243, distance: 81.9
click at [374, 243] on div "Email alternatif lounesmadjid@yahoo.fr" at bounding box center [333, 239] width 100 height 48
click at [362, 249] on input "lounesmadjid@yahoo.fr" at bounding box center [332, 238] width 83 height 23
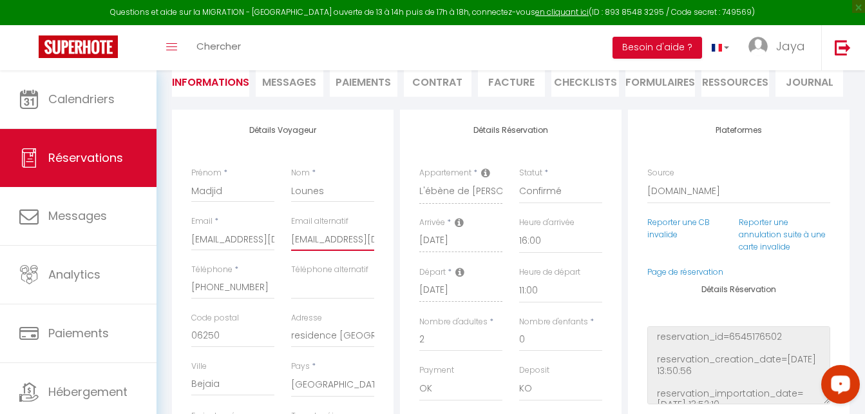
drag, startPoint x: 373, startPoint y: 239, endPoint x: 266, endPoint y: 227, distance: 107.6
click at [266, 227] on div "Email * mloune.317420@guest.booking.com Email alternatif lounesmadjid@yahoo.fr" at bounding box center [283, 239] width 200 height 48
click at [365, 86] on li "Paiements" at bounding box center [364, 81] width 68 height 32
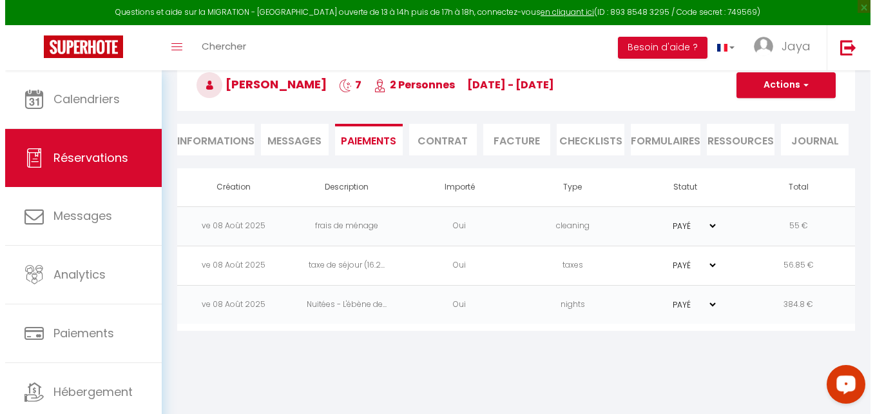
scroll to position [70, 0]
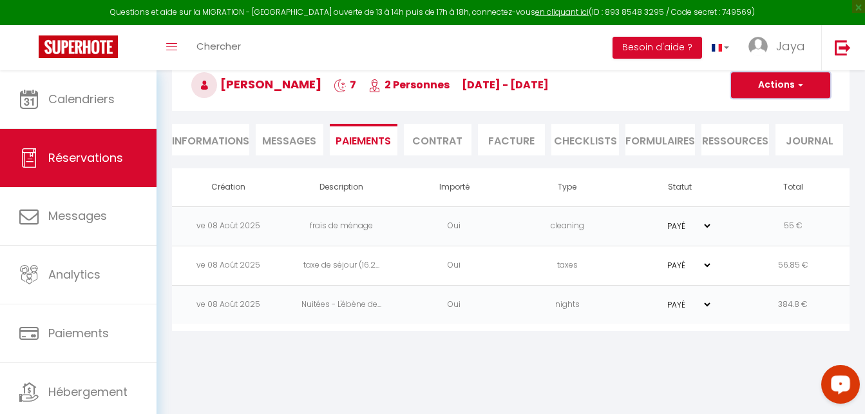
click at [801, 82] on span "button" at bounding box center [799, 85] width 8 height 12
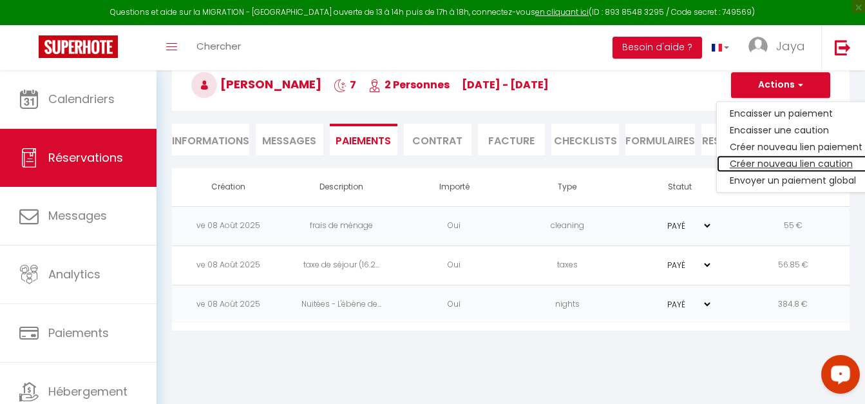
click at [781, 166] on link "Créer nouveau lien caution" at bounding box center [796, 163] width 158 height 17
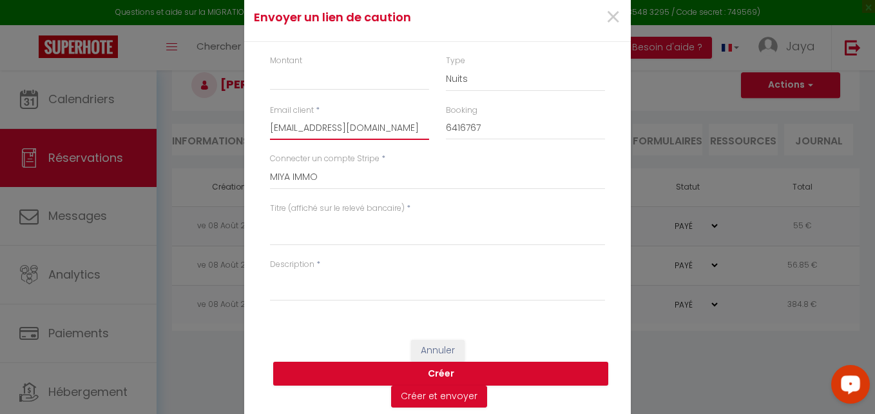
drag, startPoint x: 266, startPoint y: 128, endPoint x: 479, endPoint y: 144, distance: 213.2
click at [479, 144] on div "Email client * mloune.317420@guest.booking.com Booking 6416767" at bounding box center [438, 128] width 352 height 48
paste input "lounesmadjid@yahoo.fr"
click at [314, 77] on input "Montant" at bounding box center [349, 78] width 159 height 23
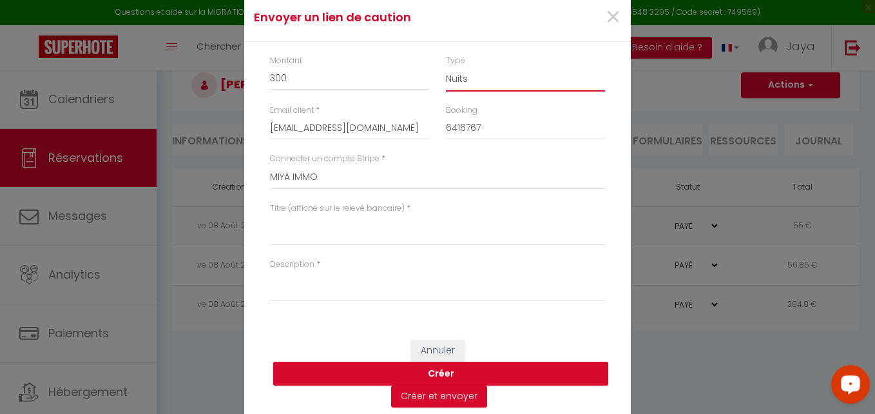
click at [486, 82] on select "Nuits Frais de ménage Taxe de séjour Autre" at bounding box center [525, 79] width 159 height 24
click at [446, 67] on select "Nuits Frais de ménage Taxe de séjour Autre" at bounding box center [525, 79] width 159 height 24
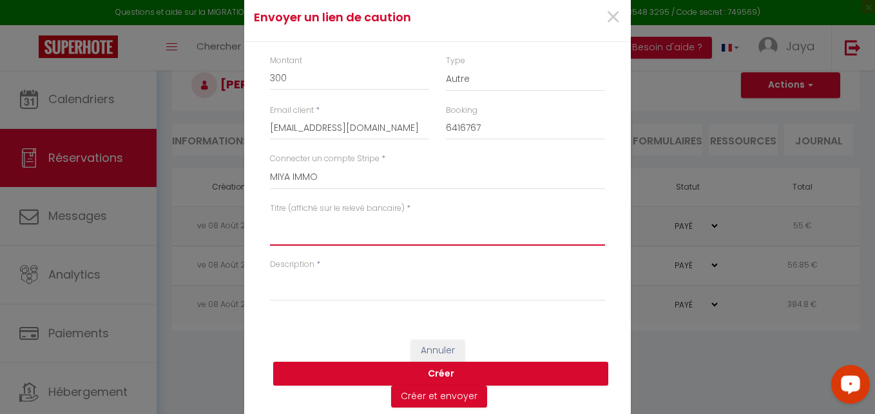
click at [305, 227] on textarea "Titre (affiché sur le relevé bancaire)" at bounding box center [437, 230] width 335 height 31
paste textarea "Lounes Madjid_Réservation du 27/09 au 04/10/25"
click at [270, 221] on textarea "Lounes Madjid_Réservation du 27/09 au 04/10/25" at bounding box center [437, 230] width 335 height 31
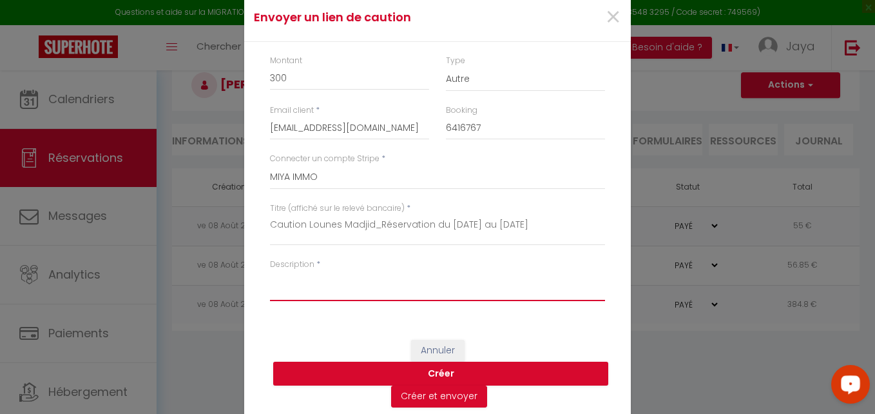
click at [280, 296] on textarea "Description" at bounding box center [437, 285] width 335 height 31
paste textarea "Lounes Madjid_Réservation du 27/09 au 04/10/25"
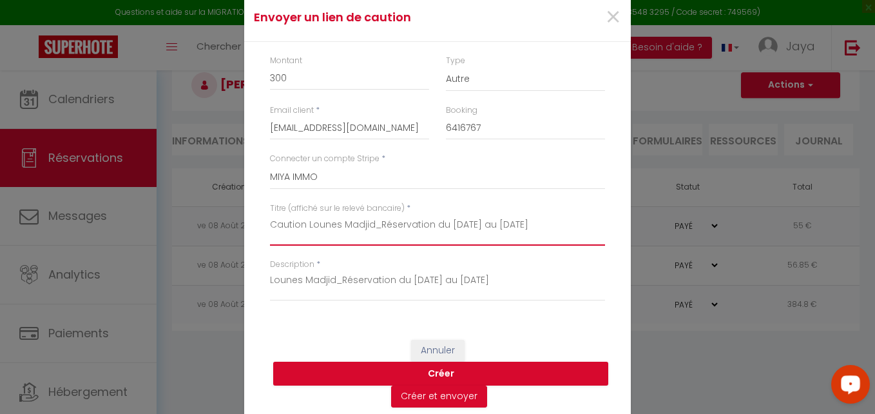
drag, startPoint x: 305, startPoint y: 225, endPoint x: 372, endPoint y: 224, distance: 66.4
click at [372, 224] on textarea "Caution Lounes Madjid_Réservation du 27/09 au 04/10/25" at bounding box center [437, 230] width 335 height 31
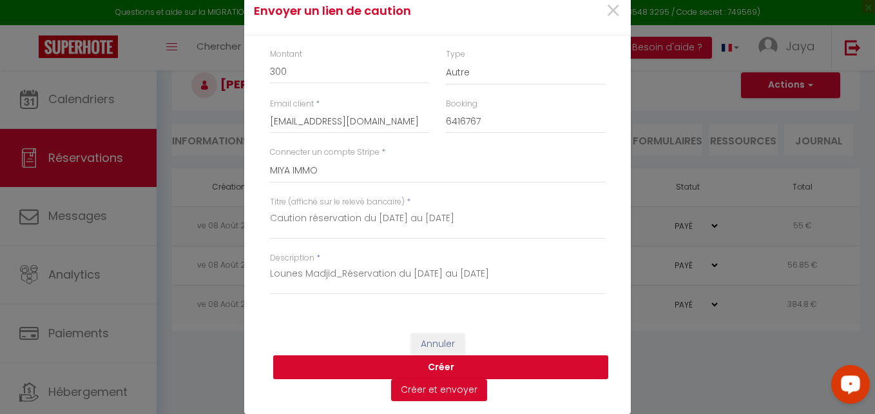
click at [434, 369] on button "Créer" at bounding box center [440, 367] width 335 height 24
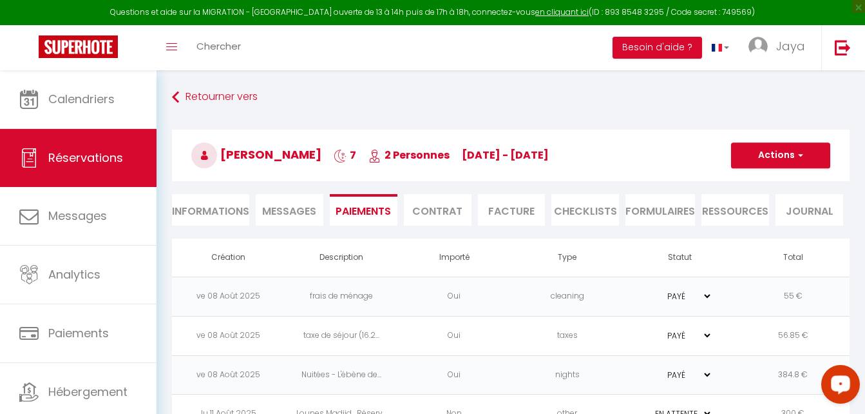
scroll to position [70, 0]
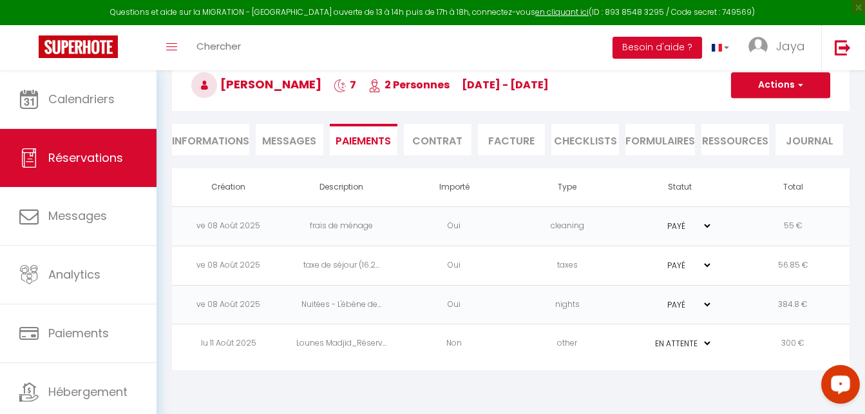
click at [222, 341] on td "lu 11 Août 2025" at bounding box center [228, 343] width 113 height 39
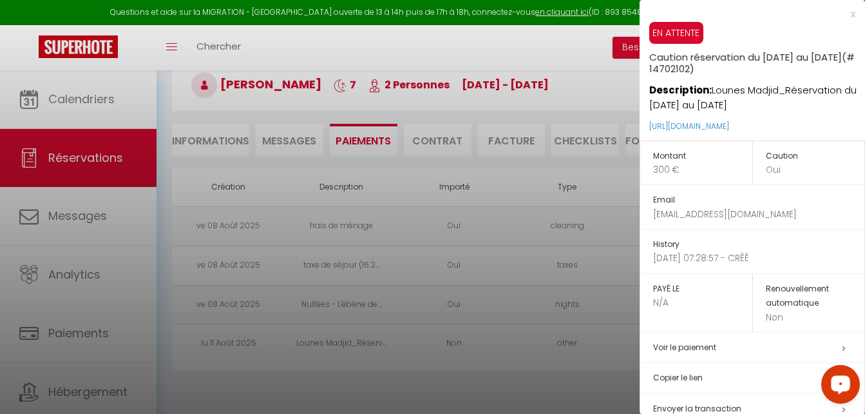
click at [694, 257] on p "11 Août 2025 07:28:57 - CRÊÊ" at bounding box center [758, 258] width 211 height 14
click at [772, 254] on p "11 Août 2025 07:28:57 - CRÊÊ" at bounding box center [758, 258] width 211 height 14
click at [702, 283] on h5 "PAYÉ LE" at bounding box center [702, 289] width 99 height 15
click at [801, 325] on td "Renouvellement automatique Non" at bounding box center [808, 302] width 113 height 59
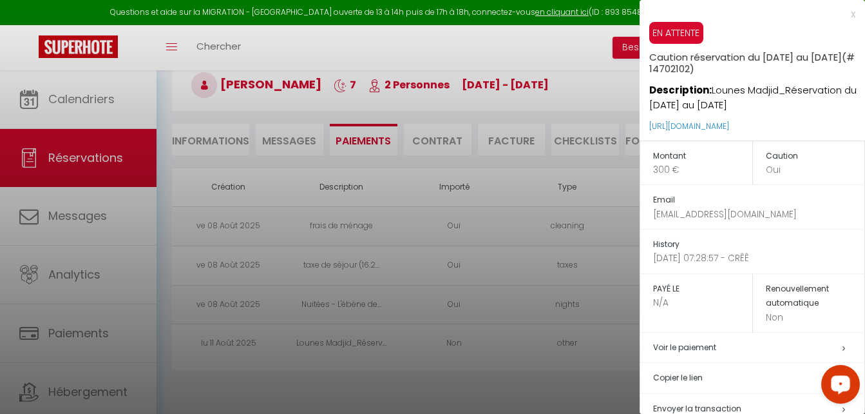
click at [506, 387] on div at bounding box center [432, 207] width 865 height 414
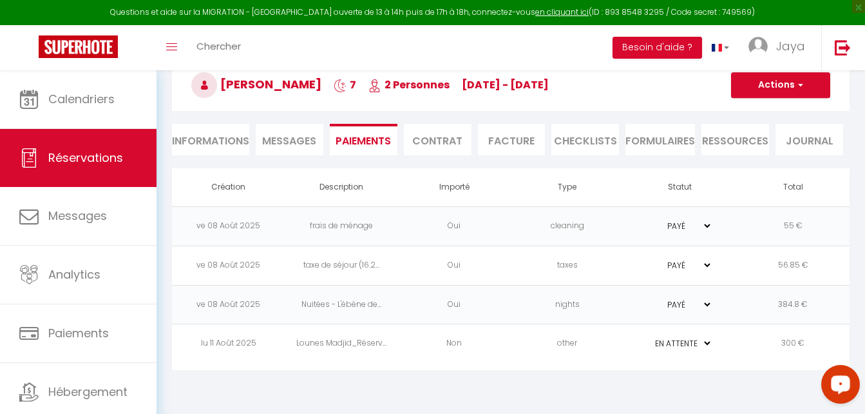
click at [245, 341] on td "lu 11 Août 2025" at bounding box center [228, 343] width 113 height 39
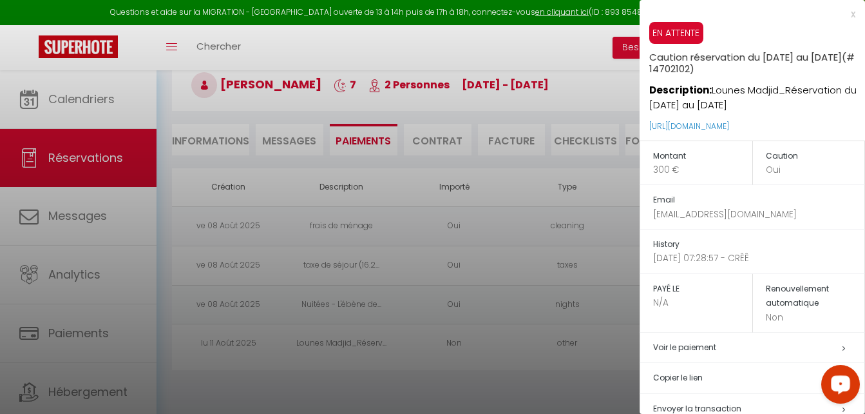
click at [781, 316] on p "Non" at bounding box center [815, 318] width 99 height 14
click at [766, 317] on p "Non" at bounding box center [815, 318] width 99 height 14
click at [791, 316] on p "Non" at bounding box center [815, 318] width 99 height 14
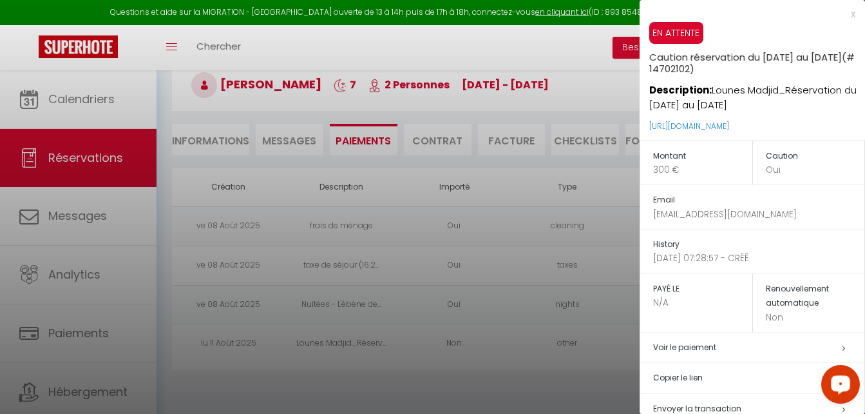
scroll to position [57, 0]
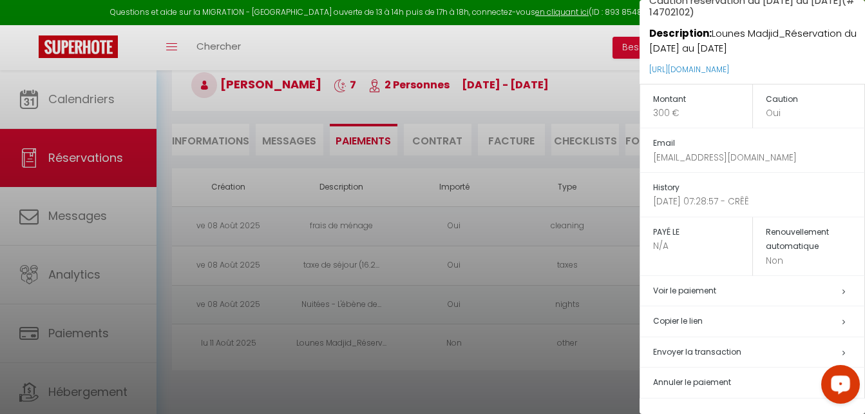
click at [512, 385] on div at bounding box center [432, 207] width 865 height 414
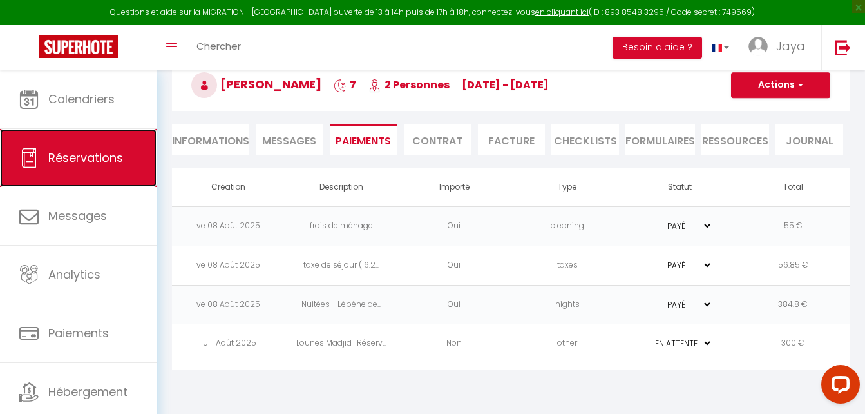
click at [72, 151] on span "Réservations" at bounding box center [85, 157] width 75 height 16
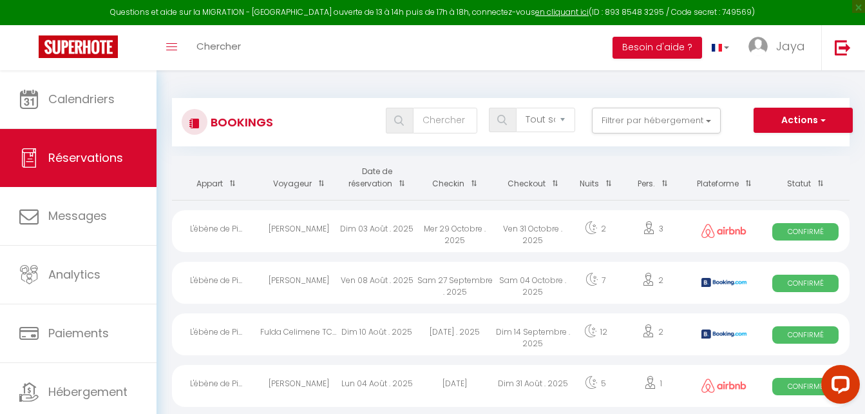
click at [299, 329] on div "Fulda Celimene TCHITCHA DZEDZE" at bounding box center [299, 334] width 78 height 42
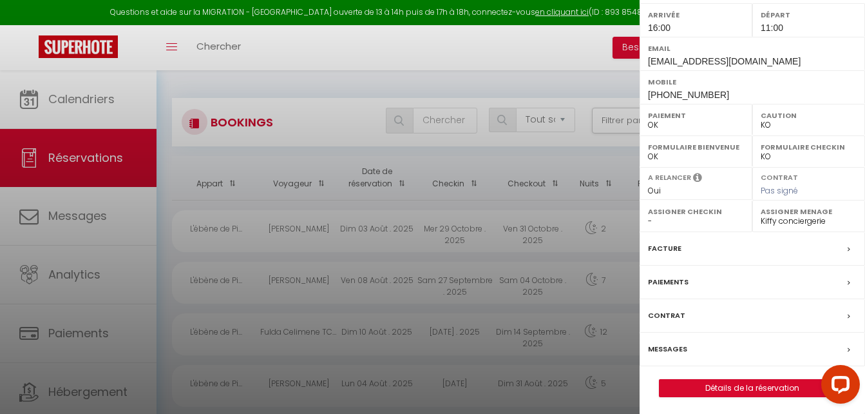
scroll to position [260, 0]
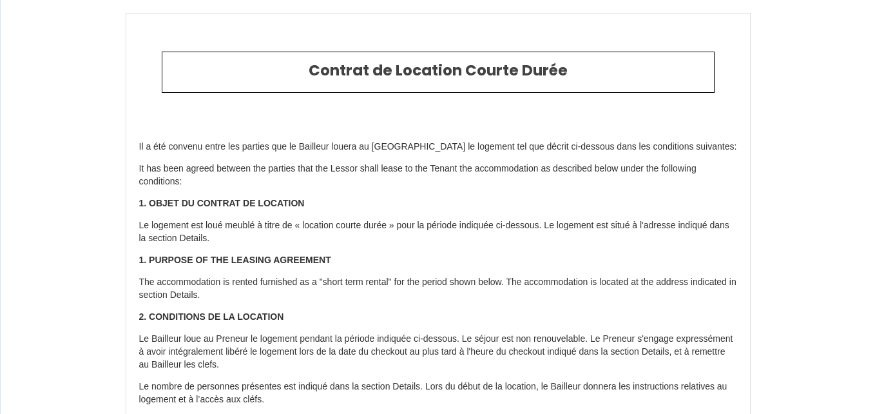
select select "DZ"
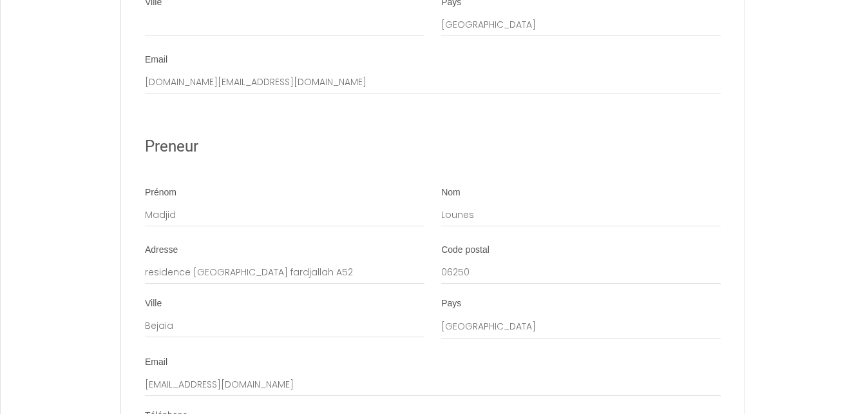
scroll to position [2646, 0]
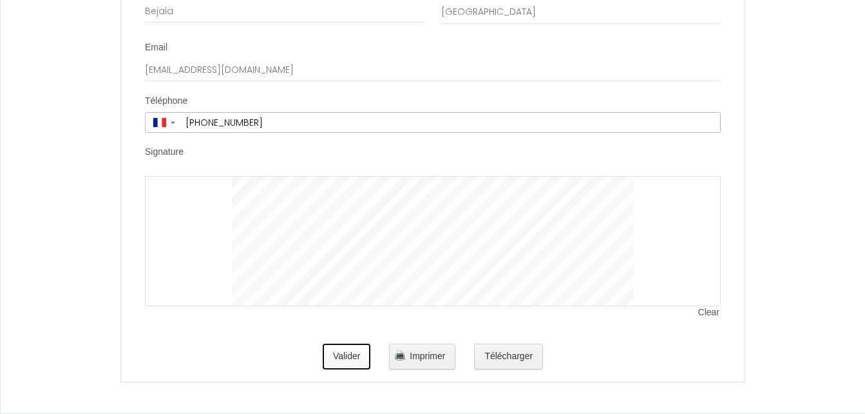
click at [356, 355] on button "Valider" at bounding box center [347, 356] width 48 height 26
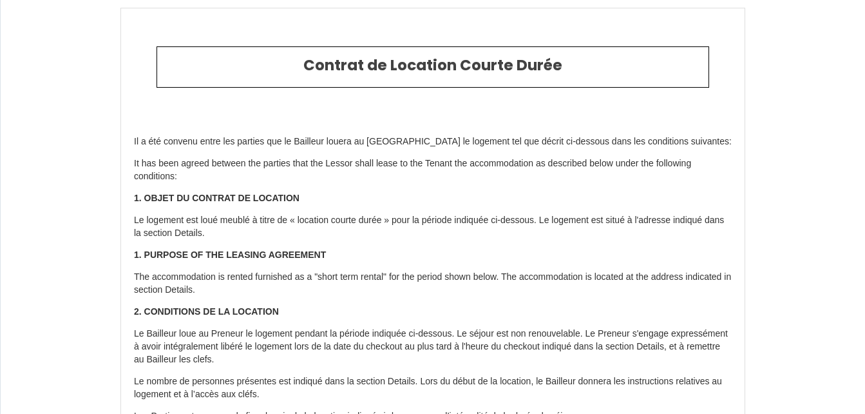
scroll to position [0, 0]
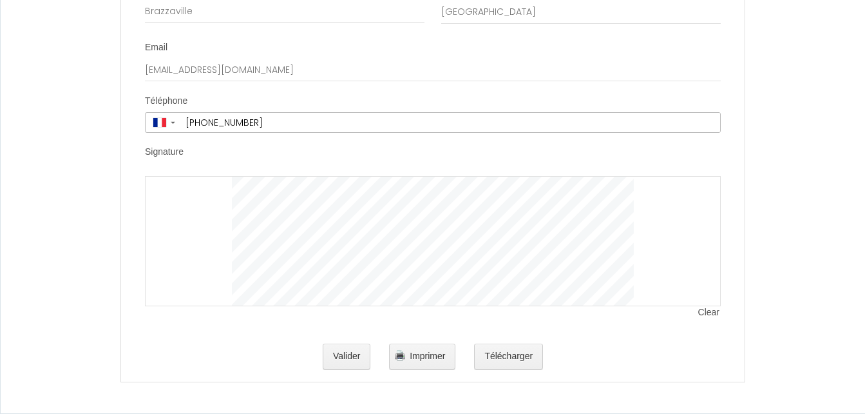
scroll to position [2260, 0]
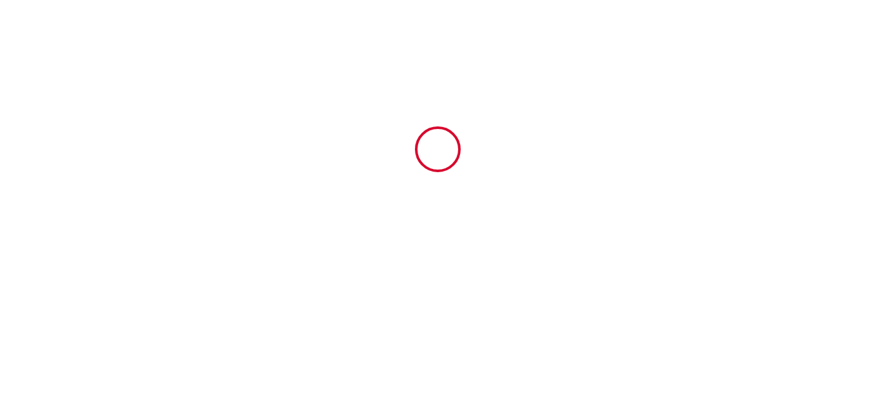
type input "6437032"
type input "L'ébène de [PERSON_NAME], proche de [GEOGRAPHIC_DATA]"
type input "[STREET_ADDRESS][PERSON_NAME]"
type input "93380"
type input "[GEOGRAPHIC_DATA]"
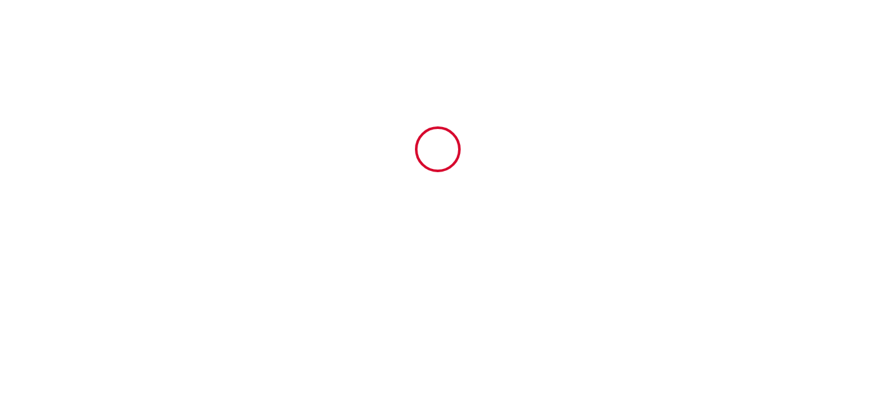
type input "[GEOGRAPHIC_DATA]"
type input "[DATE]"
type input "1"
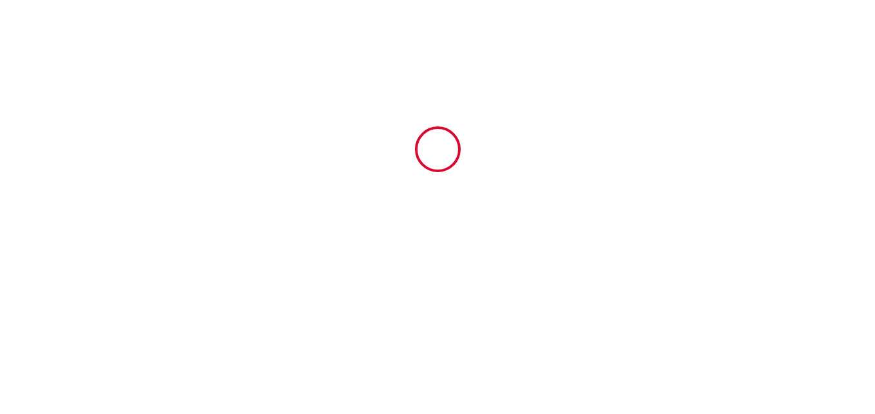
type input "300"
type input "740.88"
type input "MIYA"
type input "IMMO"
type input "[GEOGRAPHIC_DATA]"
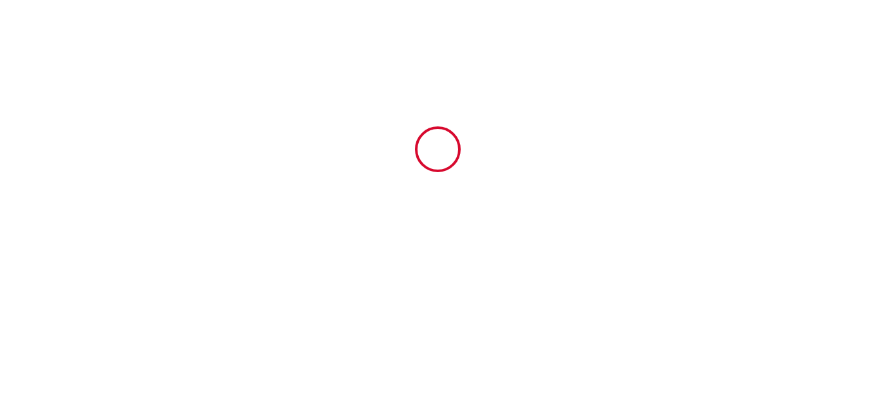
type input "[DOMAIN_NAME][EMAIL_ADDRESS][DOMAIN_NAME]"
type input "Fulda Celimene"
type input "TCHITCHA DZEDZE"
type input "Moungali"
type input "Brazzaville"
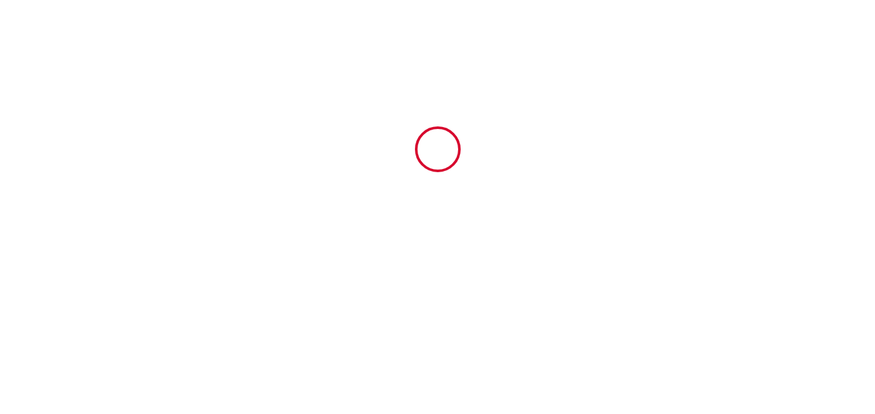
type input "fdzedz.381398@guest.booking.com"
type input "+33 6 17 71 08 01"
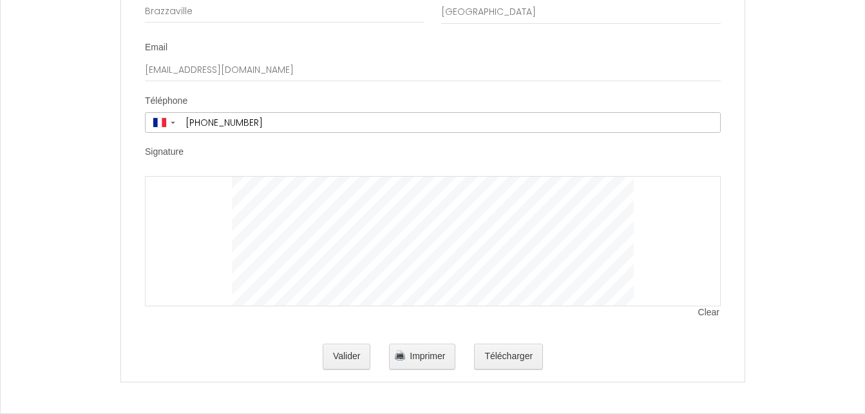
scroll to position [2646, 0]
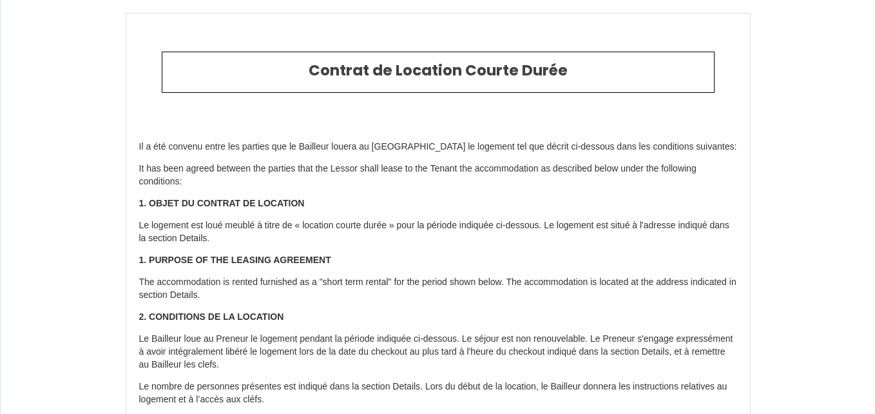
select select "DZ"
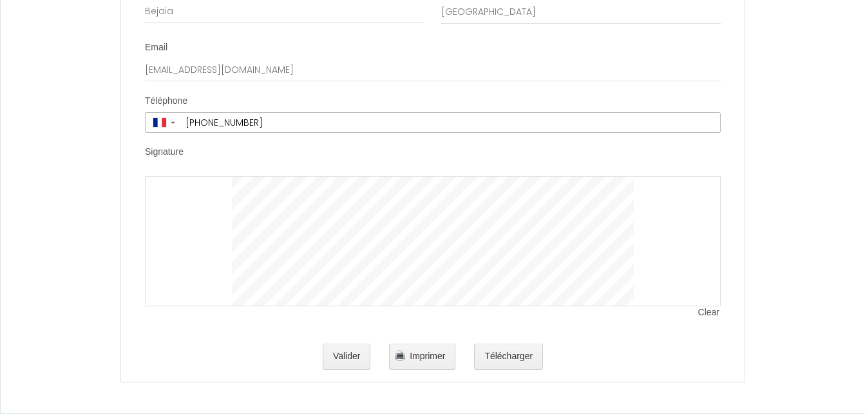
scroll to position [2646, 0]
